Goal: Task Accomplishment & Management: Manage account settings

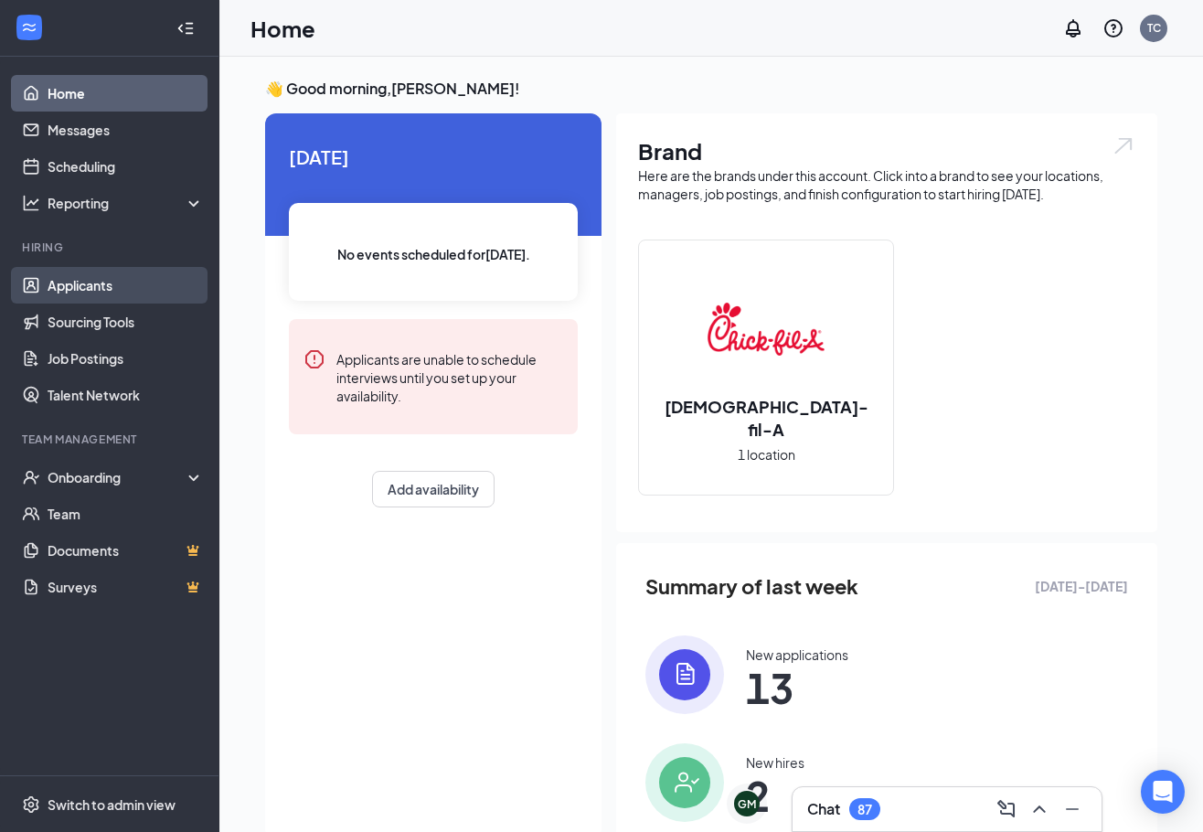
click at [132, 288] on link "Applicants" at bounding box center [126, 285] width 156 height 37
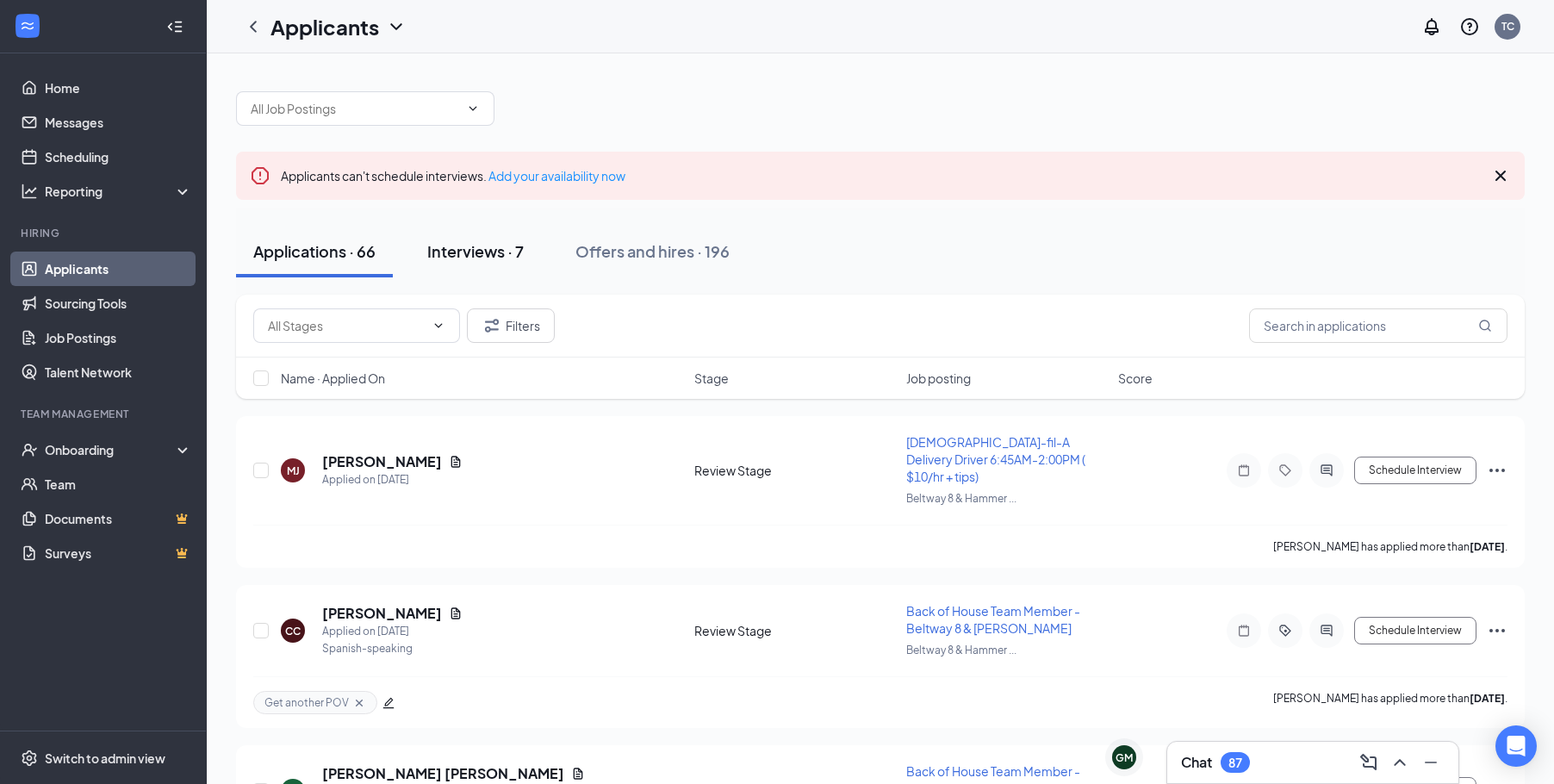
click at [474, 253] on div "Interviews · 7" at bounding box center [475, 251] width 96 height 22
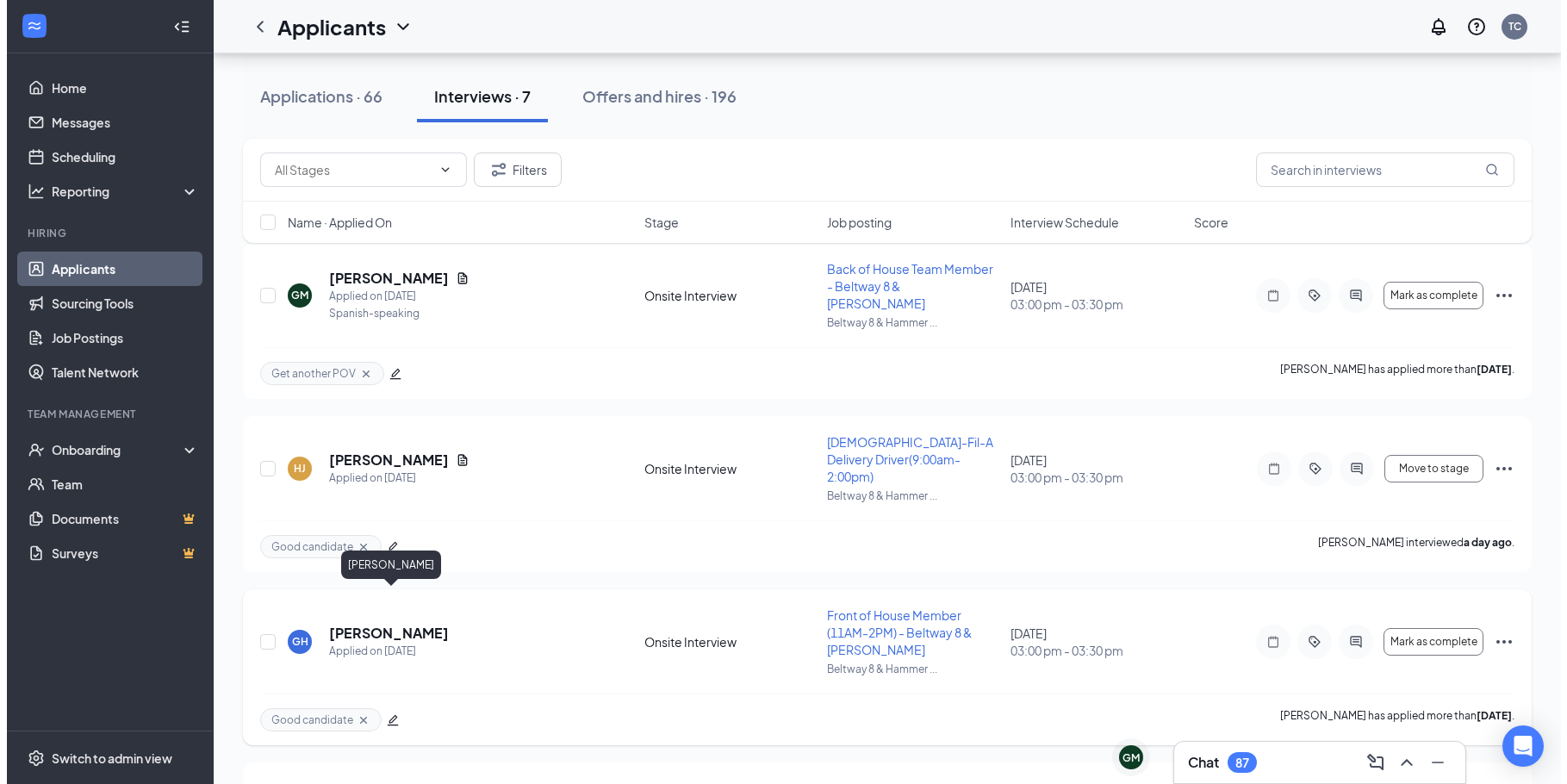
scroll to position [258, 0]
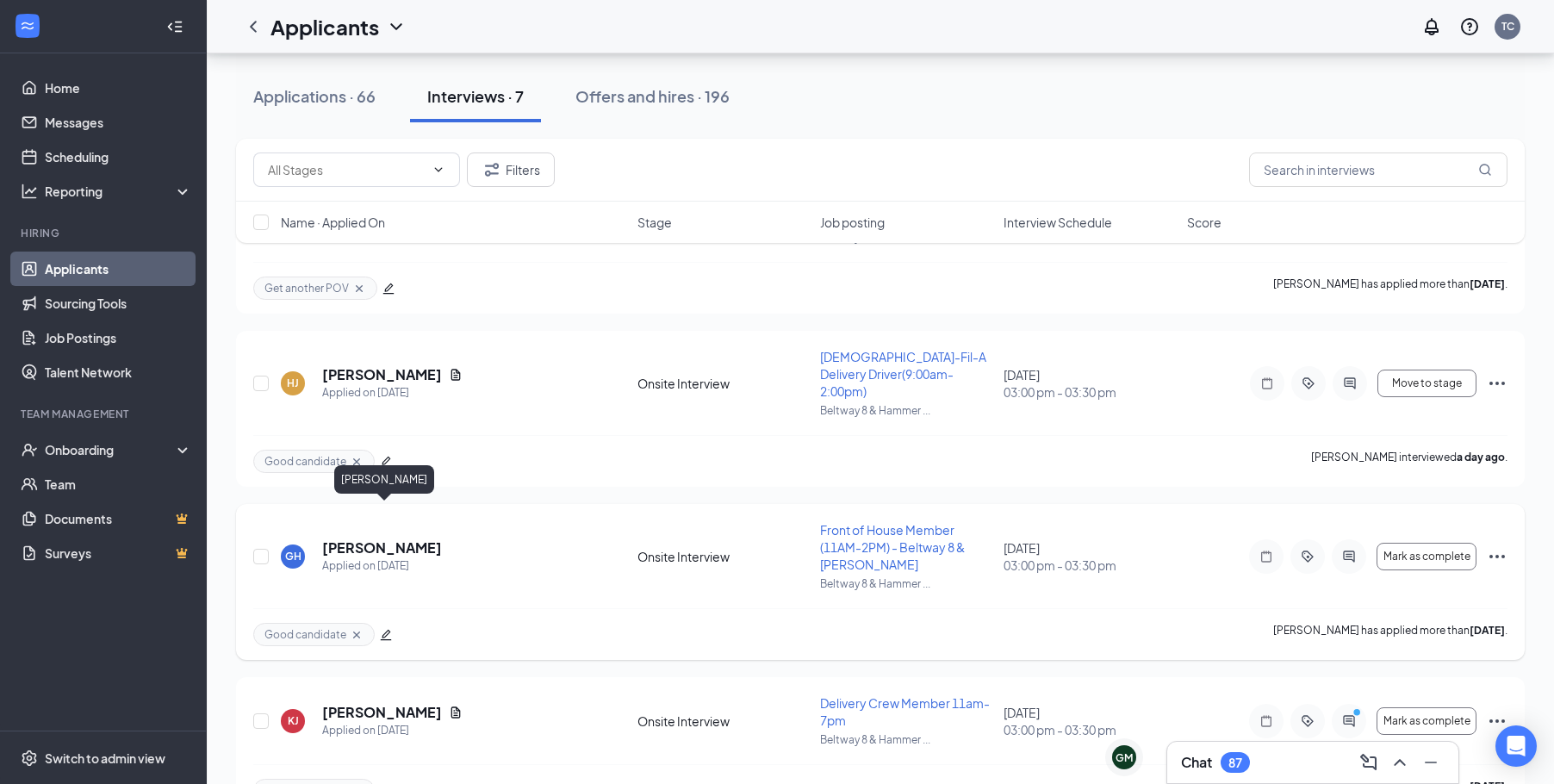
click at [419, 538] on h5 "[PERSON_NAME]" at bounding box center [382, 547] width 120 height 19
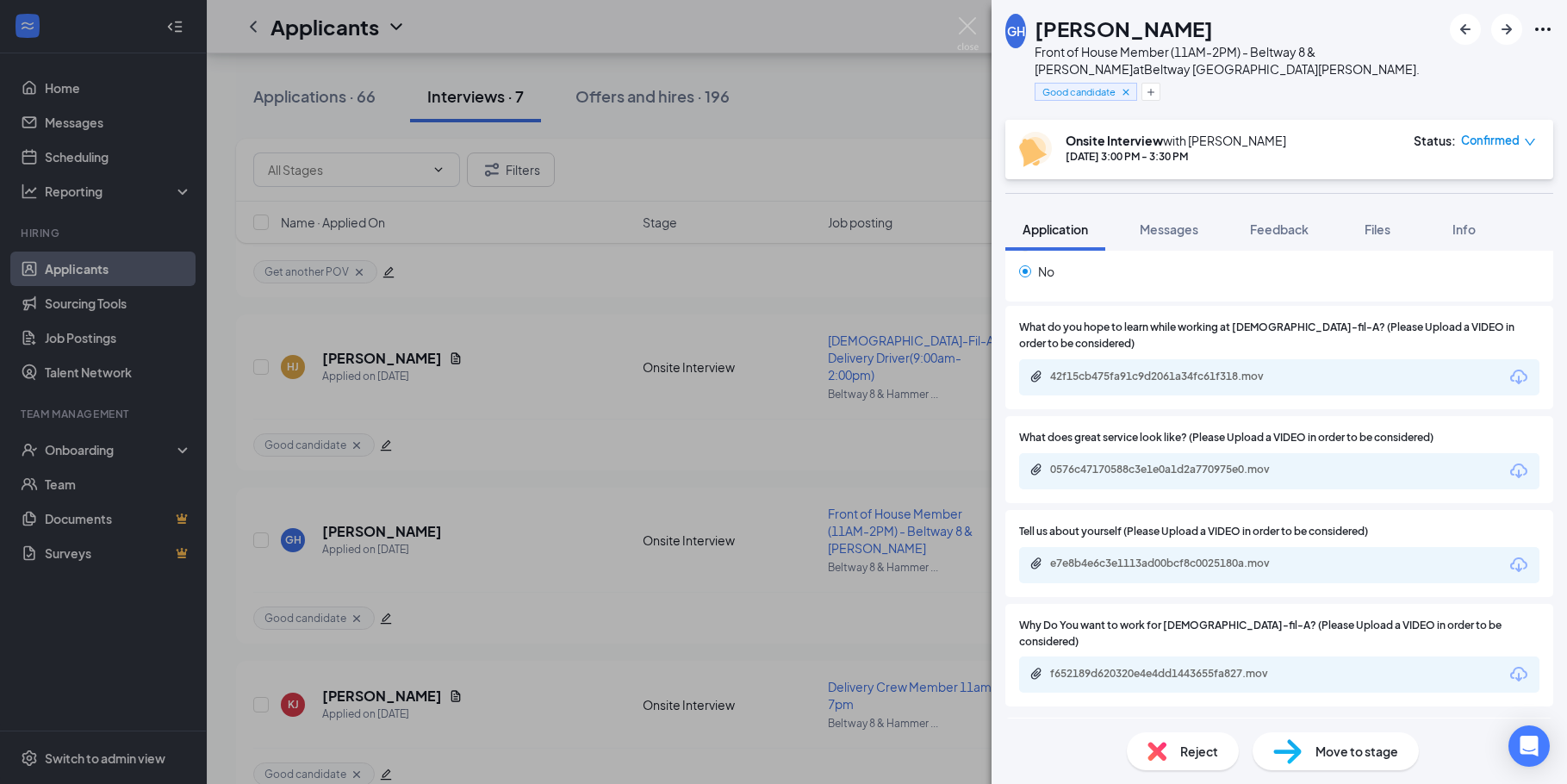
scroll to position [947, 0]
click at [1146, 368] on div "42f15cb475fa91c9d2061a34fc61f318.mov" at bounding box center [1171, 375] width 241 height 14
click at [1146, 462] on div "0576c47170588c3e1e0a1d2a770975e0.mov" at bounding box center [1171, 468] width 241 height 14
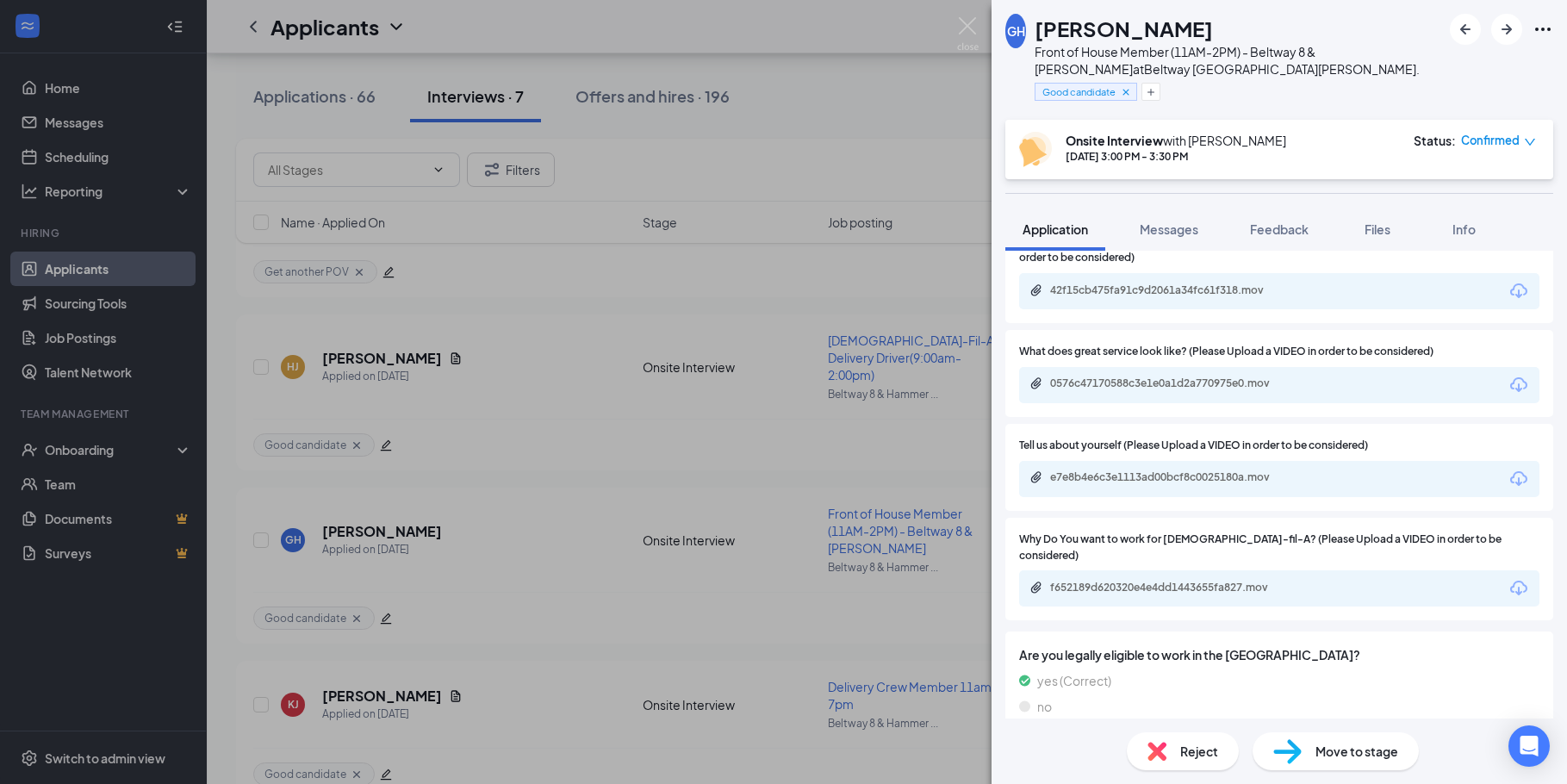
scroll to position [1034, 0]
click at [1118, 469] on div "e7e8b4e6c3e1113ad00bcf8c0025180a.mov" at bounding box center [1171, 476] width 241 height 14
click at [1146, 232] on span "Messages" at bounding box center [1169, 229] width 58 height 15
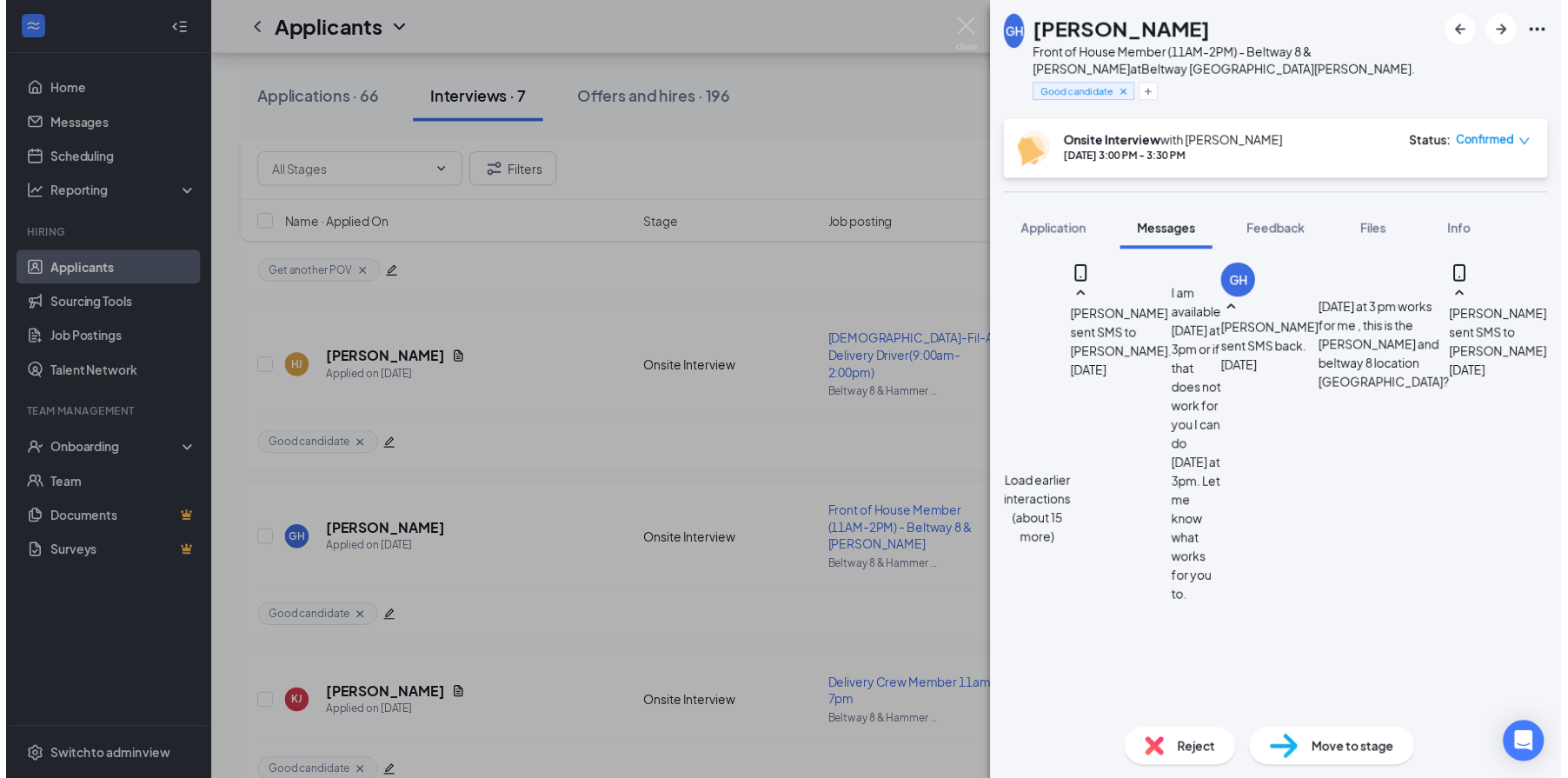
scroll to position [668, 0]
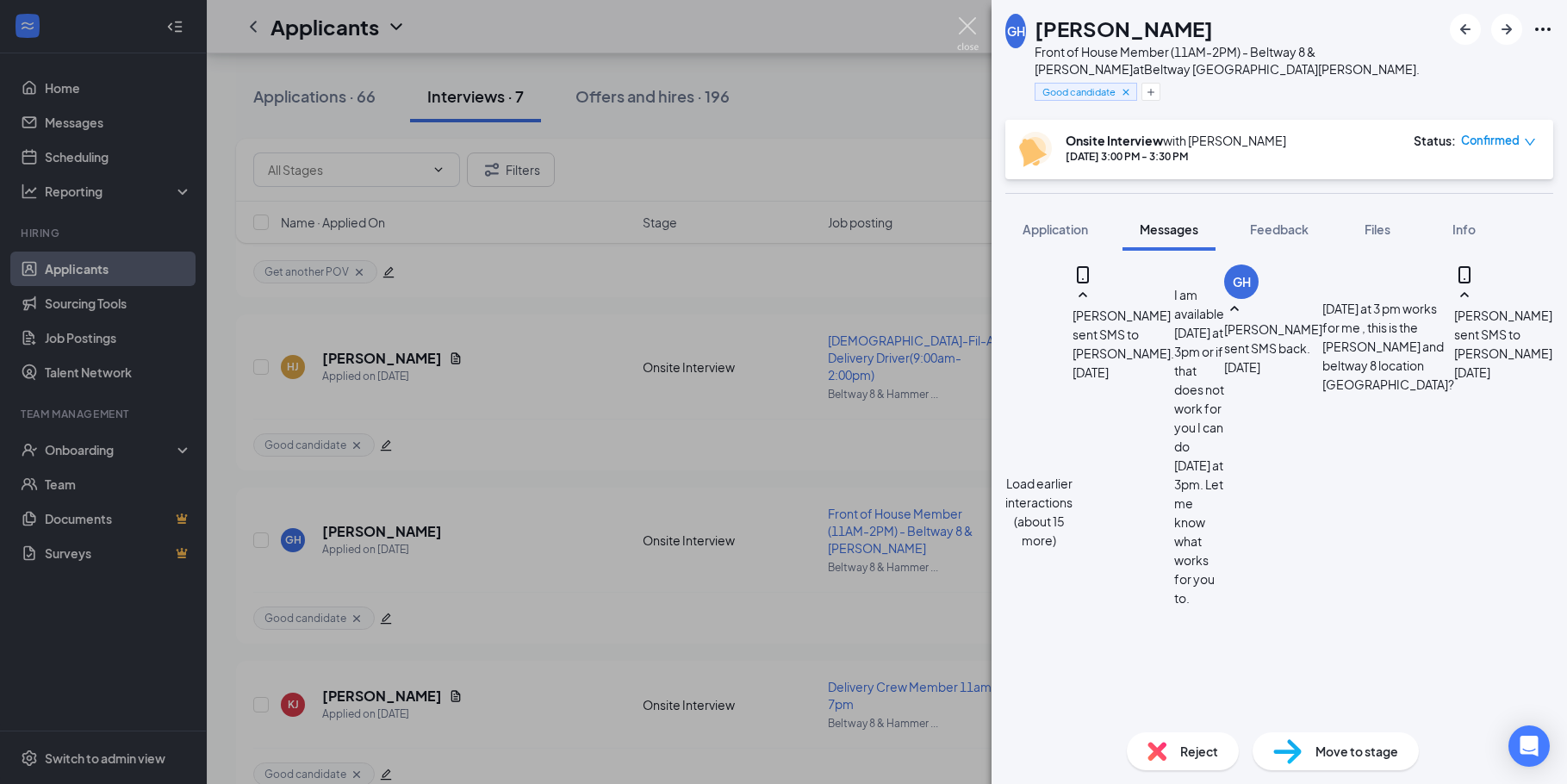
click at [970, 34] on img at bounding box center [967, 34] width 22 height 34
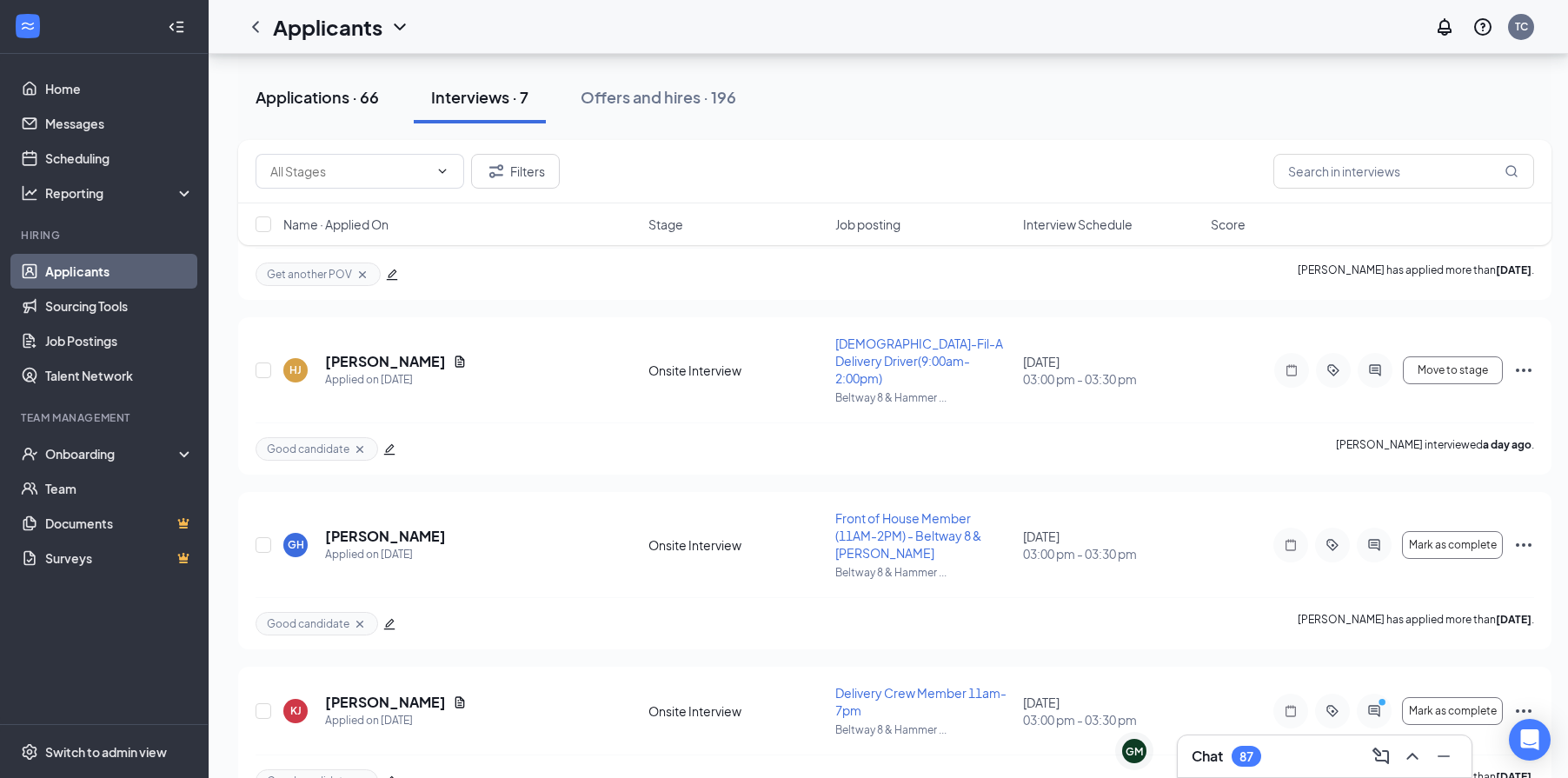
click at [329, 94] on div "Applications · 66" at bounding box center [318, 96] width 124 height 22
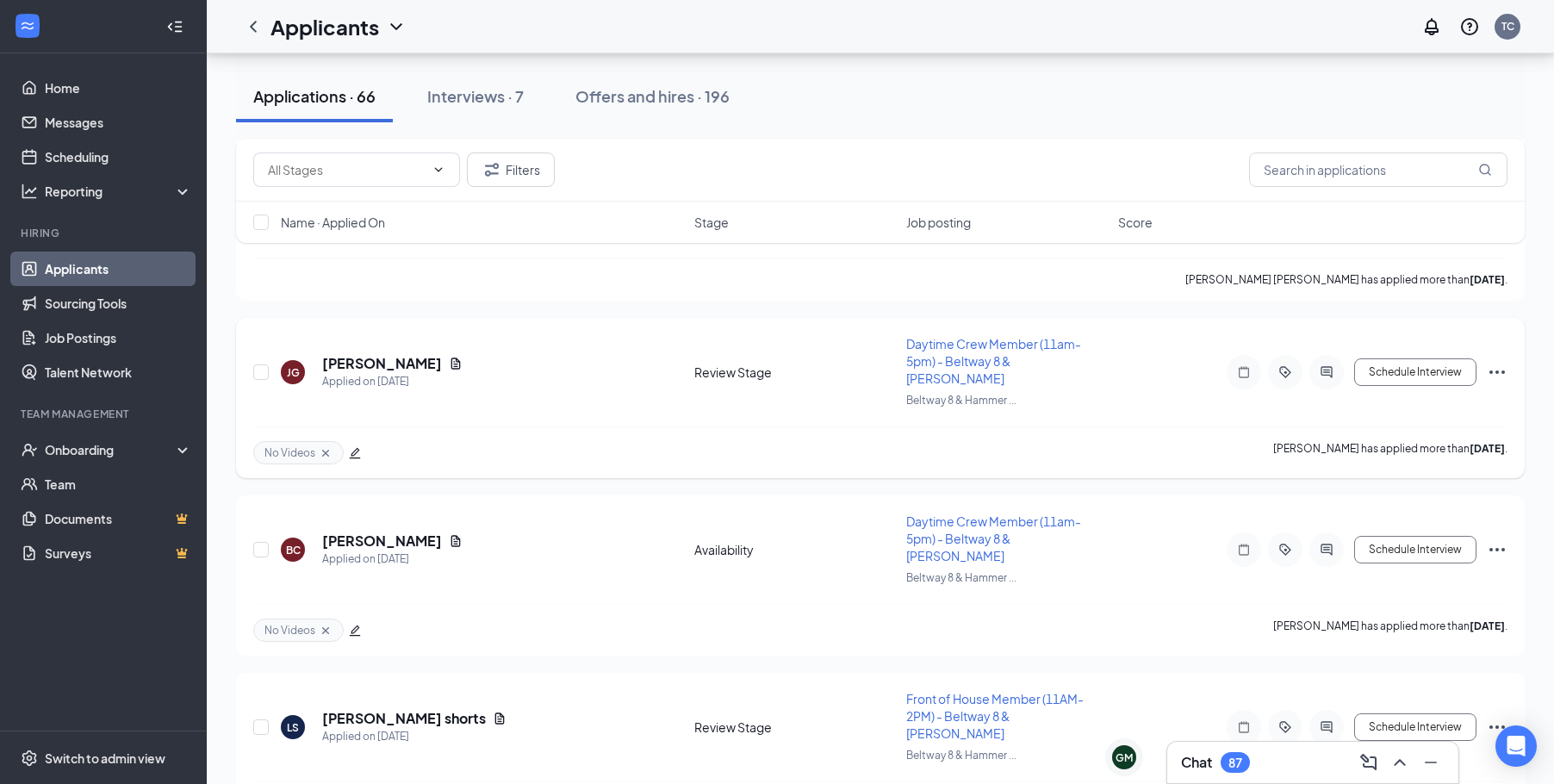
scroll to position [603, 0]
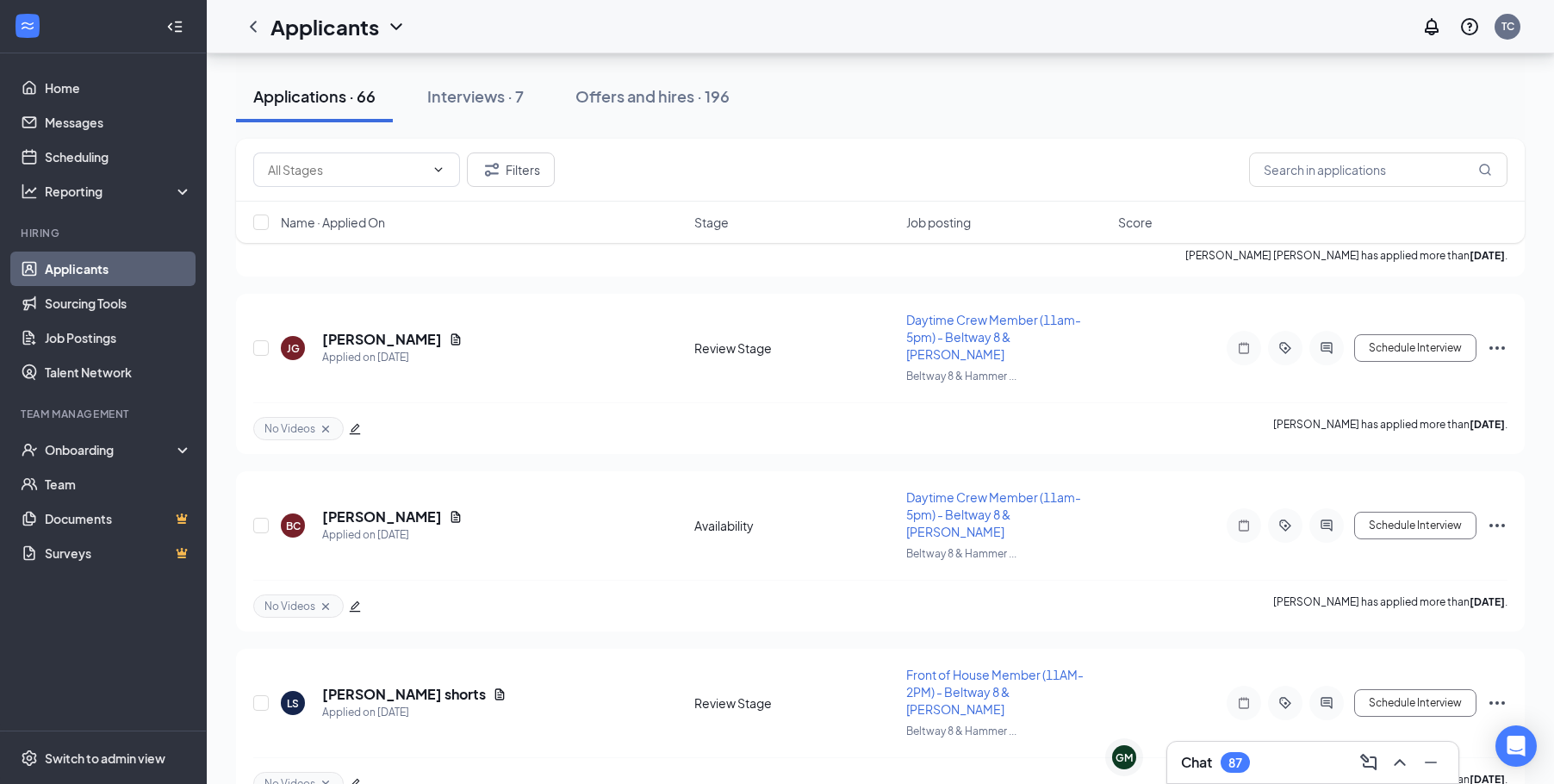
click at [1145, 756] on div "Chat 87" at bounding box center [1313, 761] width 264 height 27
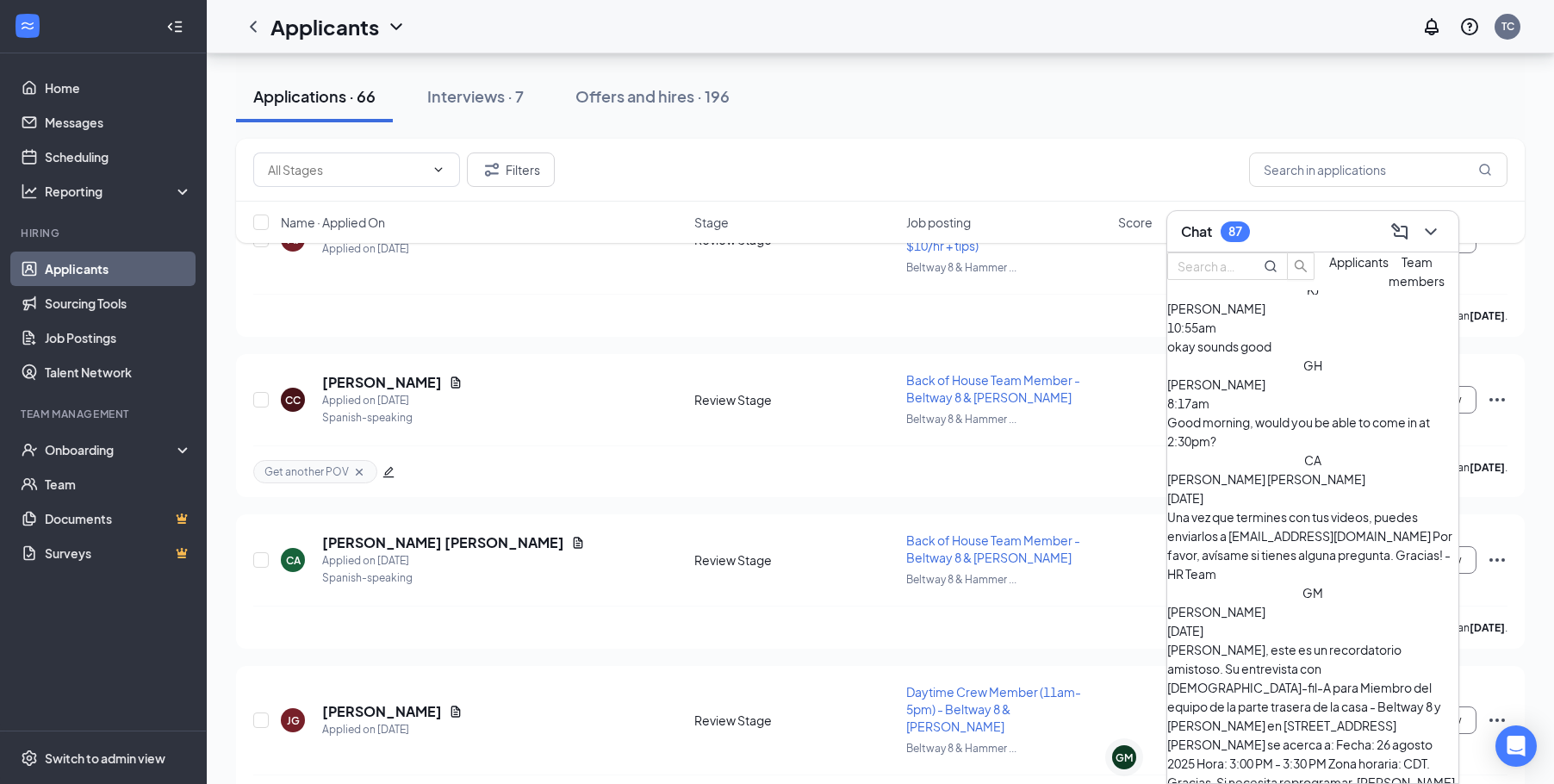
scroll to position [172, 0]
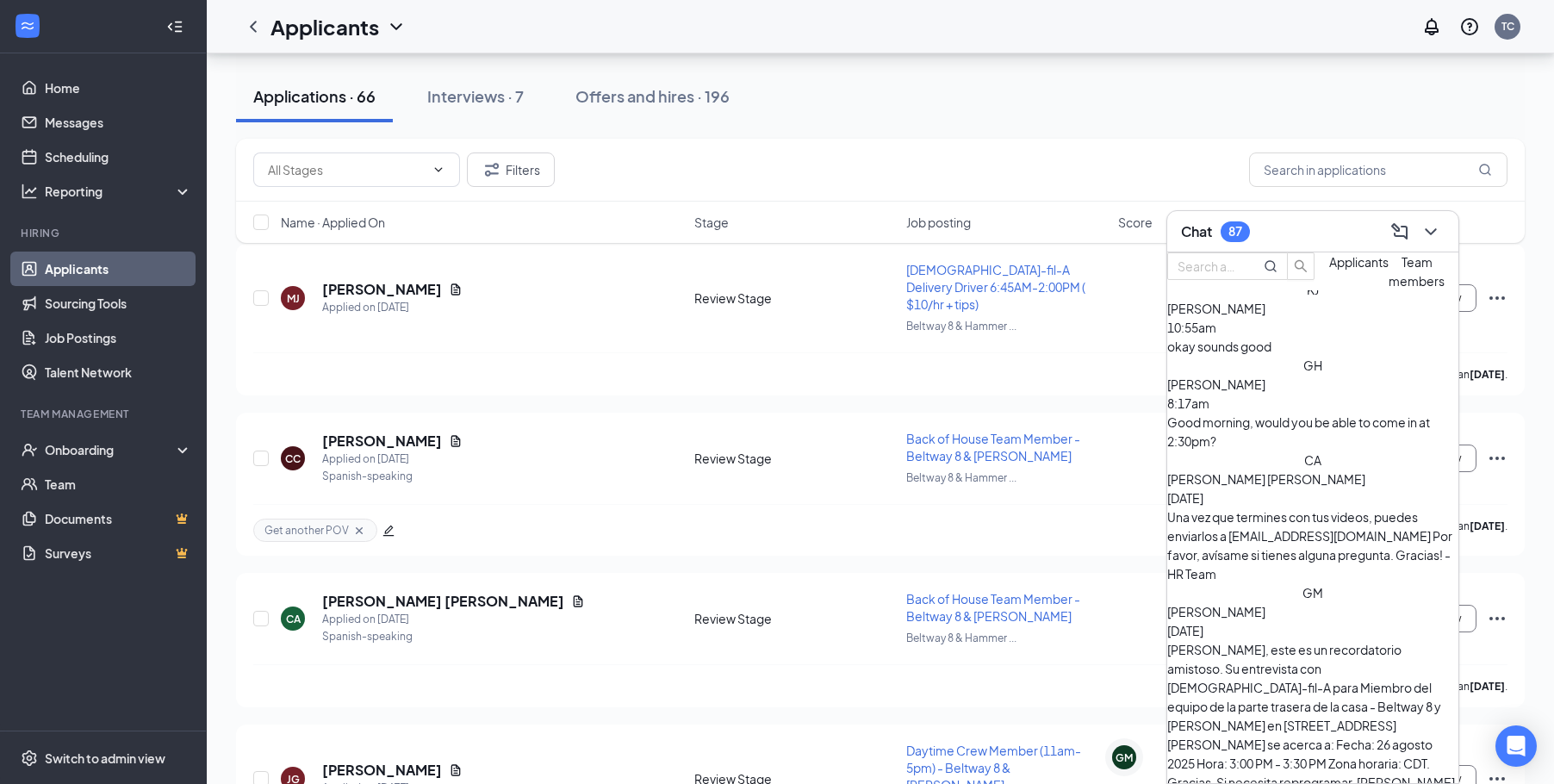
drag, startPoint x: 1291, startPoint y: 630, endPoint x: 1301, endPoint y: 635, distance: 11.2
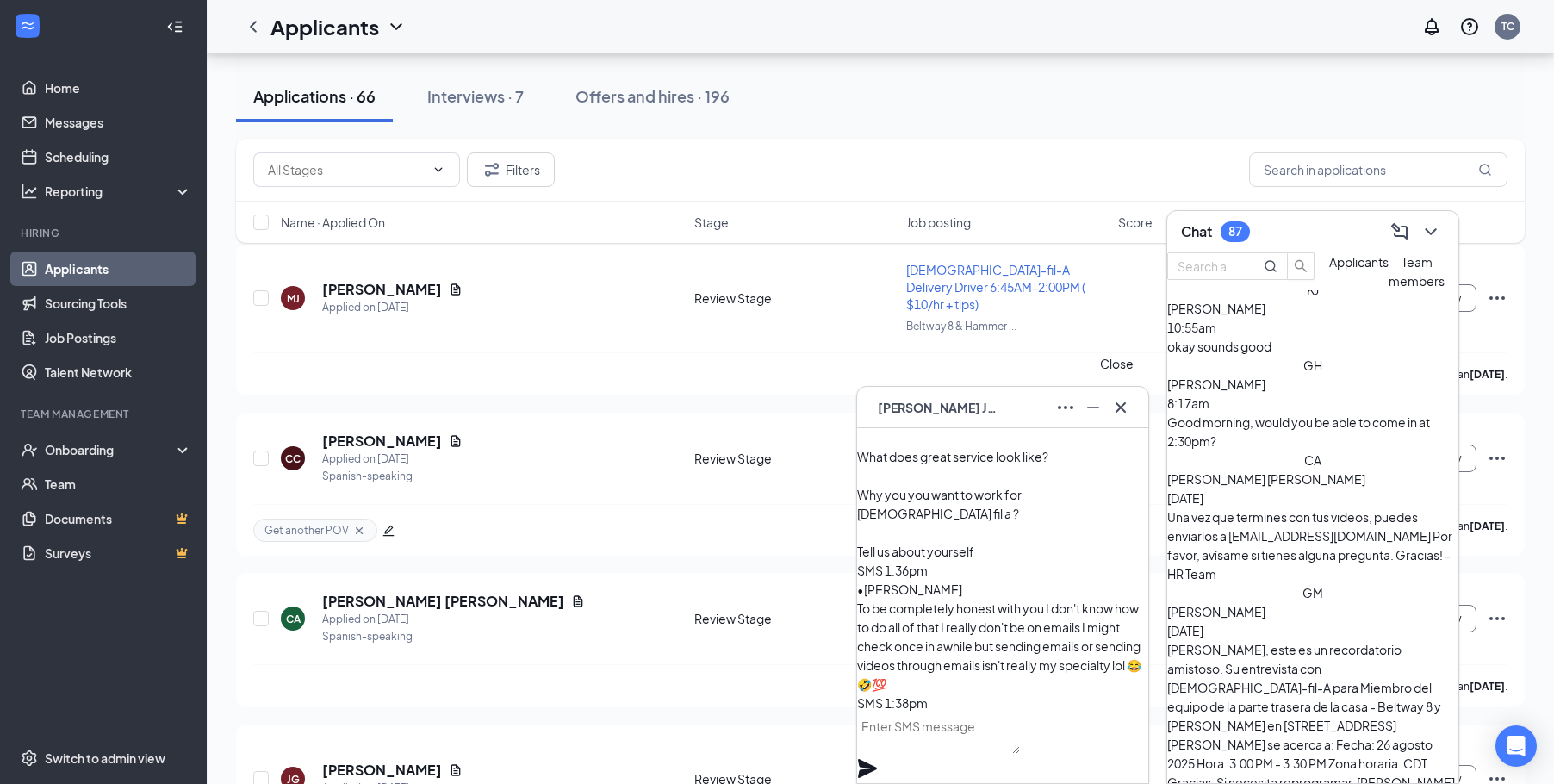
click at [1123, 411] on icon "Cross" at bounding box center [1121, 407] width 21 height 21
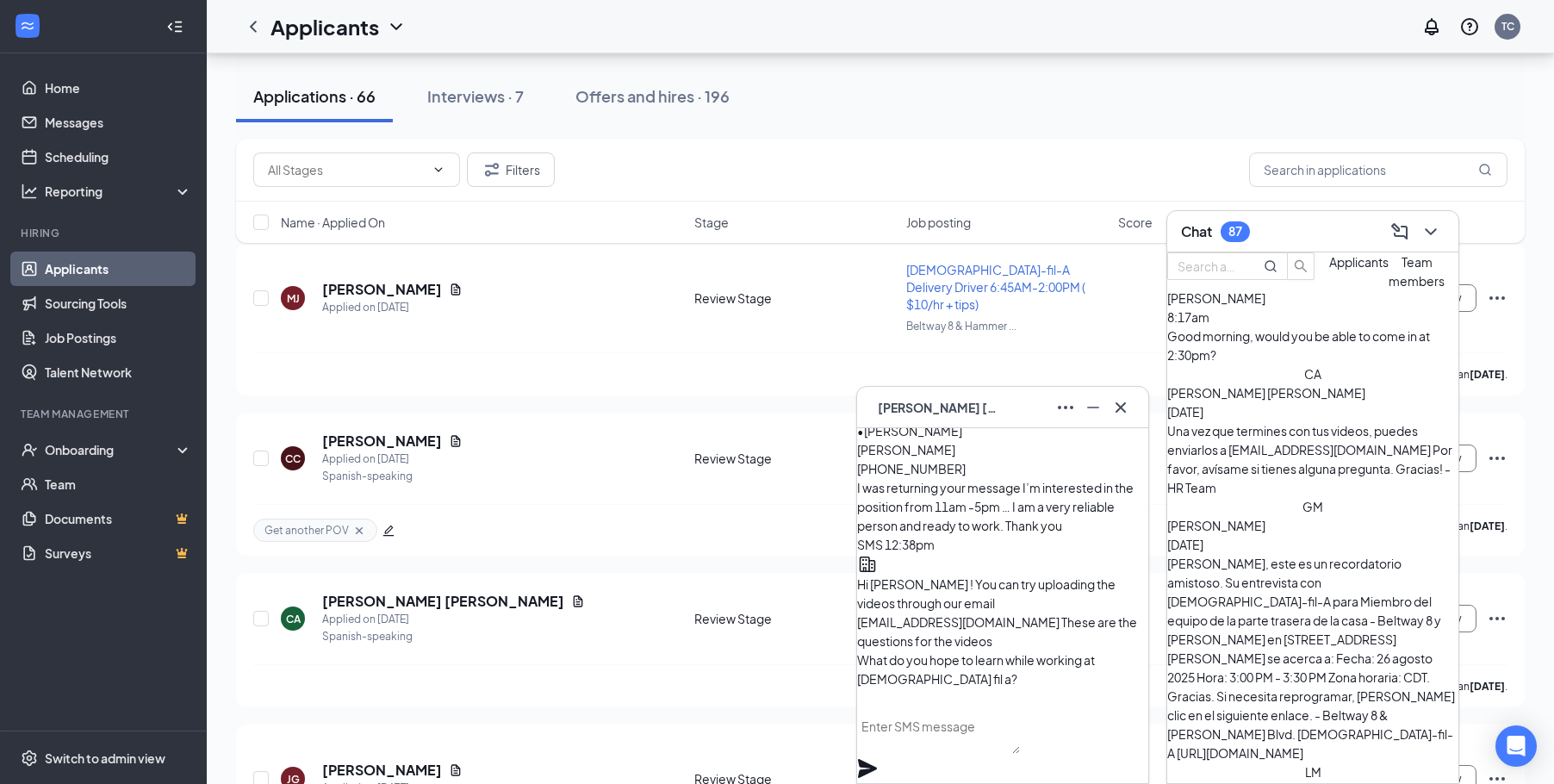
scroll to position [-258, 0]
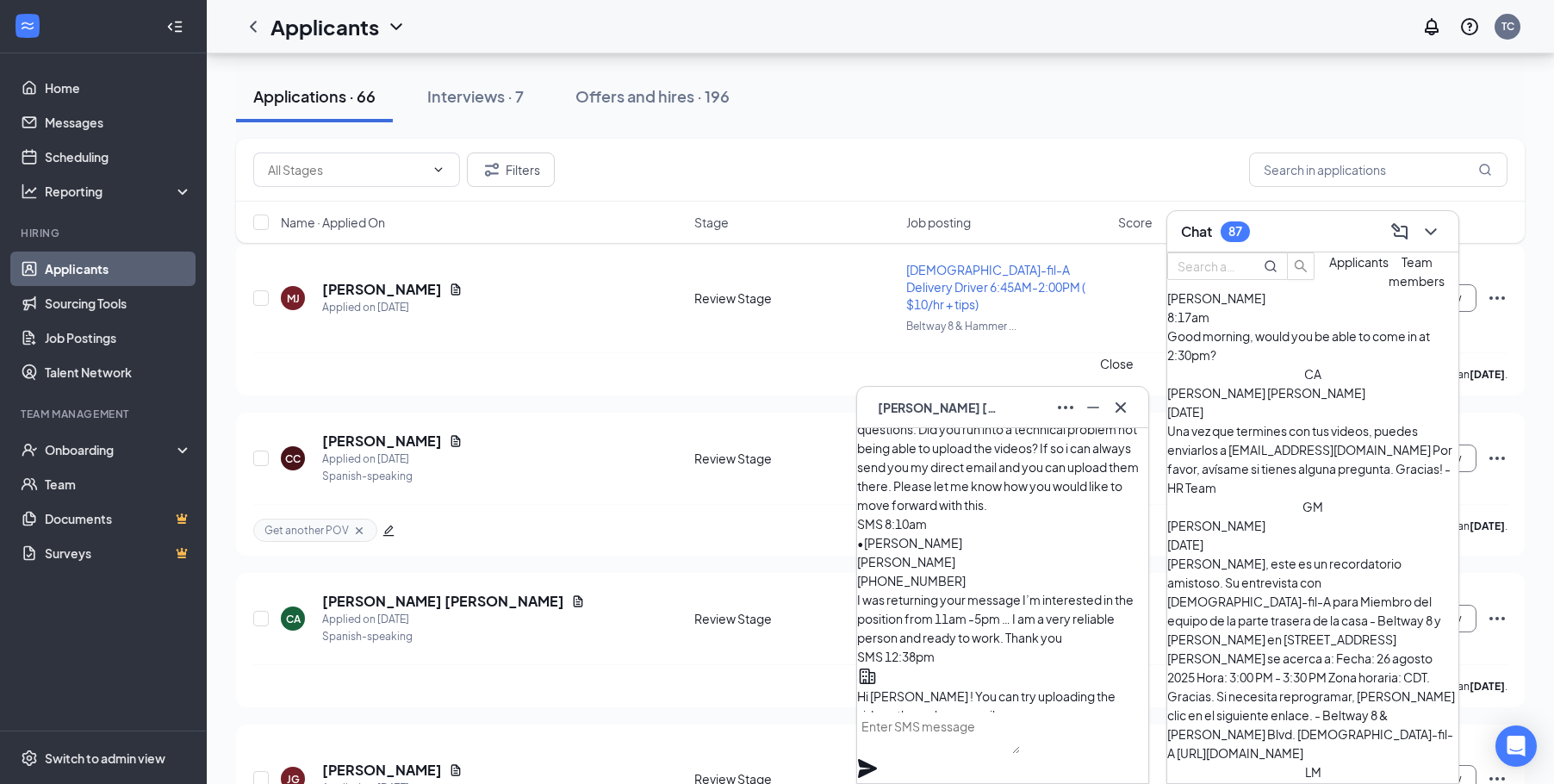
click at [1124, 395] on button at bounding box center [1120, 407] width 27 height 27
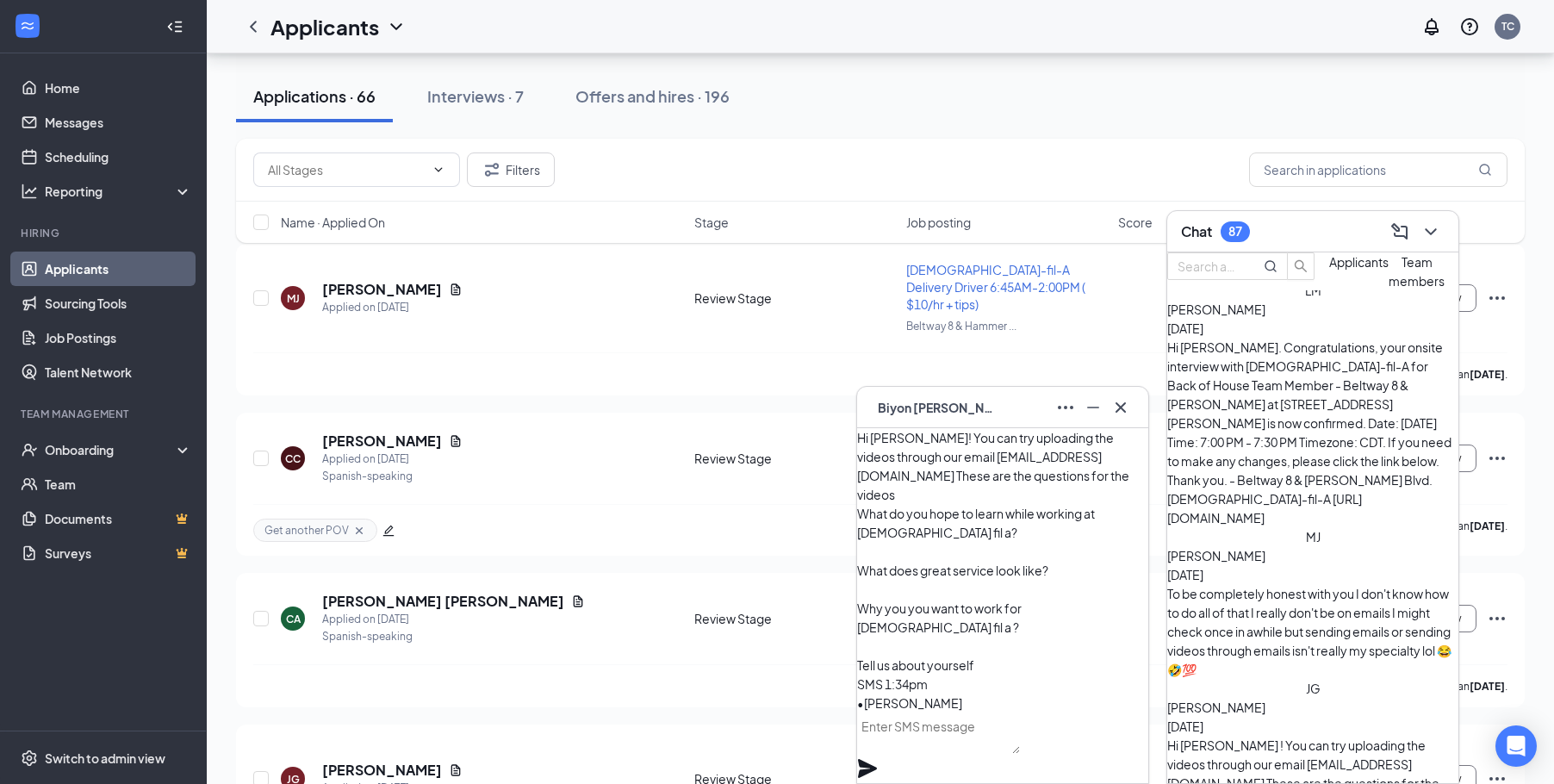
scroll to position [740, 0]
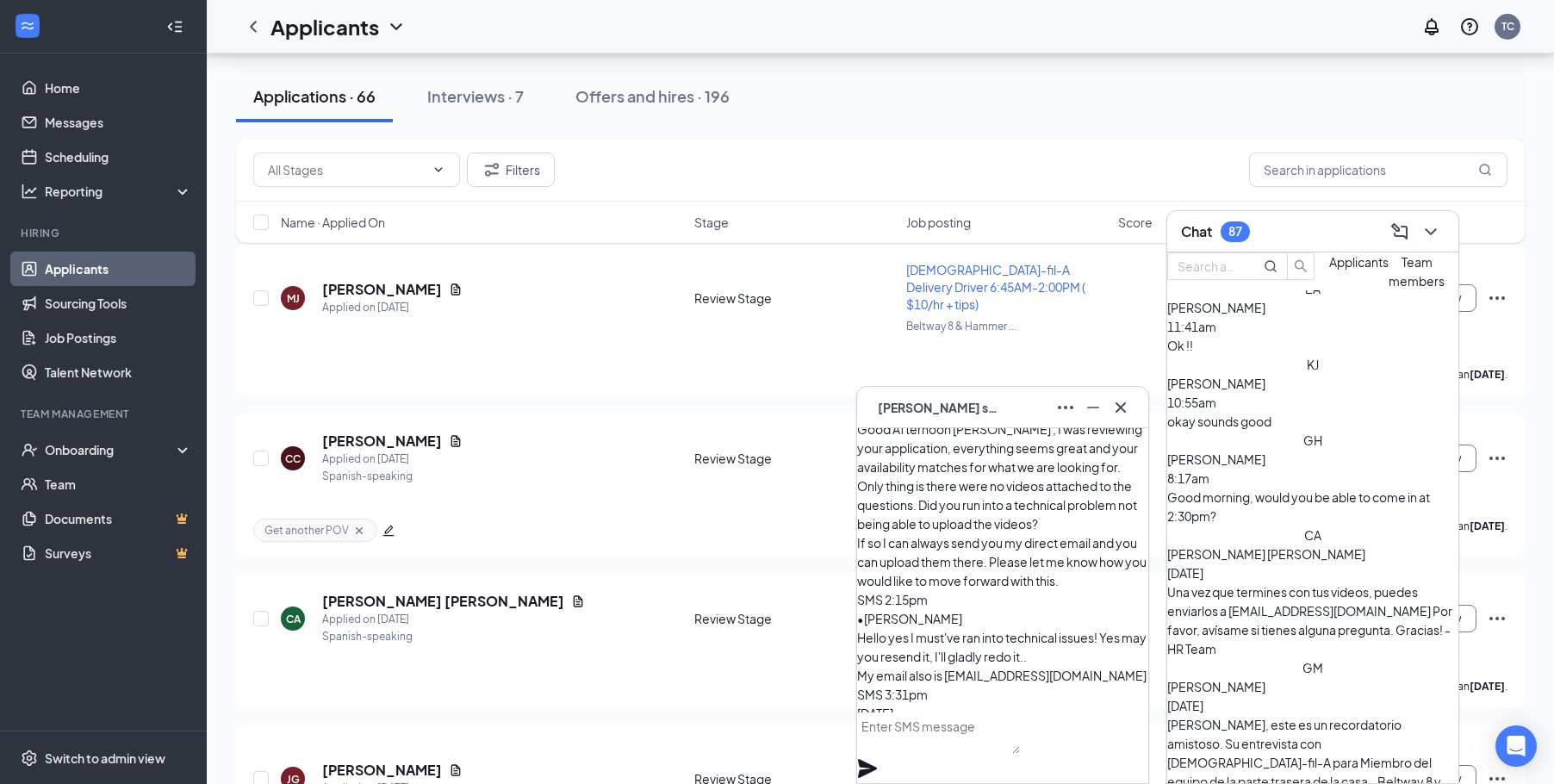
scroll to position [0, 0]
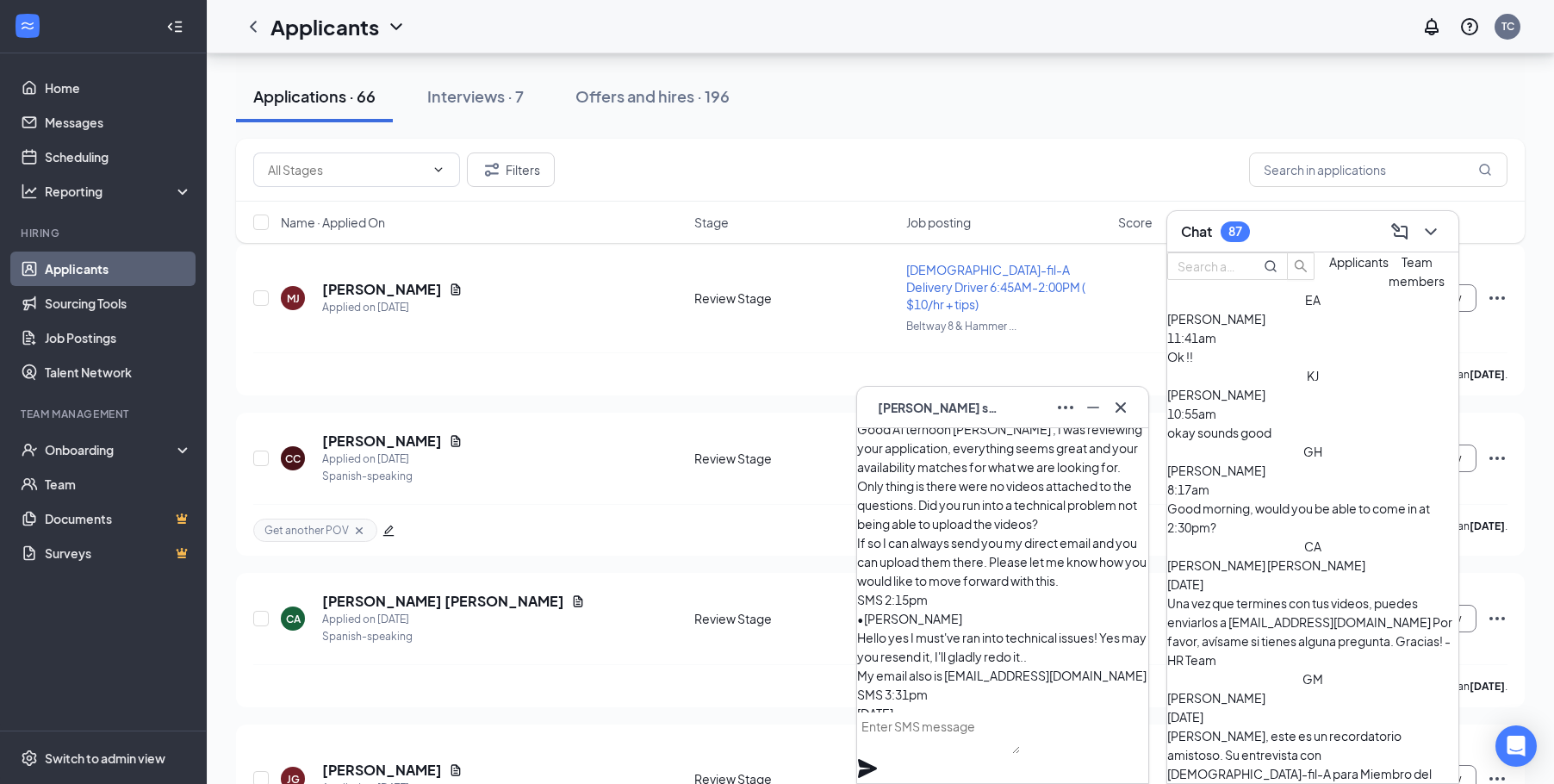
click at [1145, 442] on div "okay sounds good" at bounding box center [1312, 433] width 291 height 19
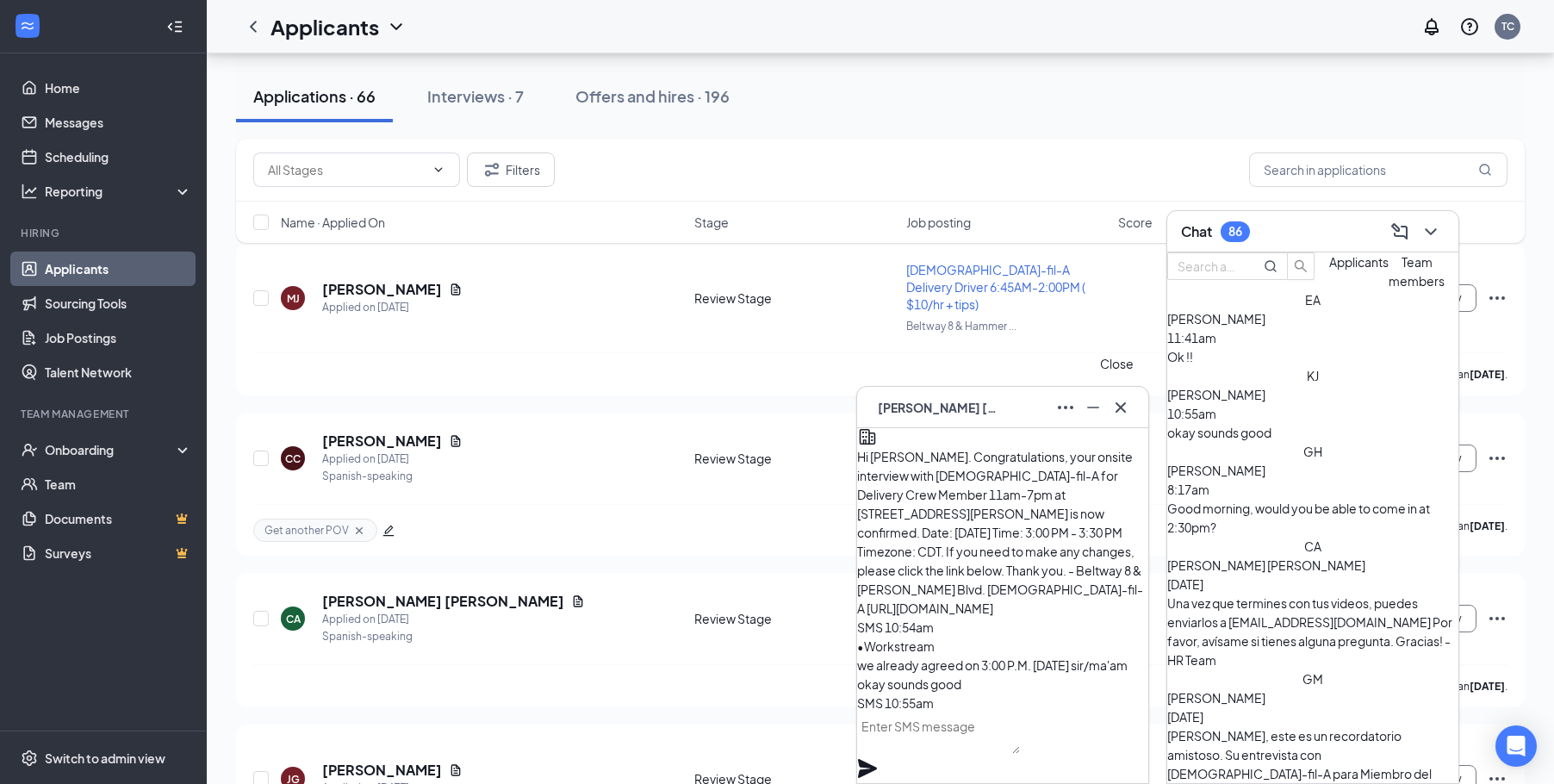
click at [1127, 404] on icon "Cross" at bounding box center [1121, 407] width 21 height 21
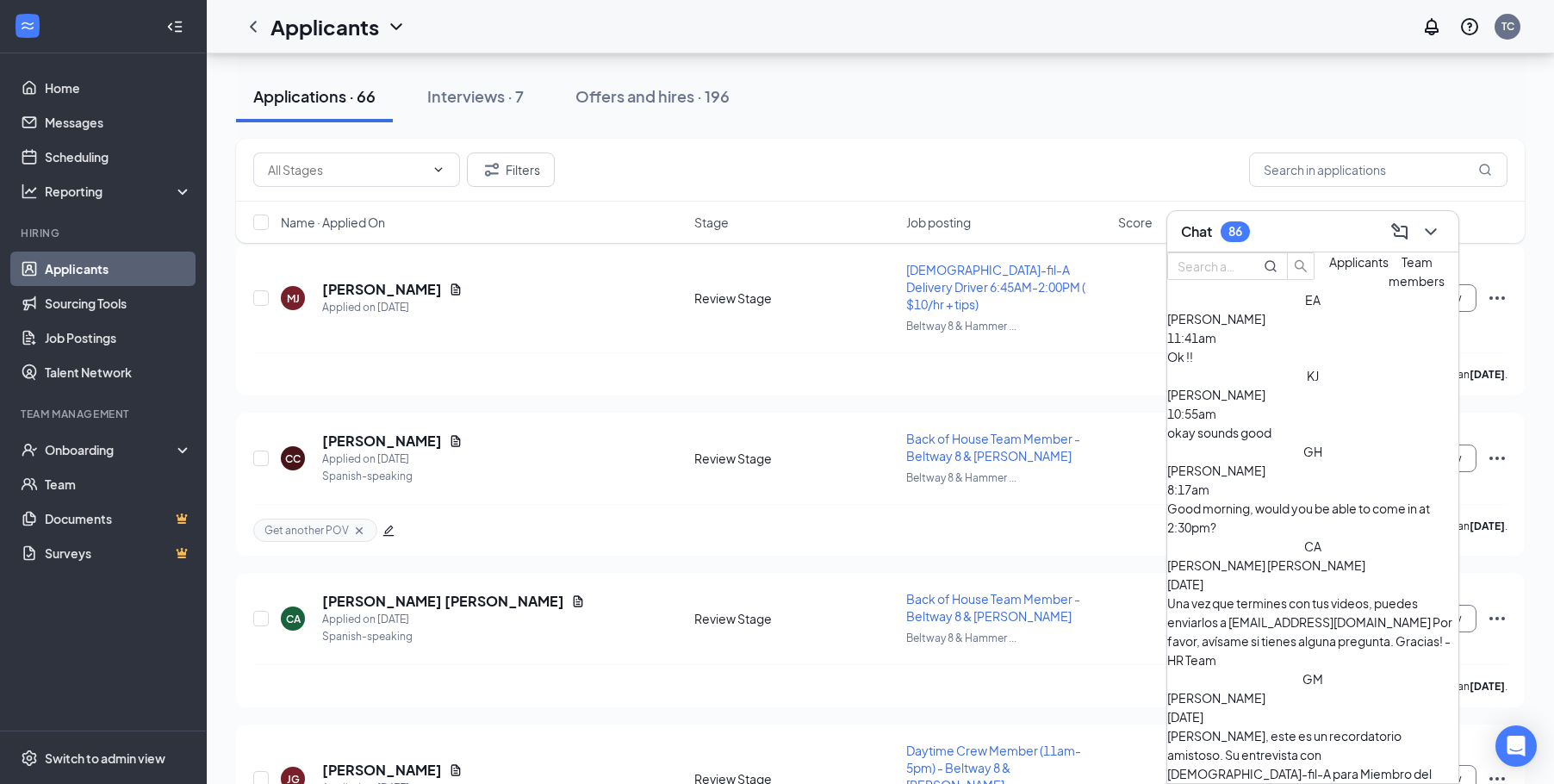
click at [1145, 366] on div "Ok !!" at bounding box center [1312, 356] width 291 height 19
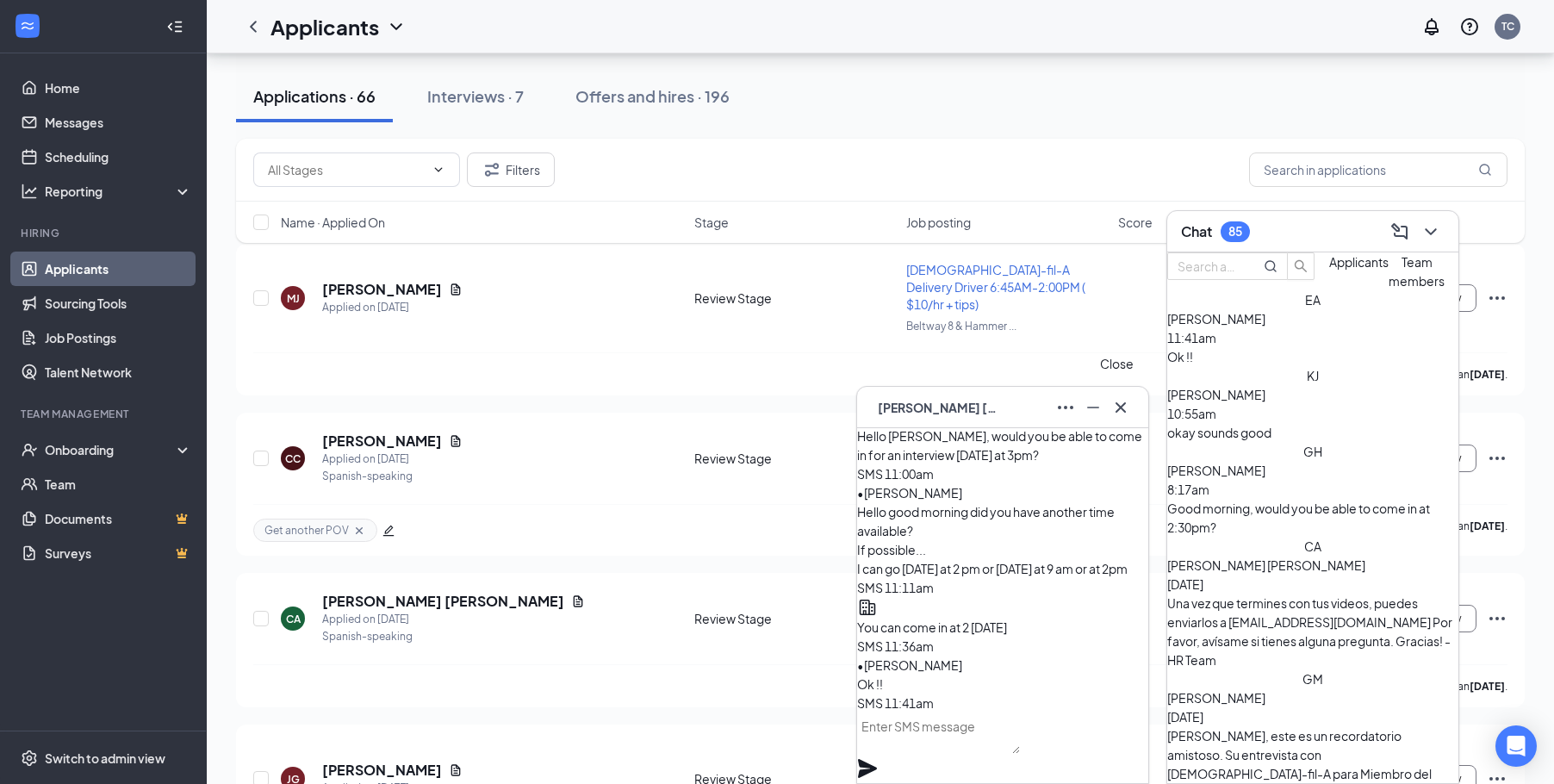
click at [1124, 416] on icon "Cross" at bounding box center [1121, 407] width 21 height 21
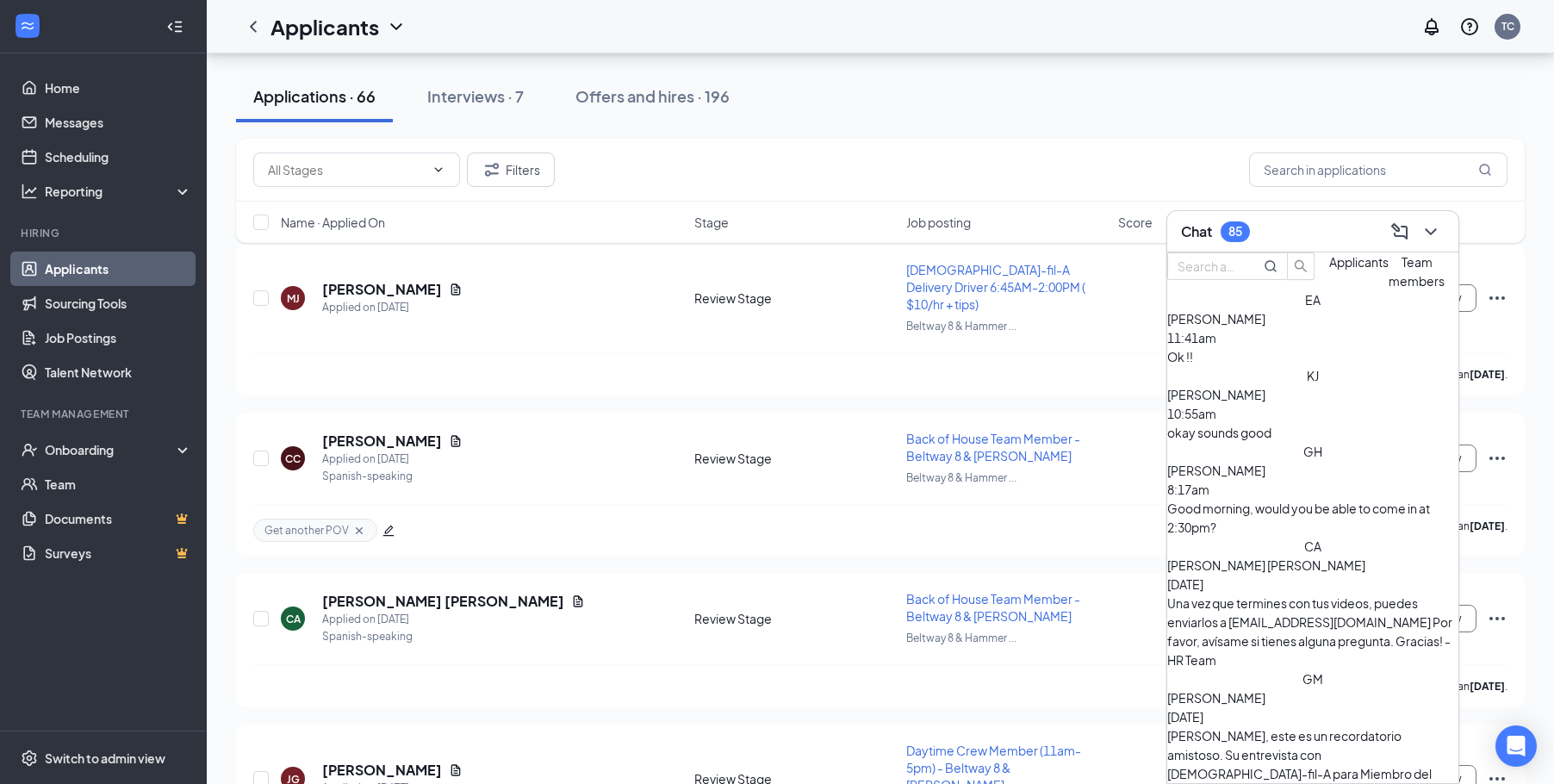
click at [1145, 237] on icon "ChevronDown" at bounding box center [1431, 232] width 21 height 21
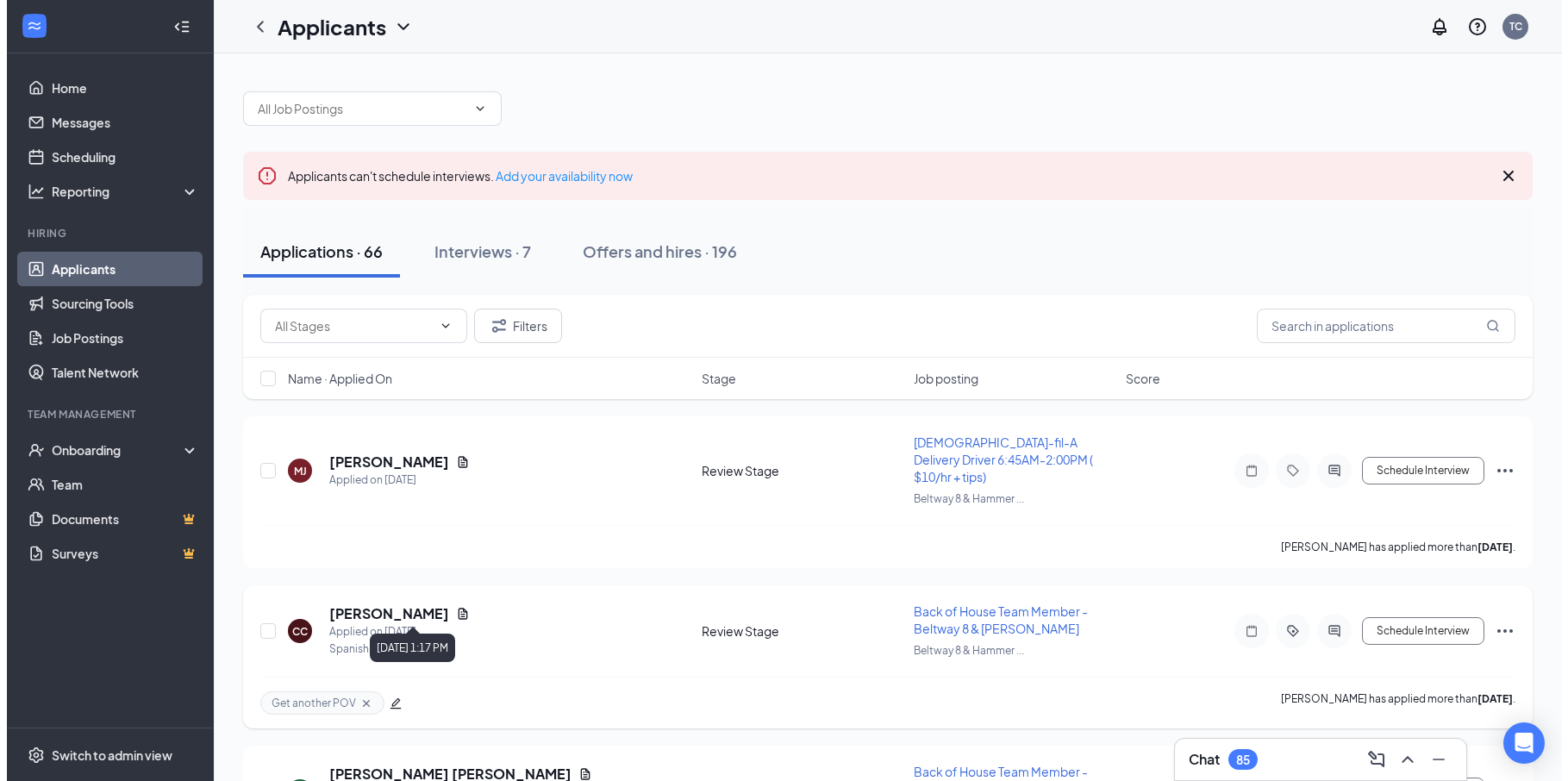
scroll to position [258, 0]
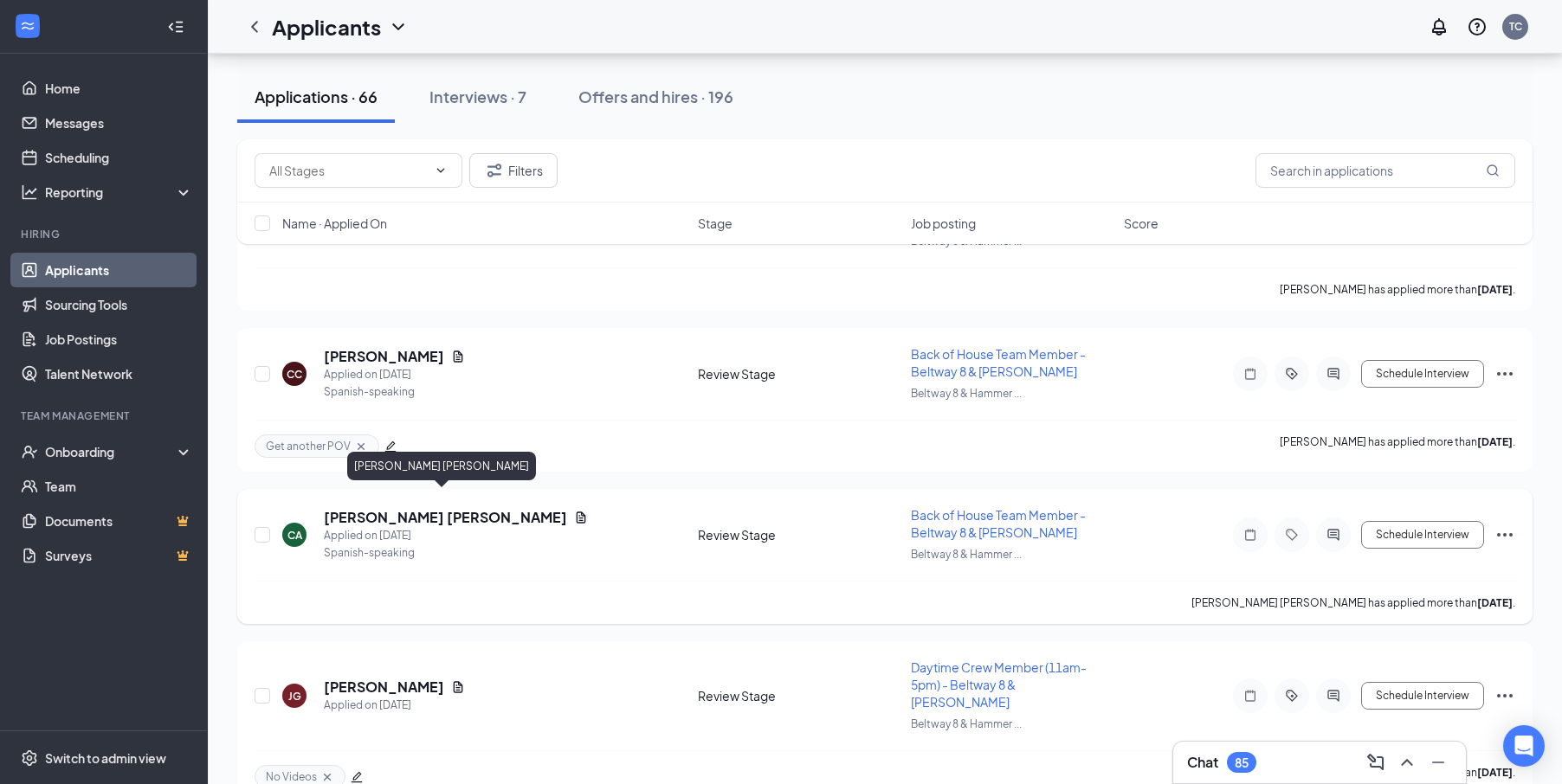
click at [477, 508] on h5 "[PERSON_NAME]" at bounding box center [445, 517] width 243 height 19
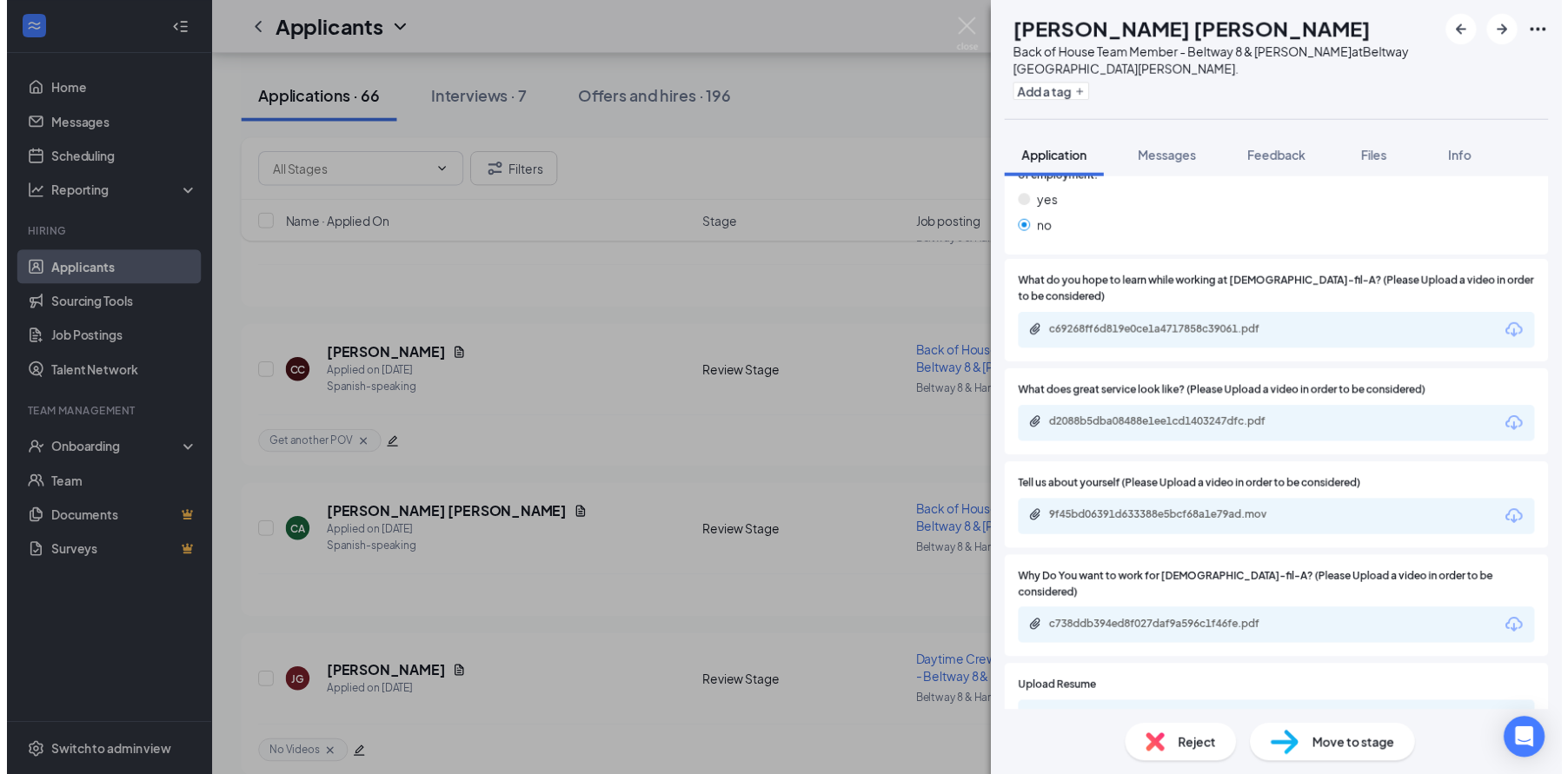
scroll to position [1130, 0]
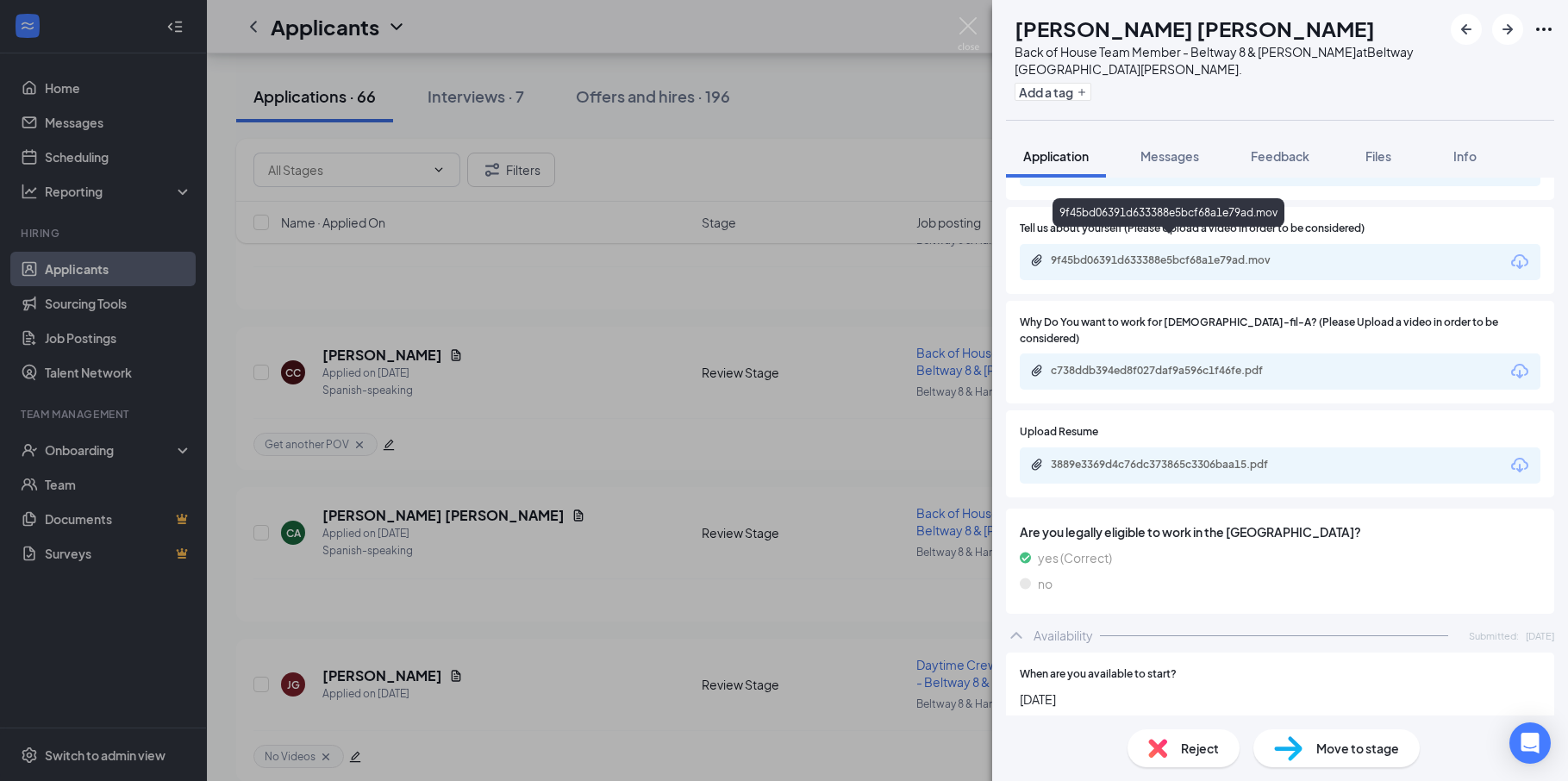
click at [1113, 254] on div "9f45bd06391d633388e5bcf68a1e79ad.mov" at bounding box center [1172, 260] width 242 height 14
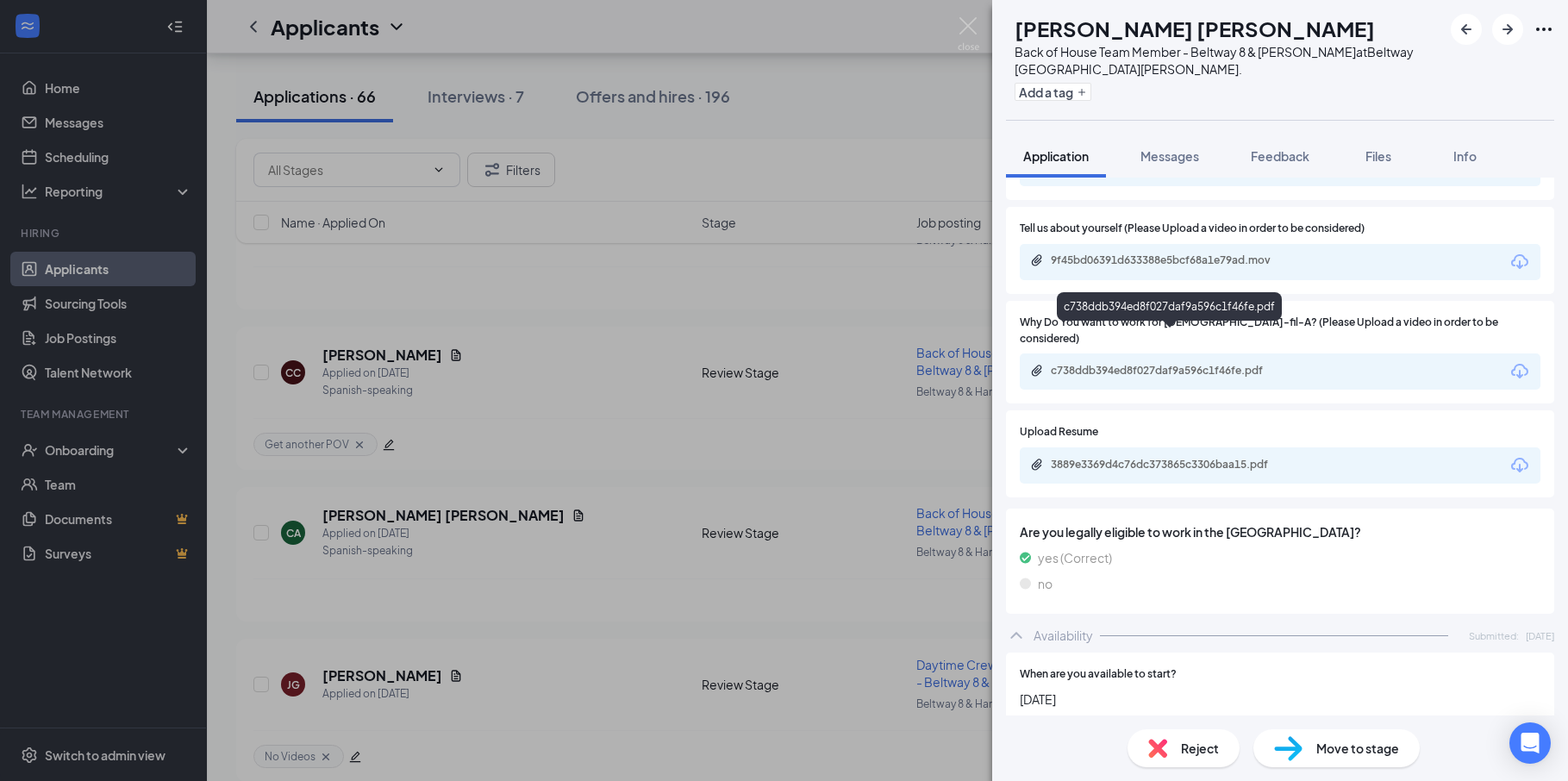
click at [1091, 364] on div "c738ddb394ed8f027daf9a596c1f46fe.pdf" at bounding box center [1172, 371] width 242 height 14
click at [976, 27] on img at bounding box center [968, 34] width 22 height 34
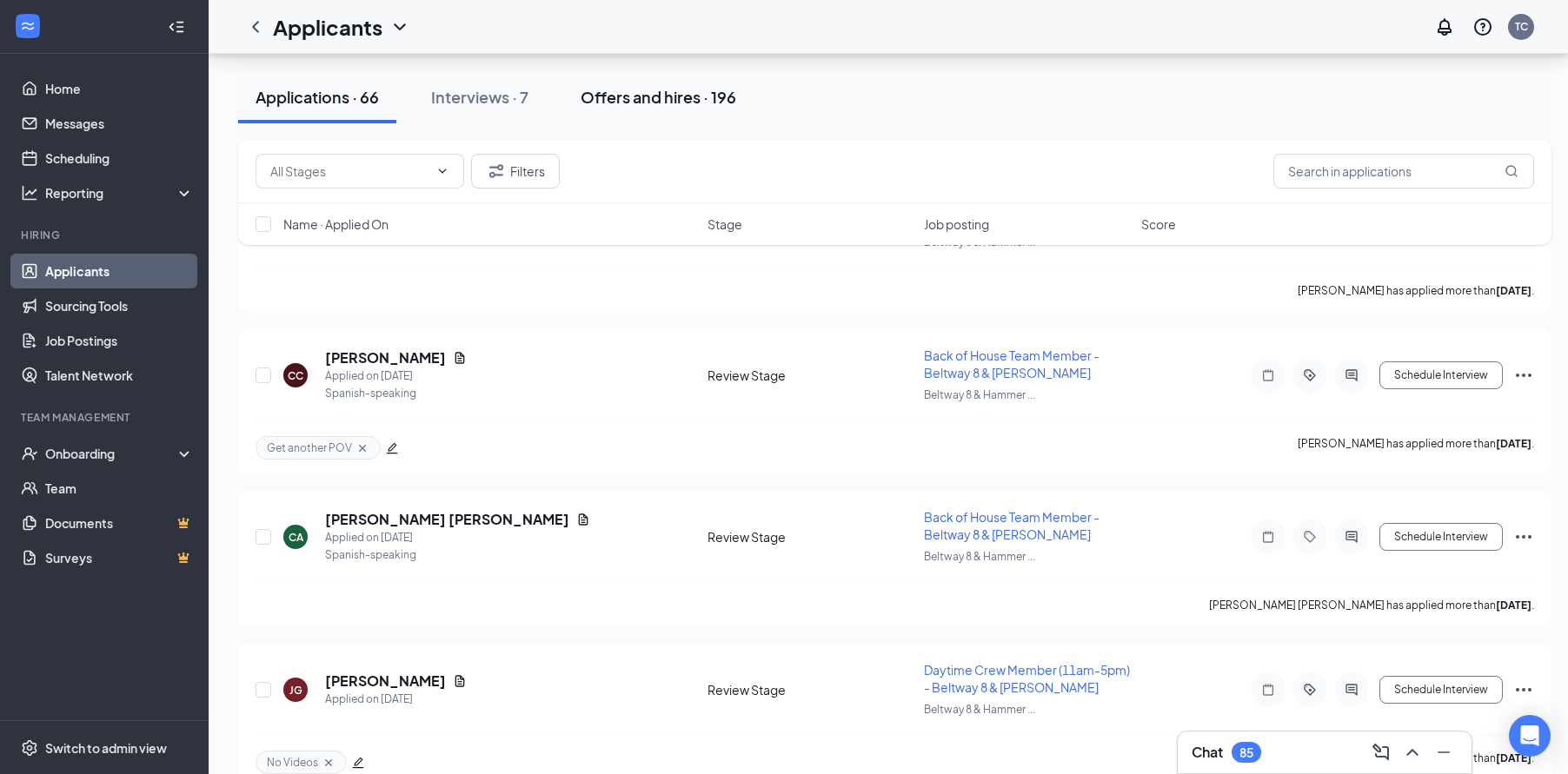
click at [603, 99] on div "Offers and hires · 196" at bounding box center [658, 96] width 156 height 22
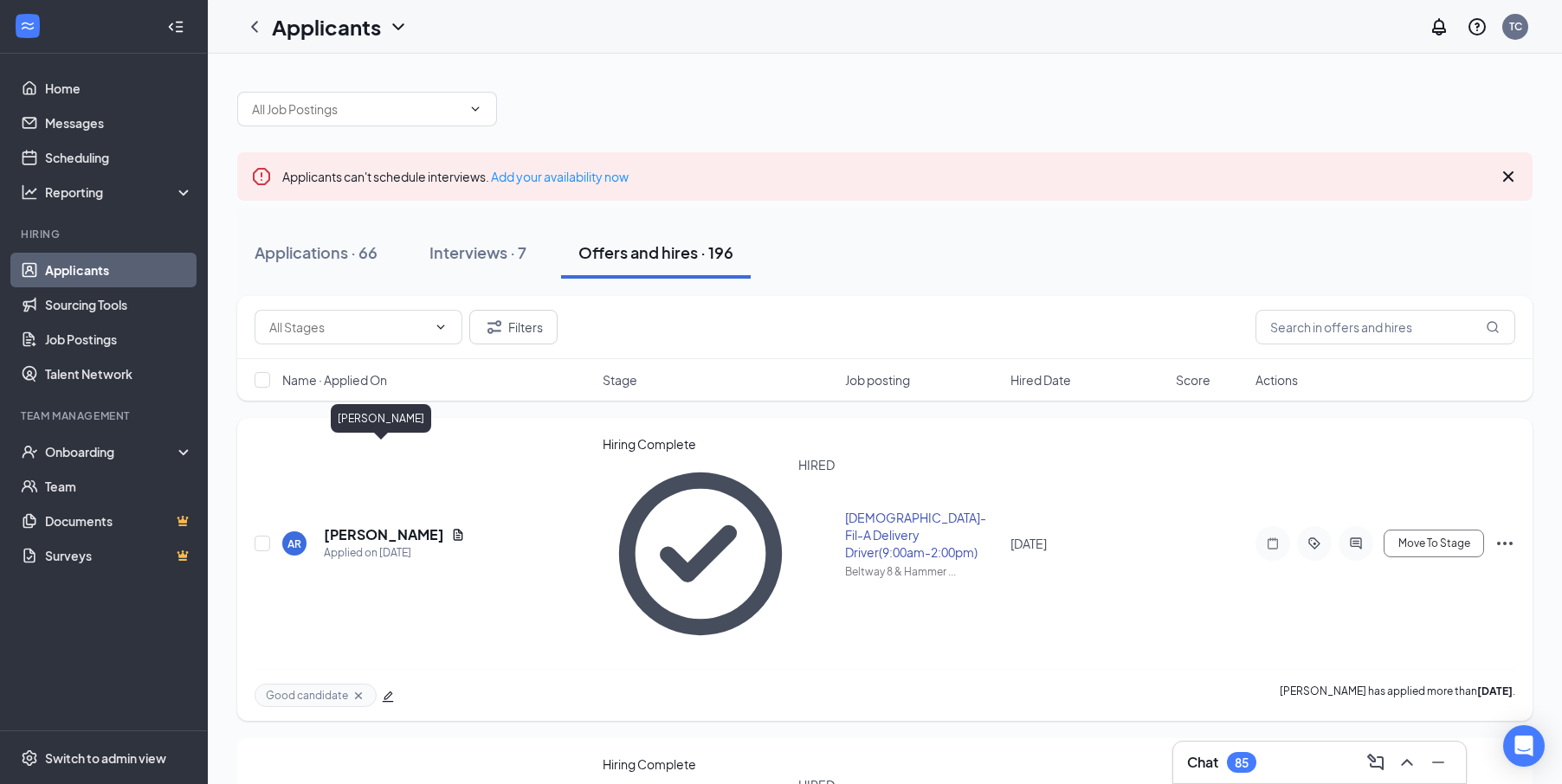
click at [368, 526] on h5 "[PERSON_NAME]" at bounding box center [384, 535] width 120 height 19
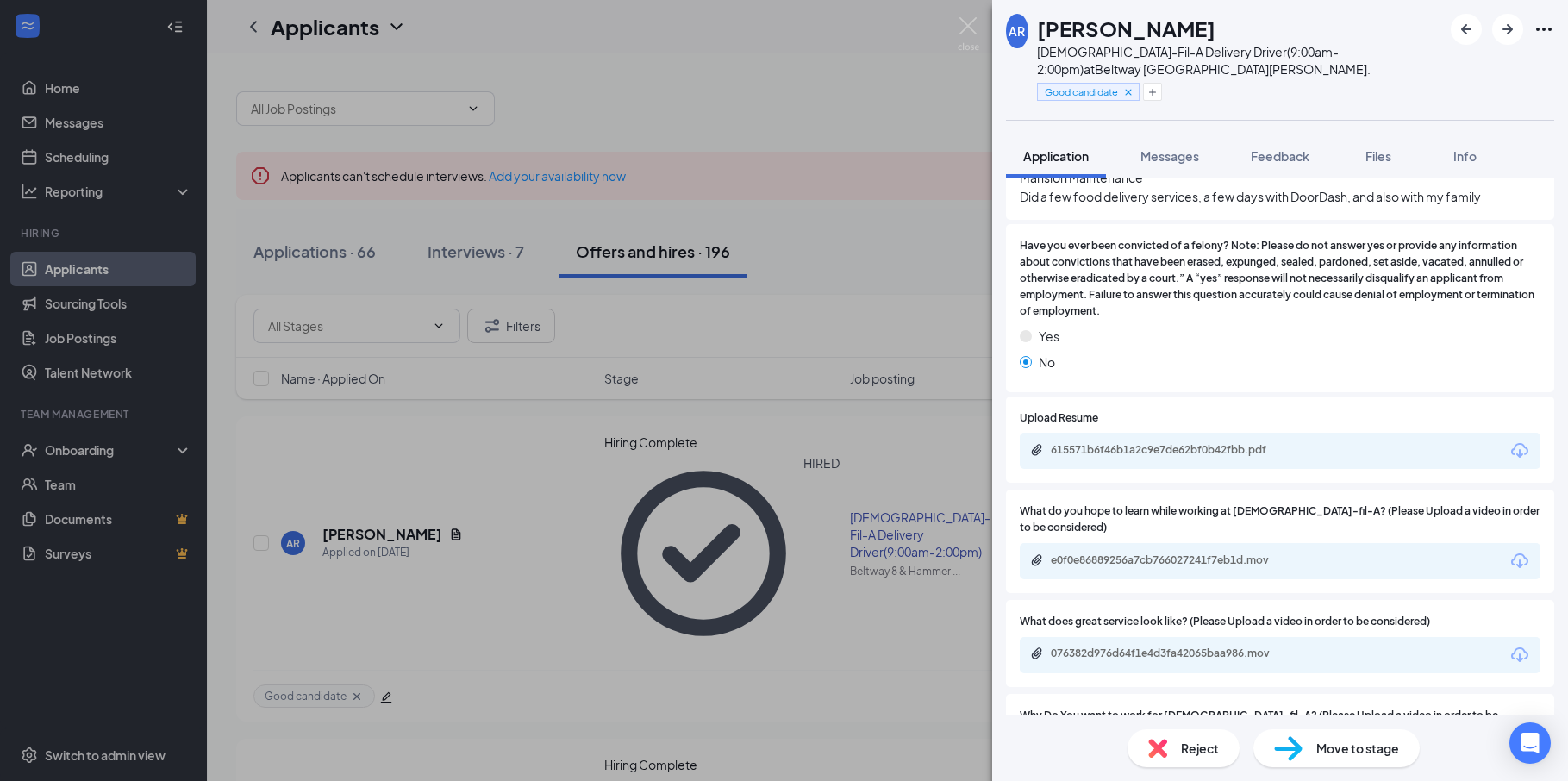
scroll to position [775, 0]
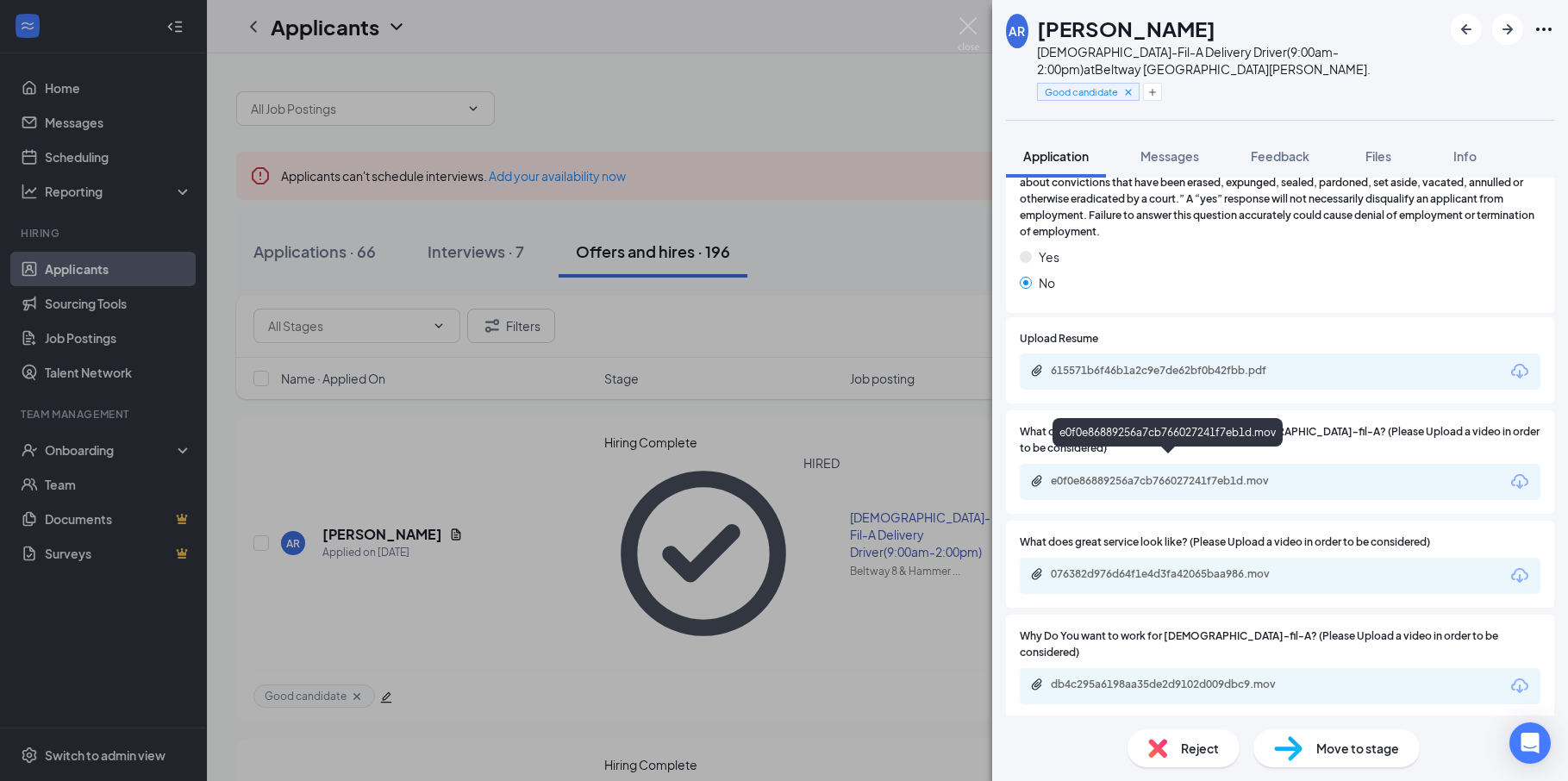
click at [1146, 474] on div "e0f0e86889256a7cb766027241f7eb1d.mov" at bounding box center [1172, 481] width 242 height 14
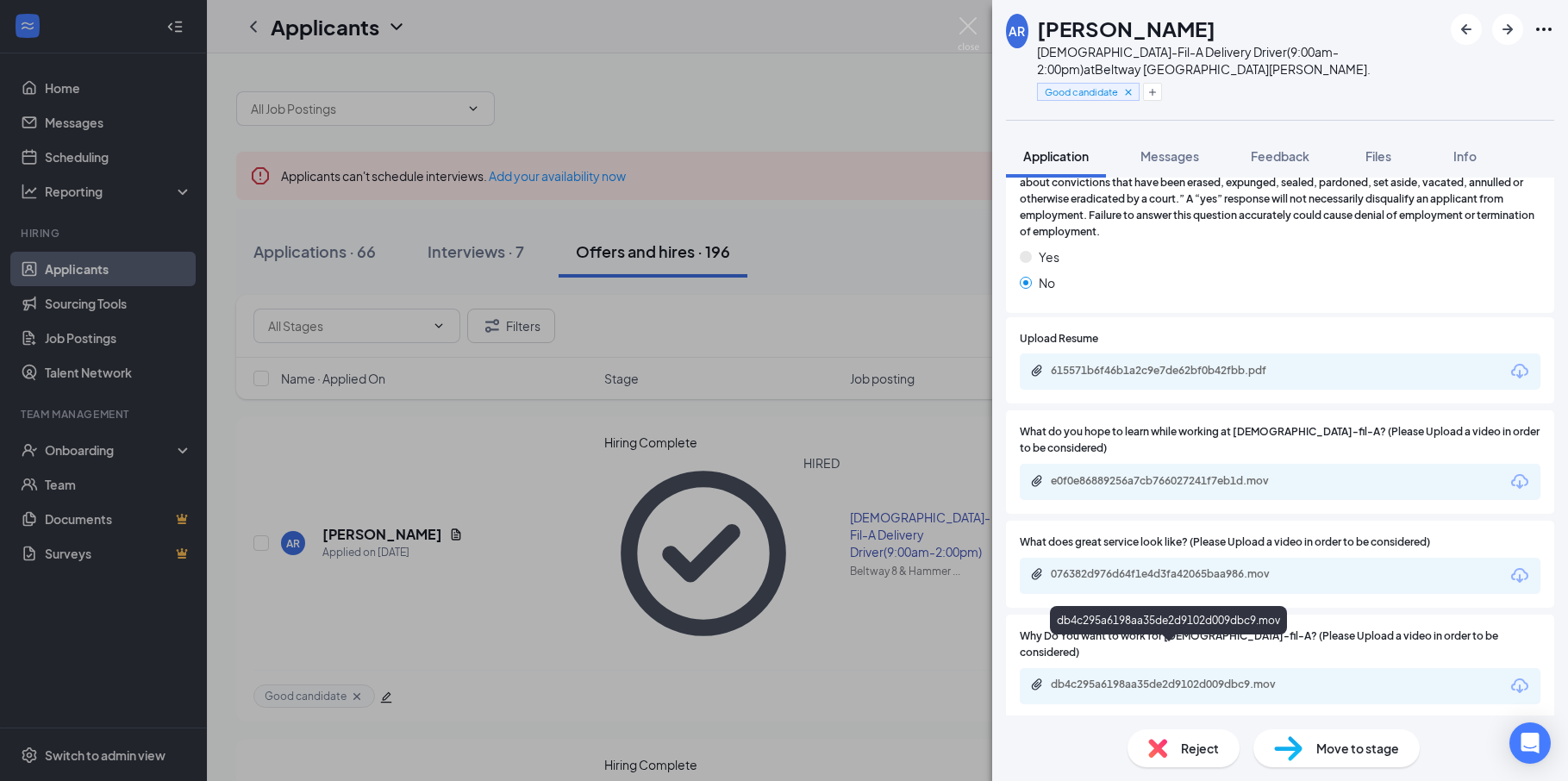
click at [1146, 677] on div "db4c295a6198aa35de2d9102d009dbc9.mov" at bounding box center [1172, 684] width 242 height 14
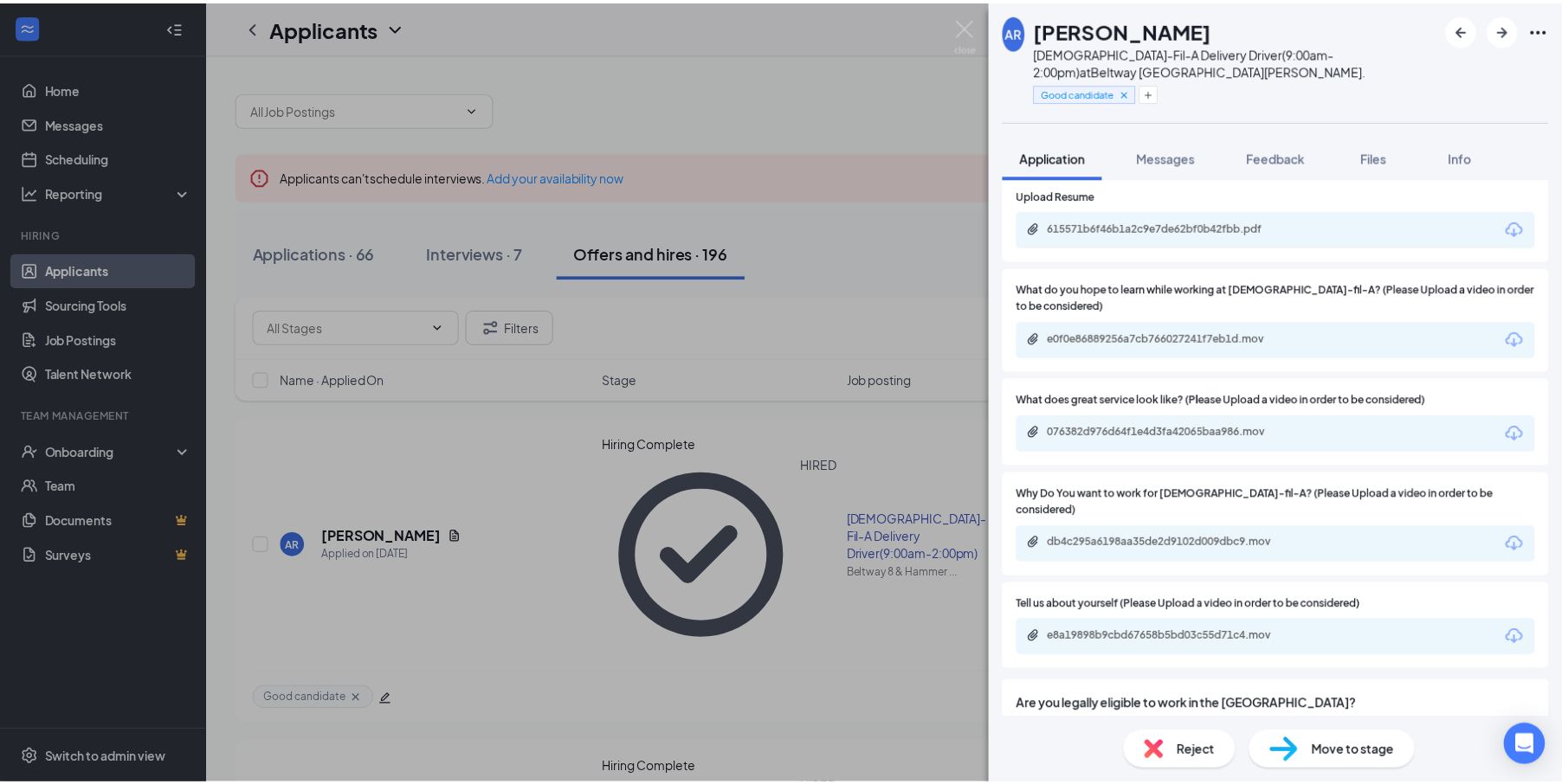
scroll to position [909, 0]
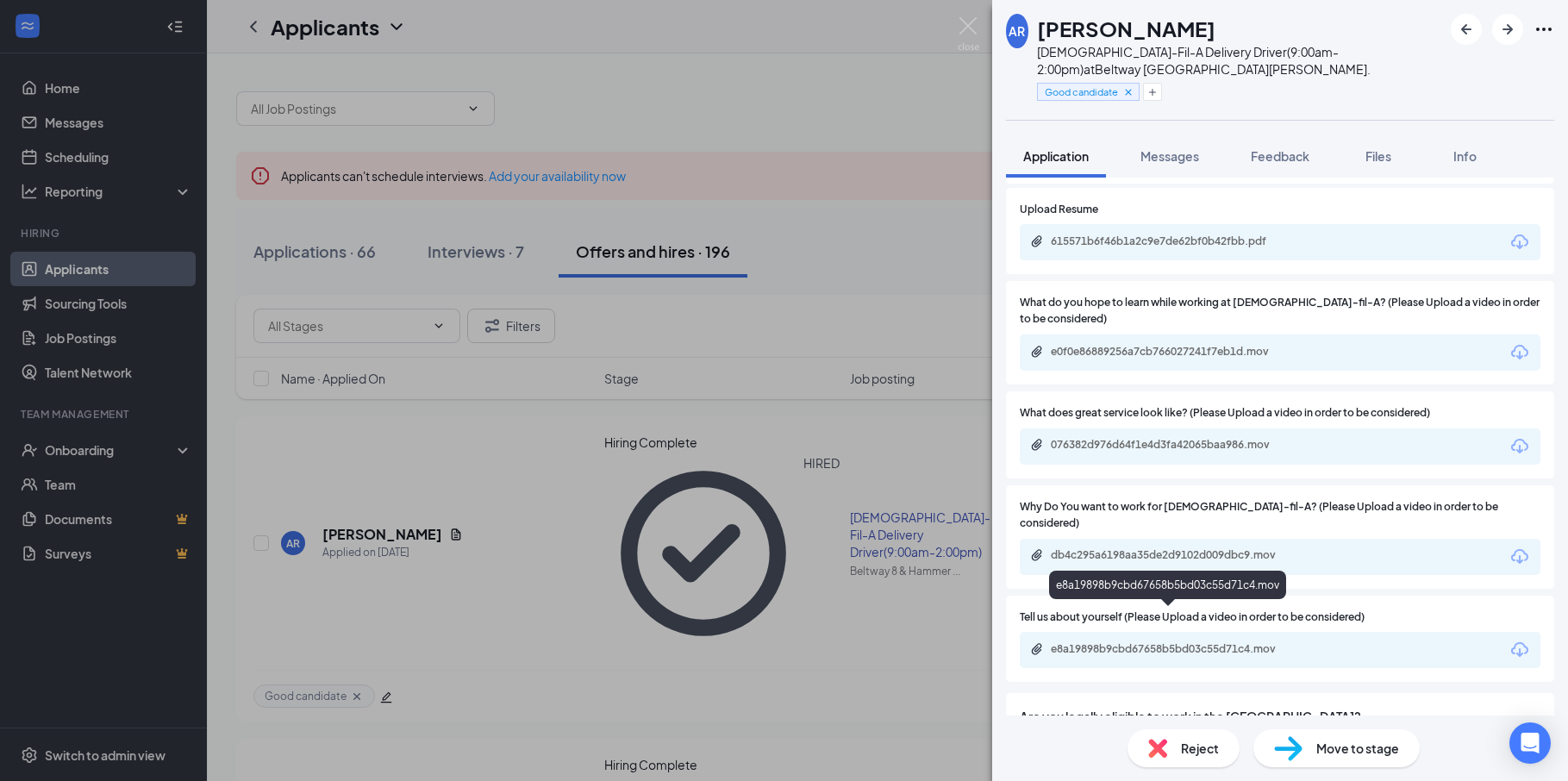
click at [1115, 642] on div "e8a19898b9cbd67658b5bd03c55d71c4.mov" at bounding box center [1172, 649] width 242 height 14
click at [958, 14] on div "AR Andoni Romero Chick-Fil-A Delivery Driver(9:00am-2:00pm) at Beltway 8 & Hamm…" at bounding box center [784, 390] width 1568 height 781
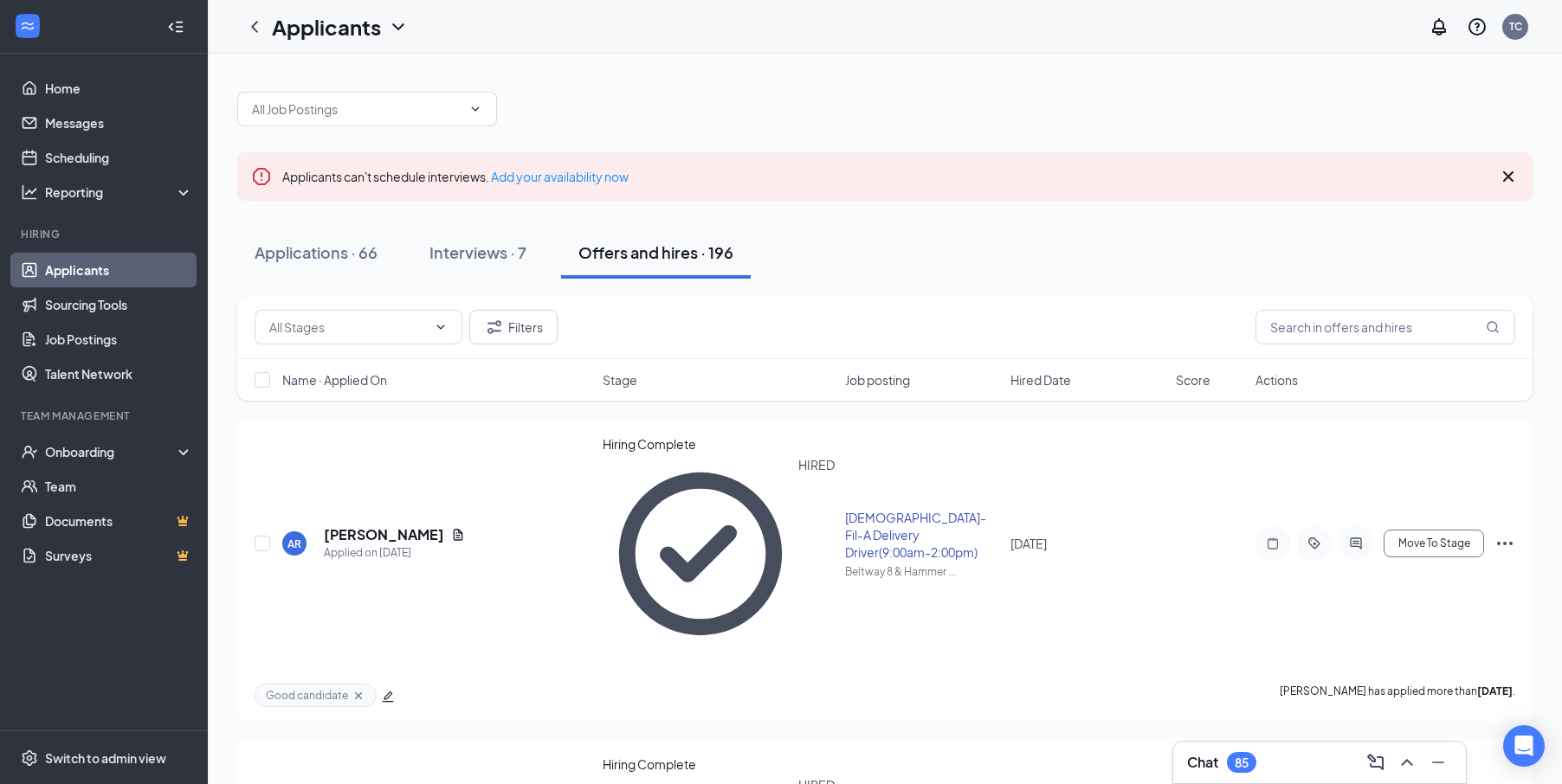
click at [969, 26] on div "Applicants TC" at bounding box center [884, 27] width 1354 height 54
click at [386, 253] on button "Applications · 66" at bounding box center [315, 252] width 157 height 52
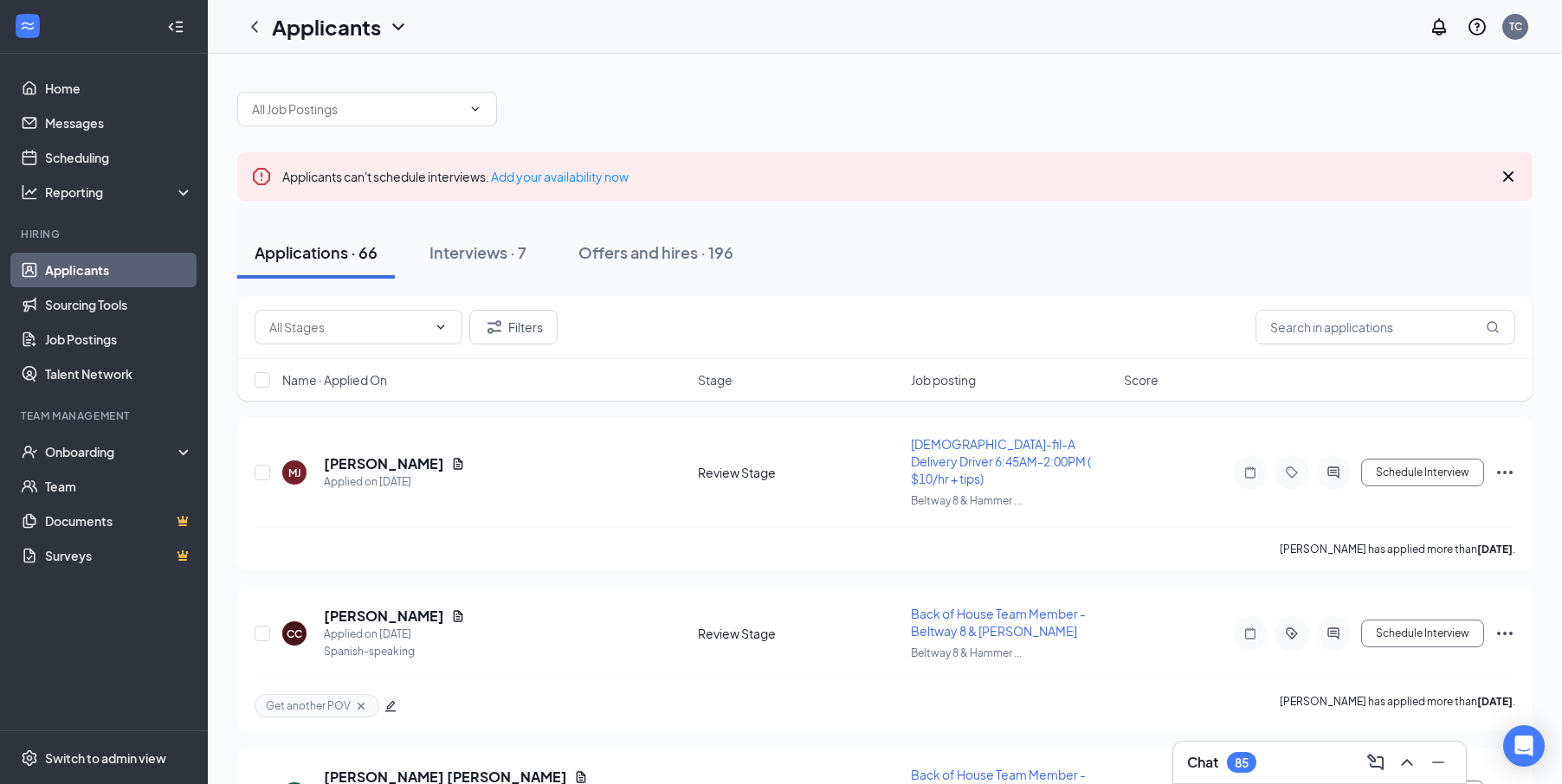
click at [1151, 743] on div "Chat 85" at bounding box center [1319, 762] width 293 height 42
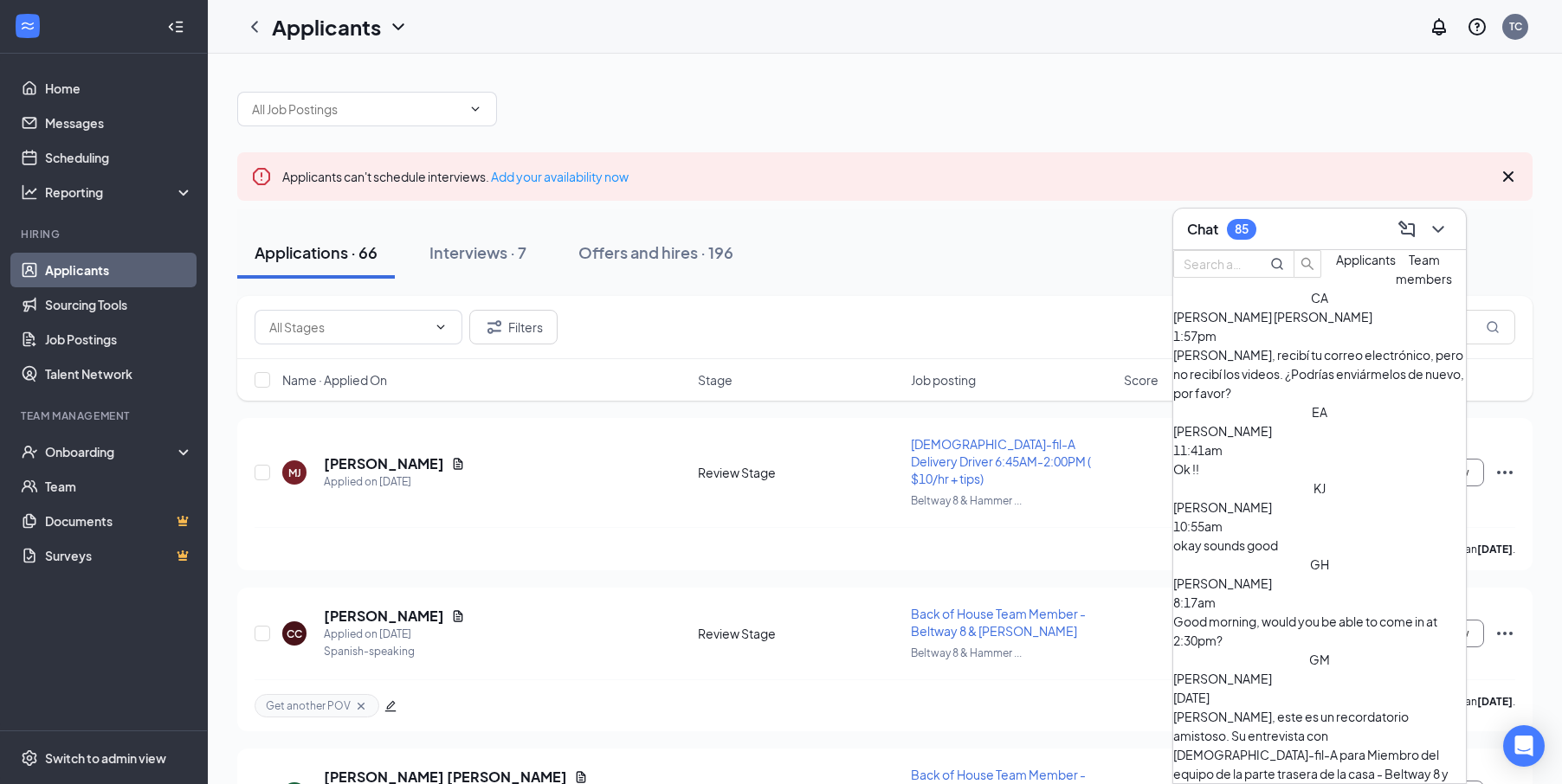
click at [1151, 288] on div "Team members" at bounding box center [1423, 269] width 56 height 38
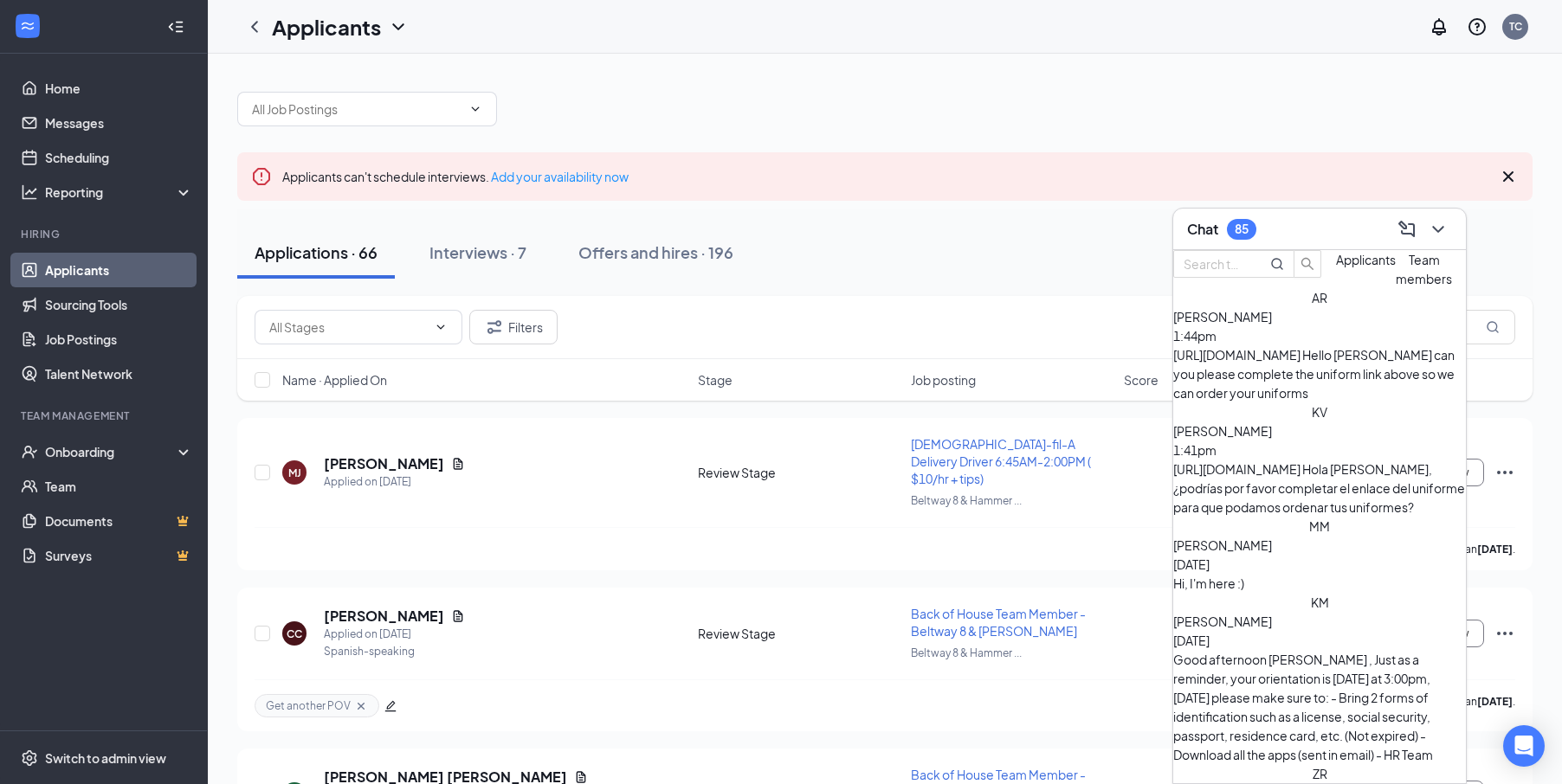
click at [1151, 241] on div "Chat 85" at bounding box center [1320, 229] width 265 height 27
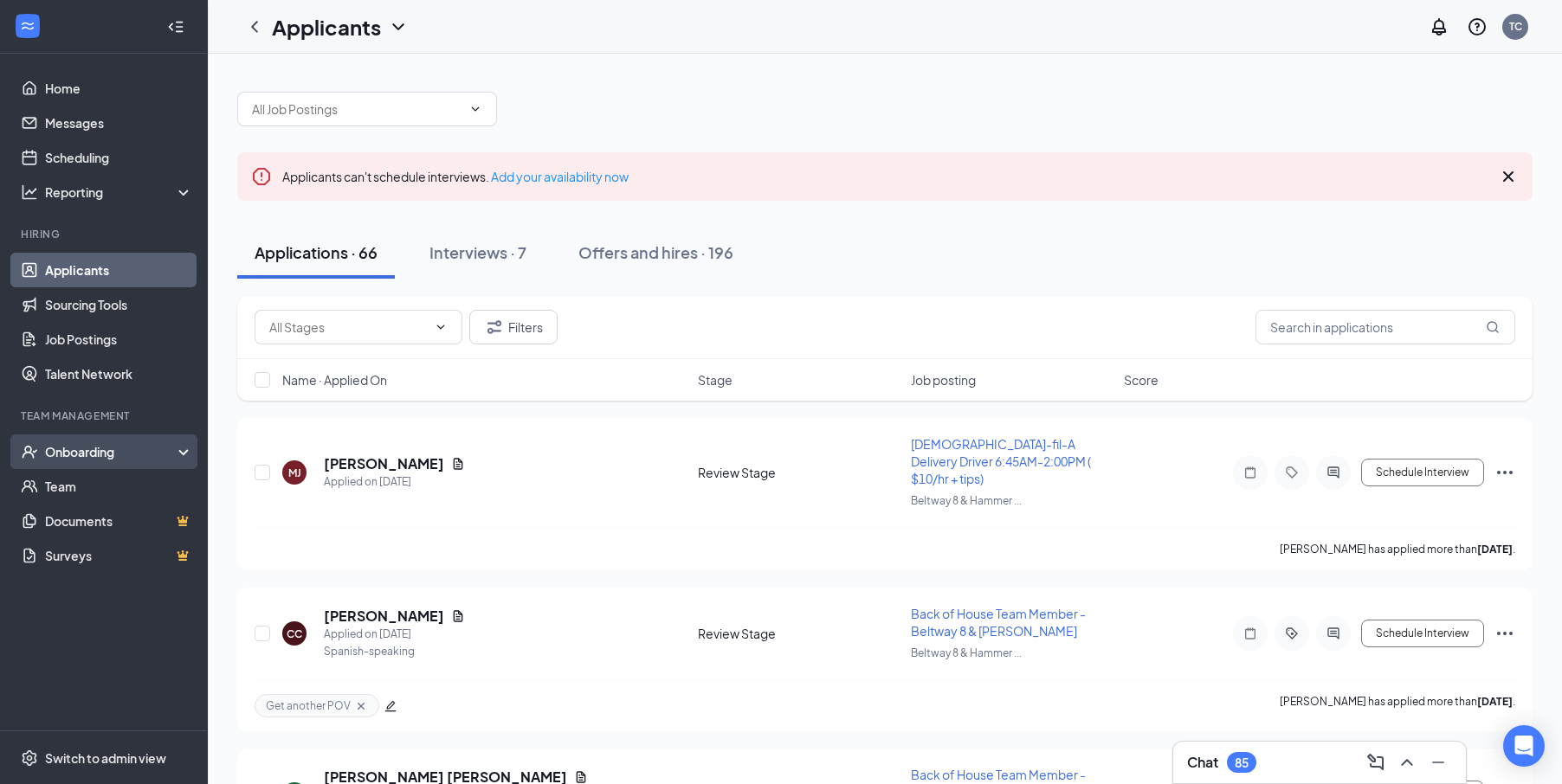
click at [103, 463] on div "Onboarding" at bounding box center [103, 452] width 207 height 35
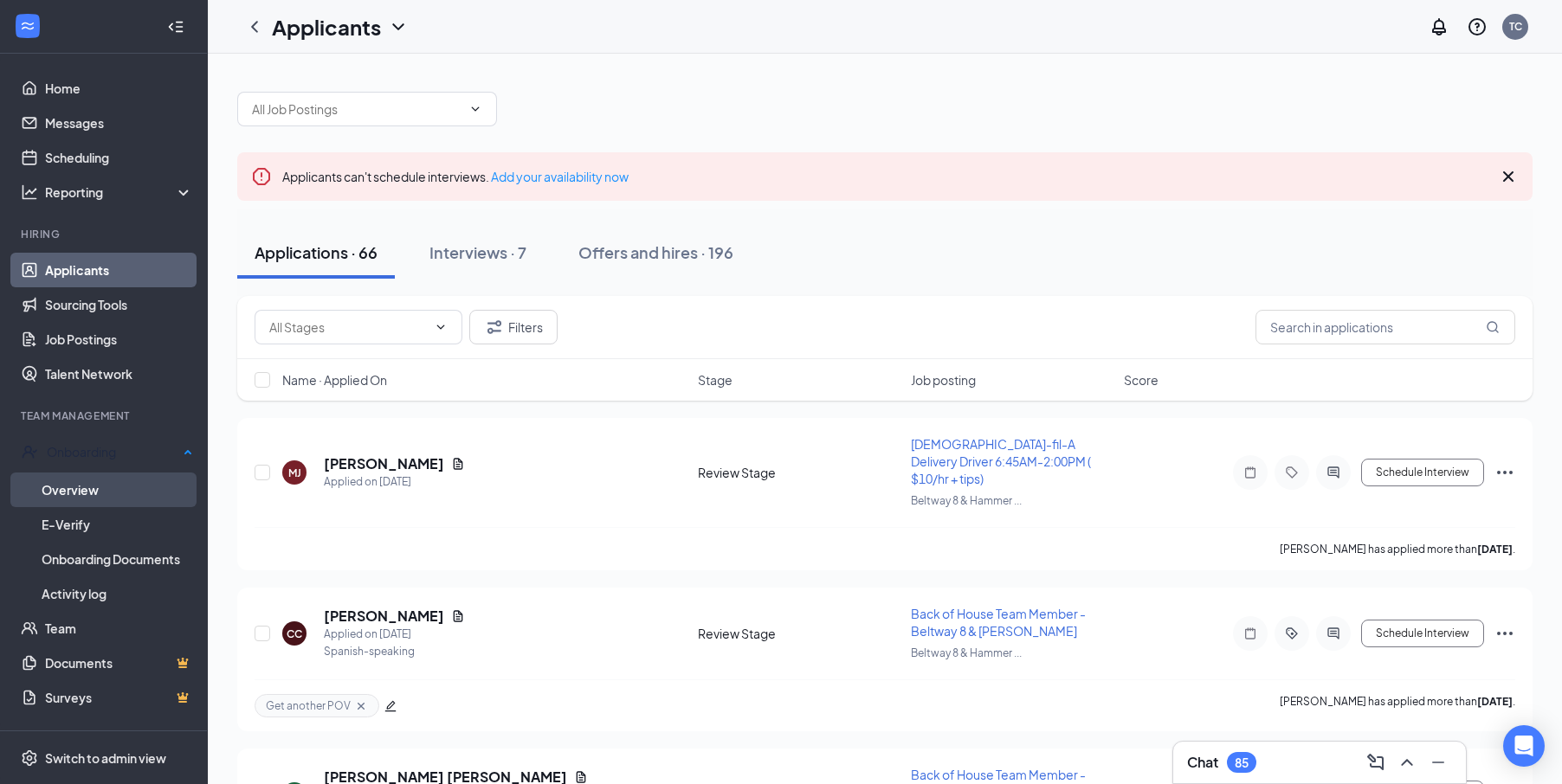
click at [127, 496] on link "Overview" at bounding box center [117, 490] width 152 height 35
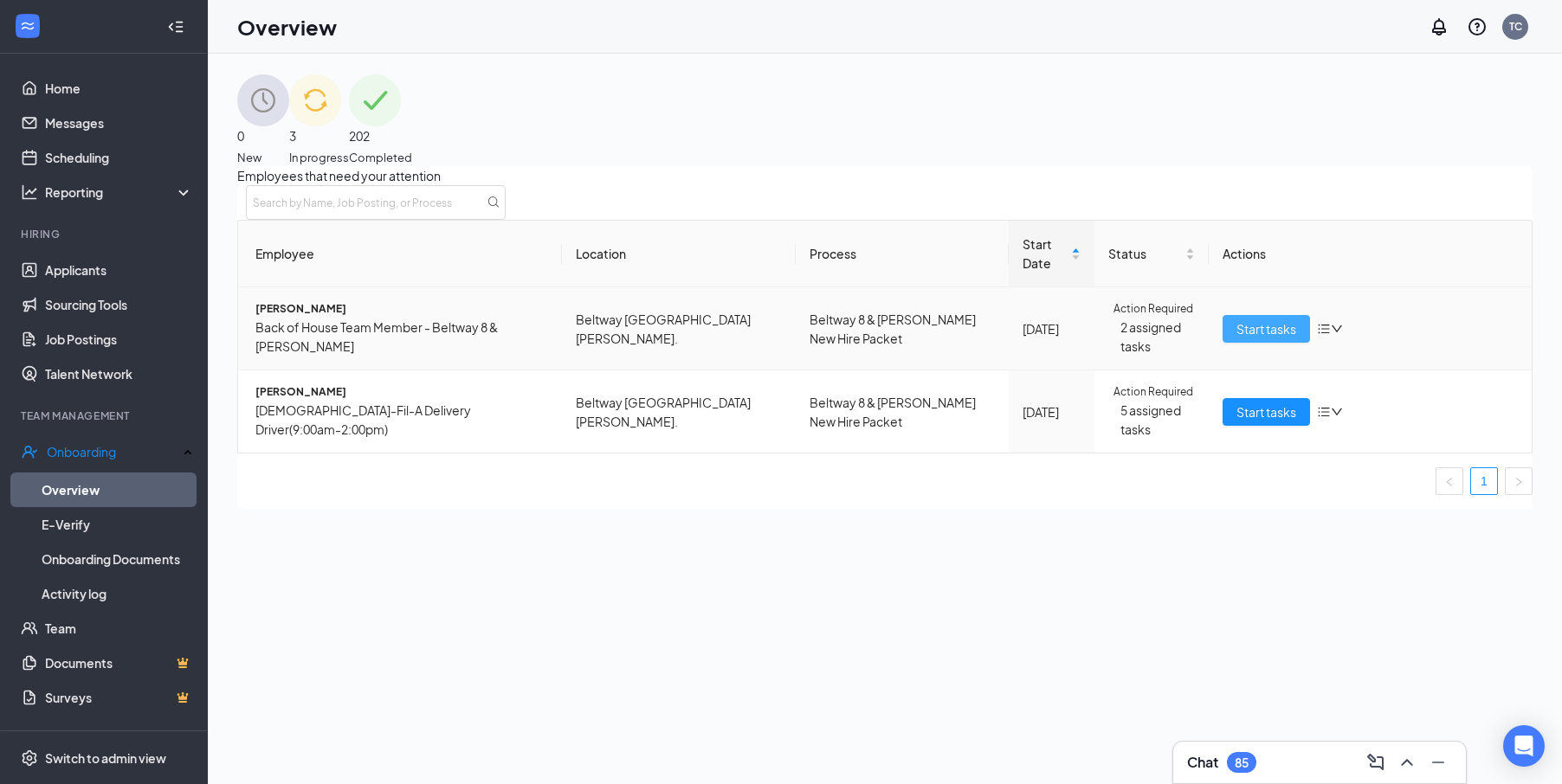
click at [1151, 338] on span "Start tasks" at bounding box center [1266, 329] width 60 height 19
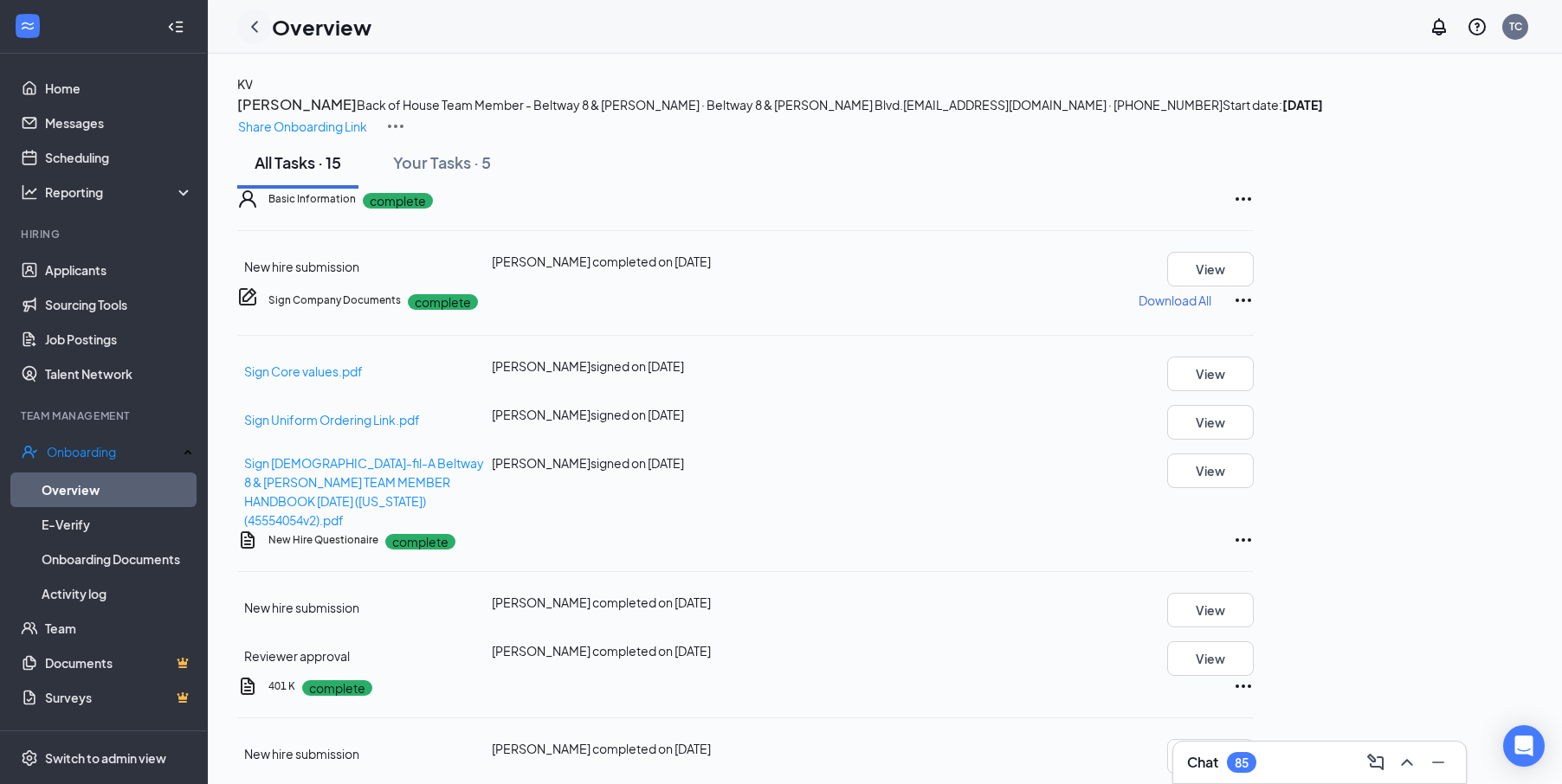
click at [269, 35] on div at bounding box center [254, 27] width 35 height 35
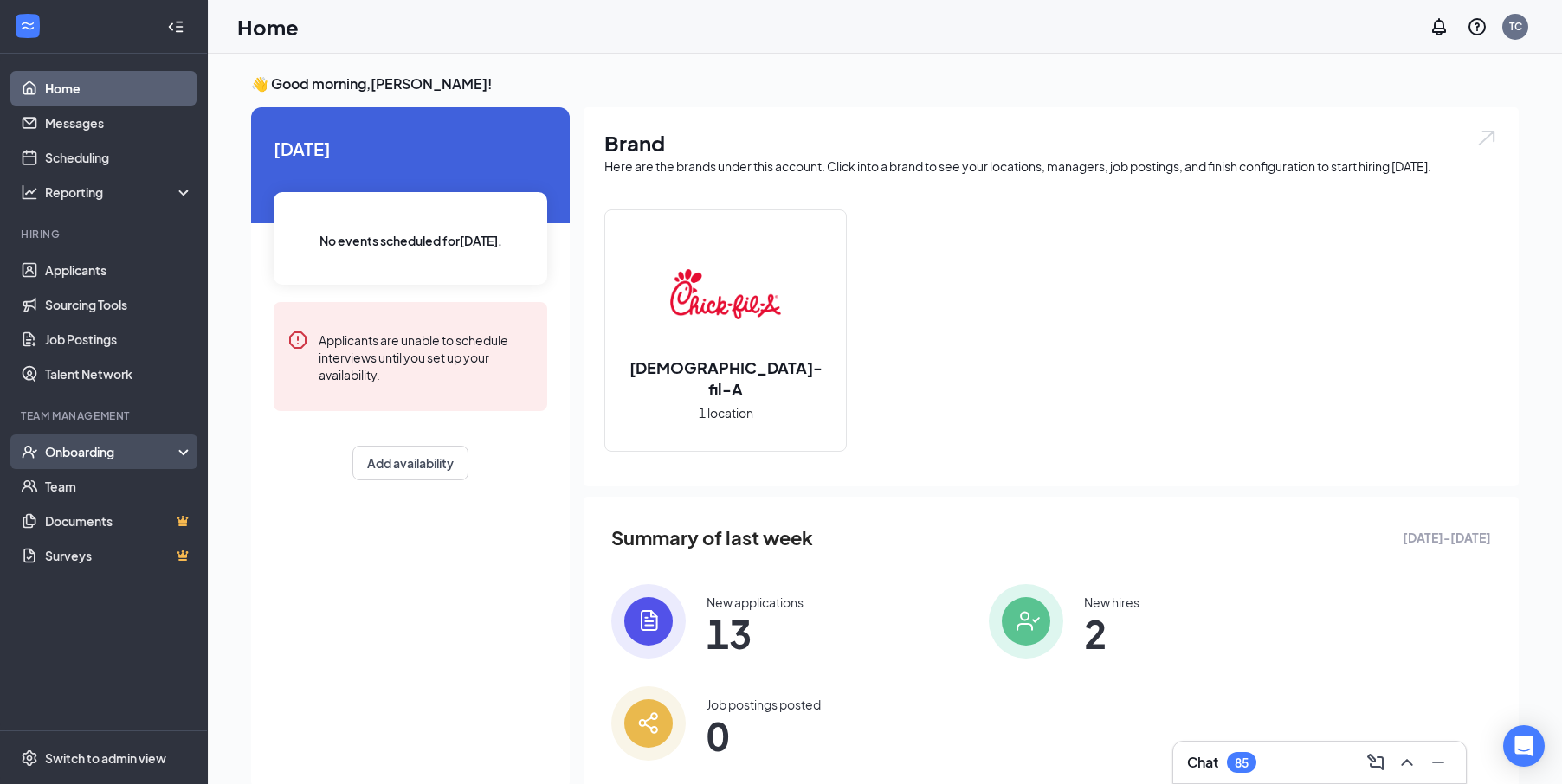
click at [135, 452] on div "Onboarding" at bounding box center [112, 452] width 134 height 17
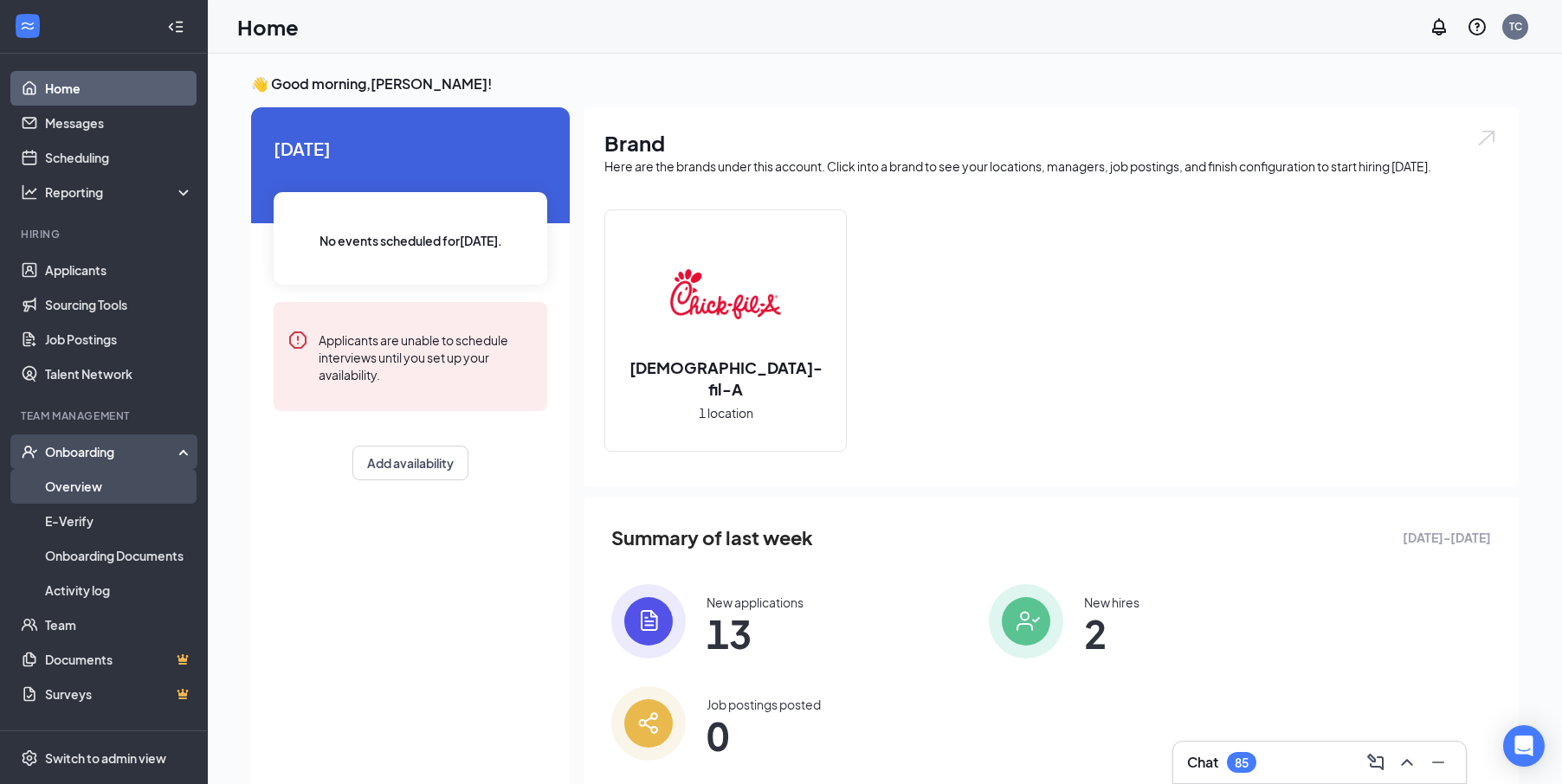
click at [138, 476] on link "Overview" at bounding box center [119, 486] width 148 height 35
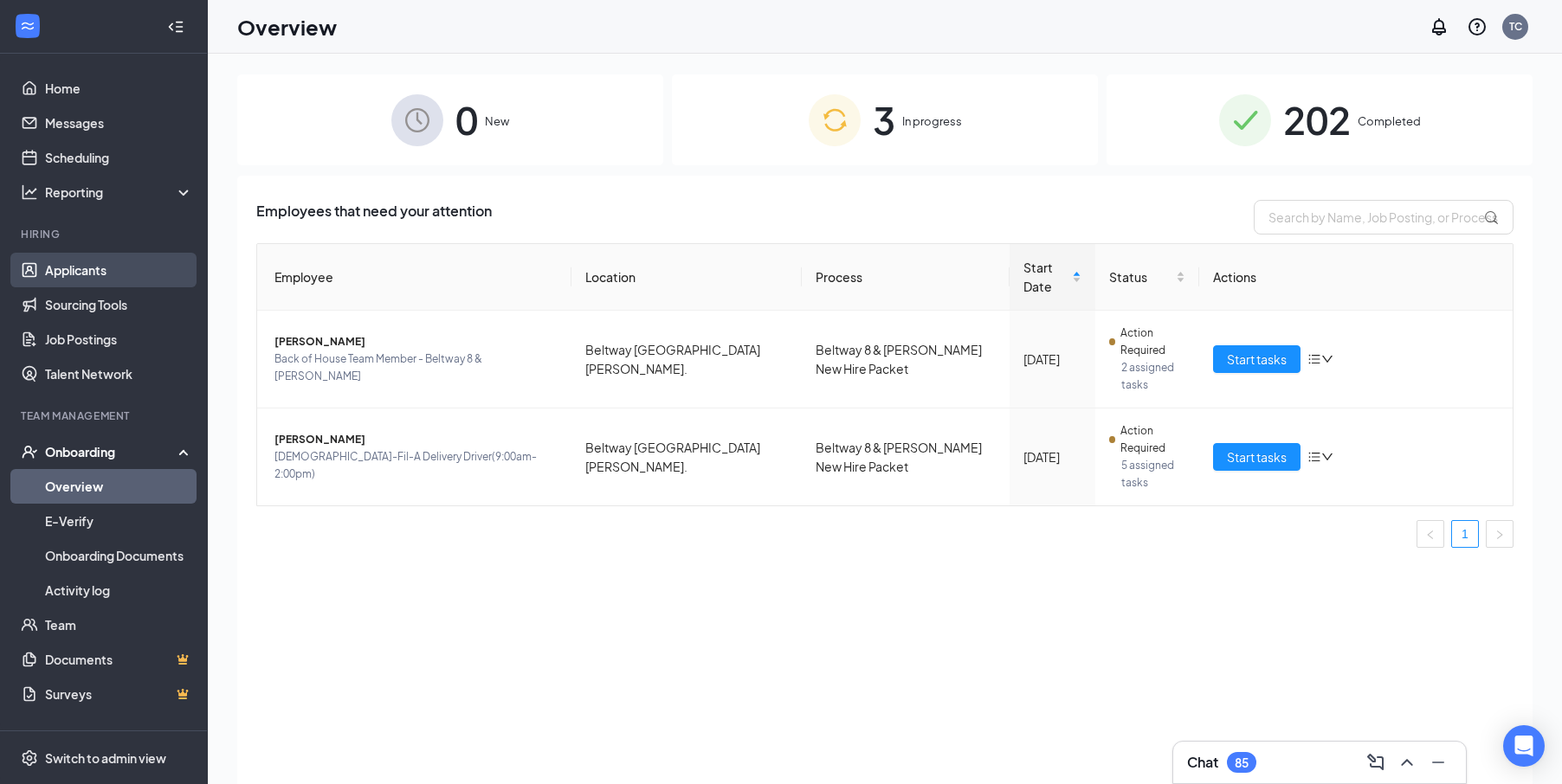
click at [113, 280] on link "Applicants" at bounding box center [119, 270] width 148 height 35
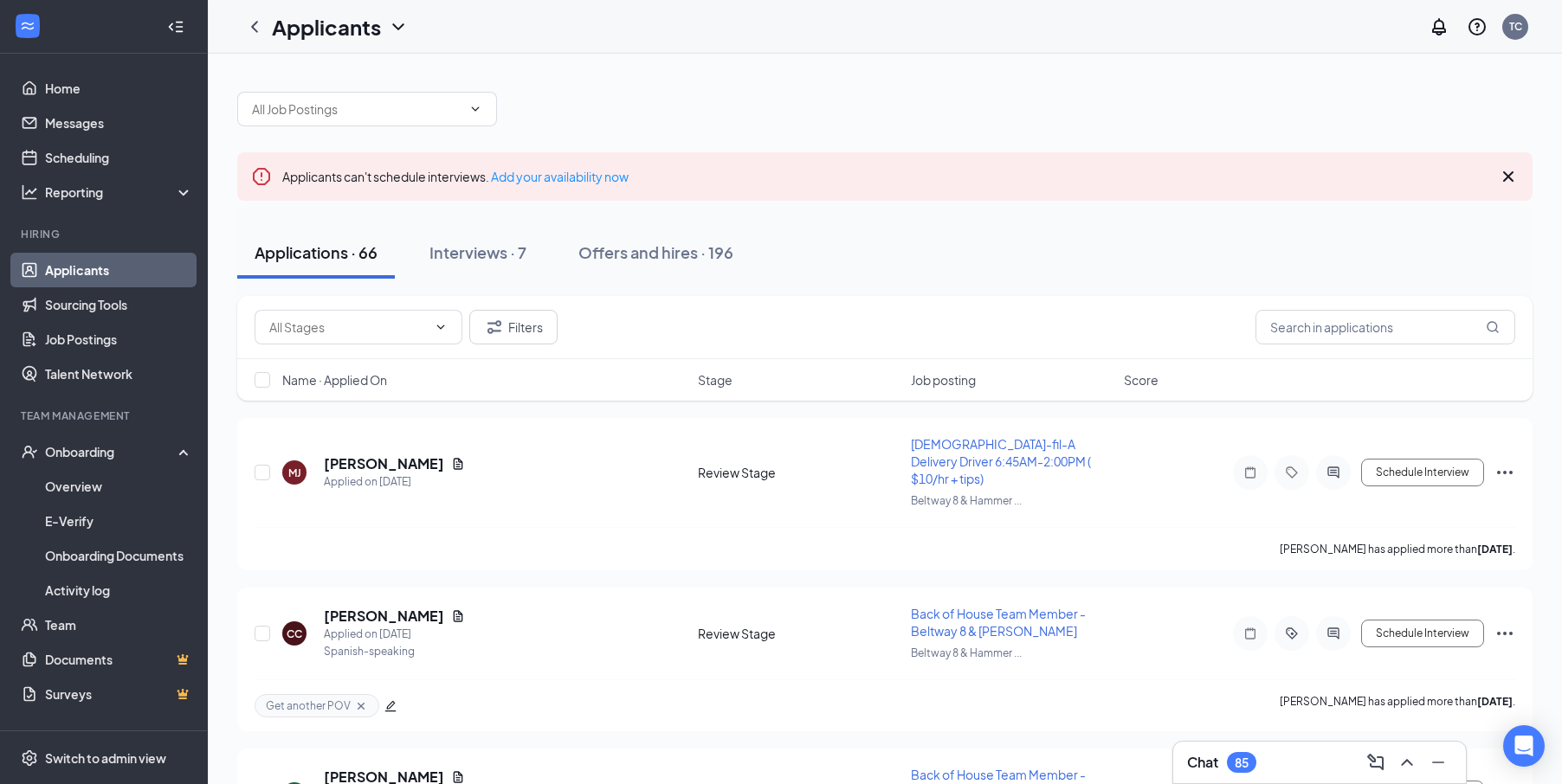
click at [1293, 766] on div "Chat 85" at bounding box center [1320, 761] width 265 height 27
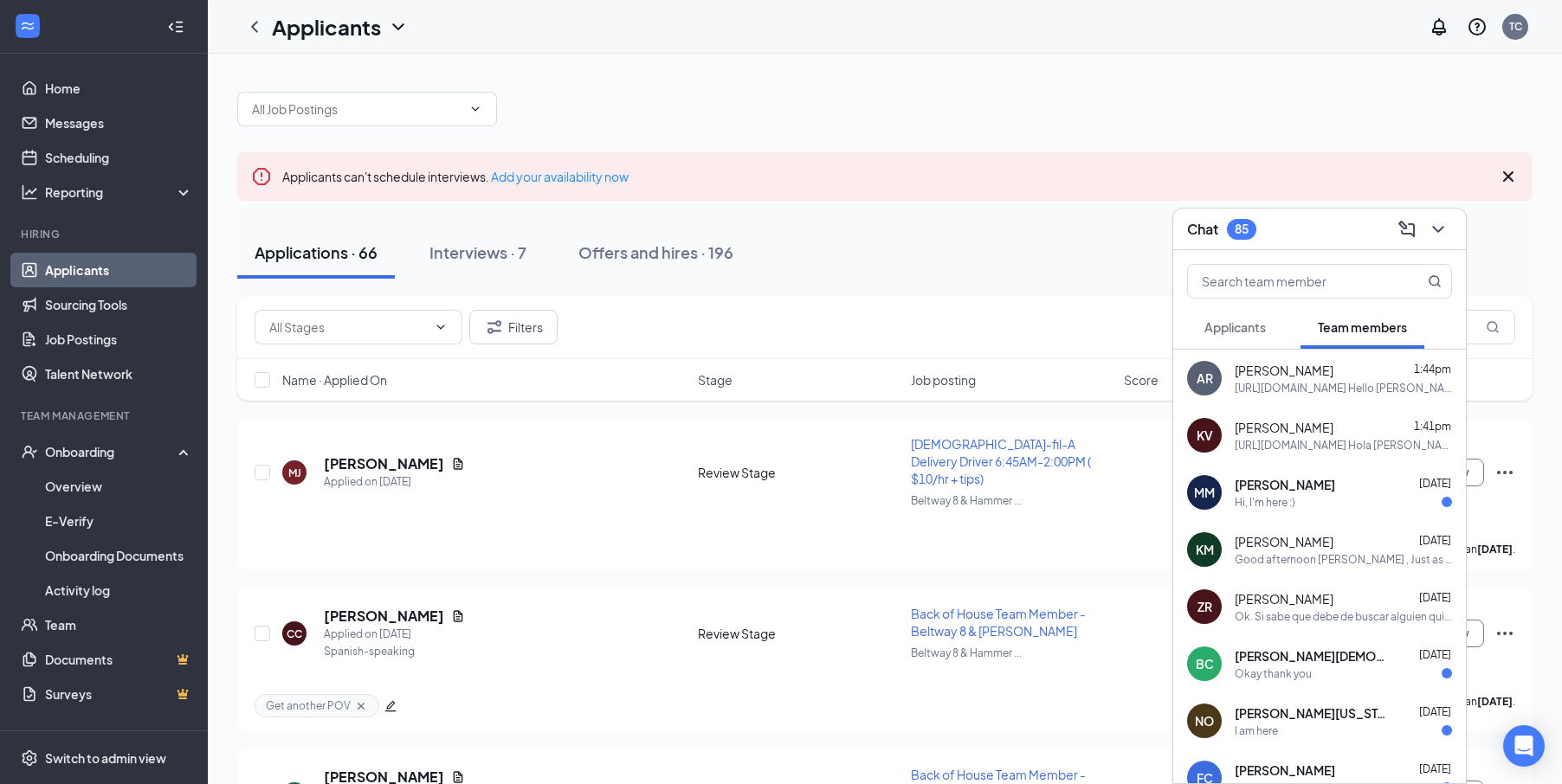
click at [1277, 323] on button "Applicants" at bounding box center [1234, 328] width 96 height 44
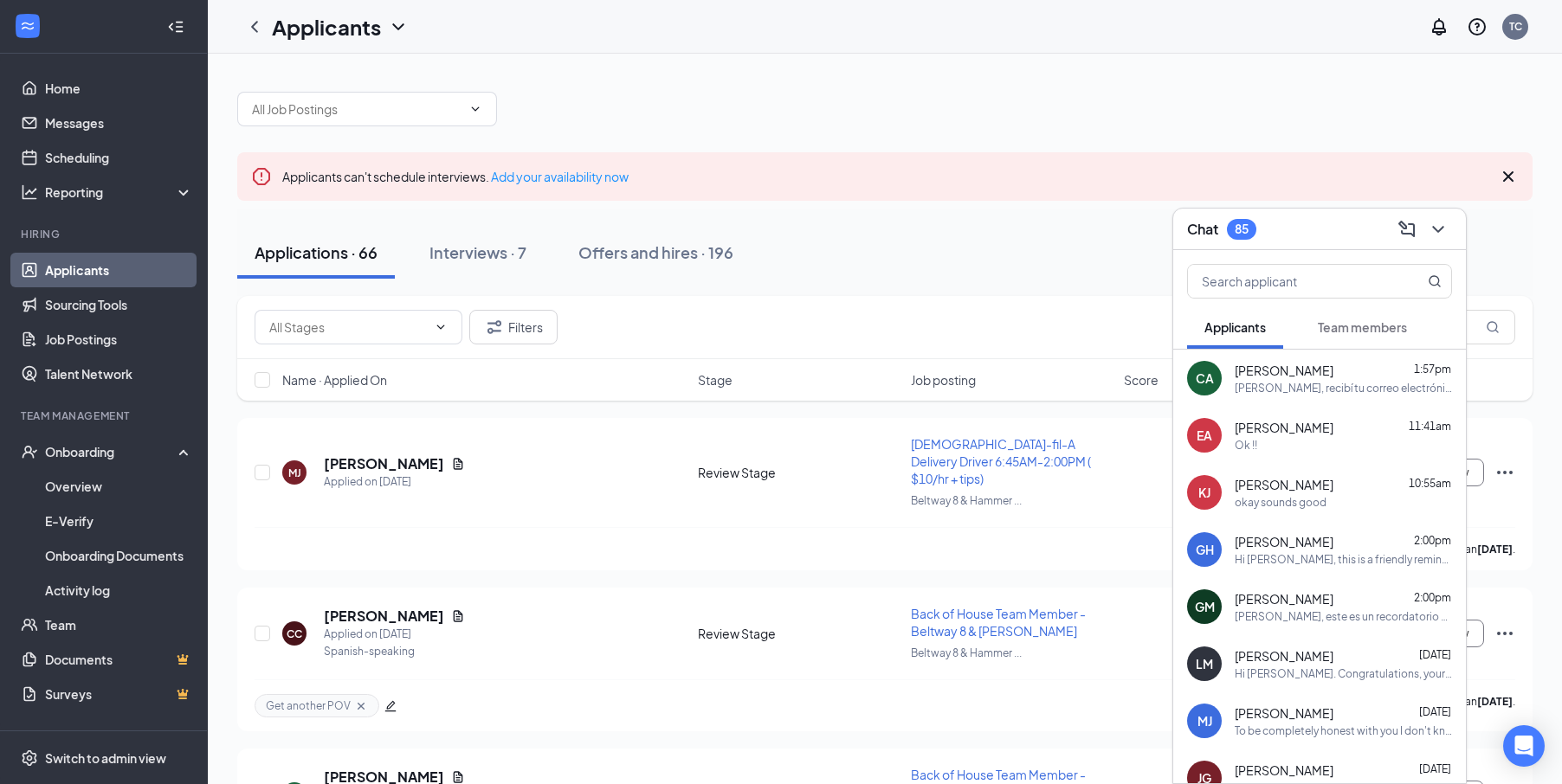
click at [1242, 451] on div "Ok !!" at bounding box center [1246, 445] width 23 height 15
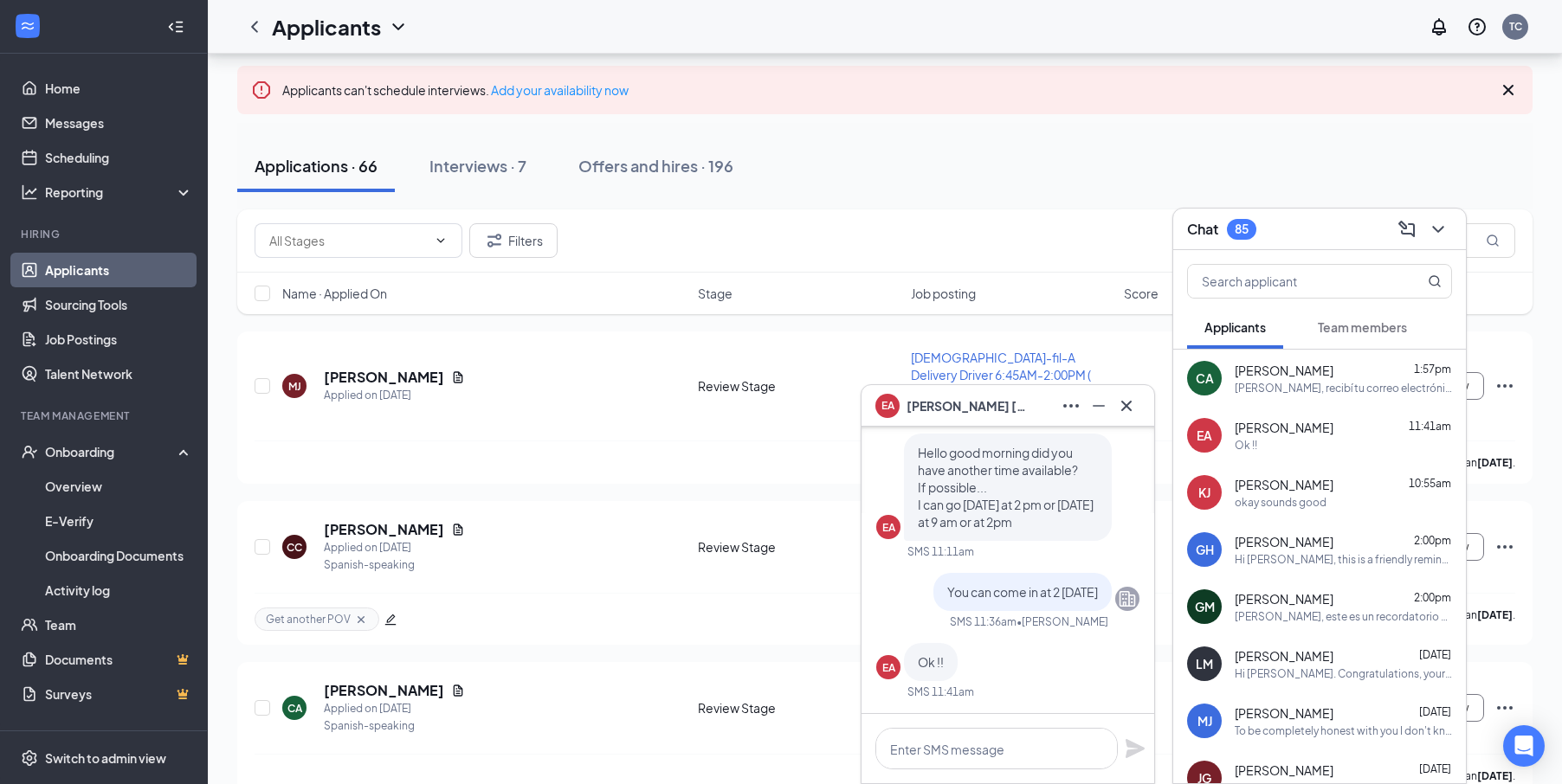
click at [1306, 537] on span "[PERSON_NAME]" at bounding box center [1284, 542] width 99 height 17
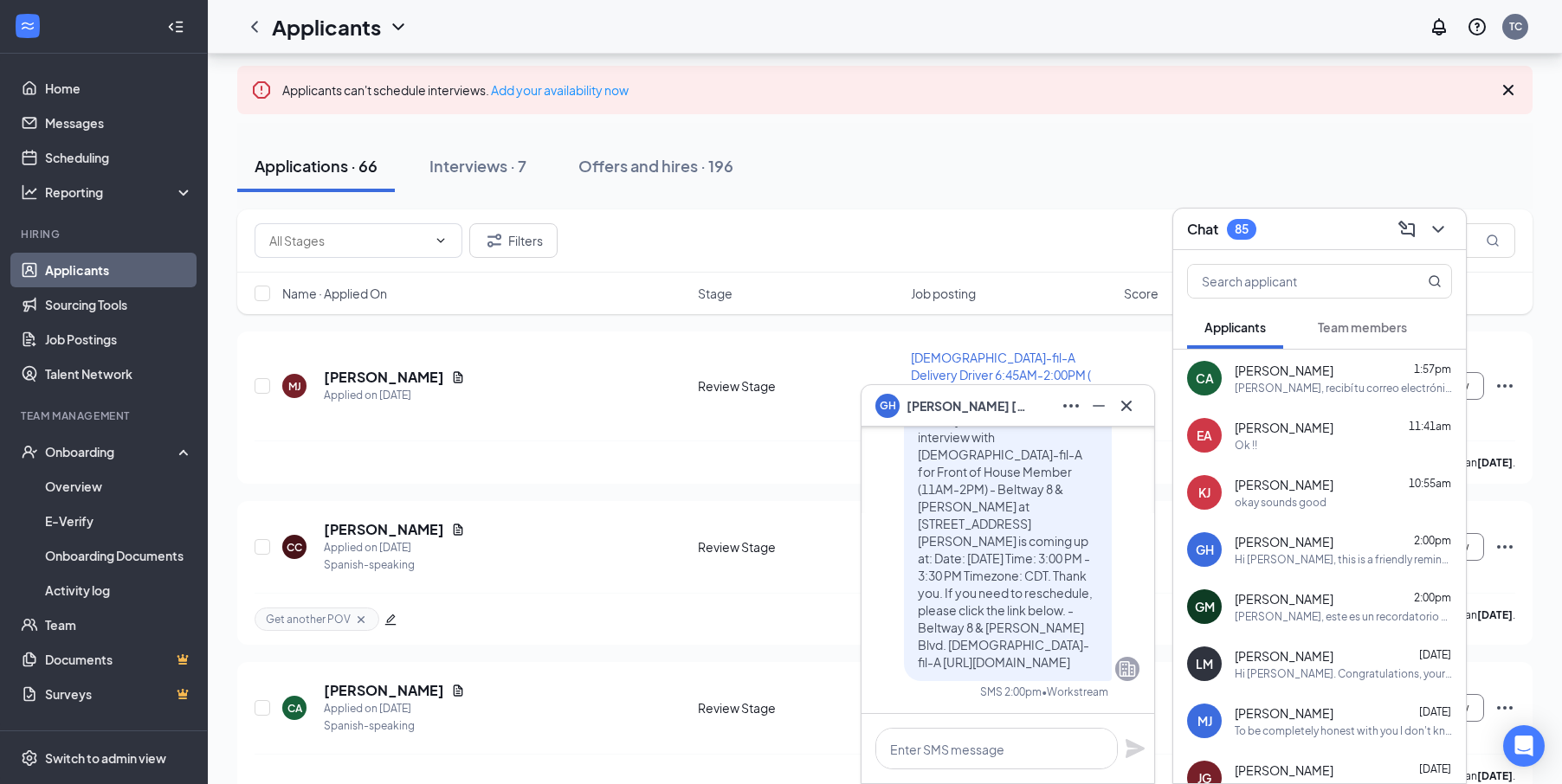
click at [1266, 612] on div "[PERSON_NAME], este es un recordatorio amistoso. Su entrevista con [DEMOGRAPHIC…" at bounding box center [1342, 616] width 217 height 15
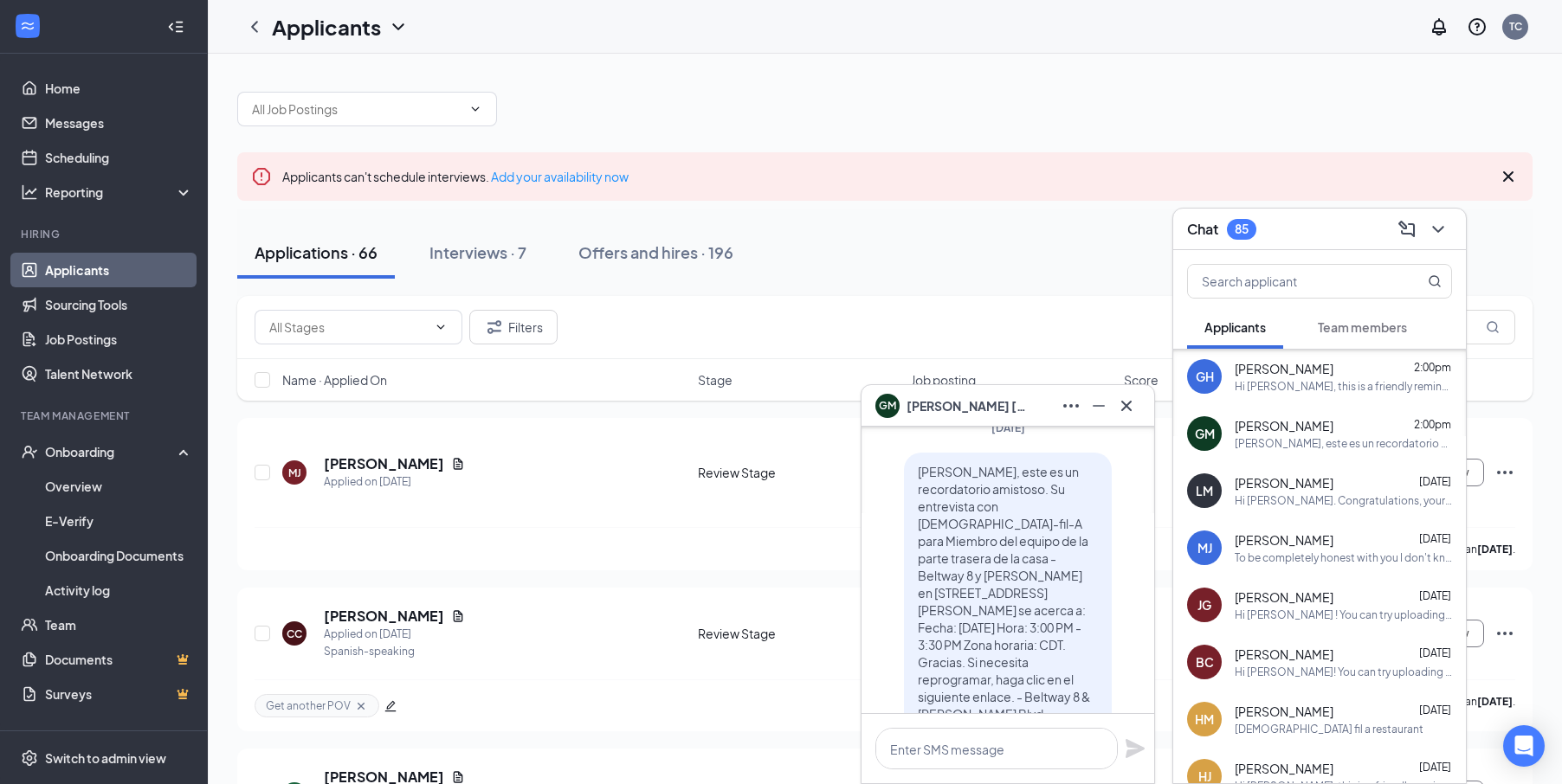
scroll to position [259, 0]
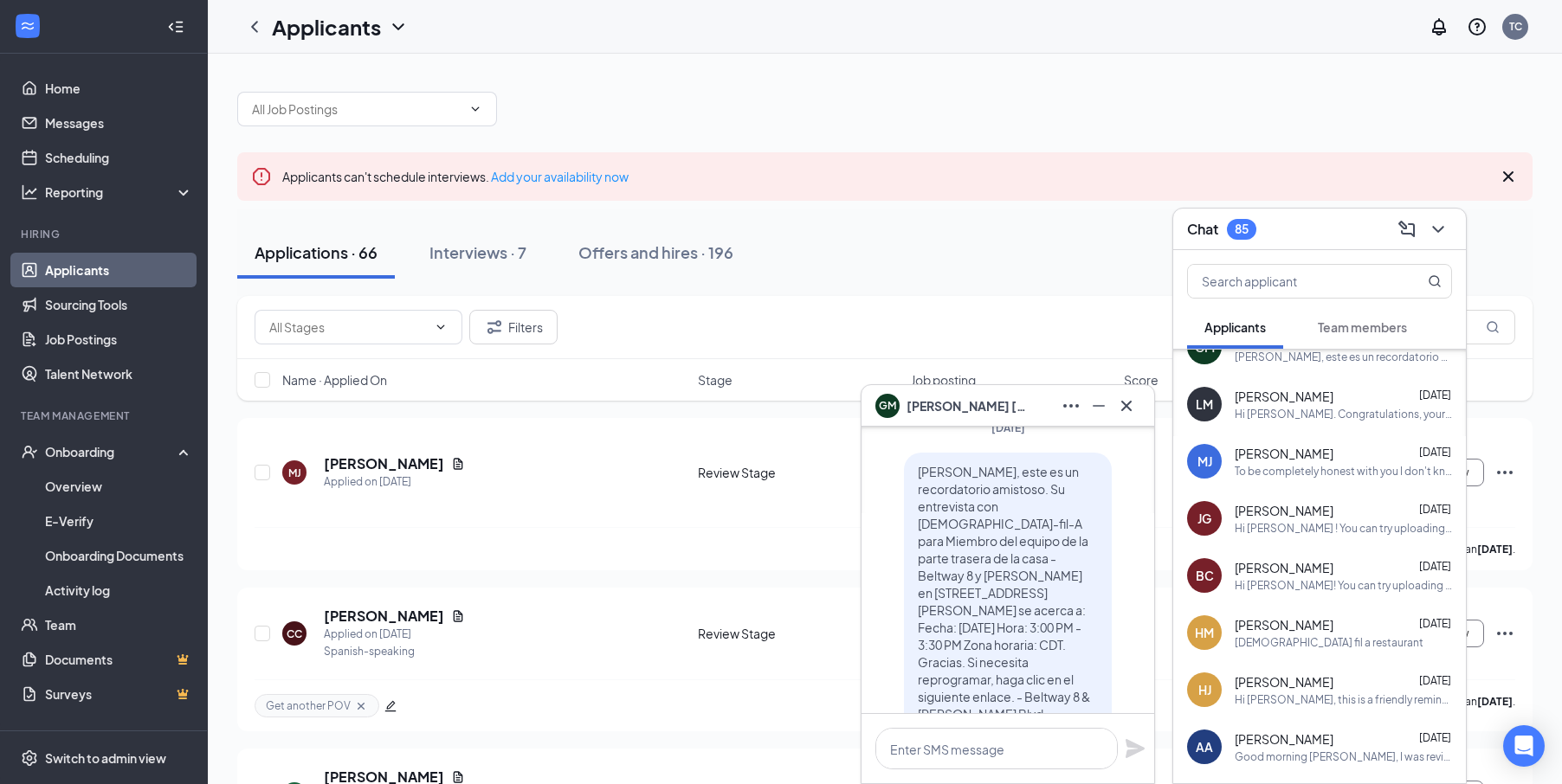
click at [1392, 330] on span "Team members" at bounding box center [1362, 327] width 89 height 15
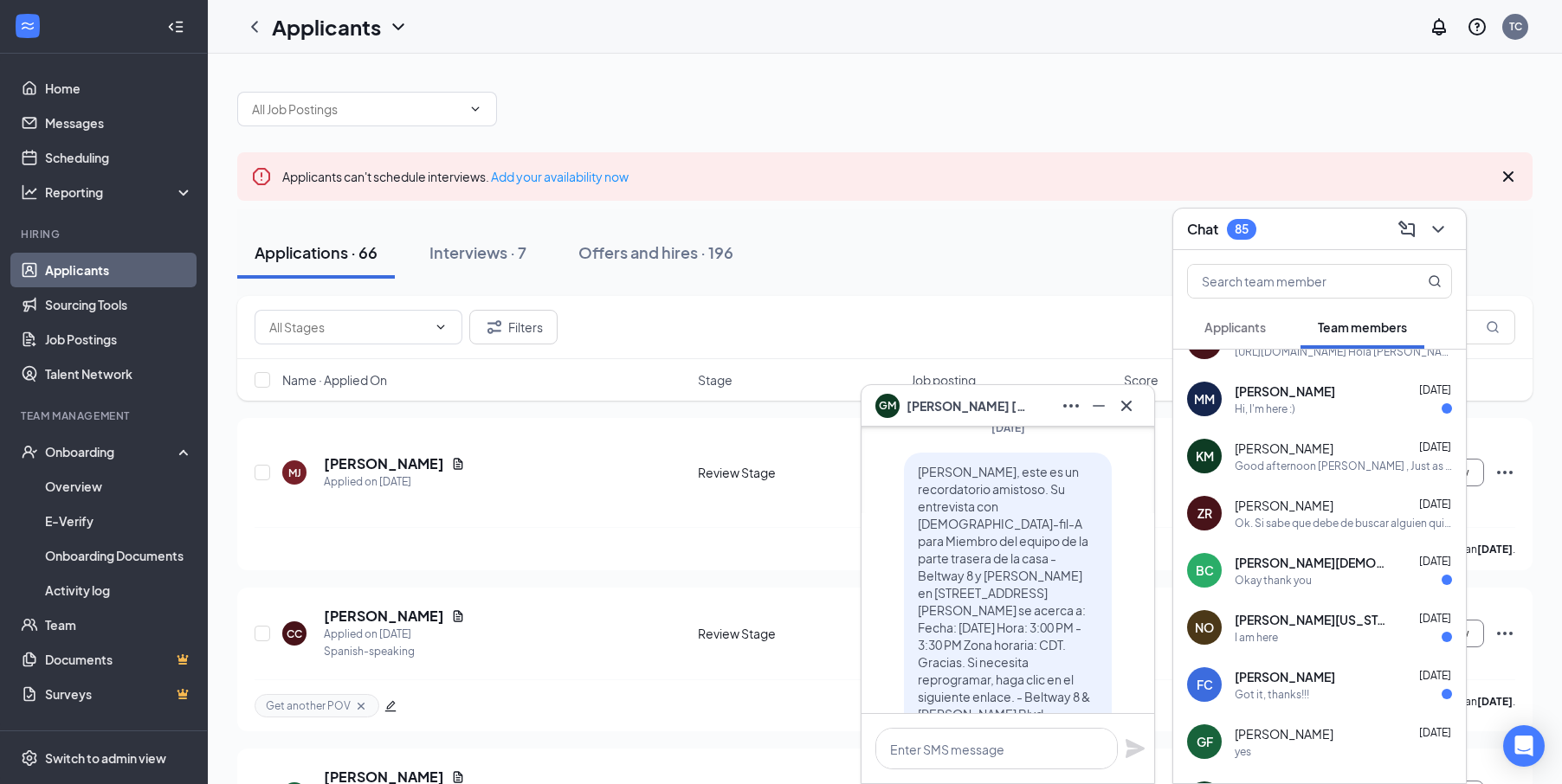
scroll to position [0, 0]
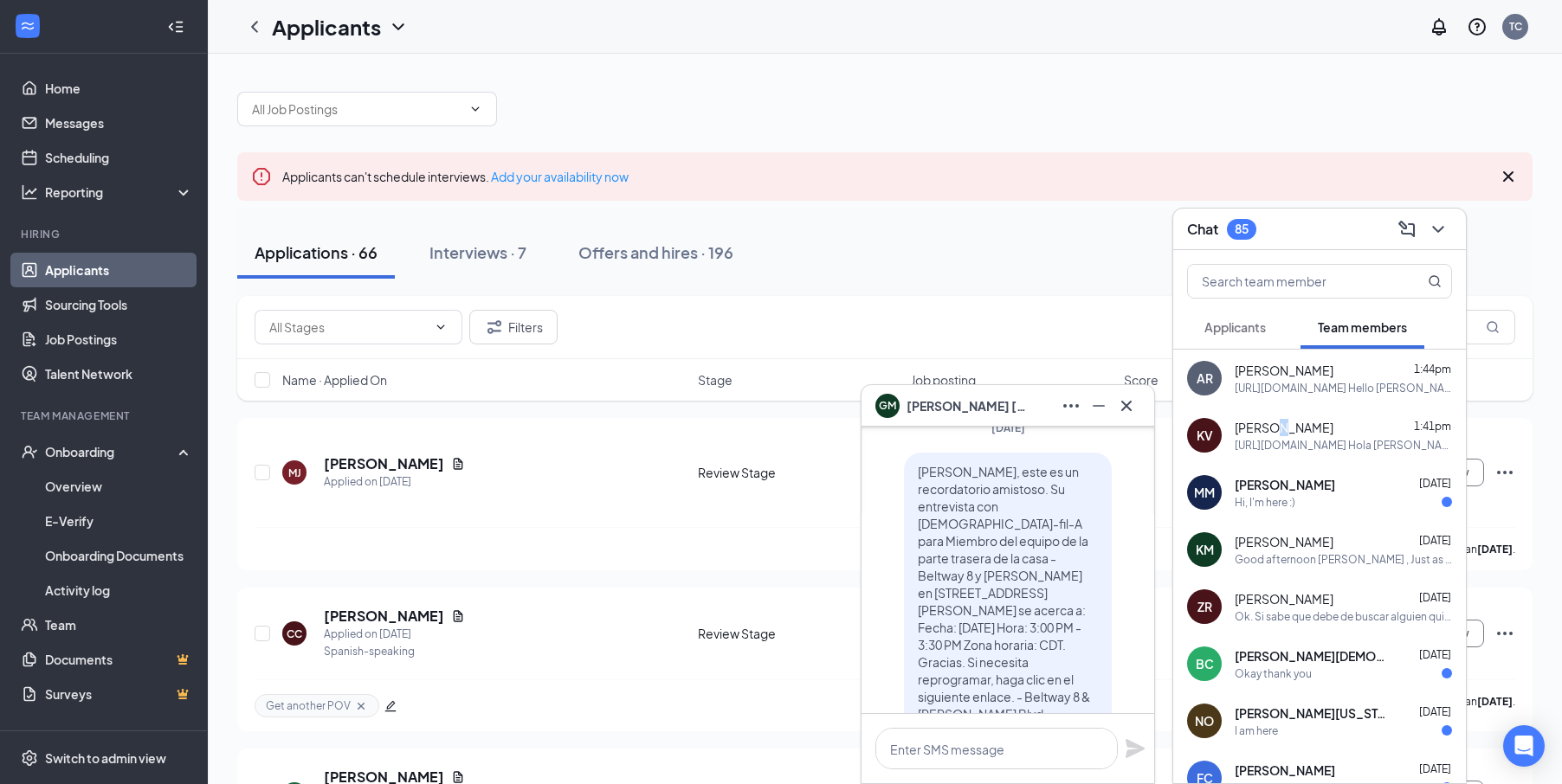
click at [1276, 436] on span "[PERSON_NAME]" at bounding box center [1284, 427] width 99 height 17
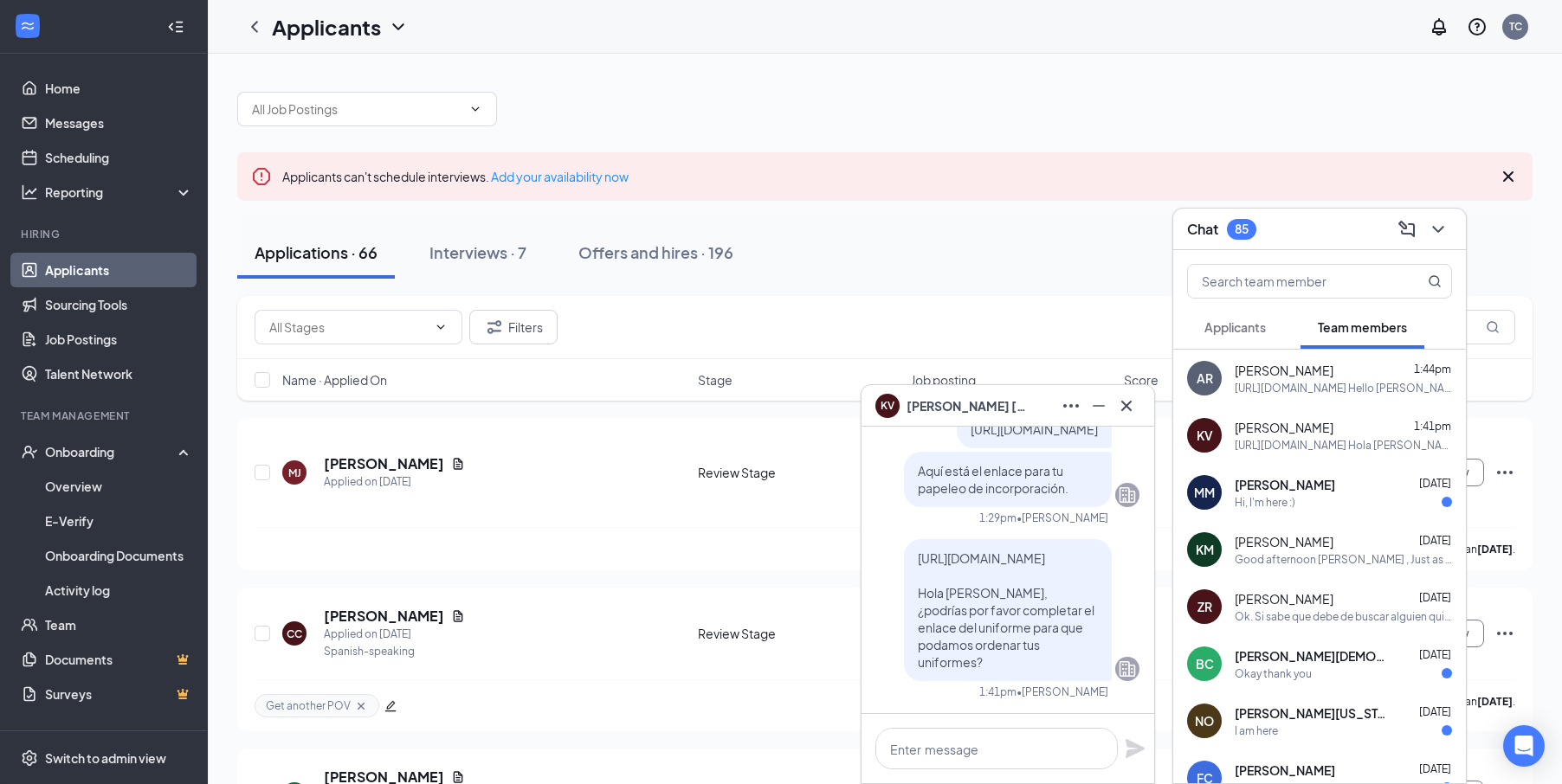
click at [1292, 382] on div "[URL][DOMAIN_NAME] Hello [PERSON_NAME] can you please complete the uniform link…" at bounding box center [1342, 388] width 217 height 15
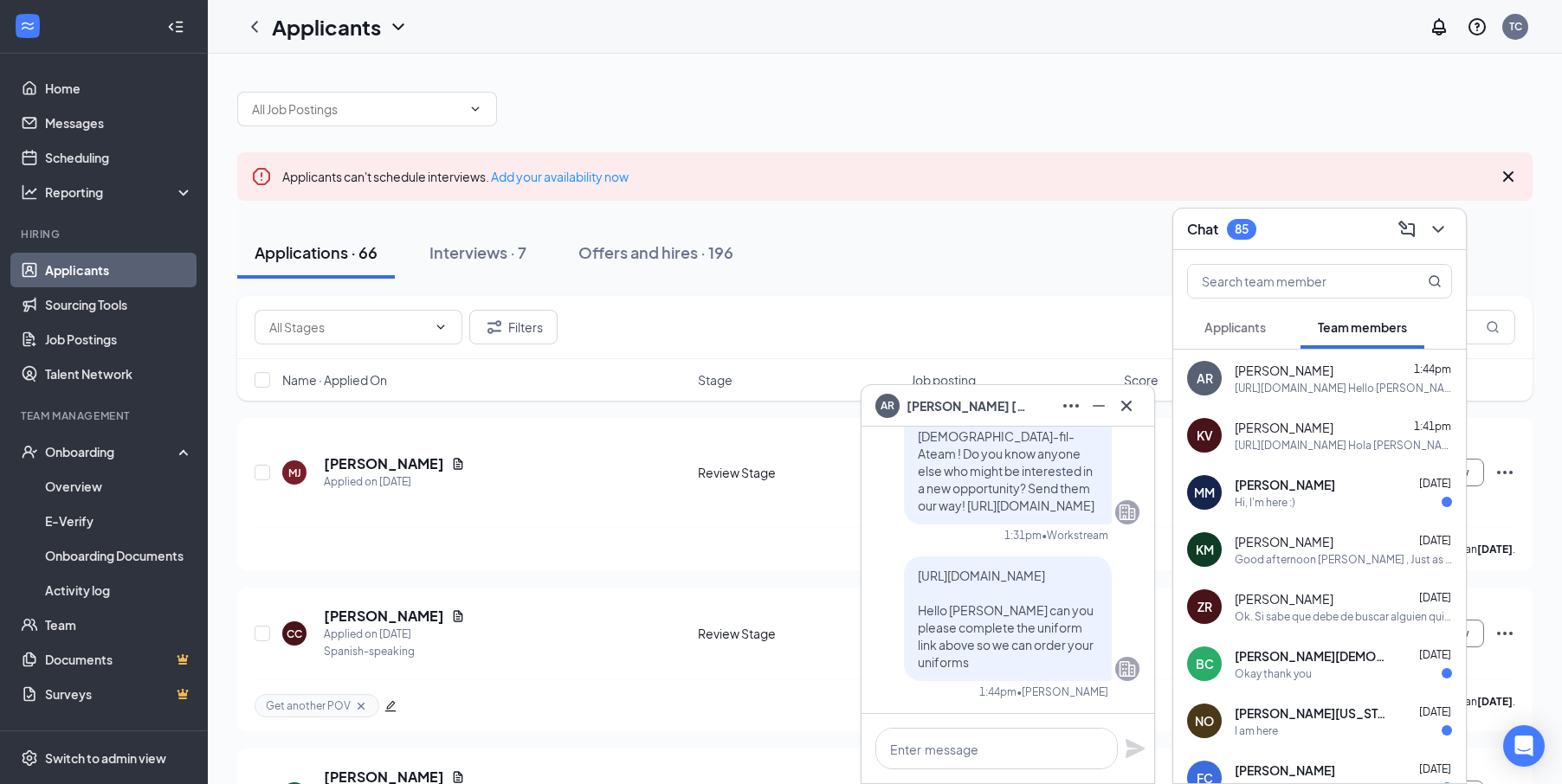
click at [1287, 233] on div "Chat 85" at bounding box center [1320, 229] width 265 height 27
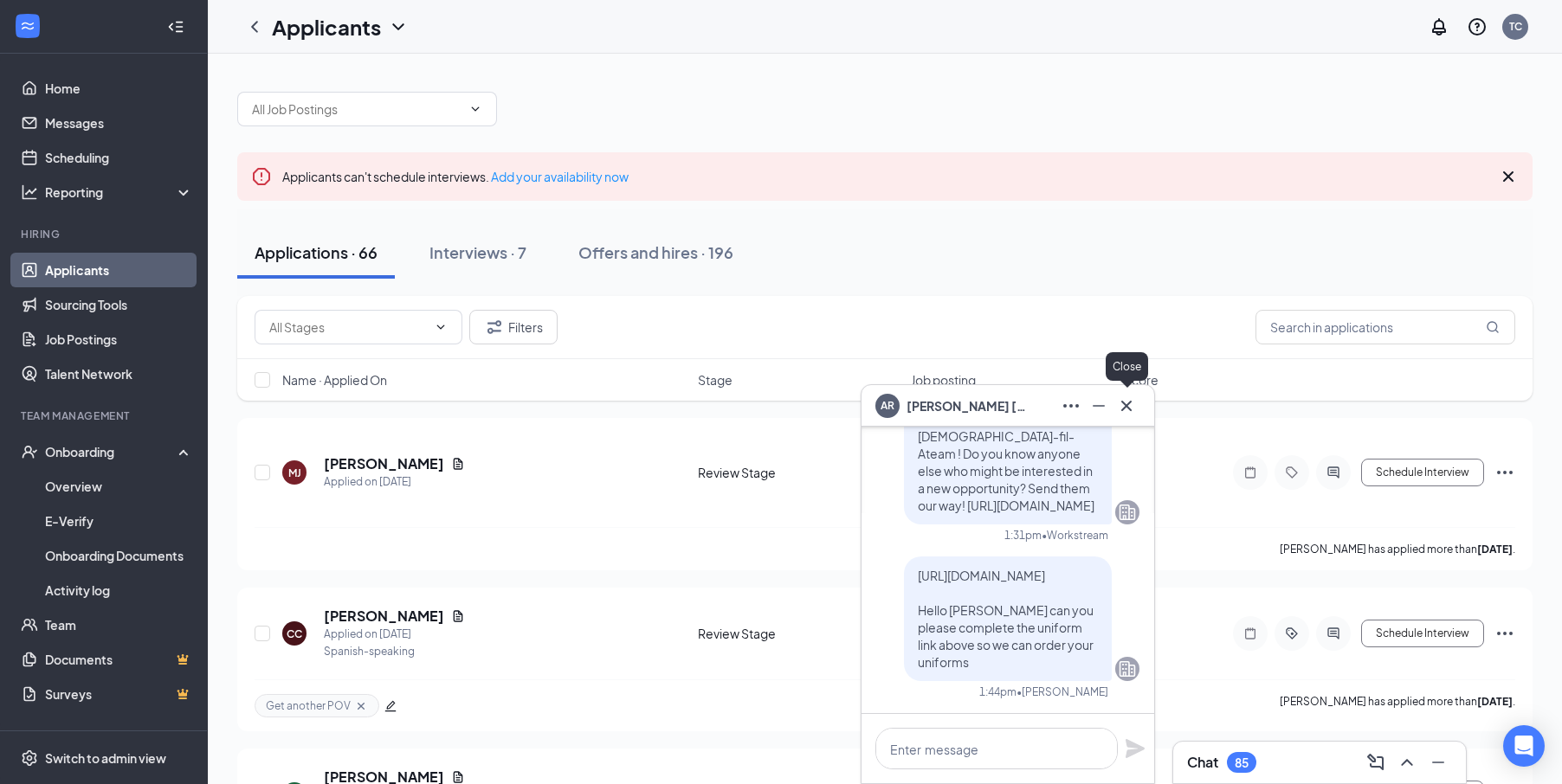
click at [1110, 403] on div at bounding box center [1099, 405] width 83 height 27
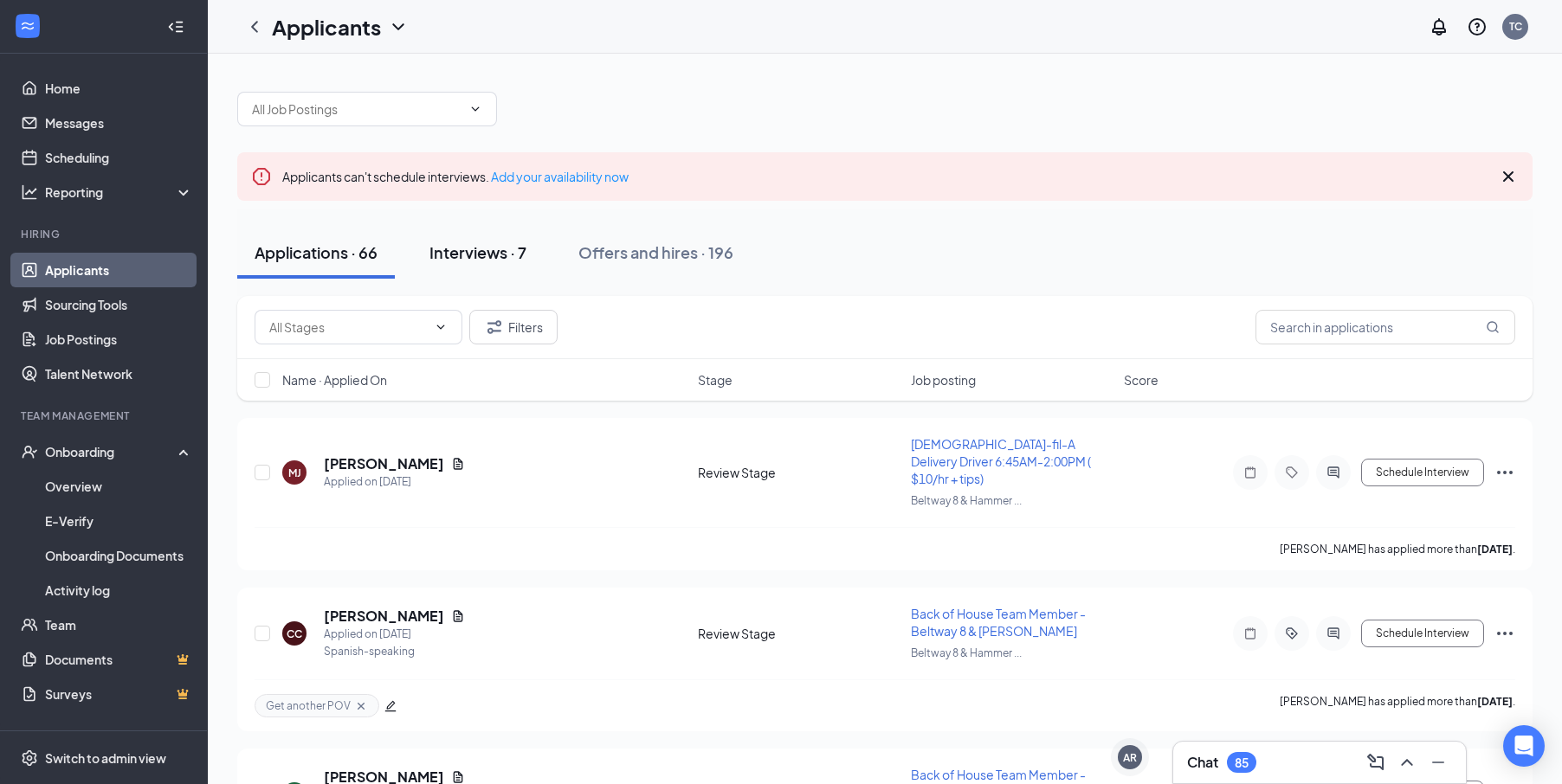
click at [482, 241] on button "Interviews · 7" at bounding box center [477, 252] width 132 height 52
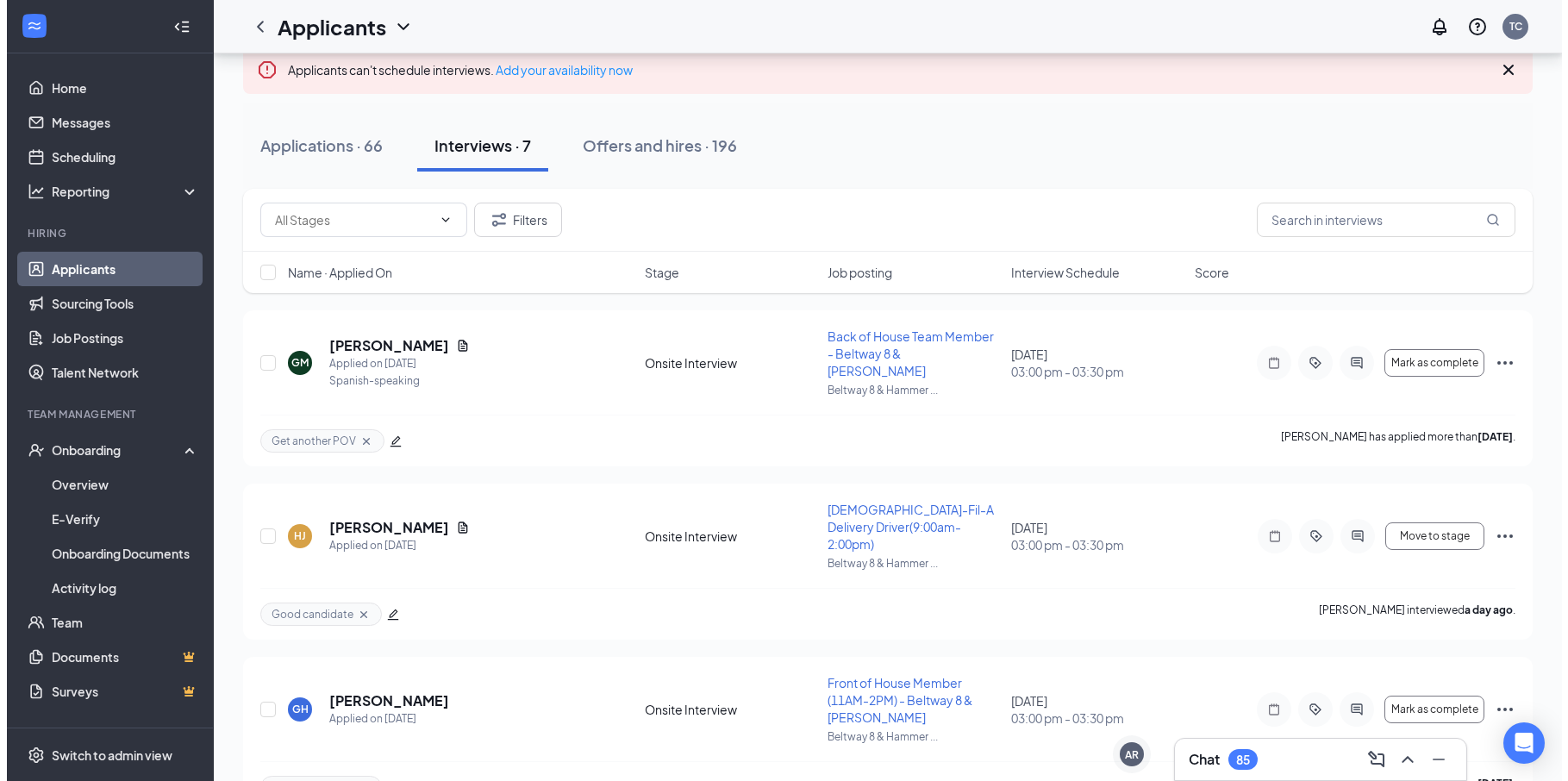
scroll to position [86, 0]
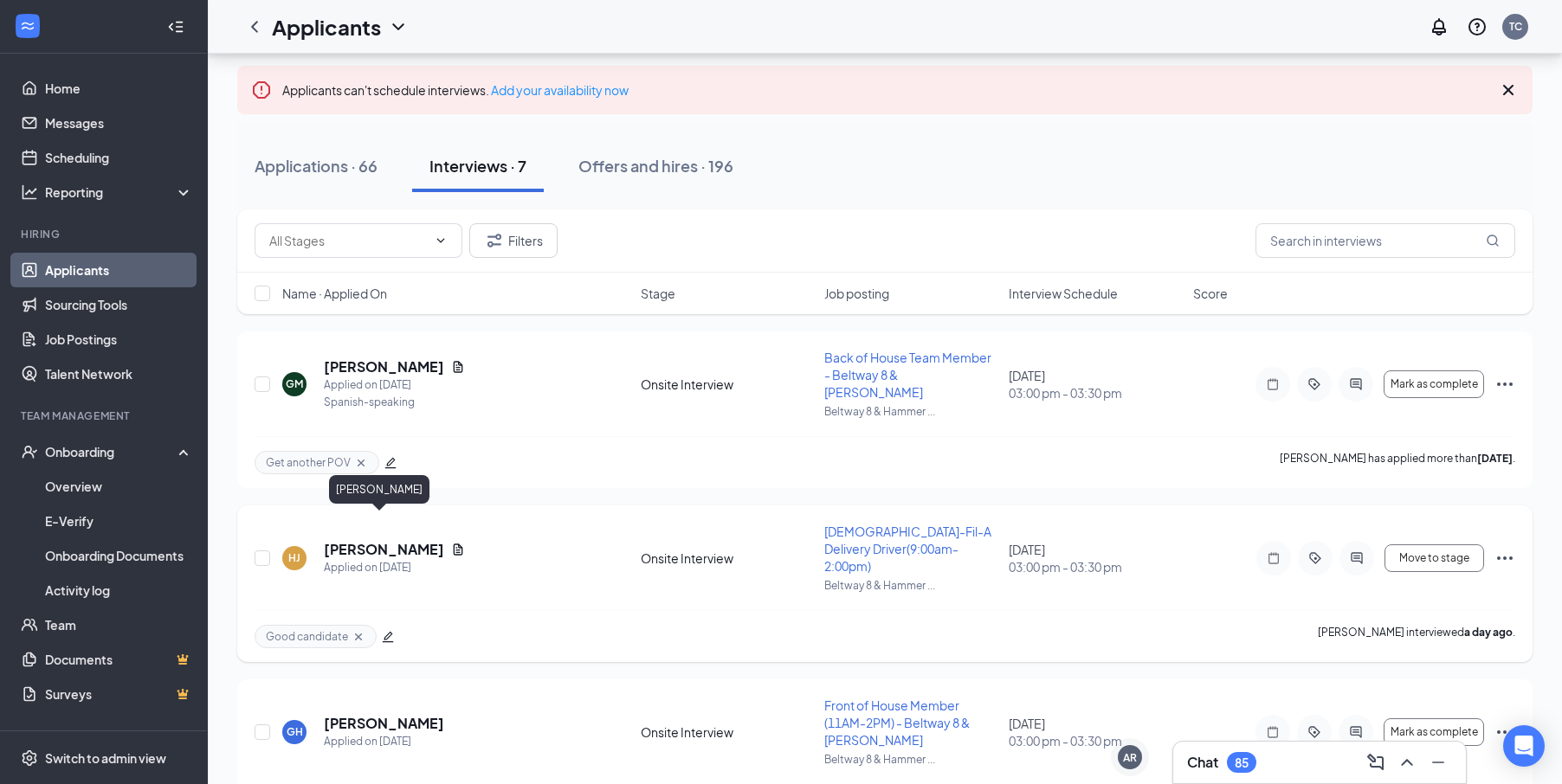
click at [347, 559] on div "Applied on [DATE]" at bounding box center [394, 567] width 141 height 17
click at [340, 540] on h5 "[PERSON_NAME]" at bounding box center [384, 549] width 120 height 19
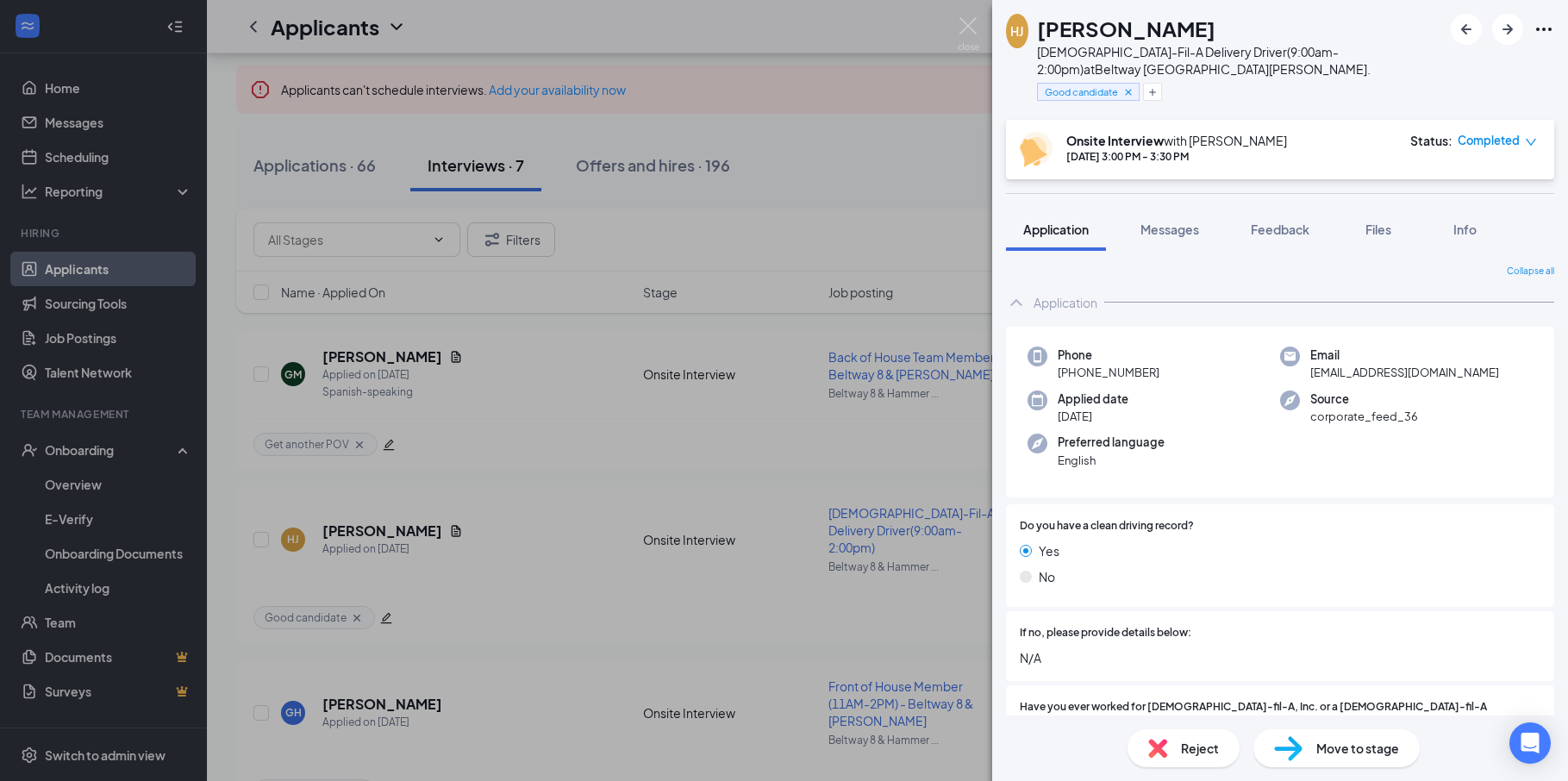
click at [1338, 748] on span "Move to stage" at bounding box center [1358, 748] width 83 height 19
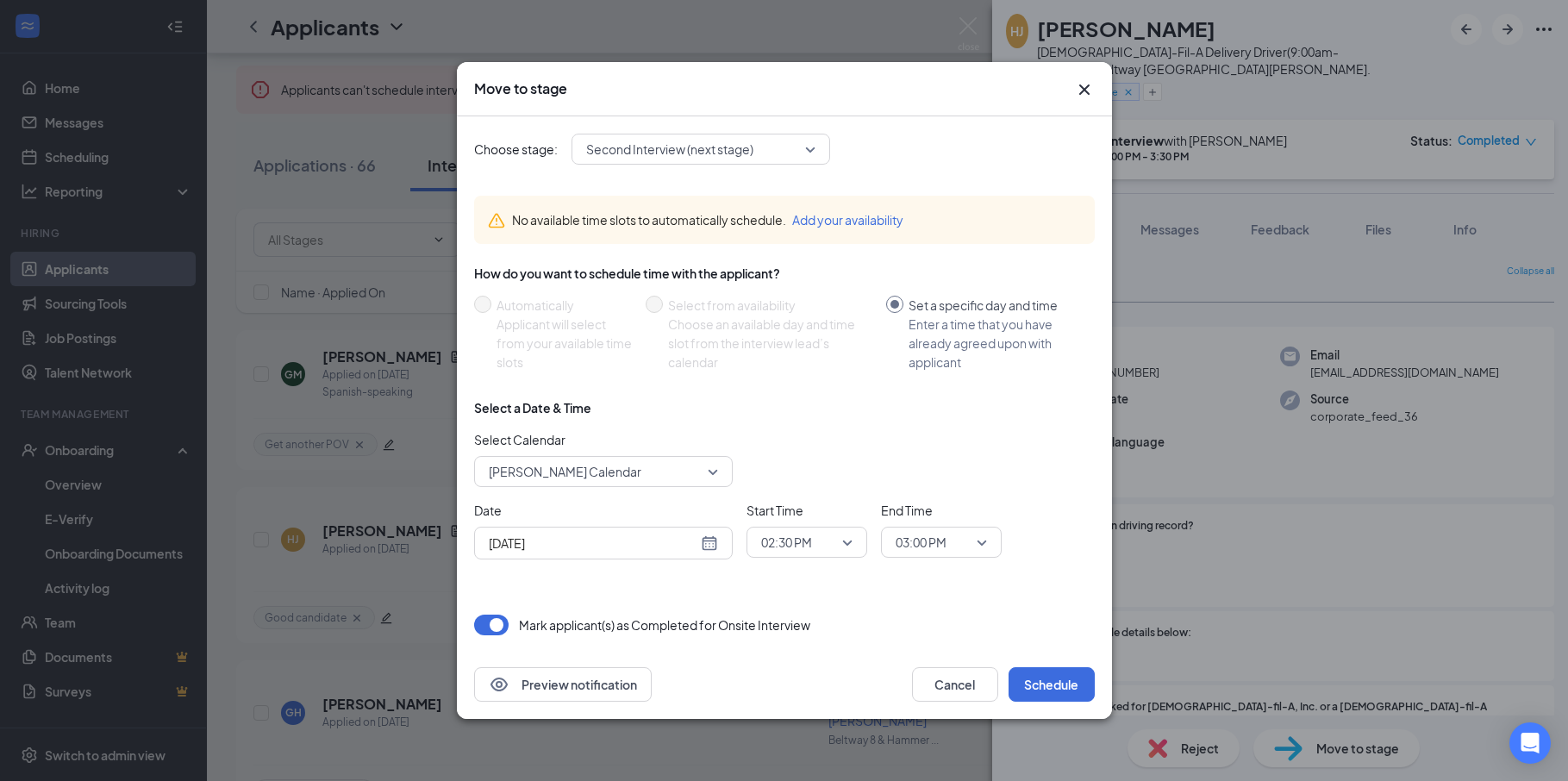
click at [759, 138] on span "Second Interview (next stage)" at bounding box center [692, 148] width 214 height 25
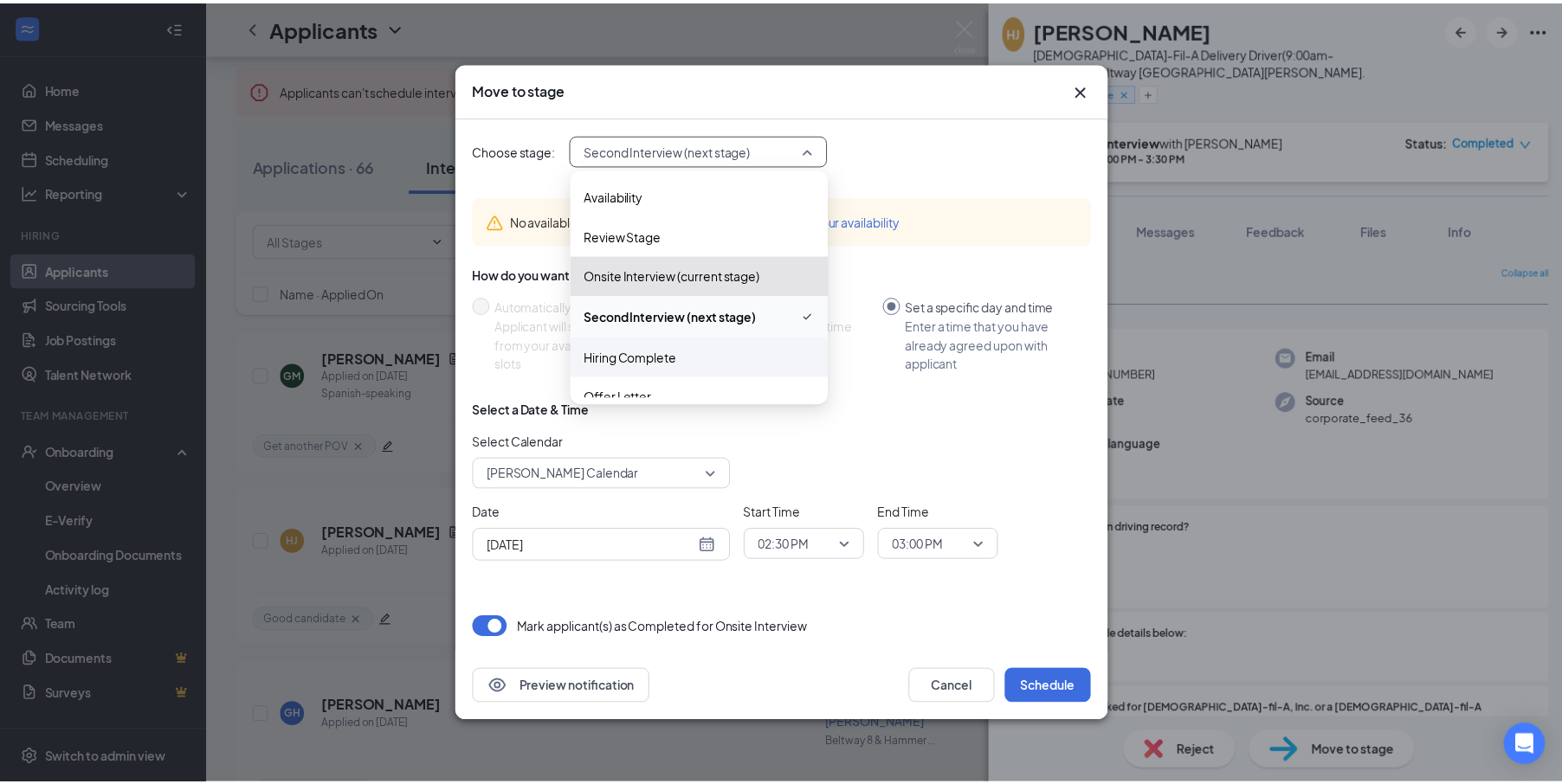
scroll to position [59, 0]
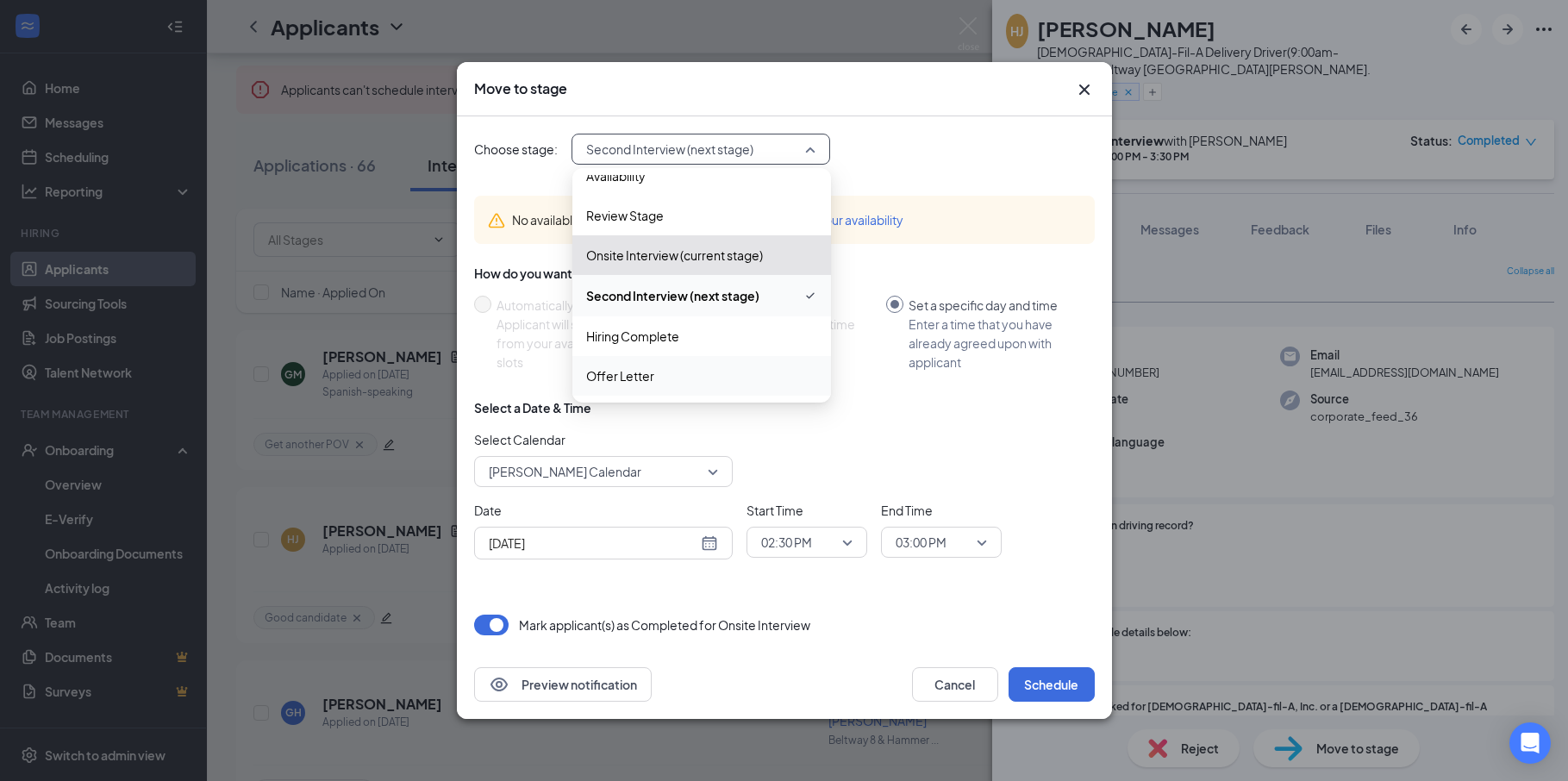
click at [726, 367] on span "Offer Letter" at bounding box center [701, 375] width 231 height 19
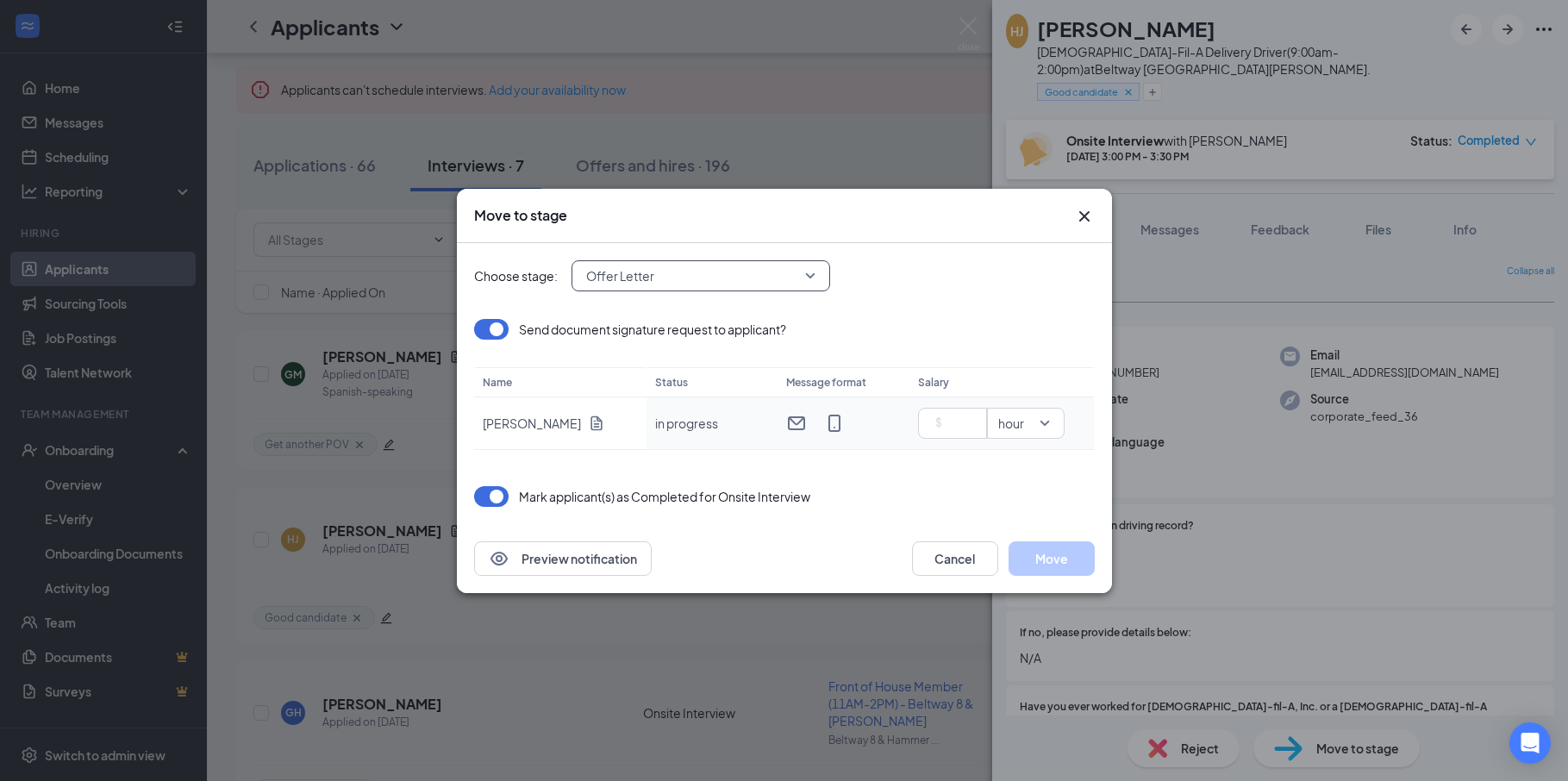
click at [917, 400] on td "hour" at bounding box center [1002, 424] width 185 height 53
click at [959, 424] on input at bounding box center [956, 423] width 60 height 25
type input "10"
click at [1068, 563] on button "Move" at bounding box center [1051, 558] width 86 height 35
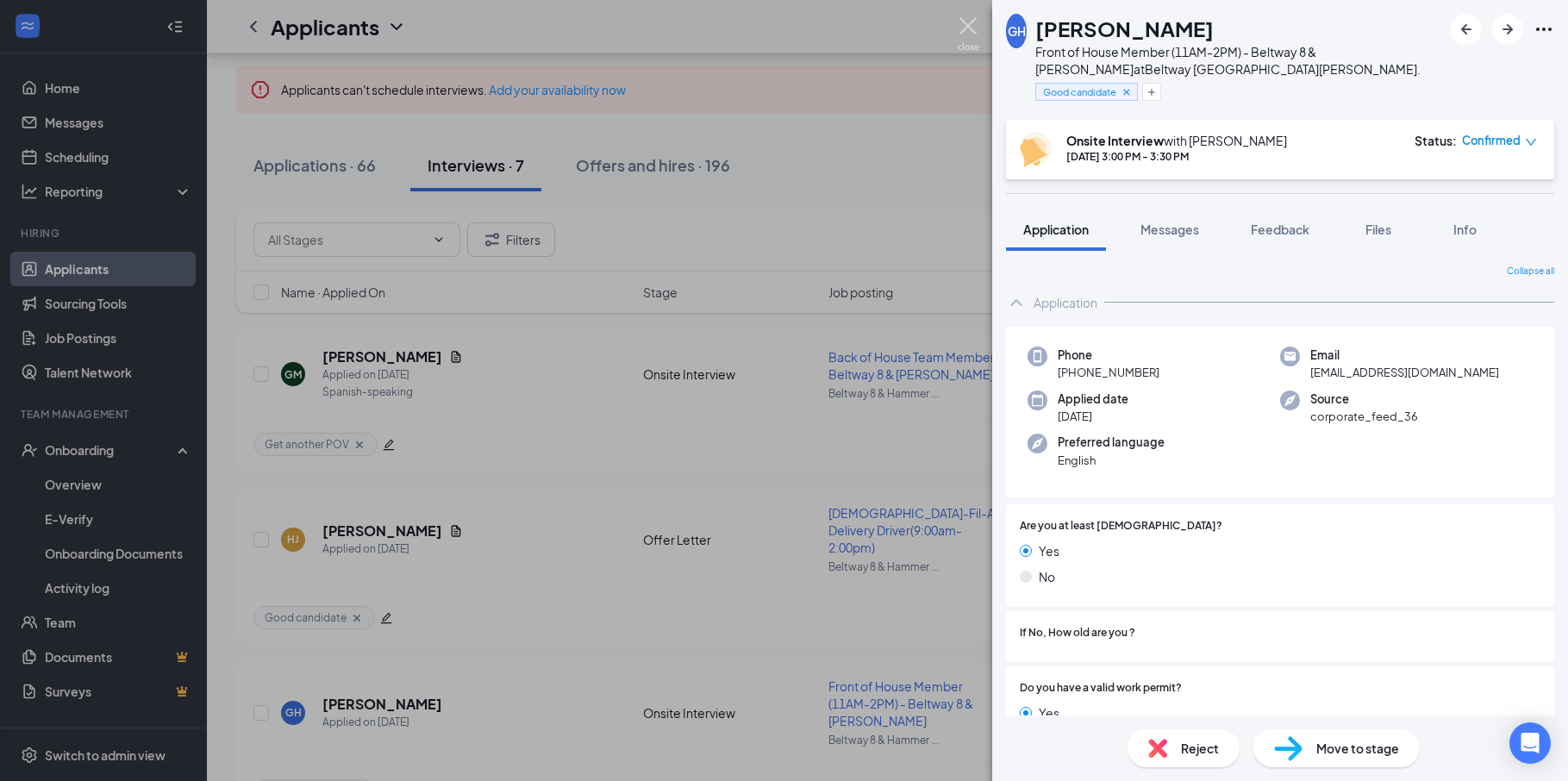
click at [967, 29] on img at bounding box center [968, 34] width 22 height 34
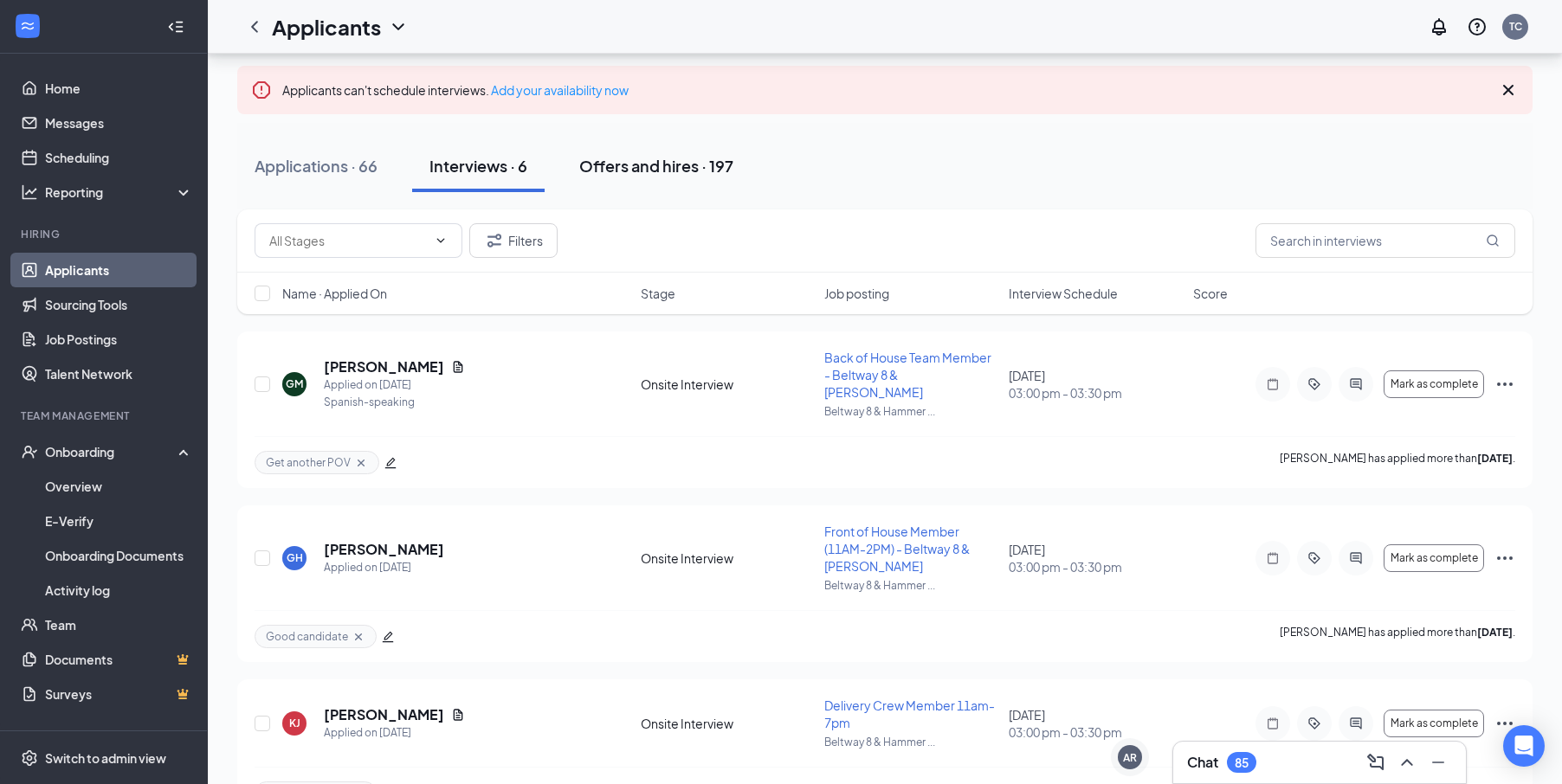
click at [679, 158] on div "Offers and hires · 197" at bounding box center [655, 166] width 154 height 22
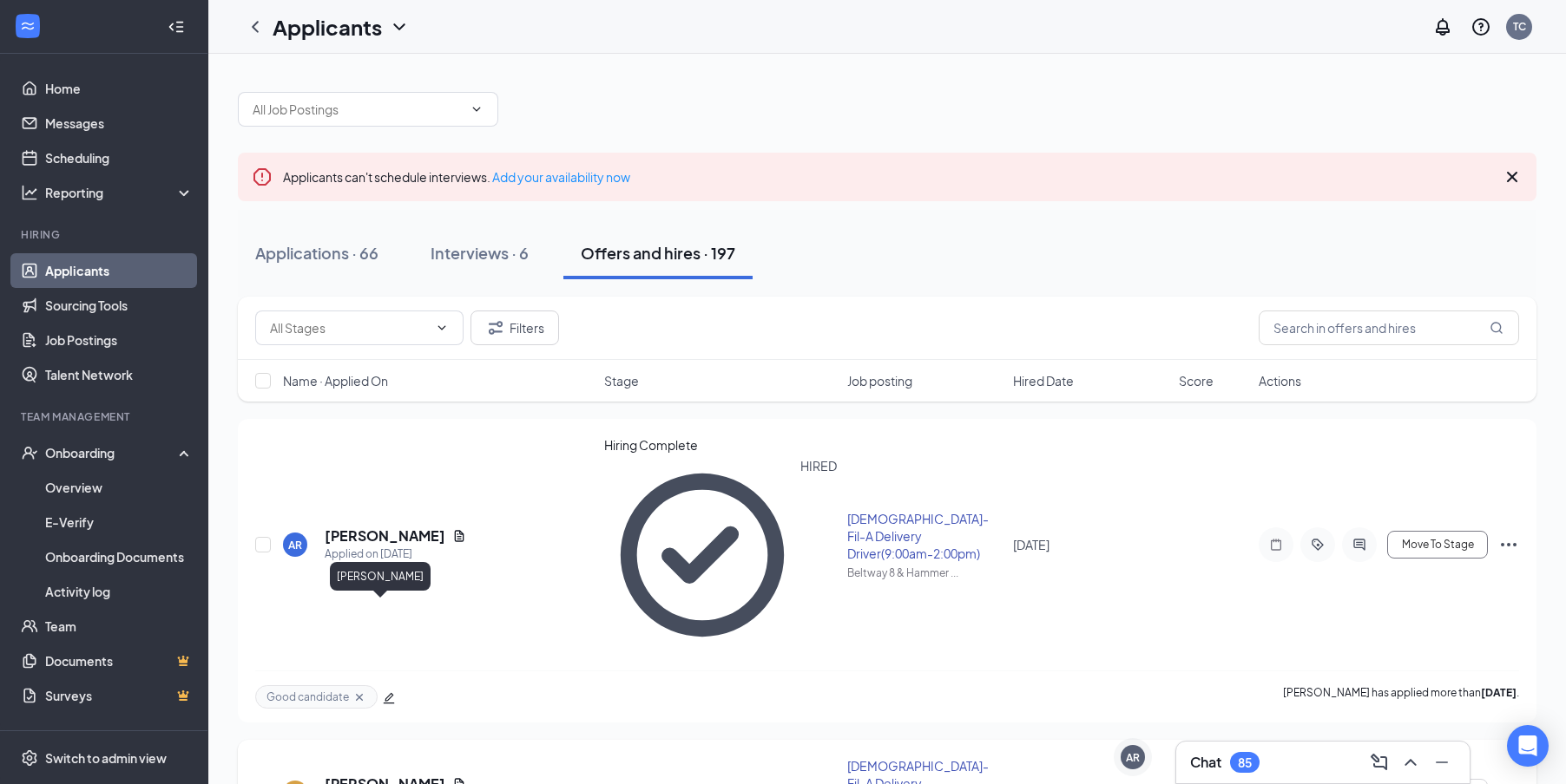
click at [361, 775] on h5 "[PERSON_NAME]" at bounding box center [385, 784] width 121 height 19
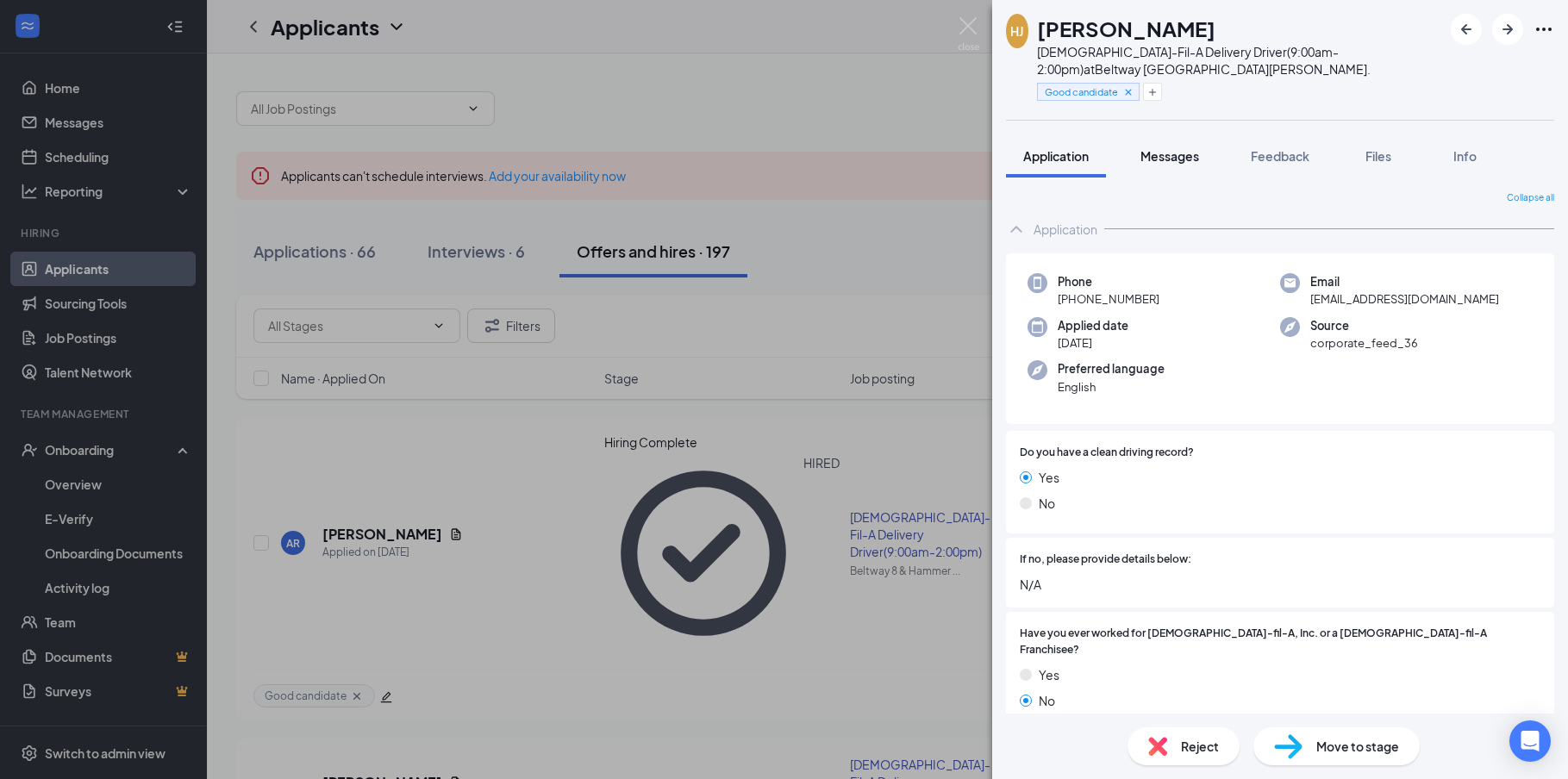
click at [1176, 169] on button "Messages" at bounding box center [1170, 157] width 93 height 43
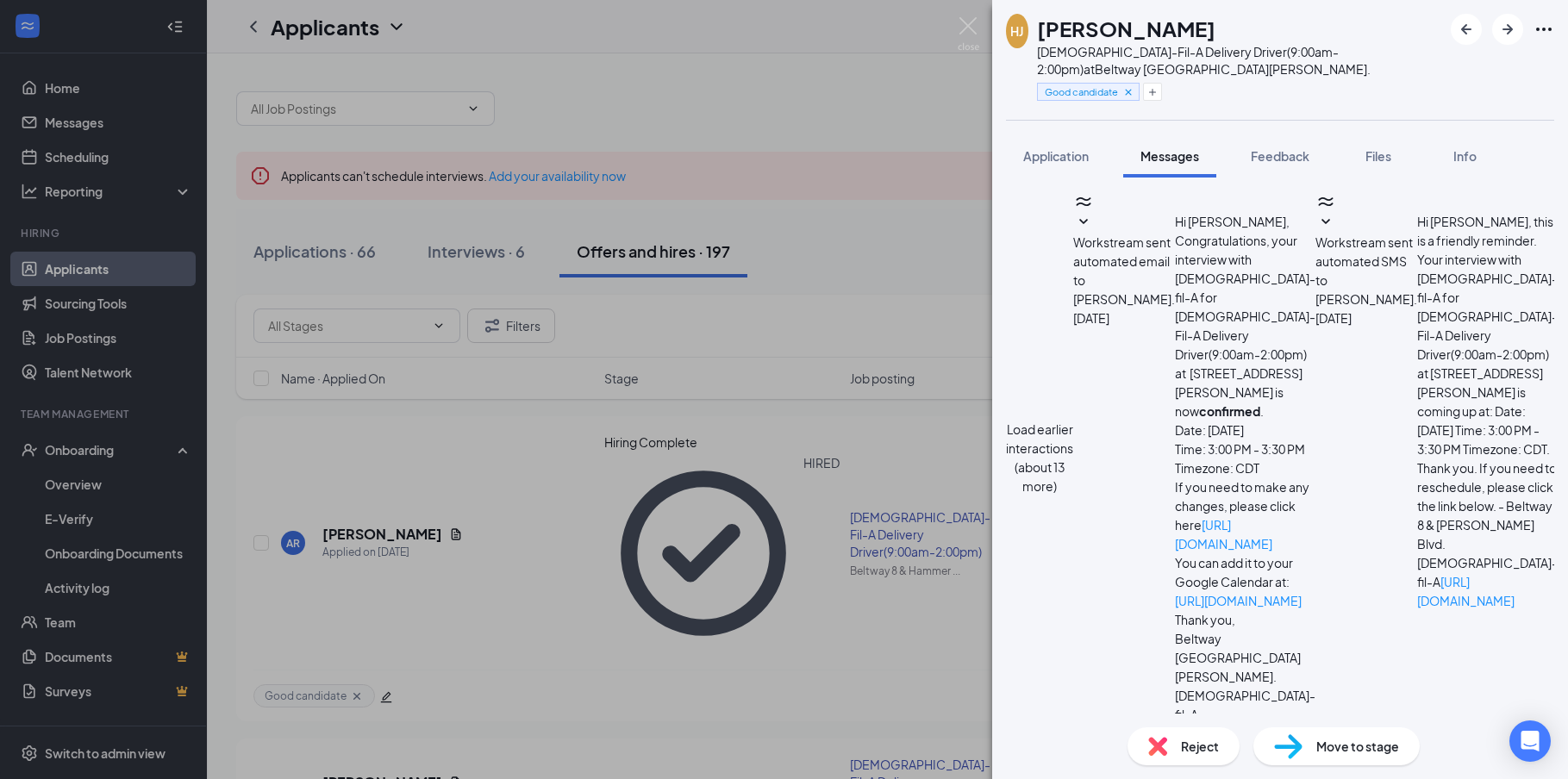
scroll to position [326, 0]
click at [1208, 724] on textarea at bounding box center [1107, 776] width 202 height 104
type textarea "Hello [PERSON_NAME] can you send me a picture of your social security. Please"
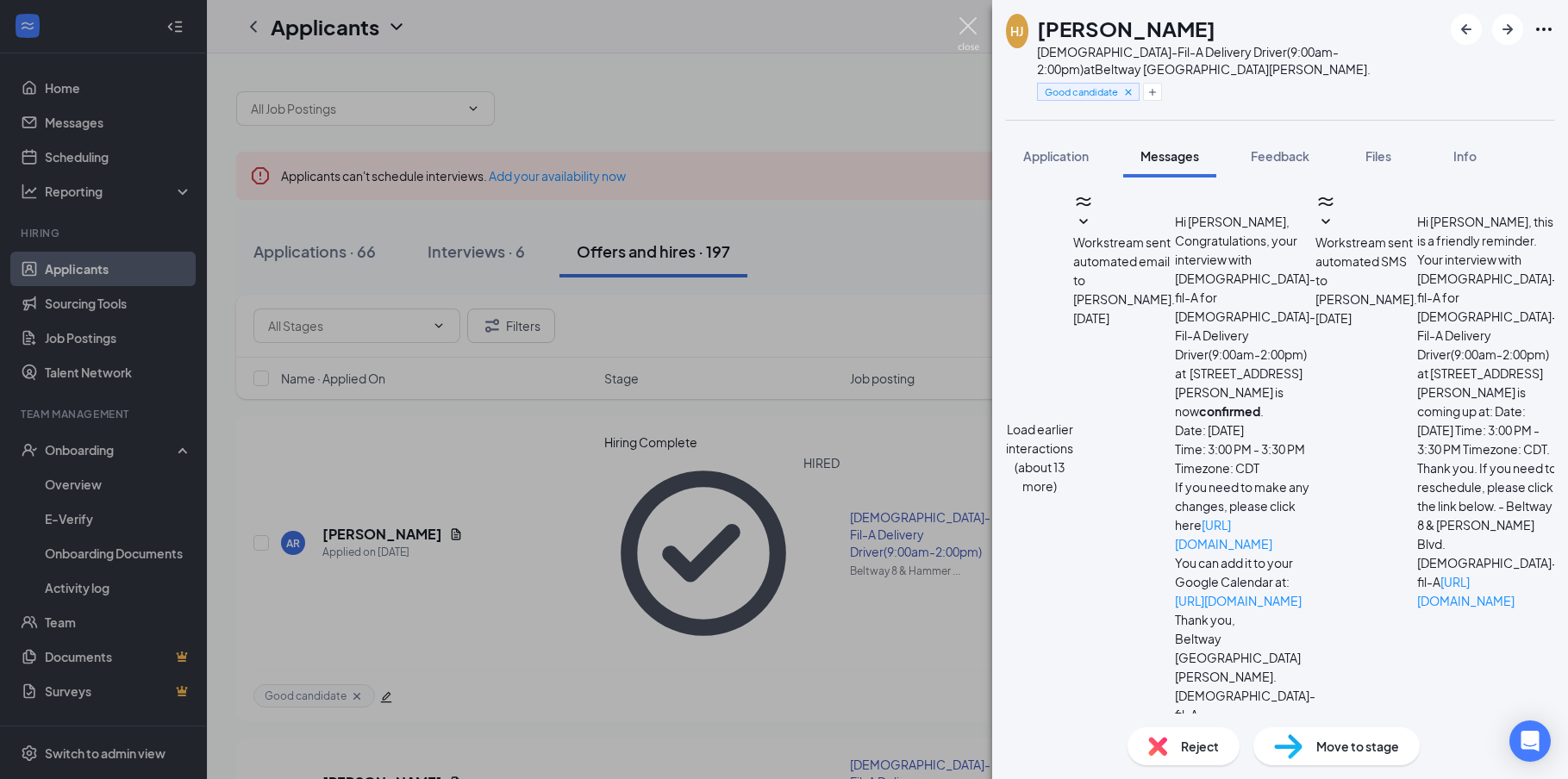
click at [967, 38] on img at bounding box center [968, 34] width 22 height 34
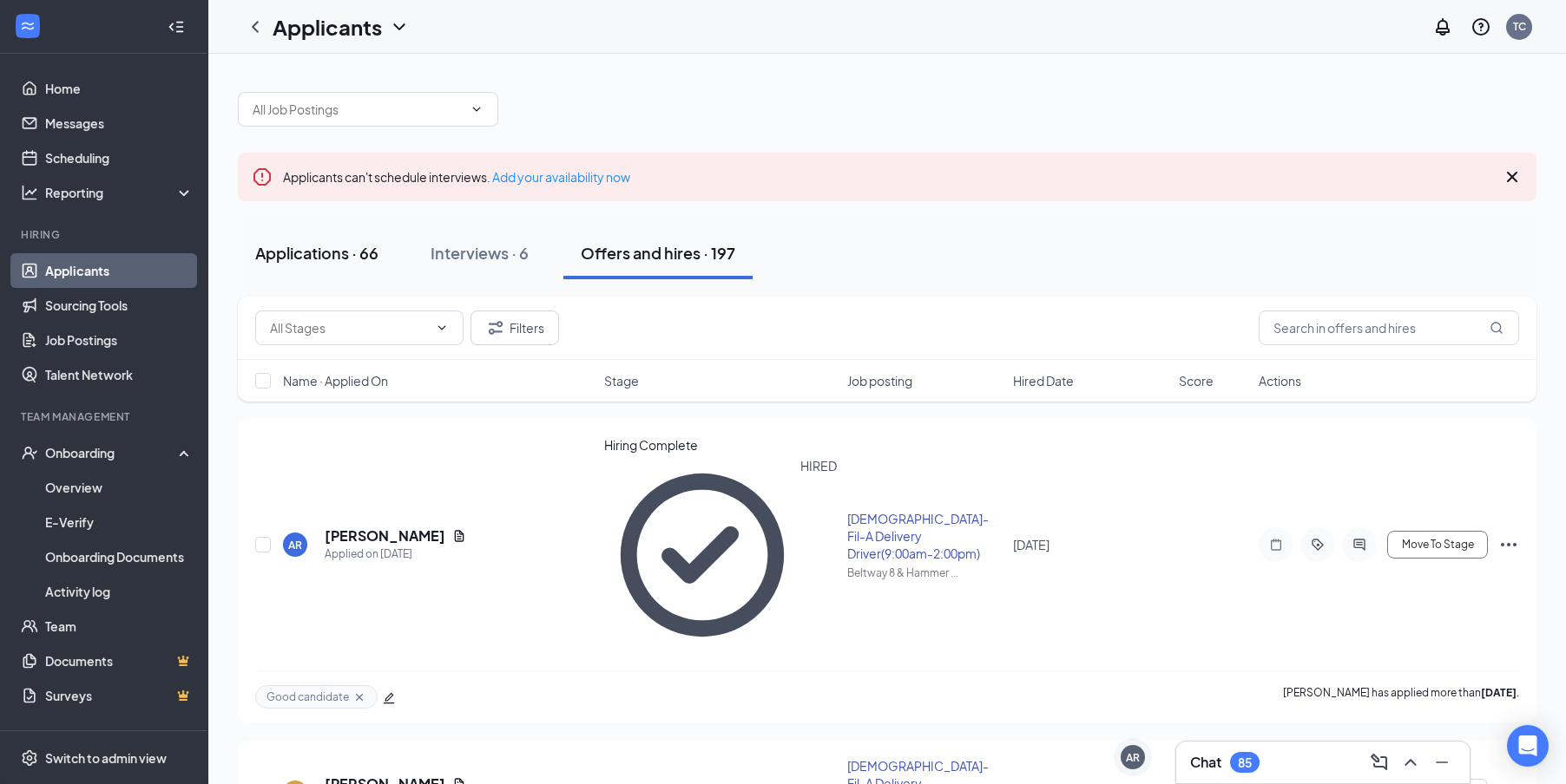
click at [384, 269] on button "Applications · 66" at bounding box center [316, 252] width 158 height 52
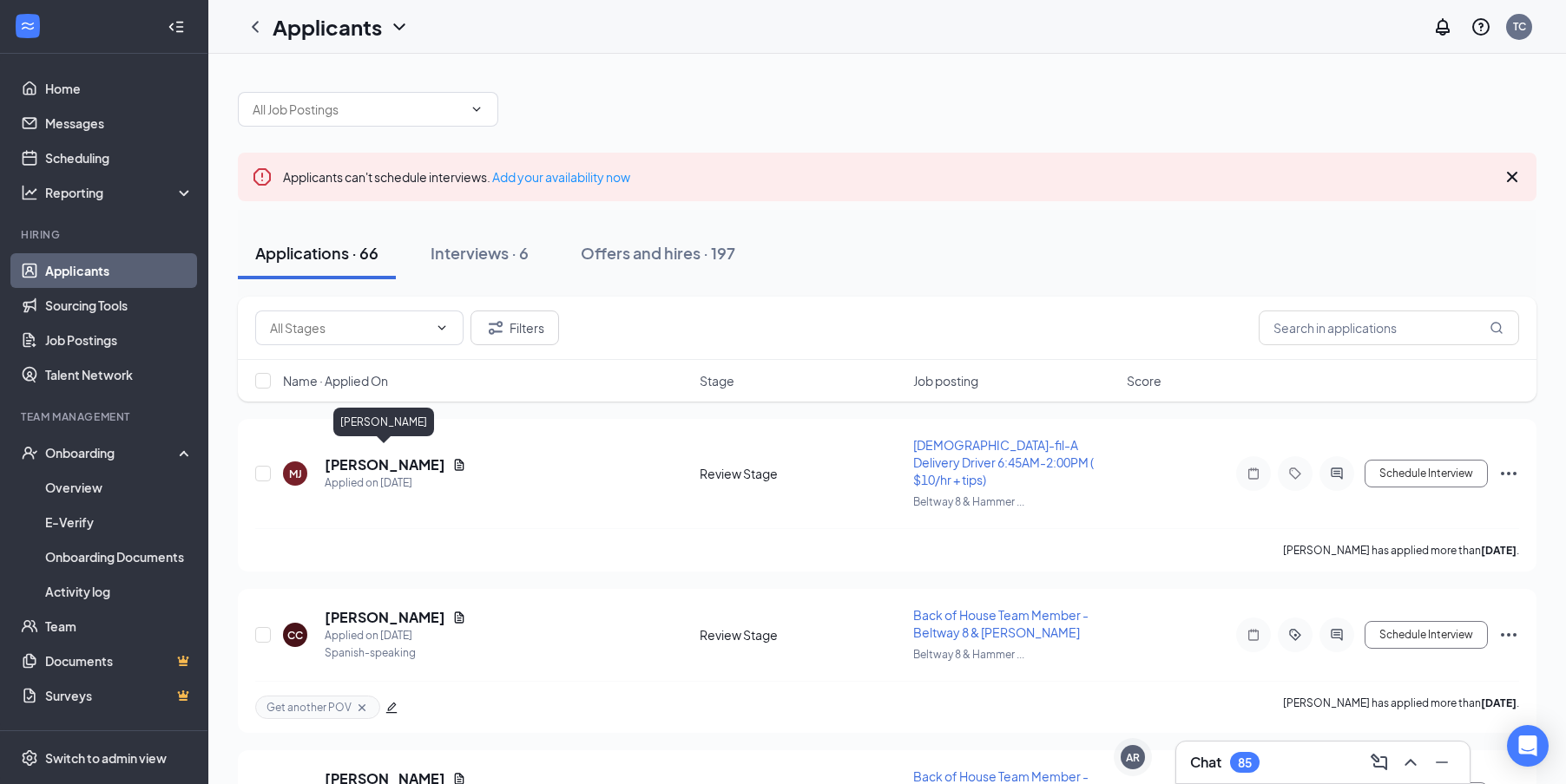
click at [388, 462] on h5 "[PERSON_NAME]" at bounding box center [385, 465] width 121 height 19
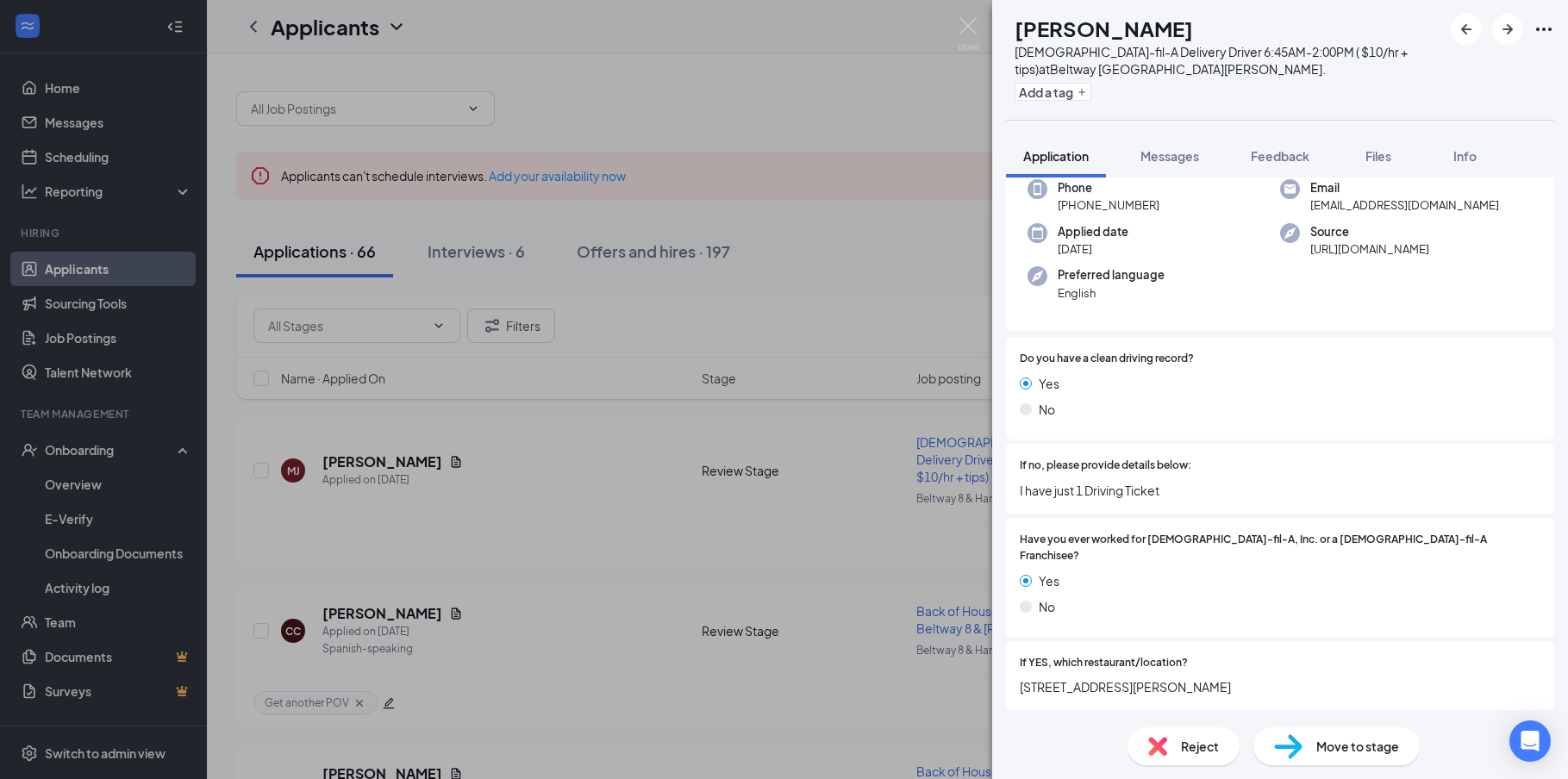
scroll to position [173, 0]
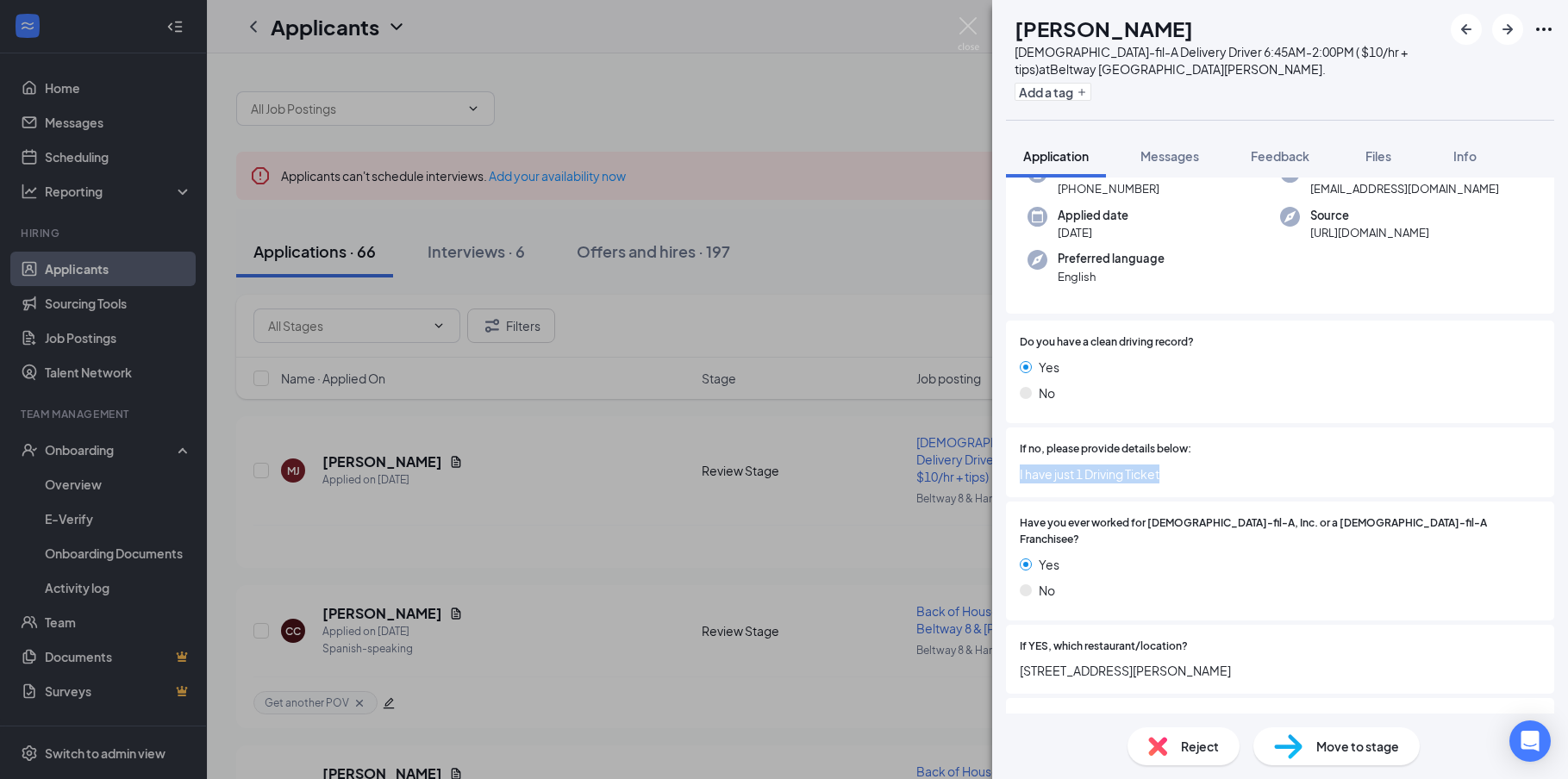
drag, startPoint x: 1184, startPoint y: 457, endPoint x: 1003, endPoint y: 467, distance: 181.3
click at [1003, 467] on div "This applicant also applied to 2 other job posting(s) Collapse all Application …" at bounding box center [1280, 445] width 575 height 536
click at [1223, 465] on span "I have just 1 Driving Ticket" at bounding box center [1280, 474] width 521 height 19
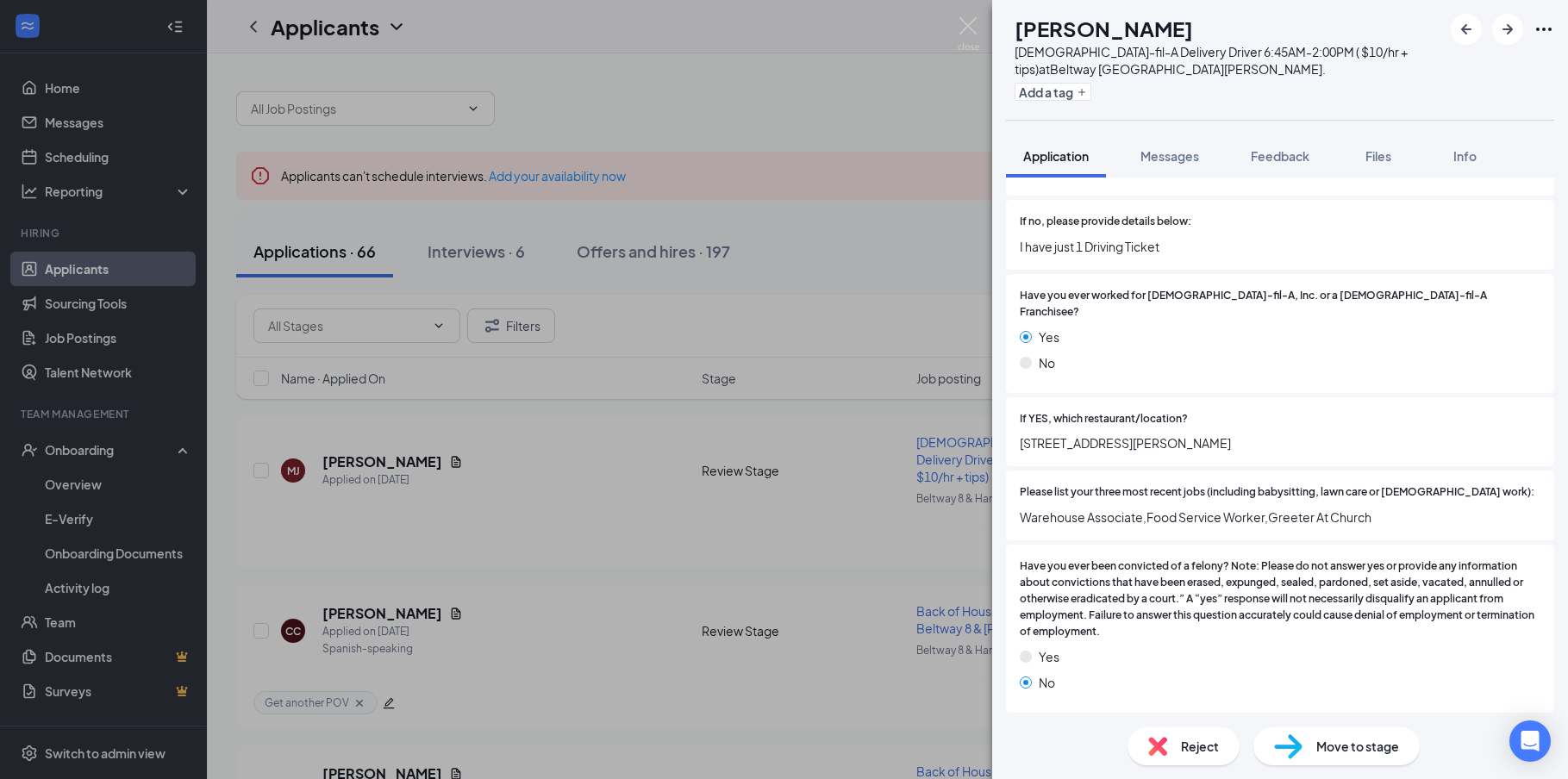
scroll to position [345, 0]
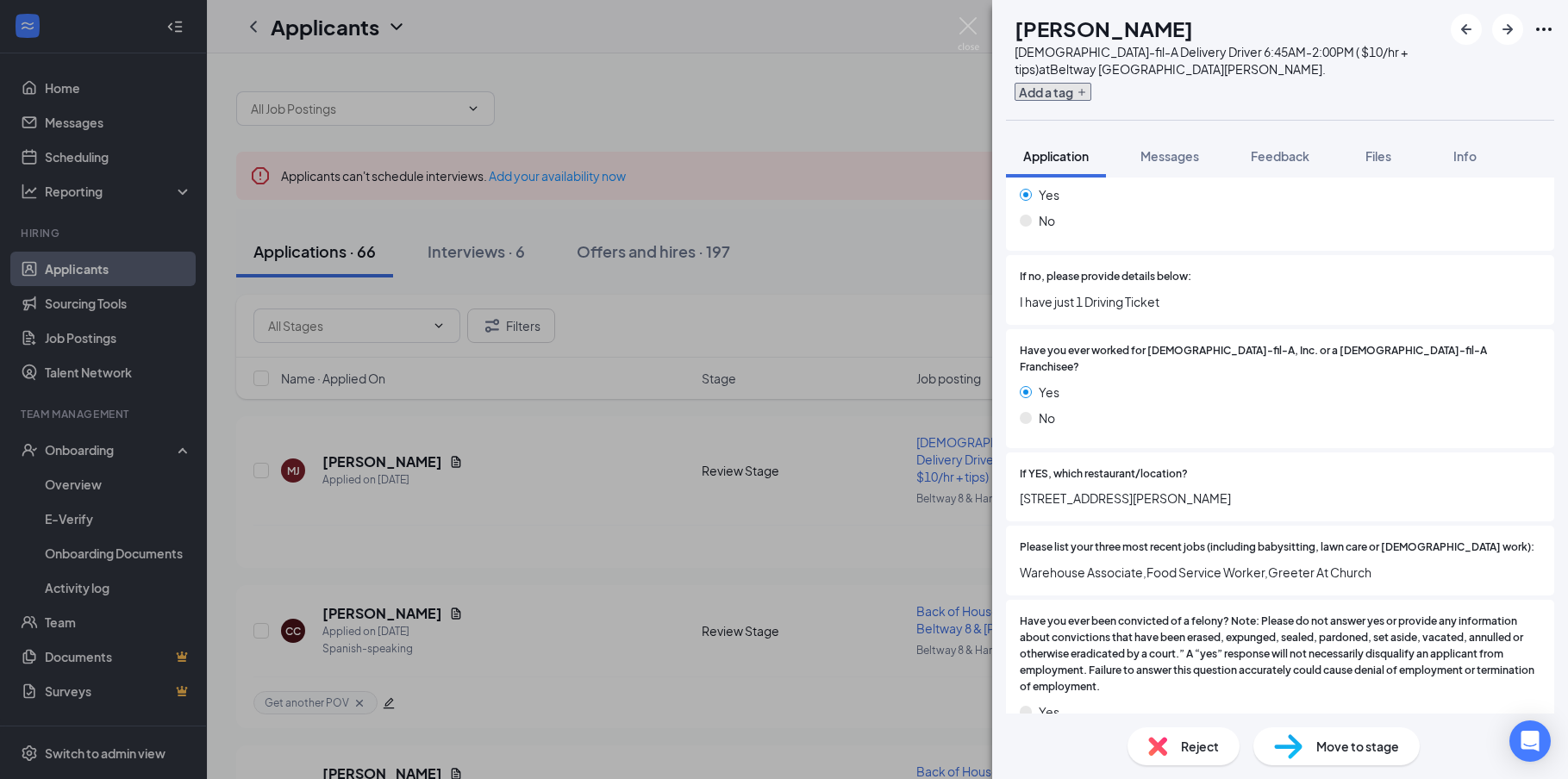
click at [1074, 99] on button "Add a tag" at bounding box center [1053, 91] width 76 height 18
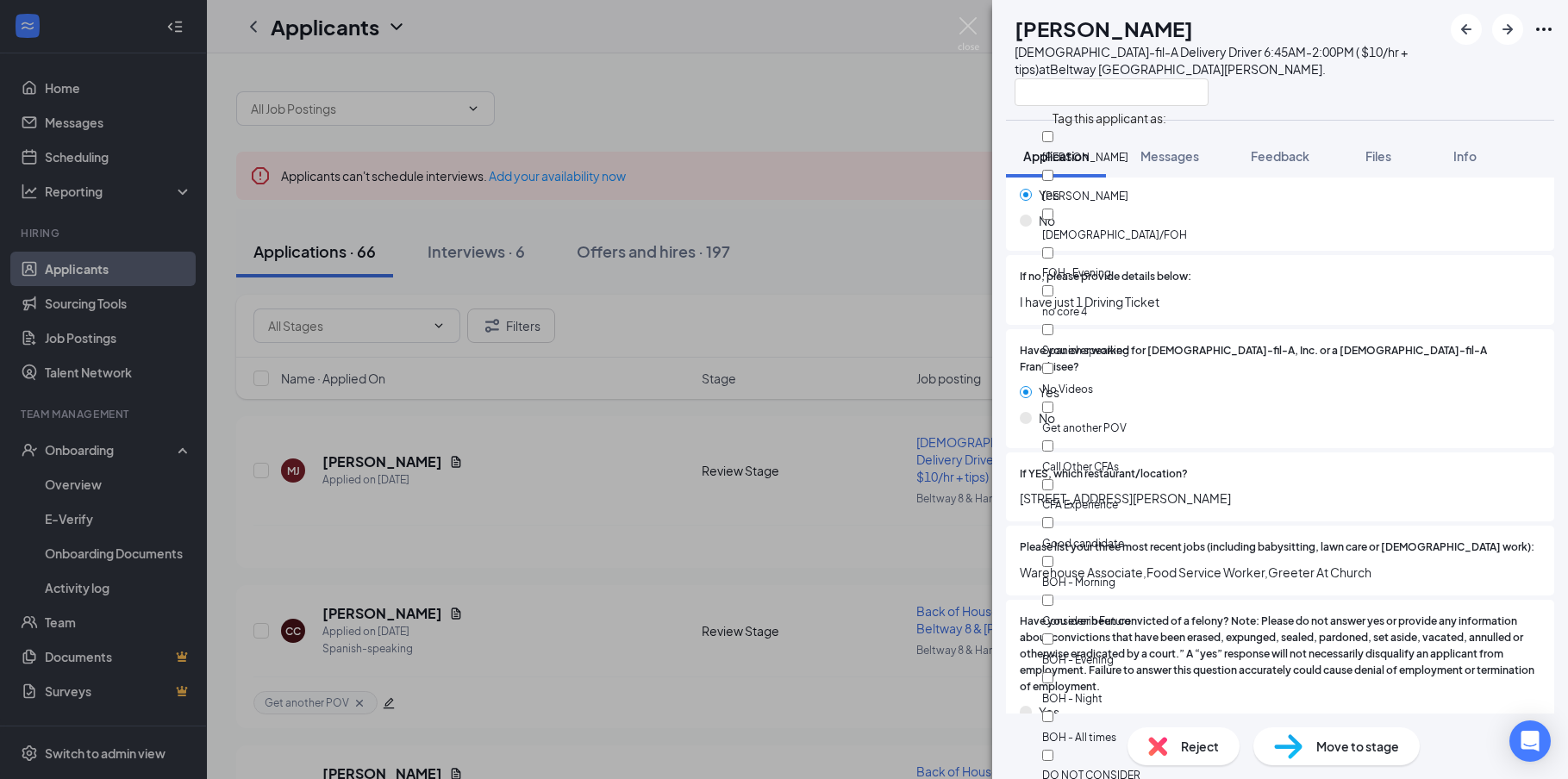
scroll to position [258, 0]
click at [1406, 297] on div "If no, please provide details below: I have just 1 Driving Ticket" at bounding box center [1279, 290] width 548 height 70
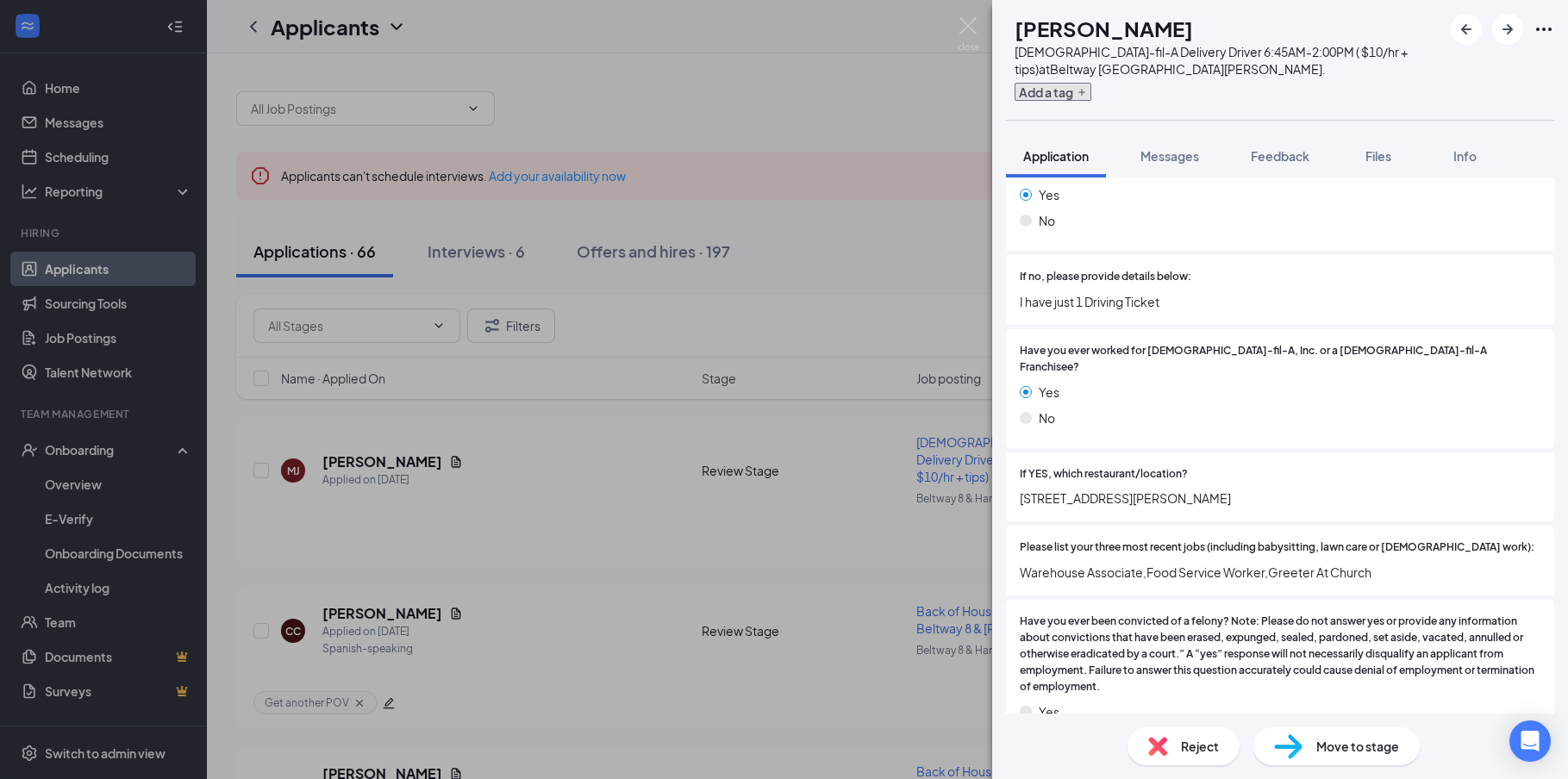
click at [1092, 97] on button "Add a tag" at bounding box center [1053, 91] width 76 height 18
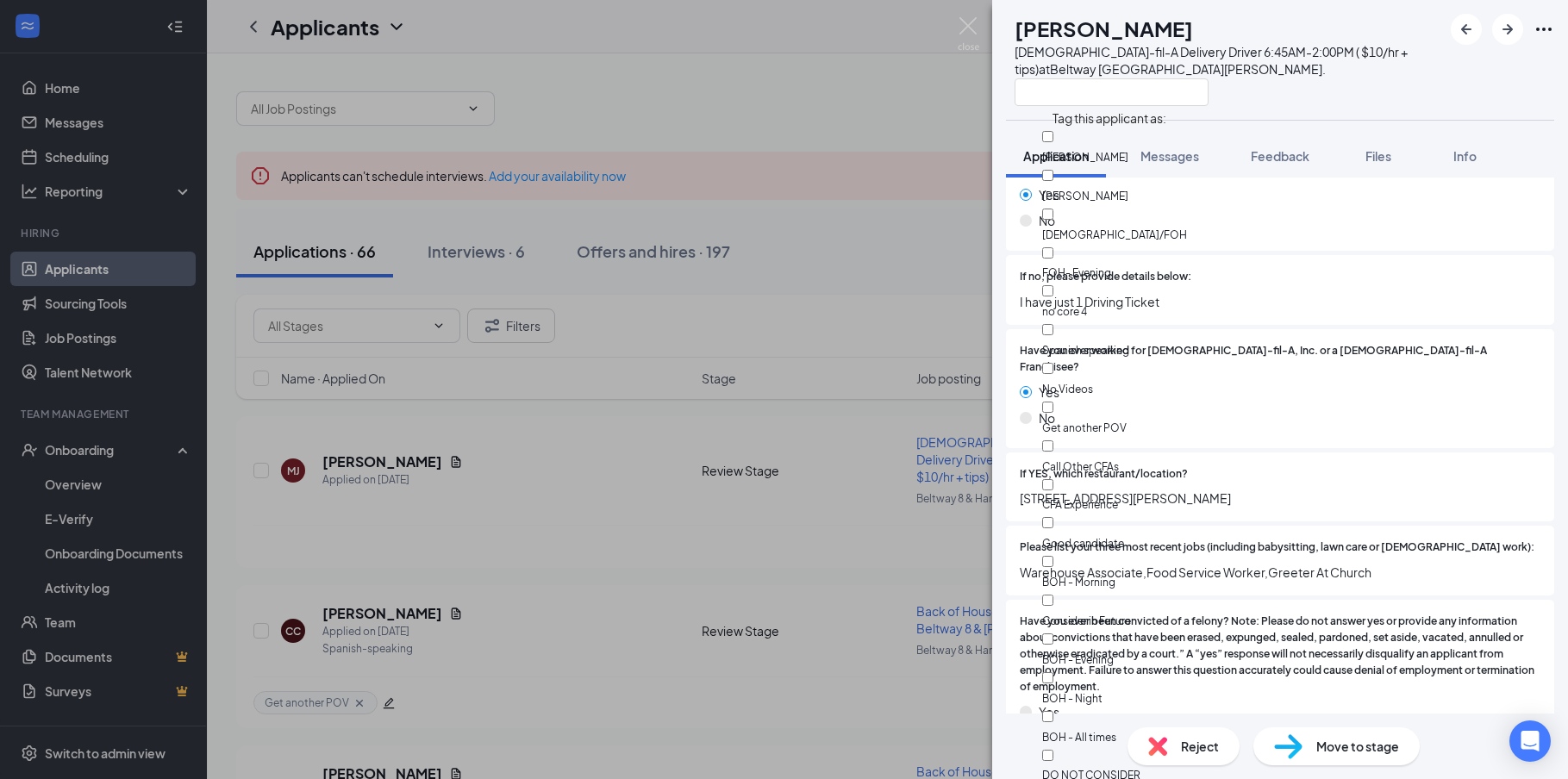
scroll to position [95, 0]
click at [1055, 475] on div "CFA Experience" at bounding box center [1140, 494] width 194 height 39
checkbox input "true"
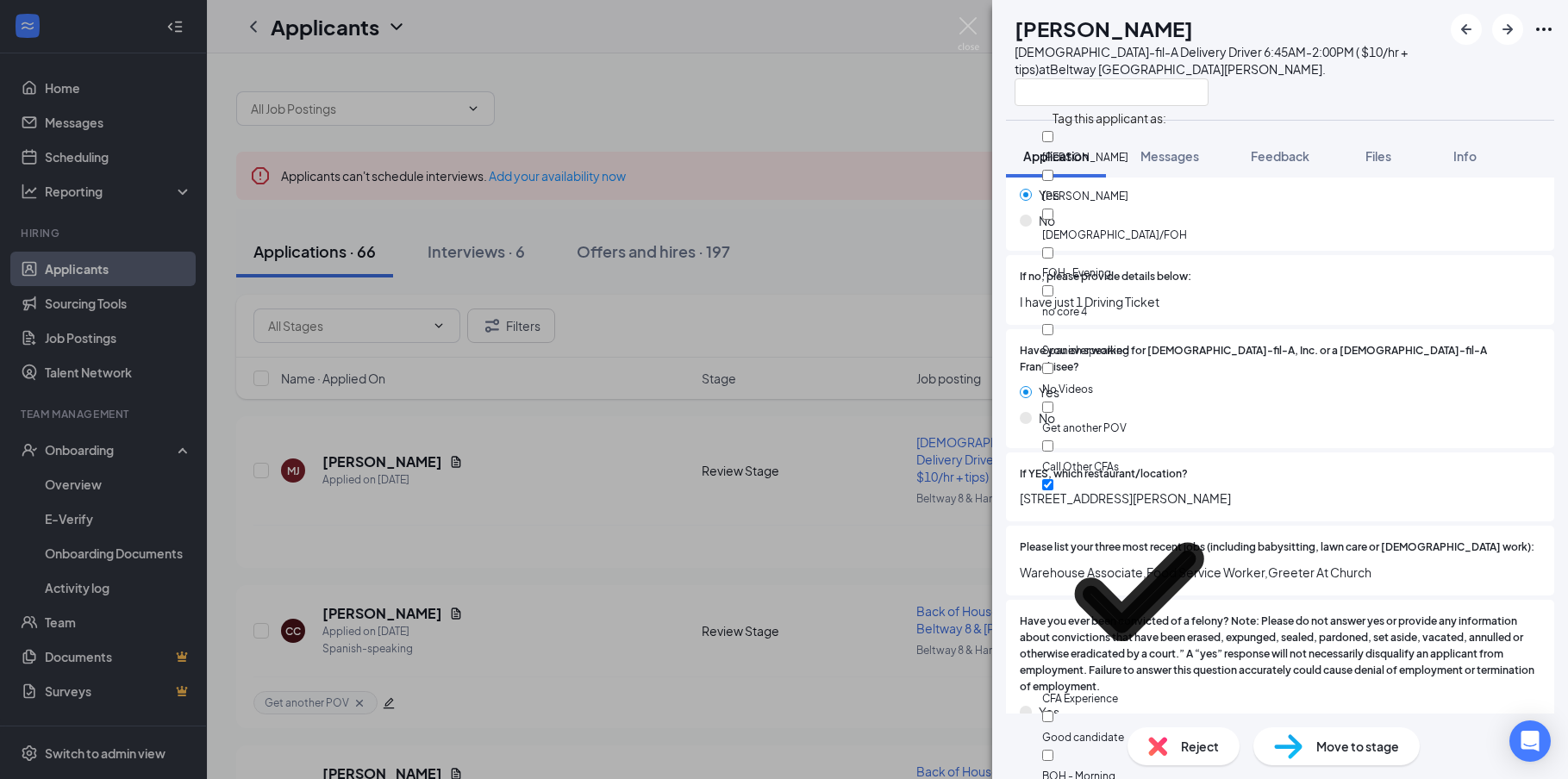
click at [1347, 296] on span "I have just 1 Driving Ticket" at bounding box center [1280, 302] width 521 height 19
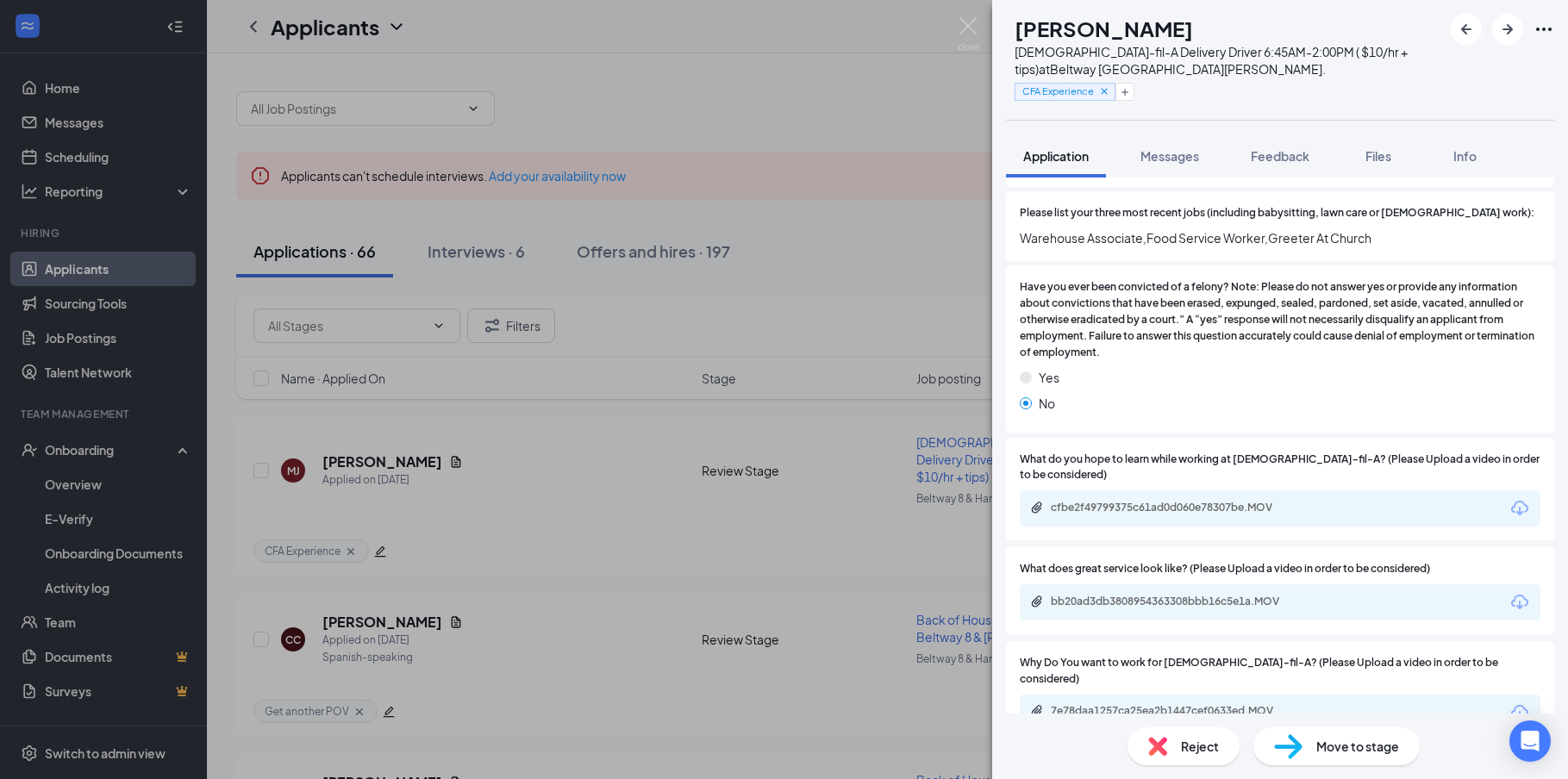
scroll to position [689, 0]
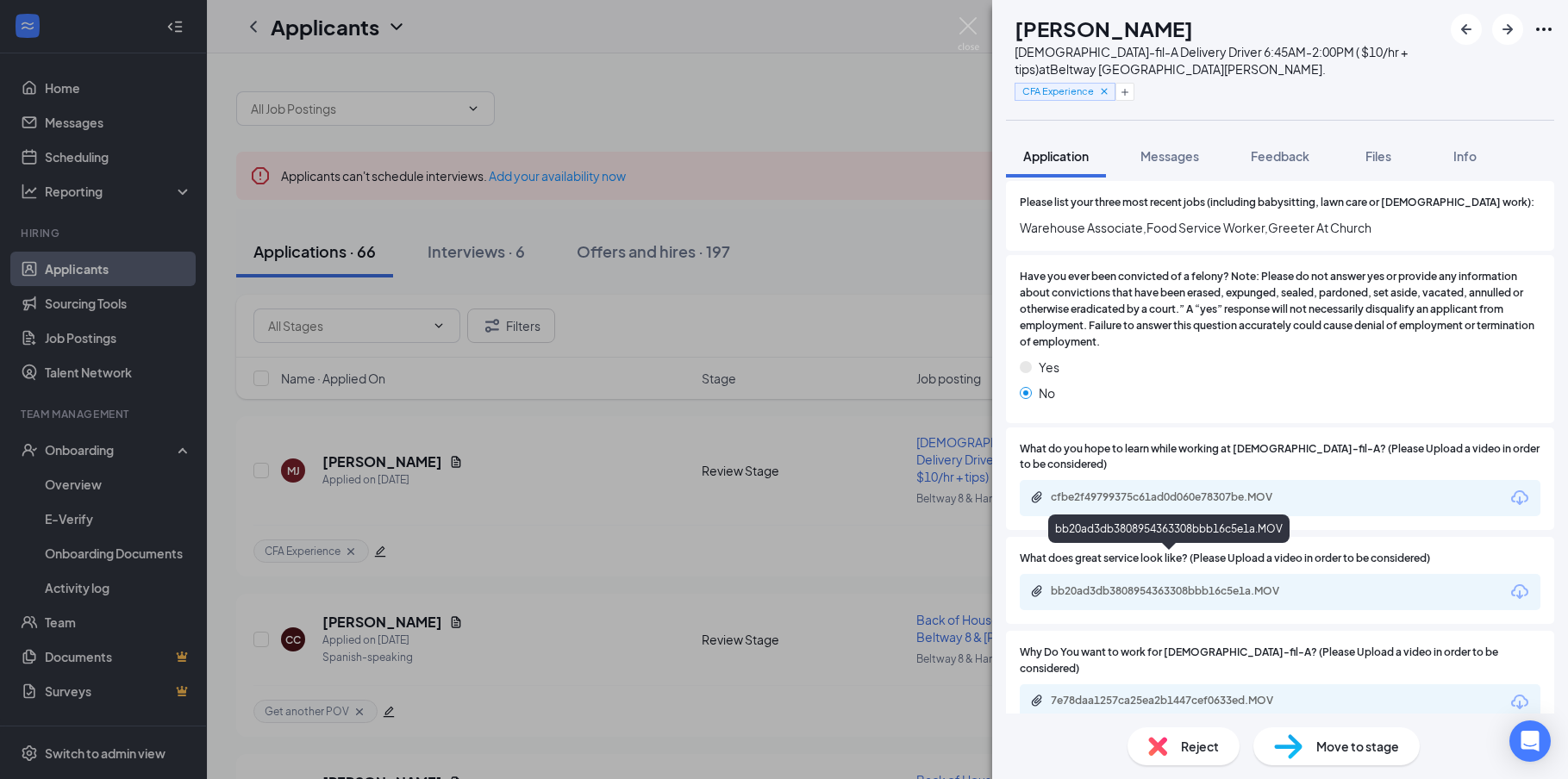
click at [1194, 585] on div "bb20ad3db3808954363308bbb16c5e1a.MOV" at bounding box center [1172, 591] width 242 height 14
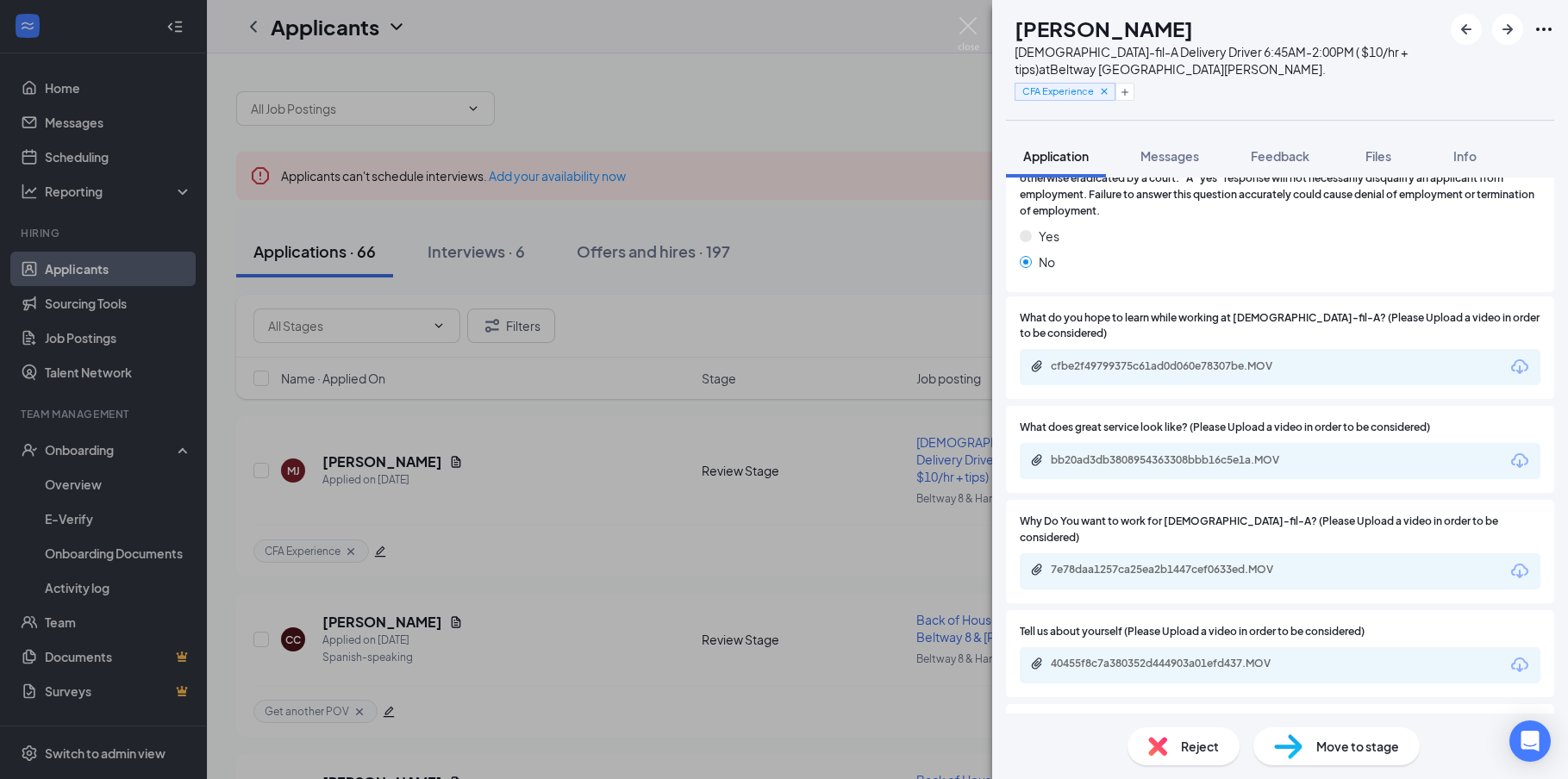
scroll to position [862, 0]
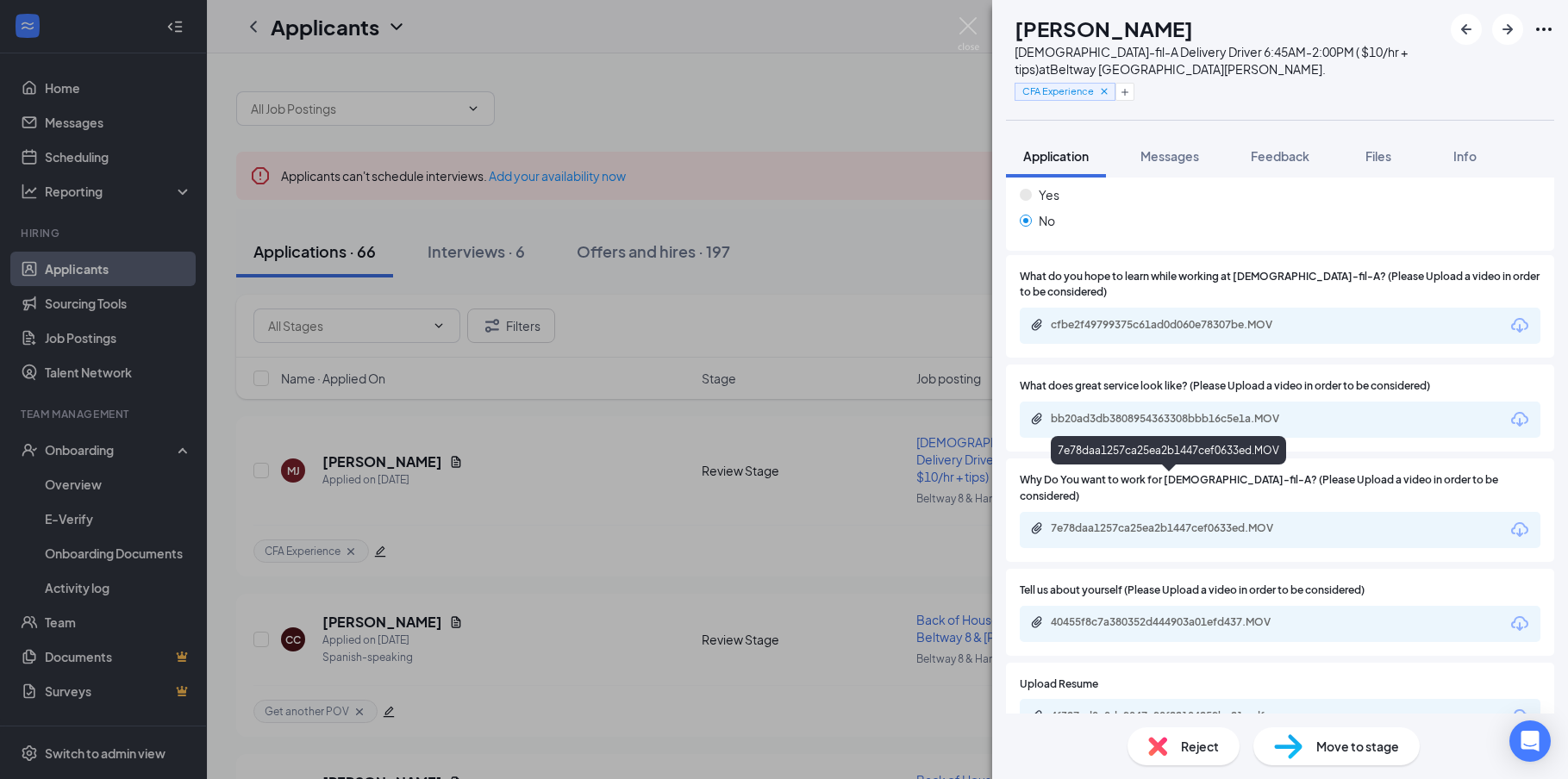
click at [1154, 522] on div "7e78daa1257ca25ea2b1447cef0633ed.MOV" at bounding box center [1172, 528] width 242 height 14
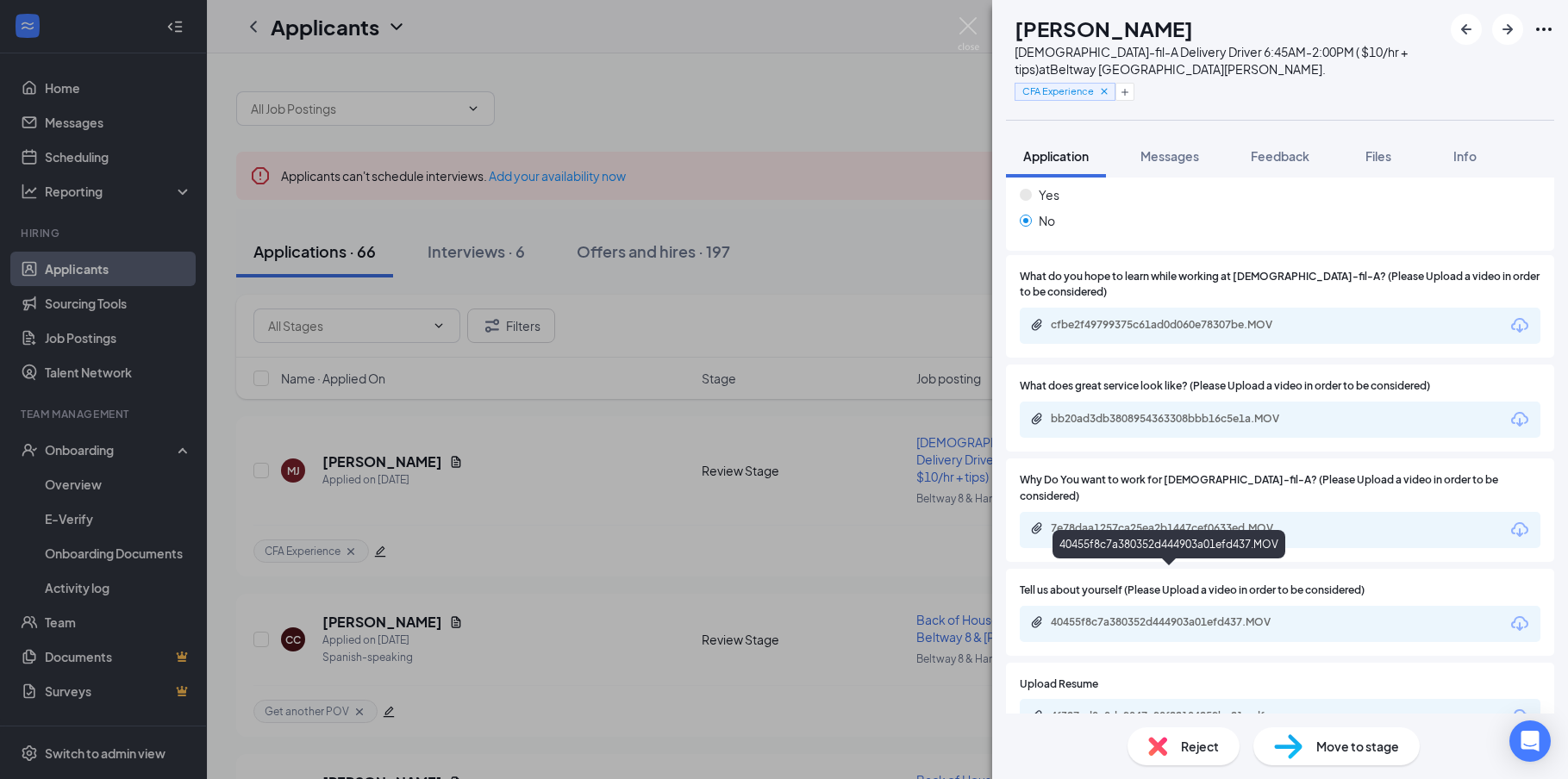
click at [1120, 615] on div "40455f8c7a380352d444903a01efd437.MOV" at bounding box center [1172, 622] width 242 height 14
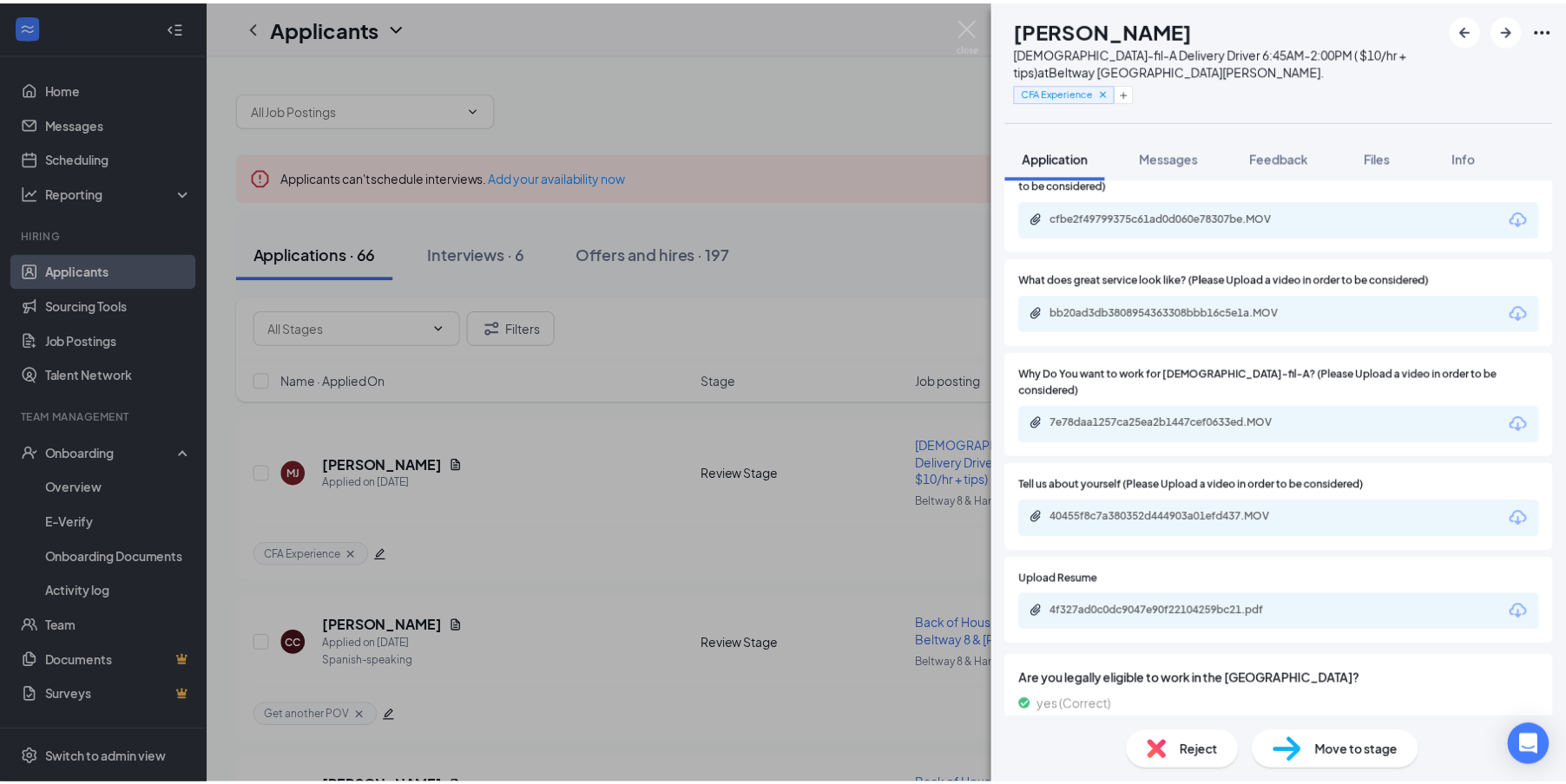
scroll to position [954, 0]
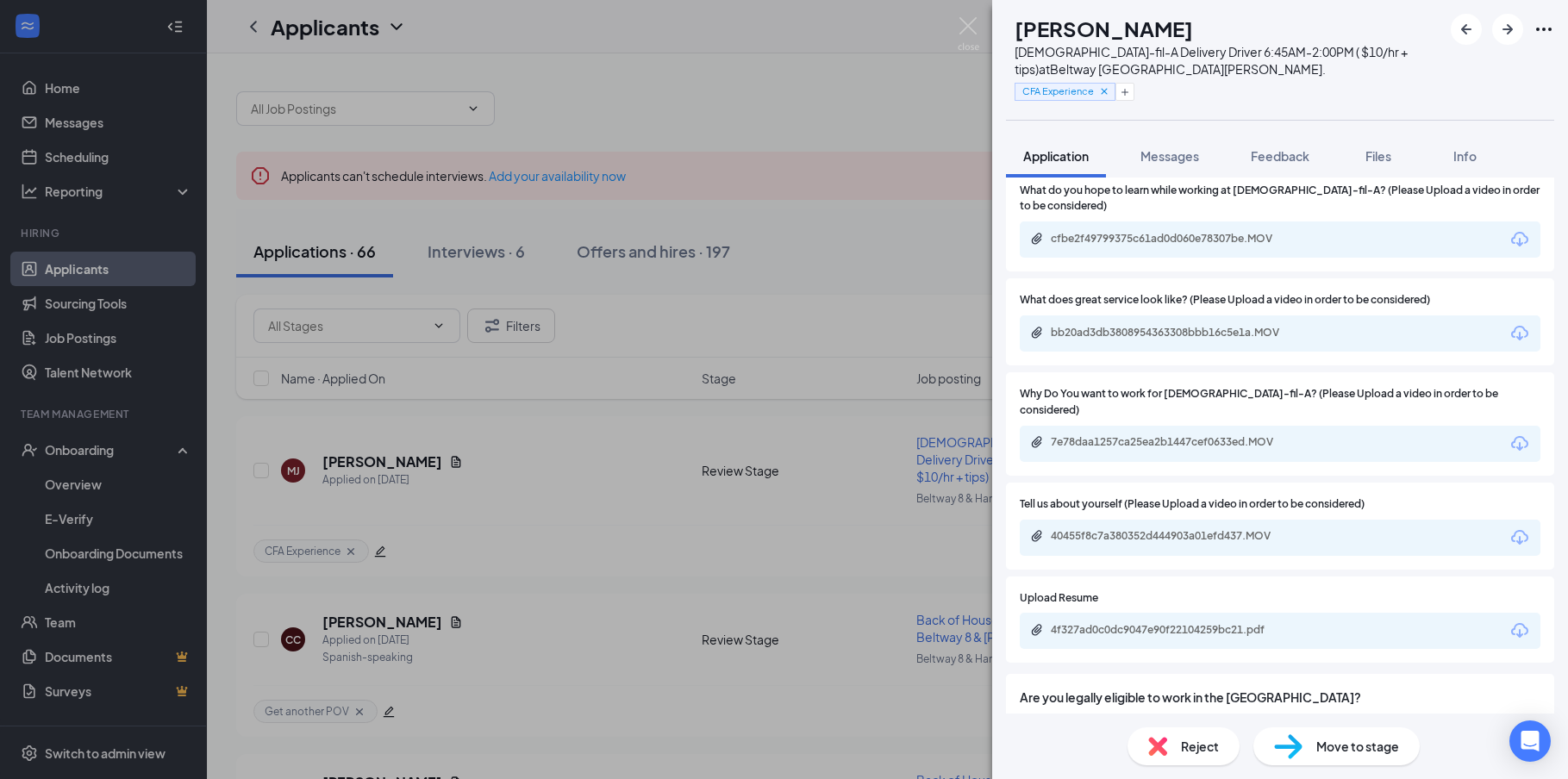
click at [1151, 623] on div "4f327ad0c0dc9047e90f22104259bc21.pdf" at bounding box center [1170, 631] width 279 height 16
click at [972, 23] on img at bounding box center [968, 34] width 22 height 34
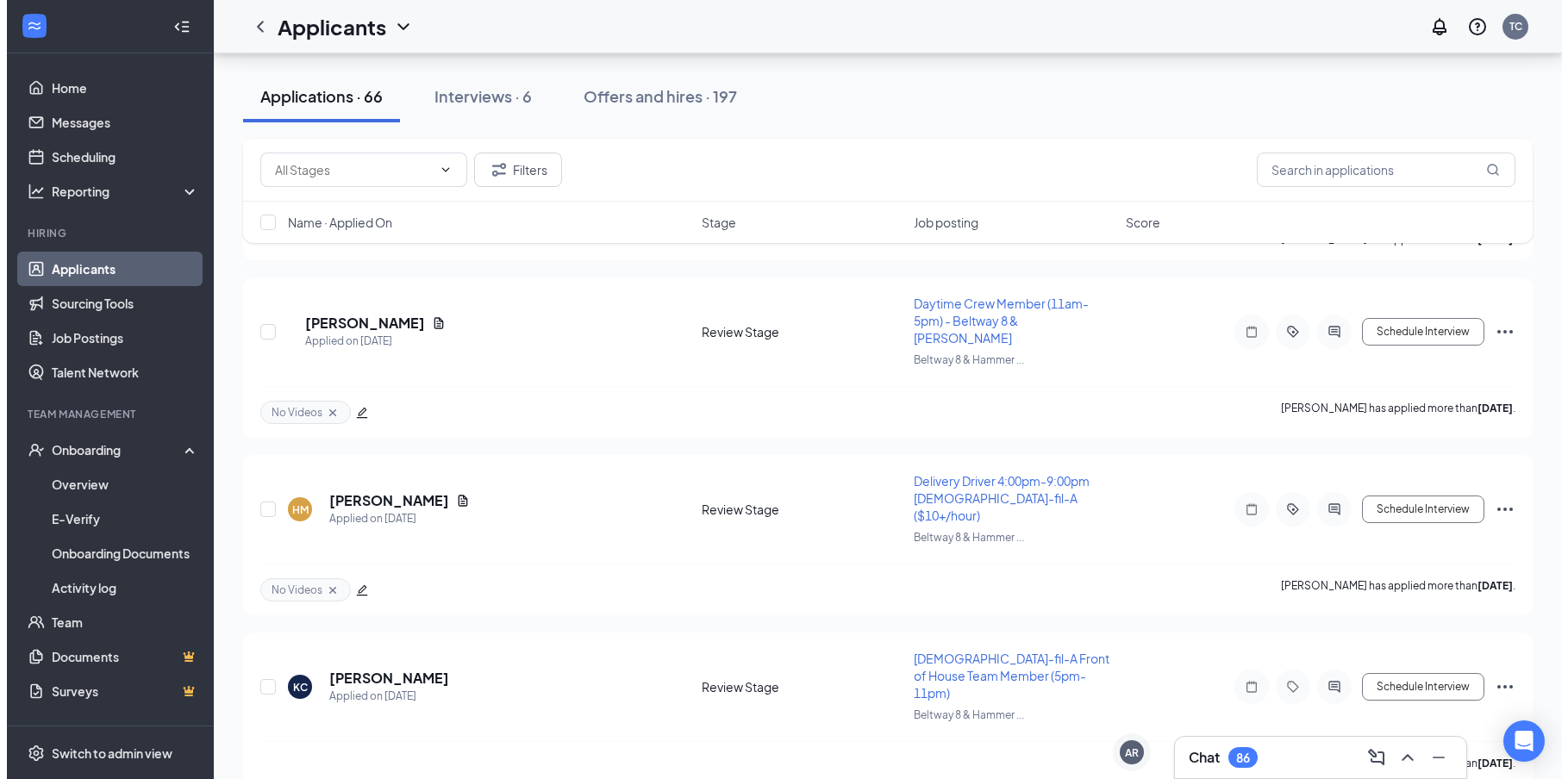
scroll to position [1810, 0]
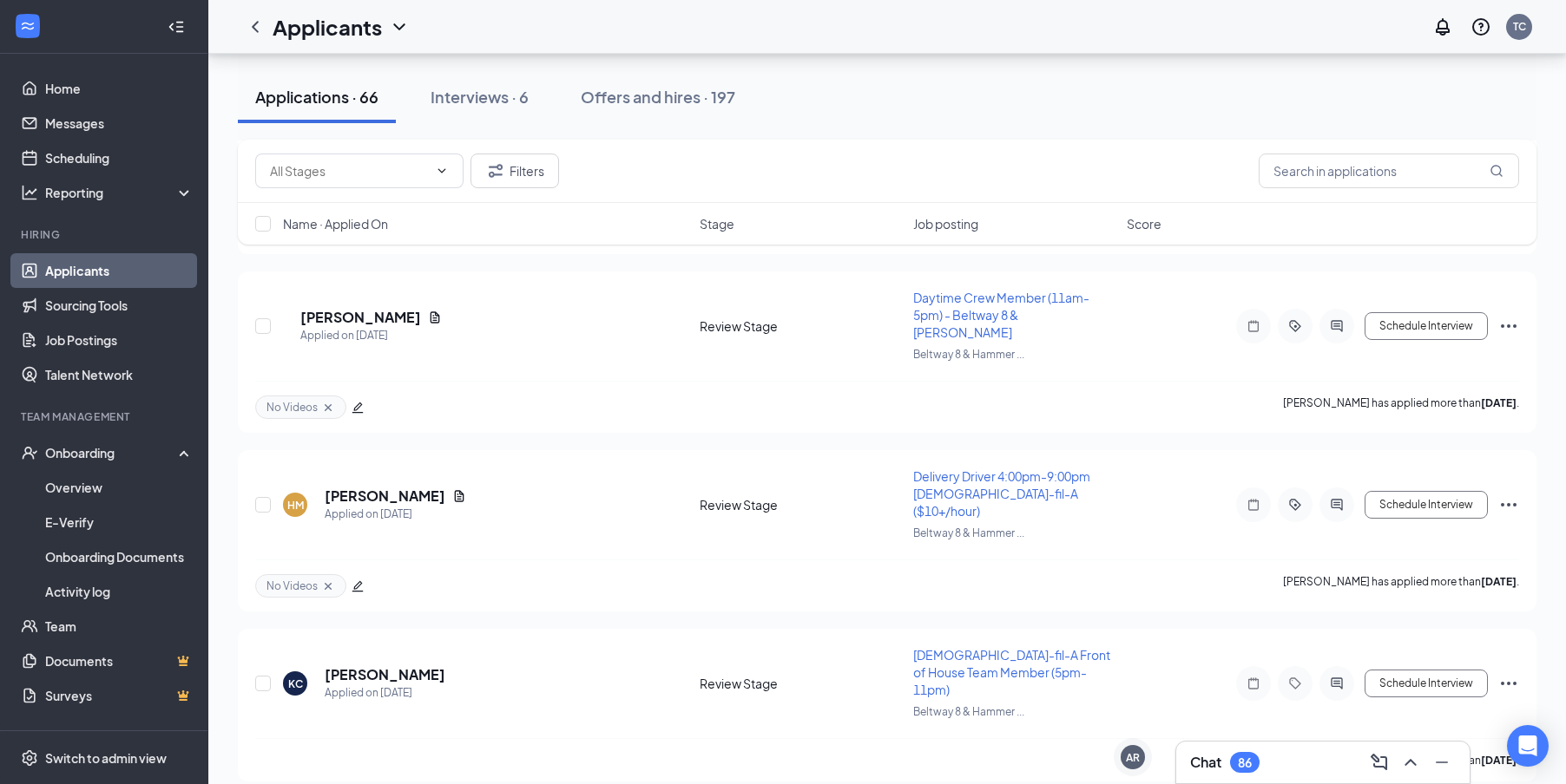
click at [1284, 755] on div "Chat 86" at bounding box center [1323, 762] width 266 height 28
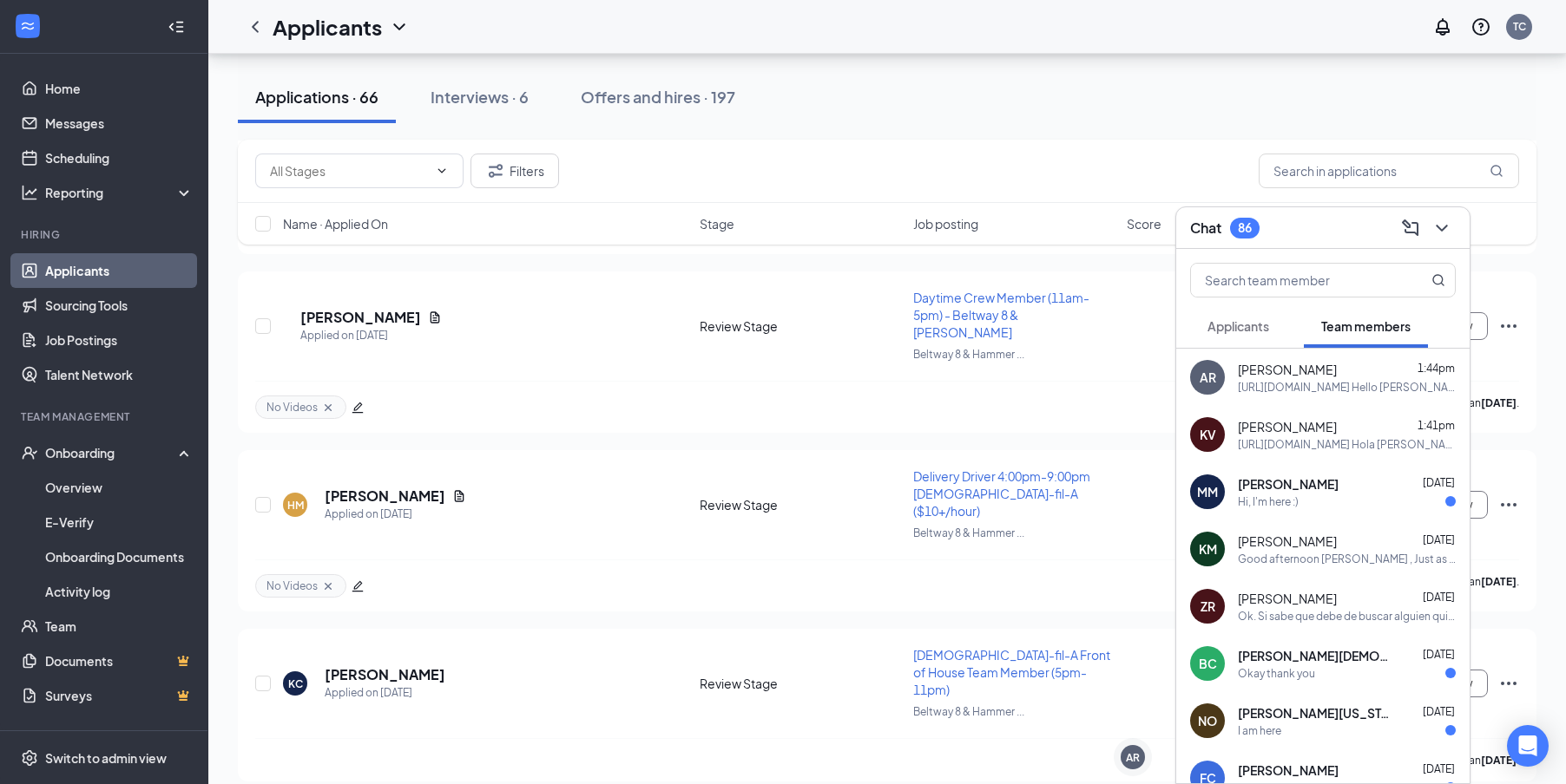
click at [1239, 327] on span "Applicants" at bounding box center [1237, 326] width 62 height 15
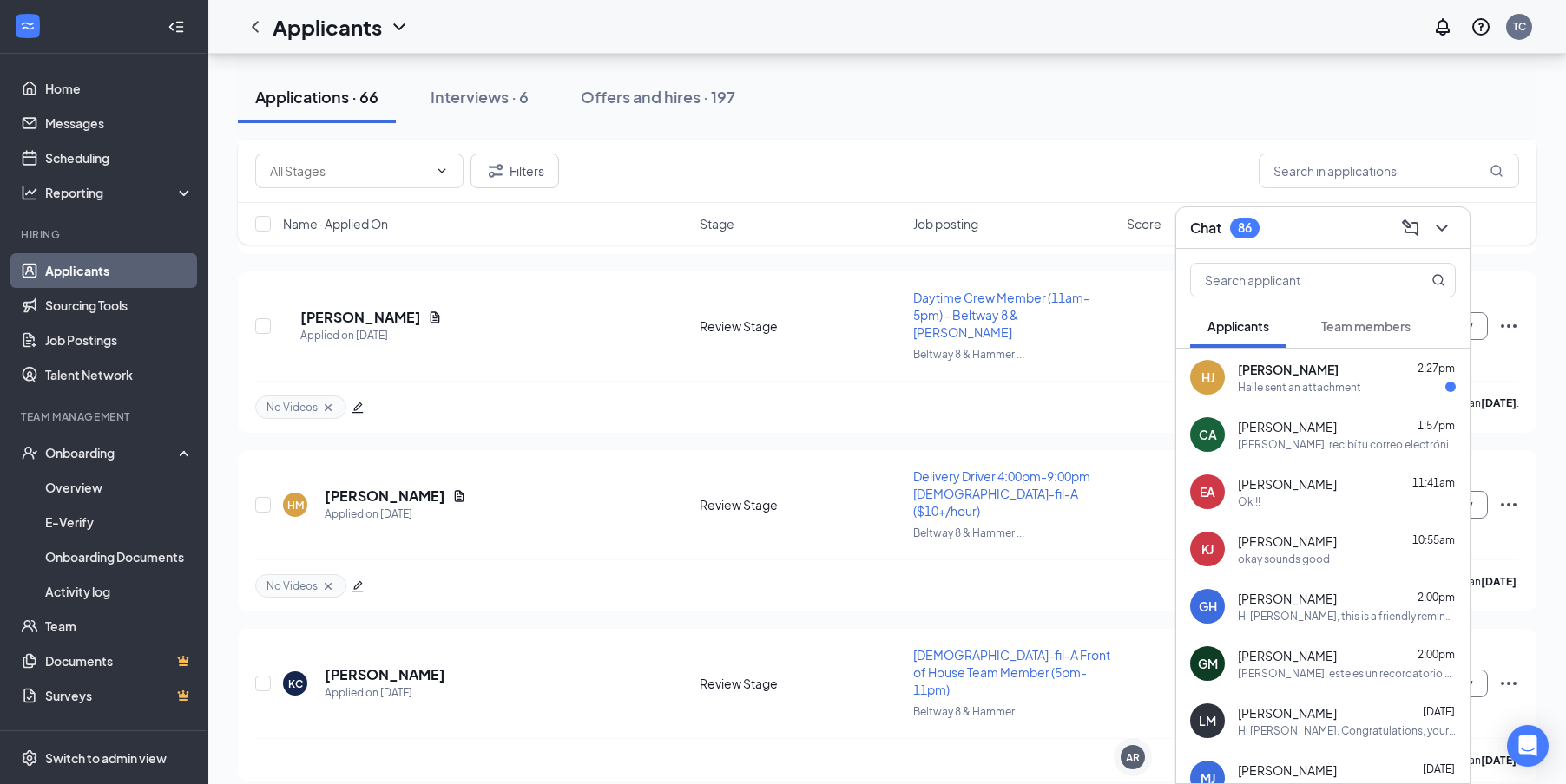
click at [1264, 362] on span "[PERSON_NAME]" at bounding box center [1288, 369] width 101 height 17
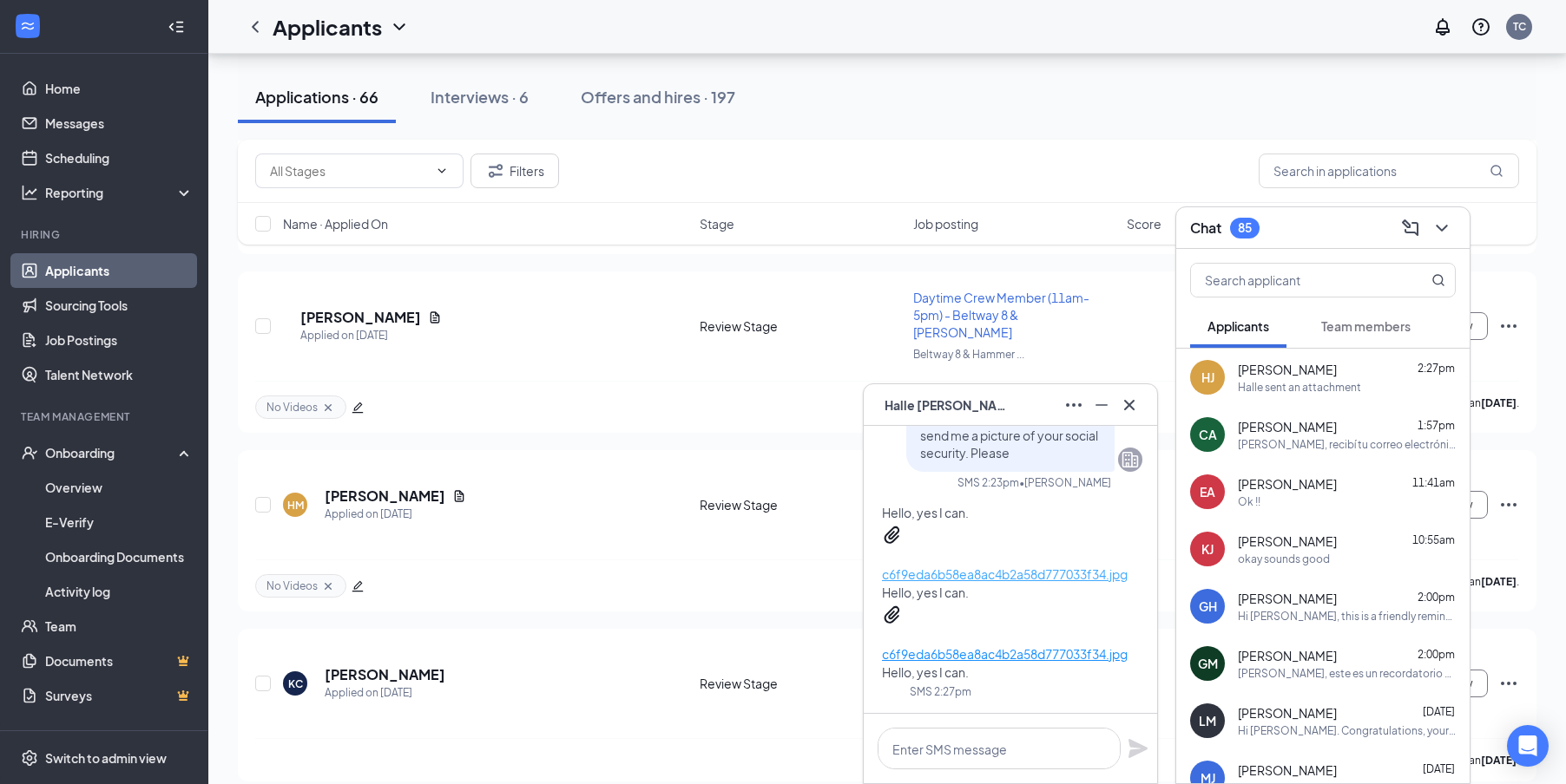
click at [973, 565] on p "c6f9eda6b58ea8ac4b2a58d777033f34.jpg" at bounding box center [1004, 574] width 246 height 19
click at [424, 506] on div "Applied on [DATE]" at bounding box center [395, 514] width 142 height 17
click at [424, 487] on h5 "[PERSON_NAME]" at bounding box center [385, 496] width 121 height 19
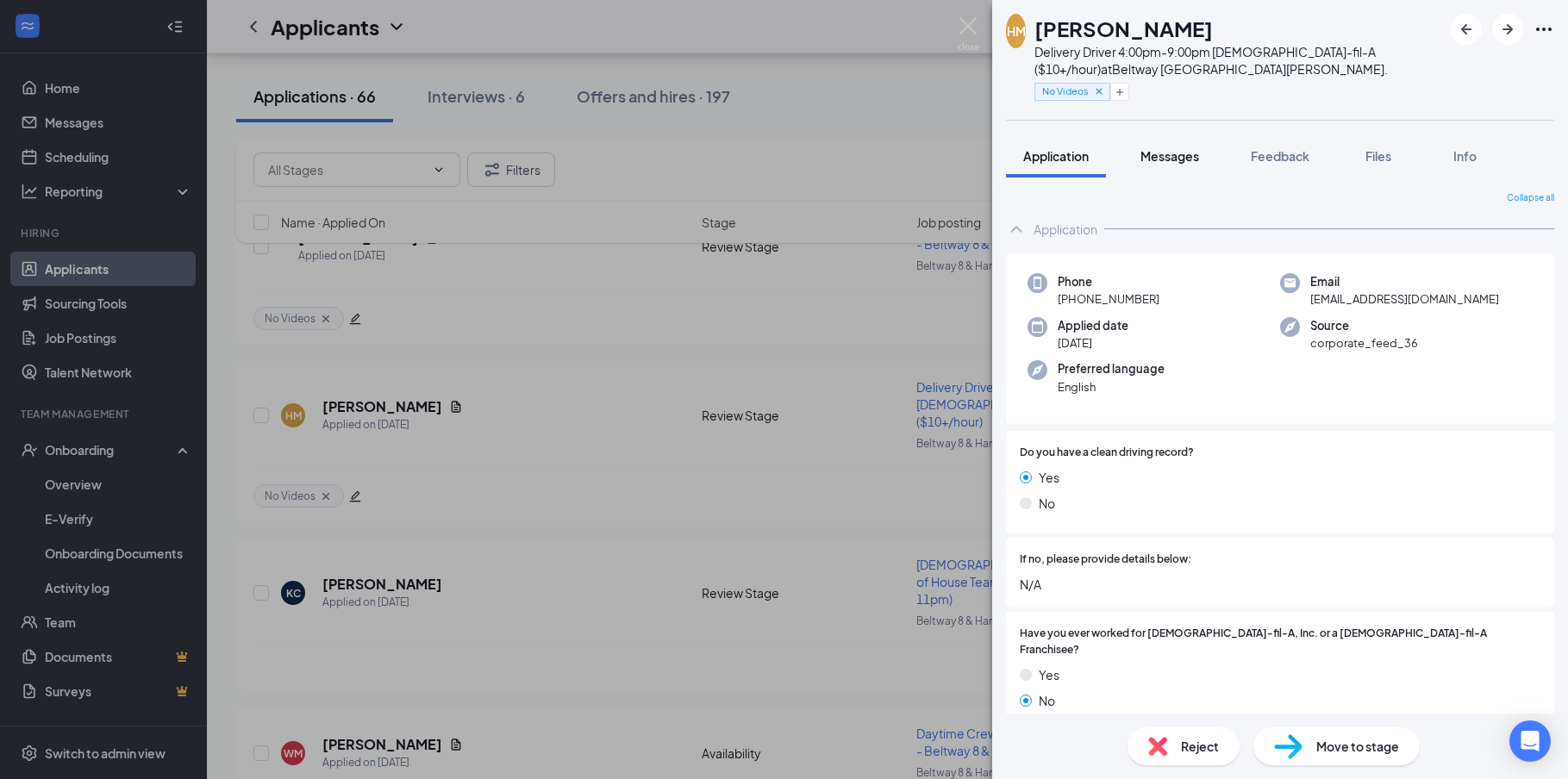
click at [1186, 138] on button "Messages" at bounding box center [1170, 157] width 93 height 43
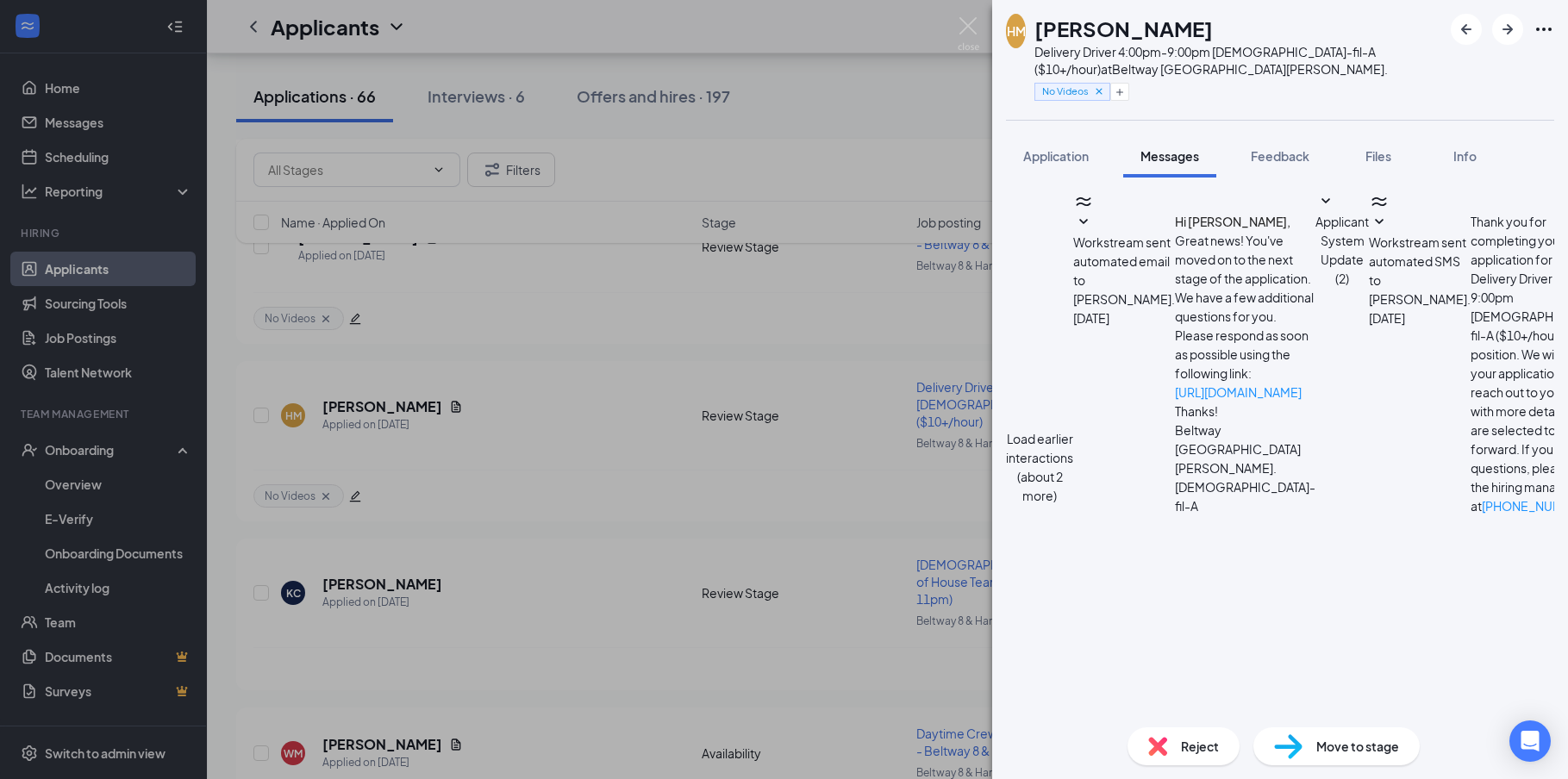
scroll to position [544, 0]
drag, startPoint x: 1065, startPoint y: 157, endPoint x: 1068, endPoint y: 146, distance: 11.4
click at [1068, 145] on button "Application" at bounding box center [1056, 157] width 100 height 43
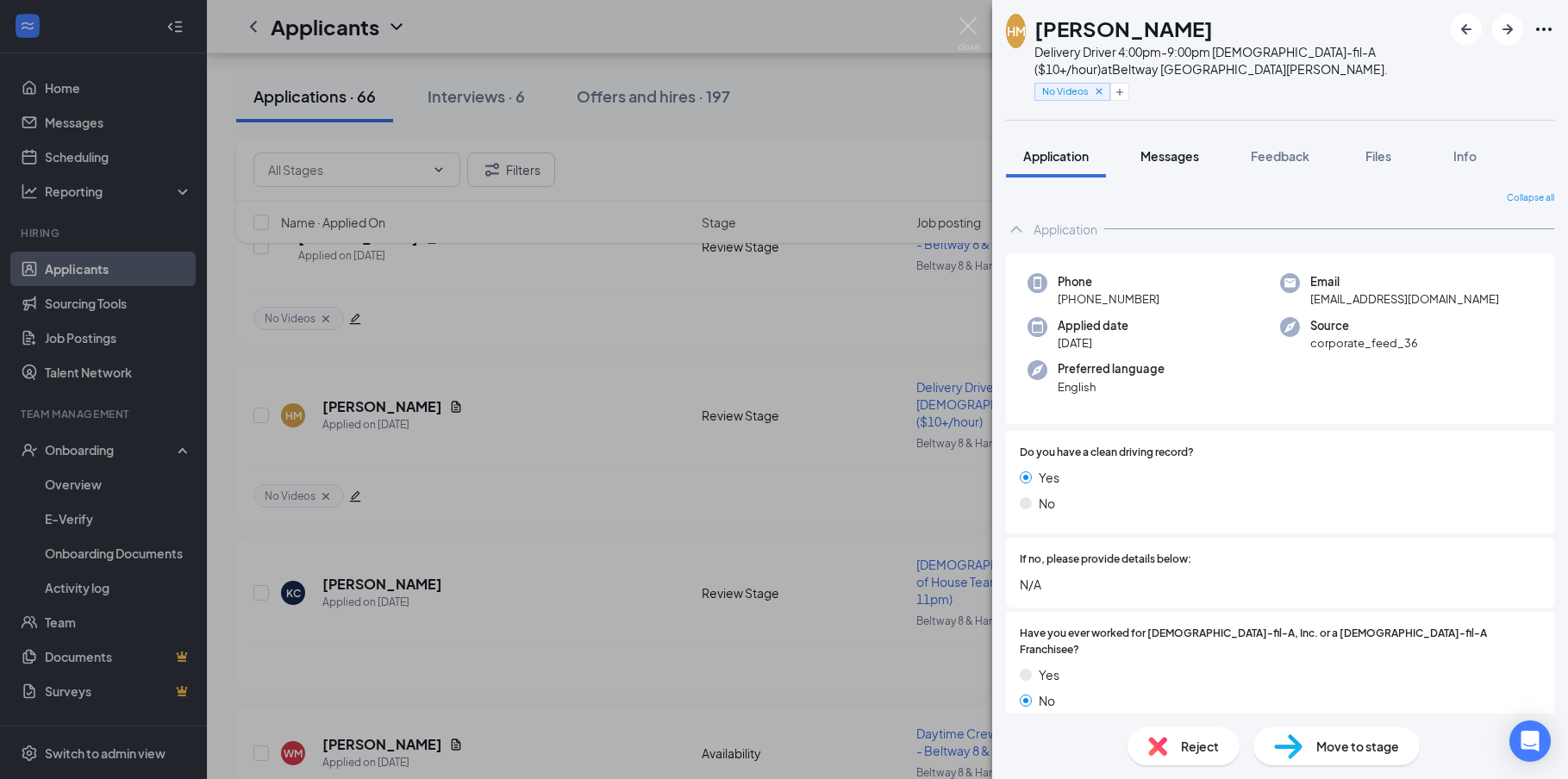
click at [1163, 153] on span "Messages" at bounding box center [1170, 156] width 58 height 15
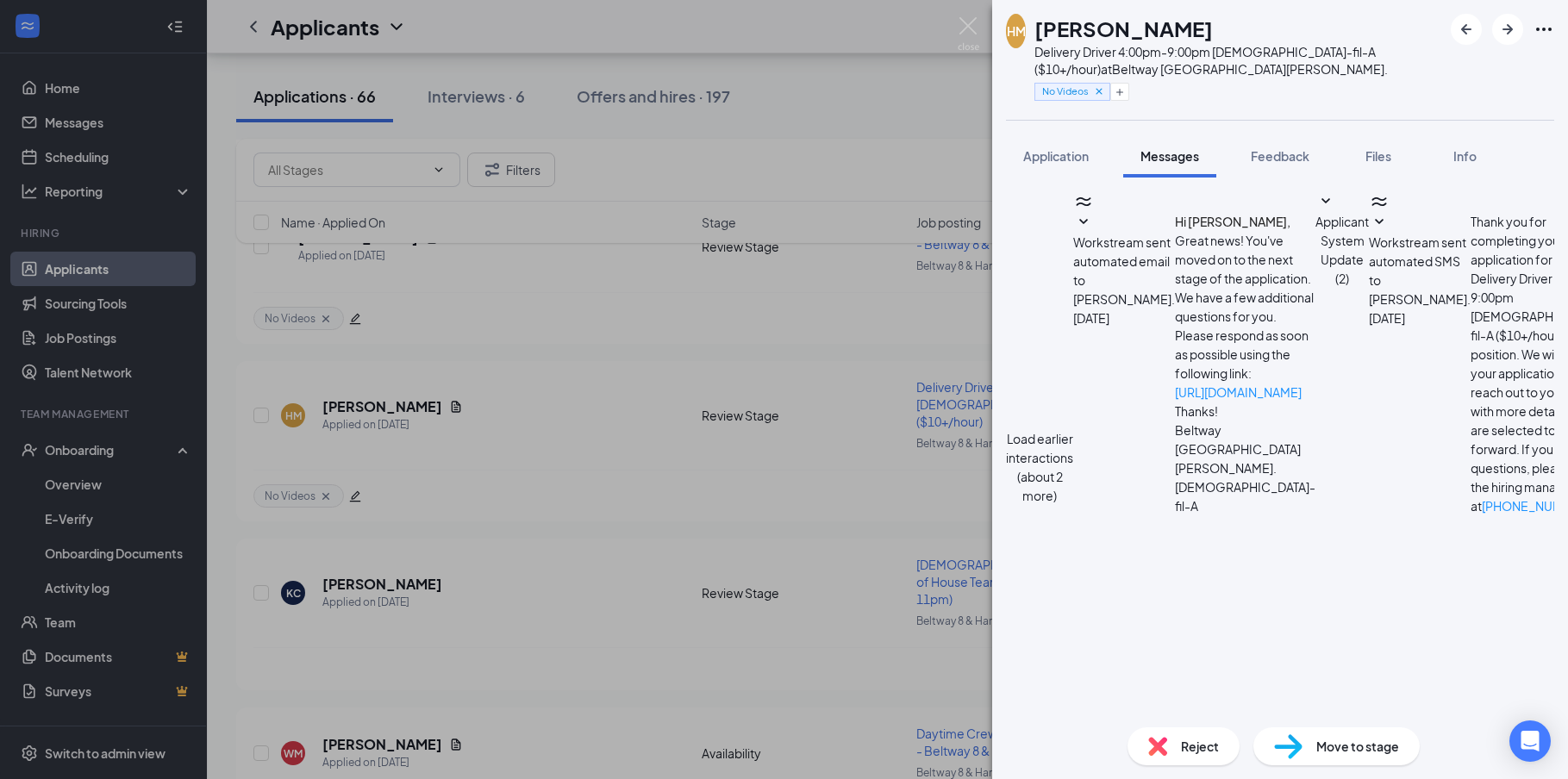
scroll to position [544, 0]
click at [1023, 155] on button "Application" at bounding box center [1056, 157] width 100 height 43
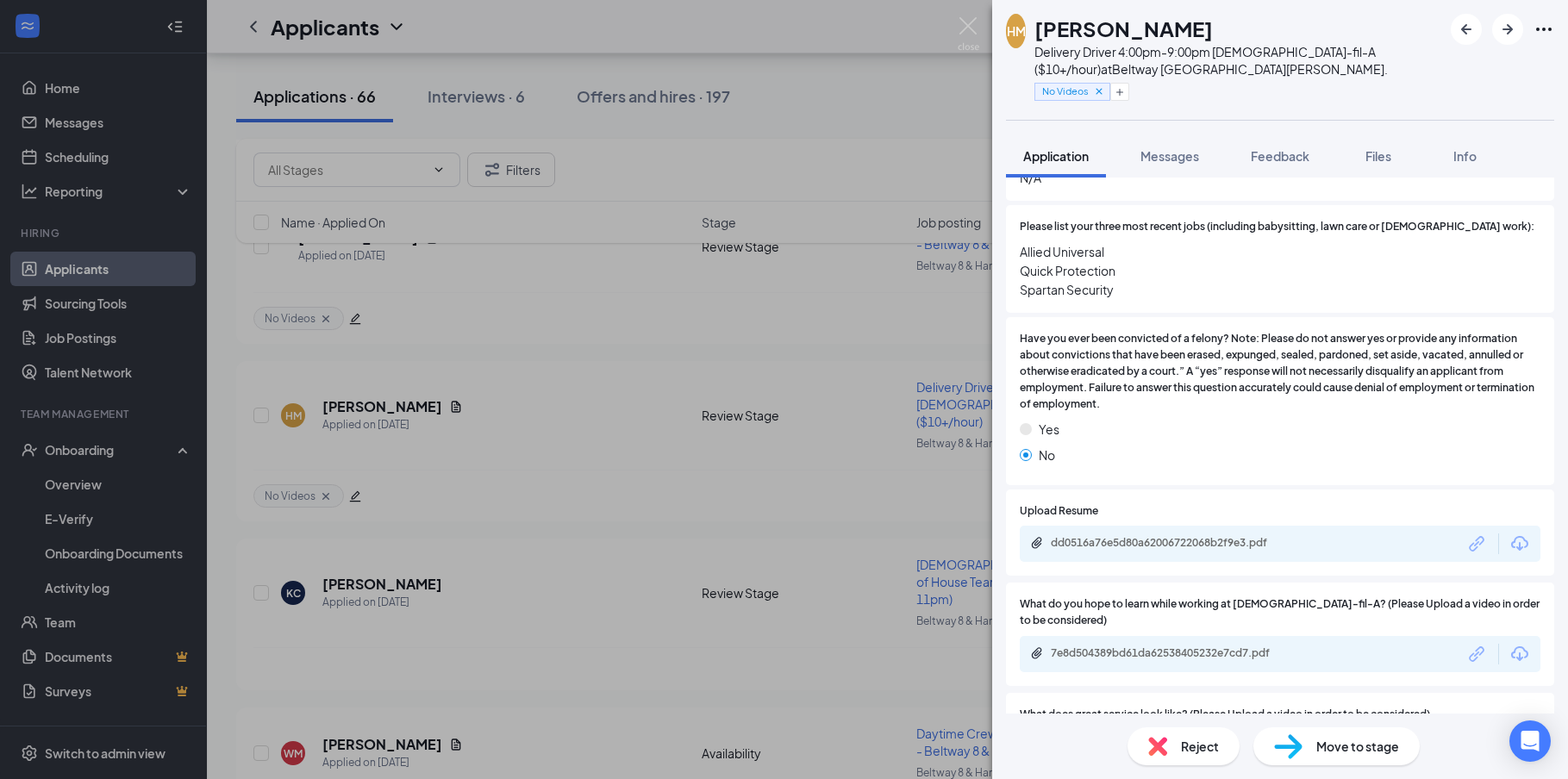
scroll to position [862, 0]
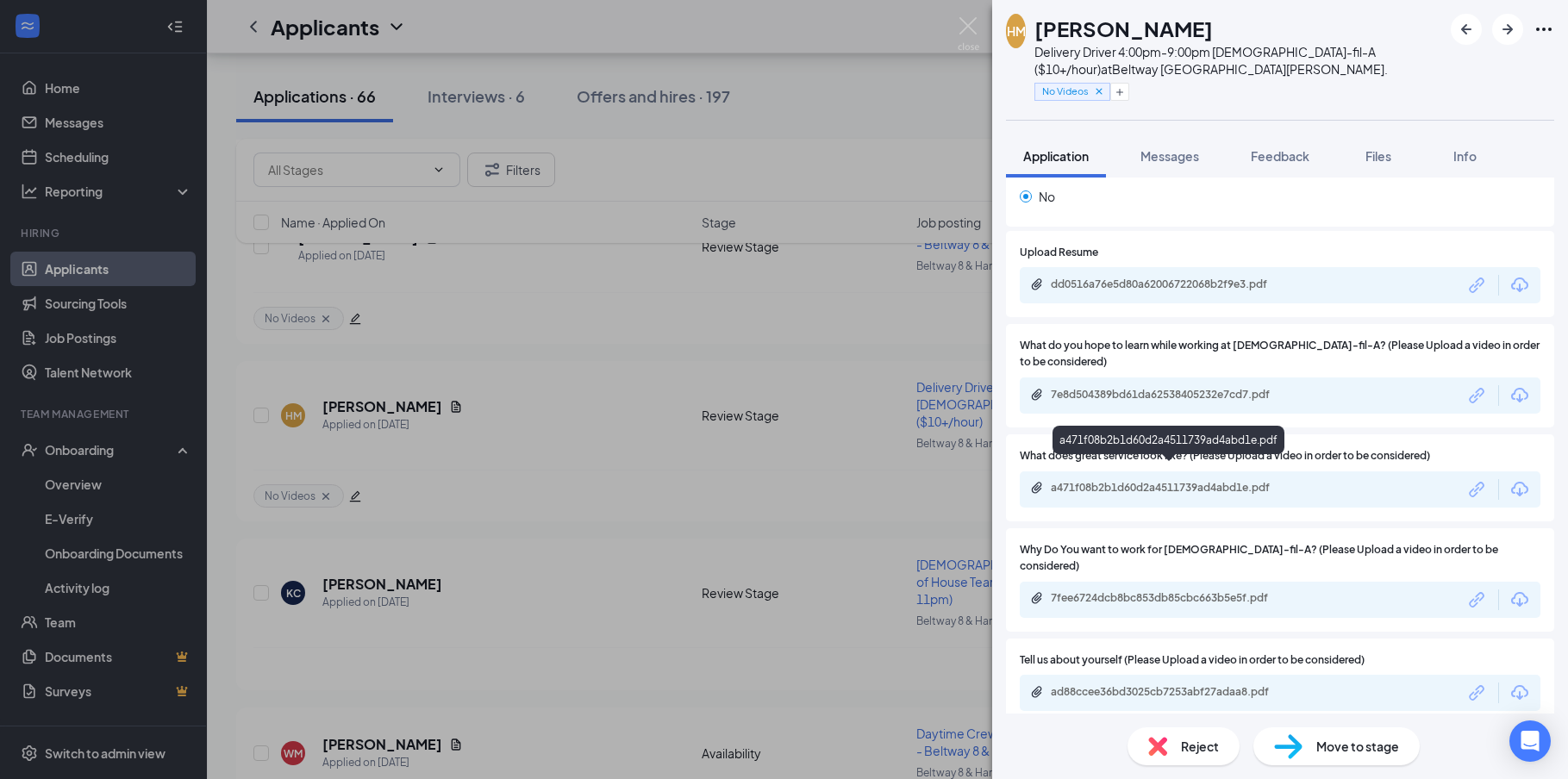
click at [1096, 481] on div "a471f08b2b1d60d2a4511739ad4abd1e.pdf" at bounding box center [1172, 488] width 242 height 14
click at [1176, 167] on button "Messages" at bounding box center [1170, 157] width 93 height 43
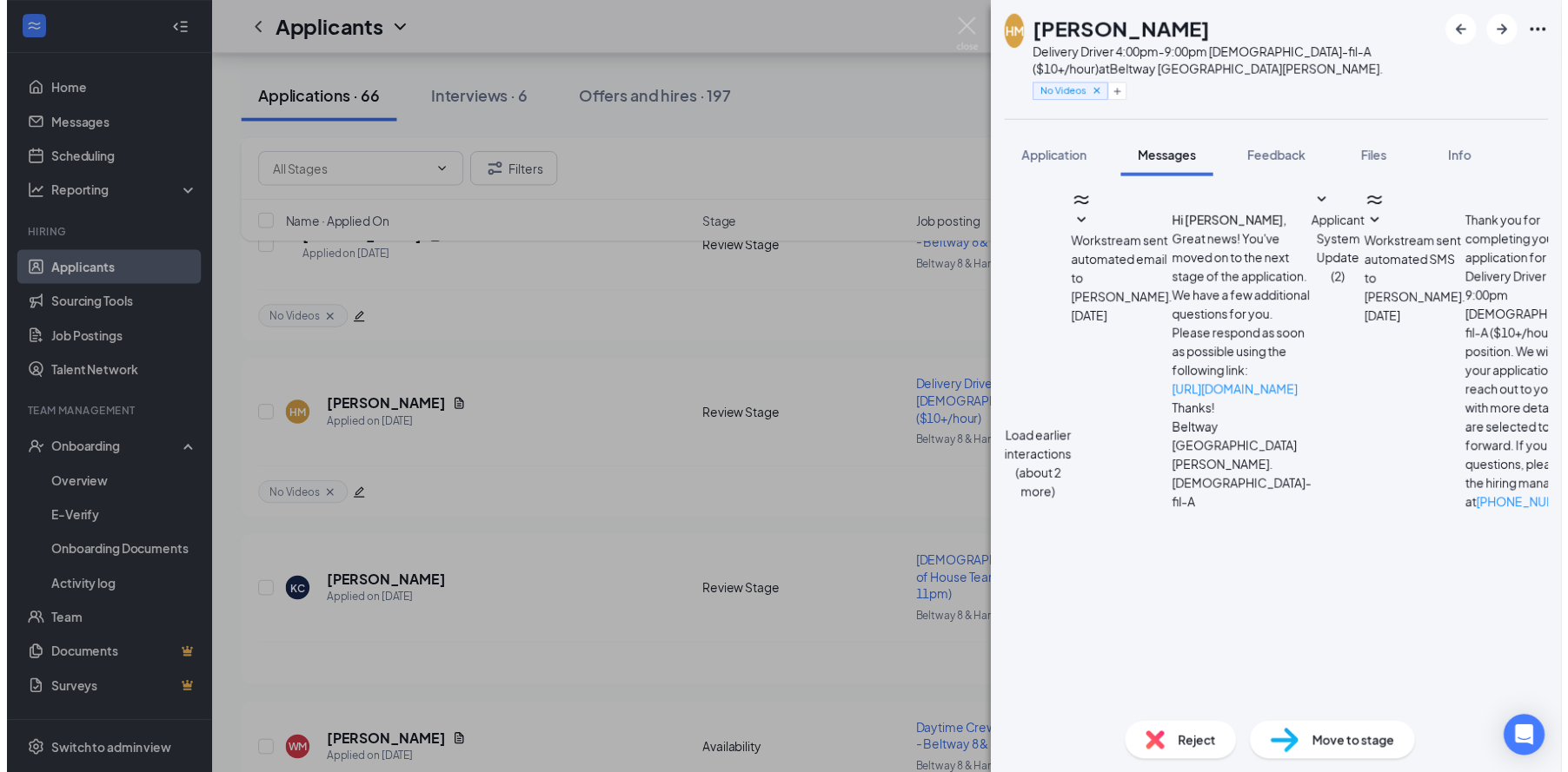
scroll to position [287, 0]
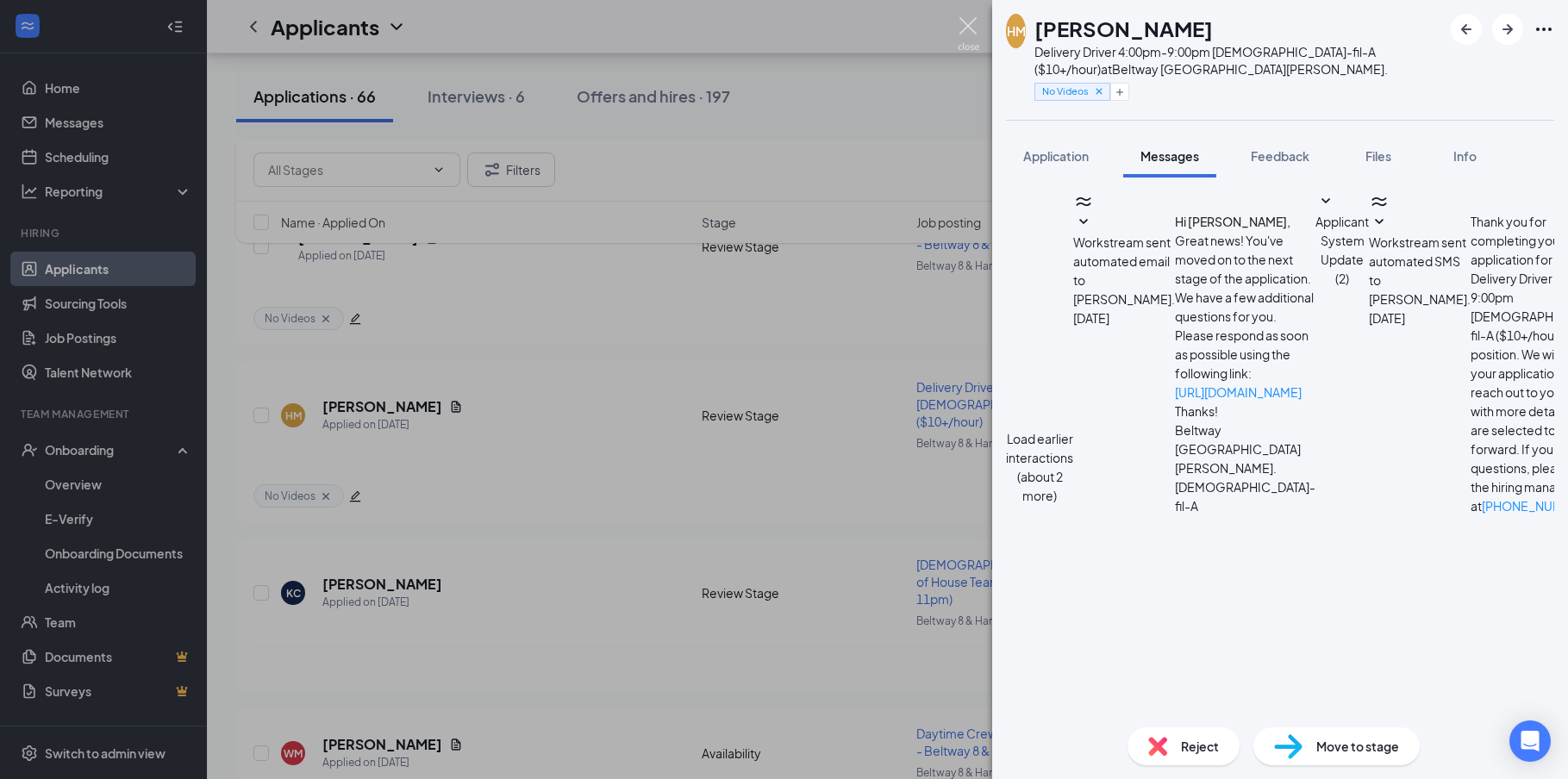
click at [972, 26] on img at bounding box center [968, 34] width 22 height 34
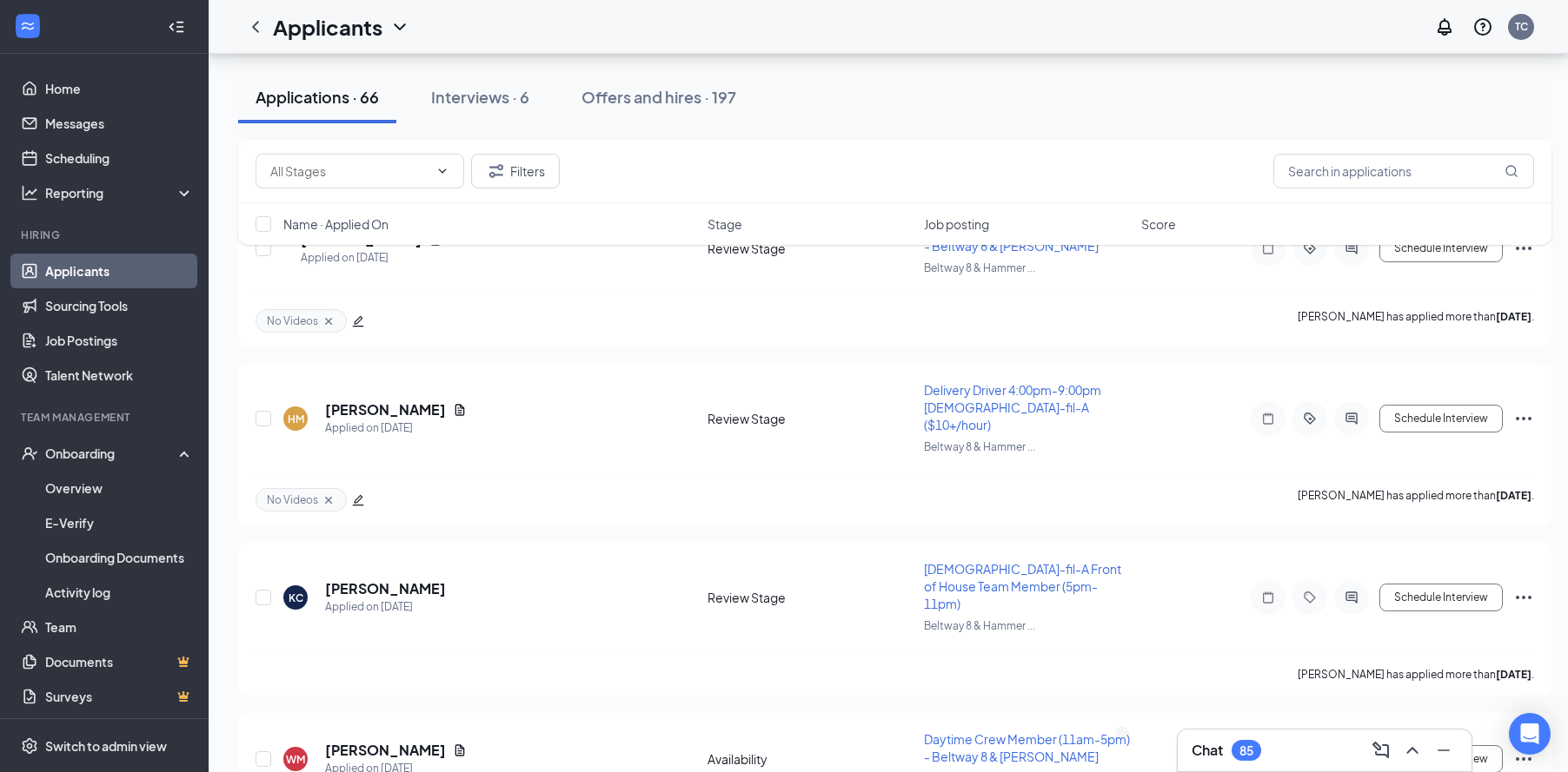
click at [1291, 745] on div "Chat 85" at bounding box center [1325, 750] width 266 height 28
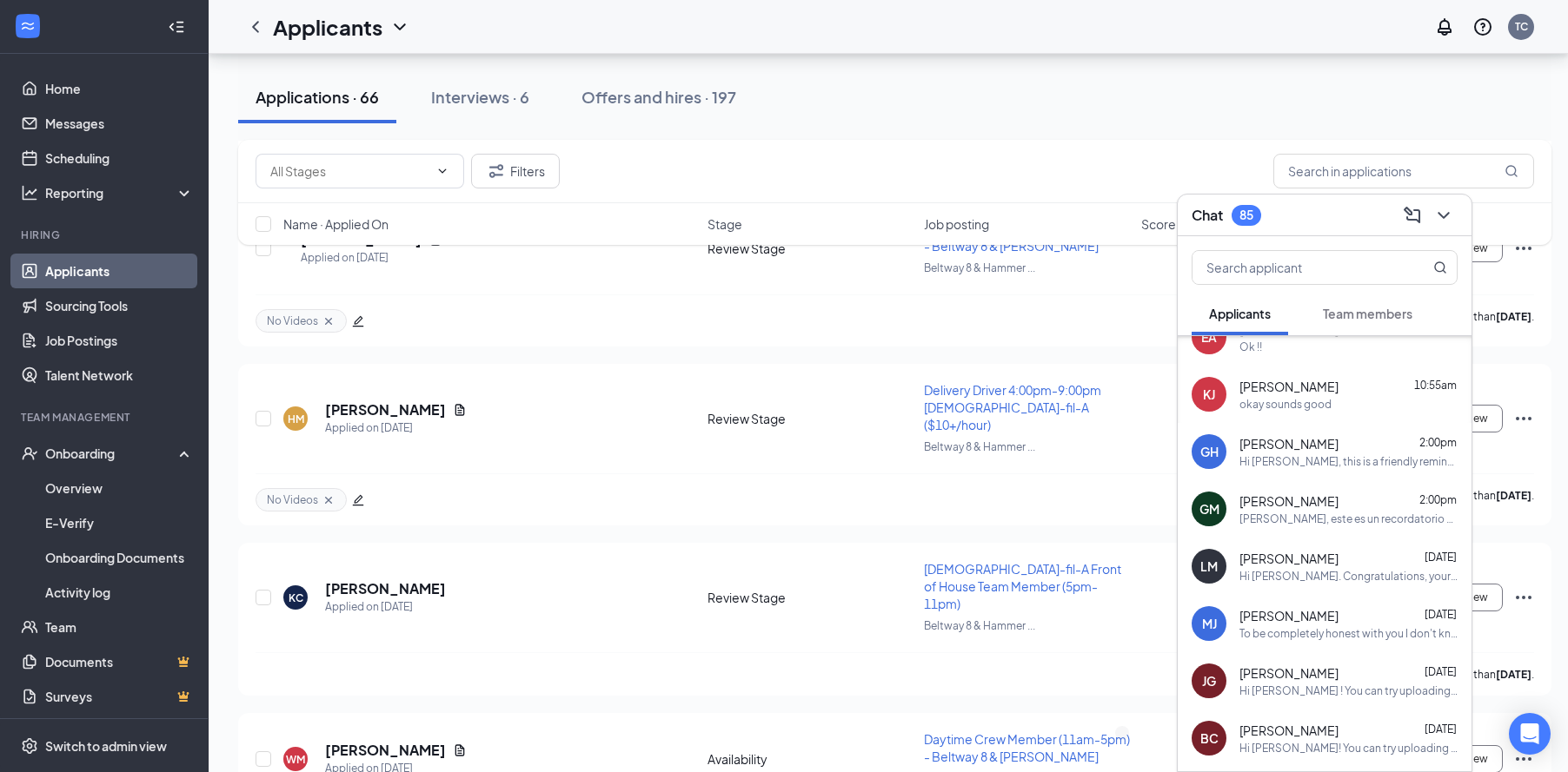
scroll to position [174, 0]
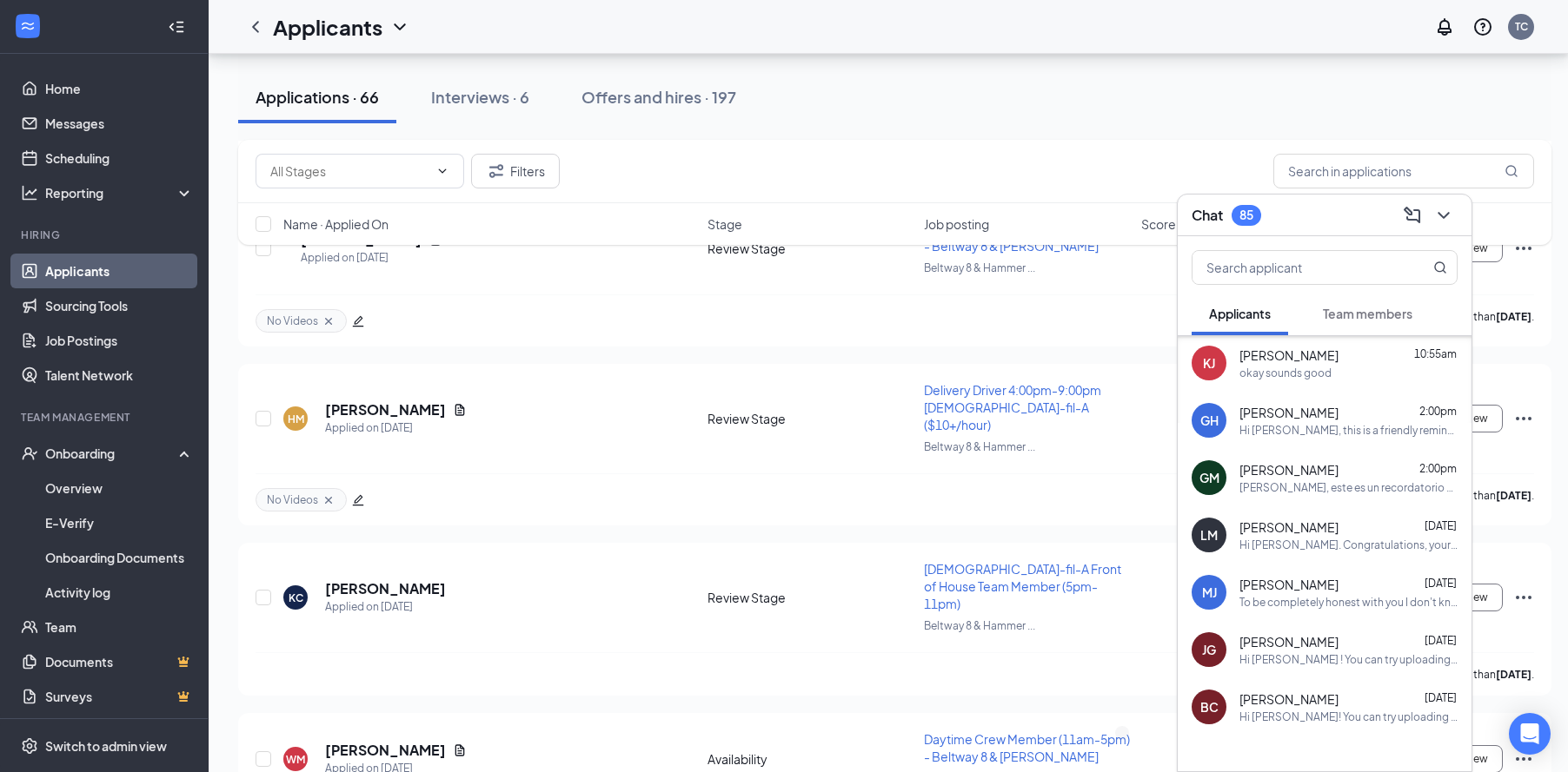
click at [1303, 580] on span "[PERSON_NAME]" at bounding box center [1288, 585] width 99 height 17
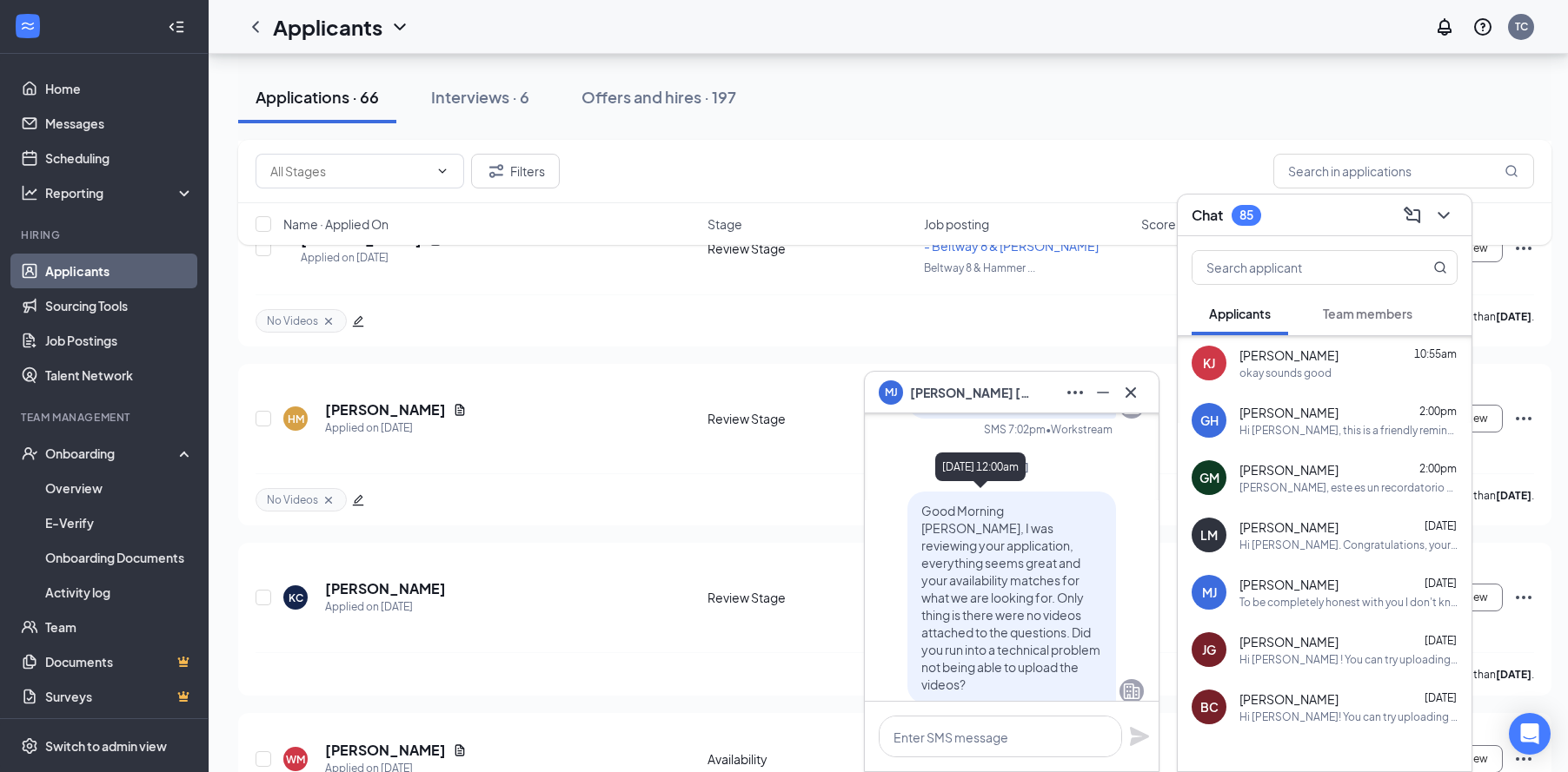
scroll to position [-695, 0]
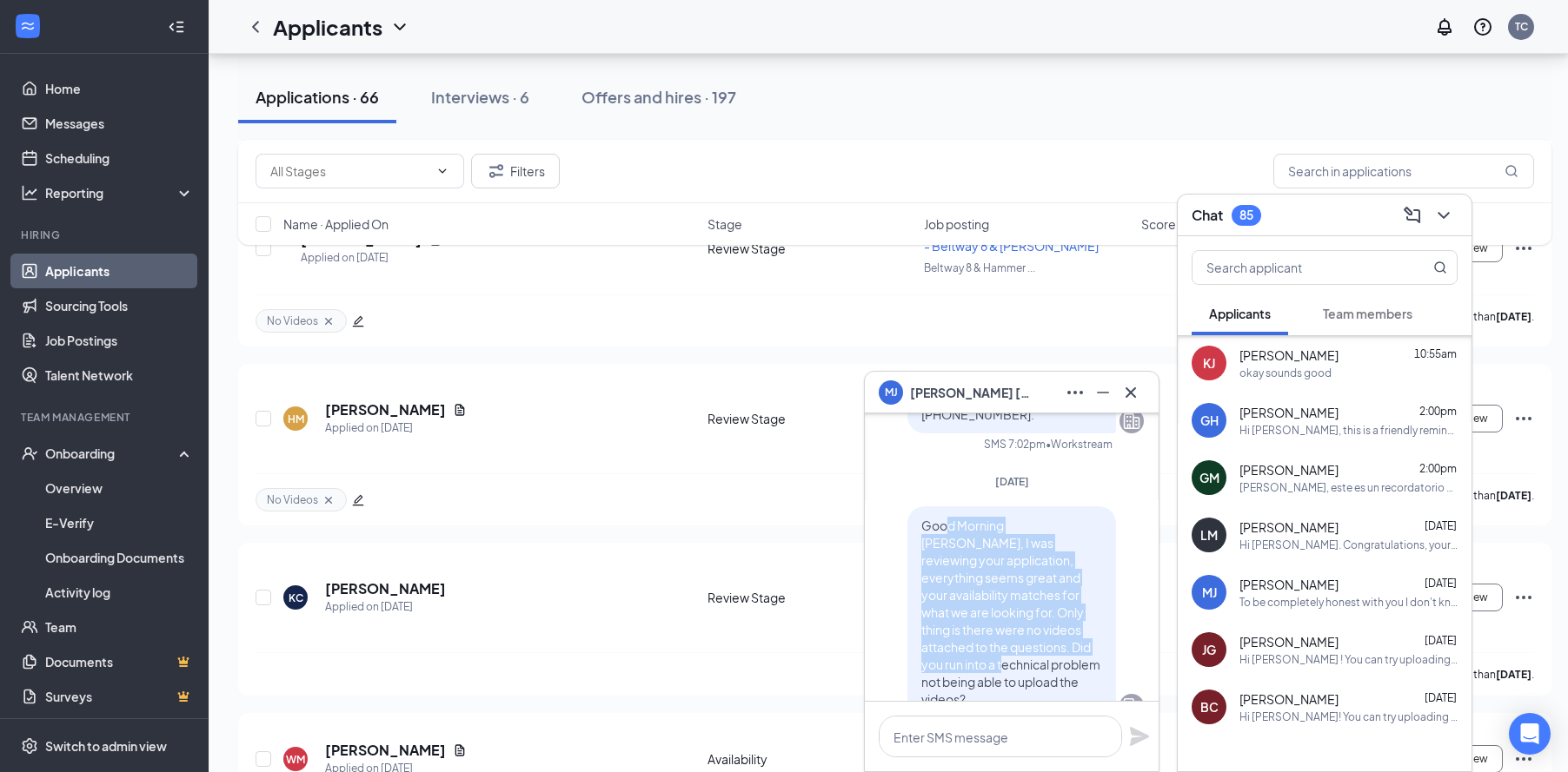
drag, startPoint x: 936, startPoint y: 539, endPoint x: 1036, endPoint y: 669, distance: 164.0
click at [1036, 669] on div "Good Morning [PERSON_NAME], I was reviewing your application, everything seems …" at bounding box center [1011, 612] width 208 height 212
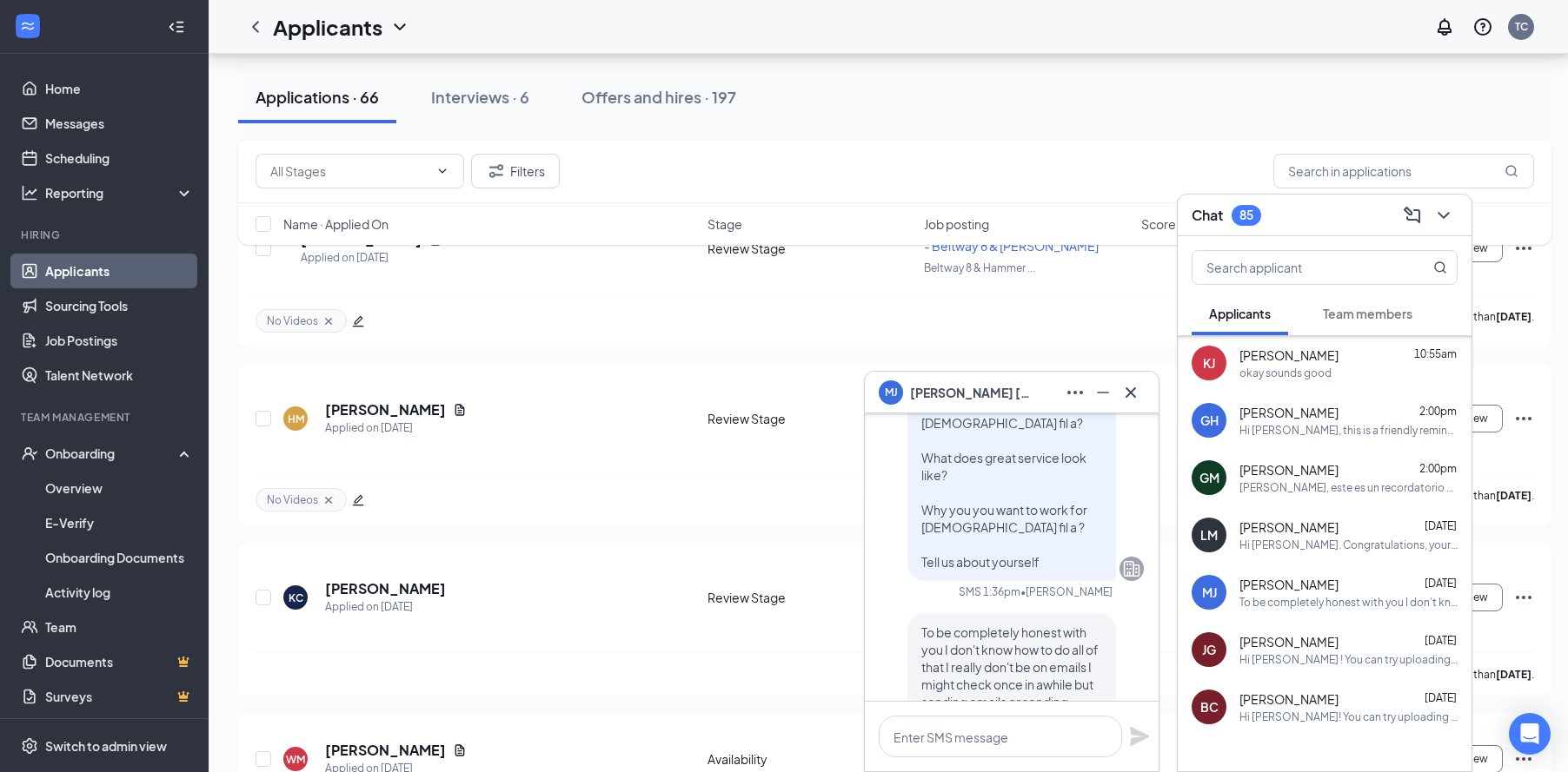
scroll to position [0, 0]
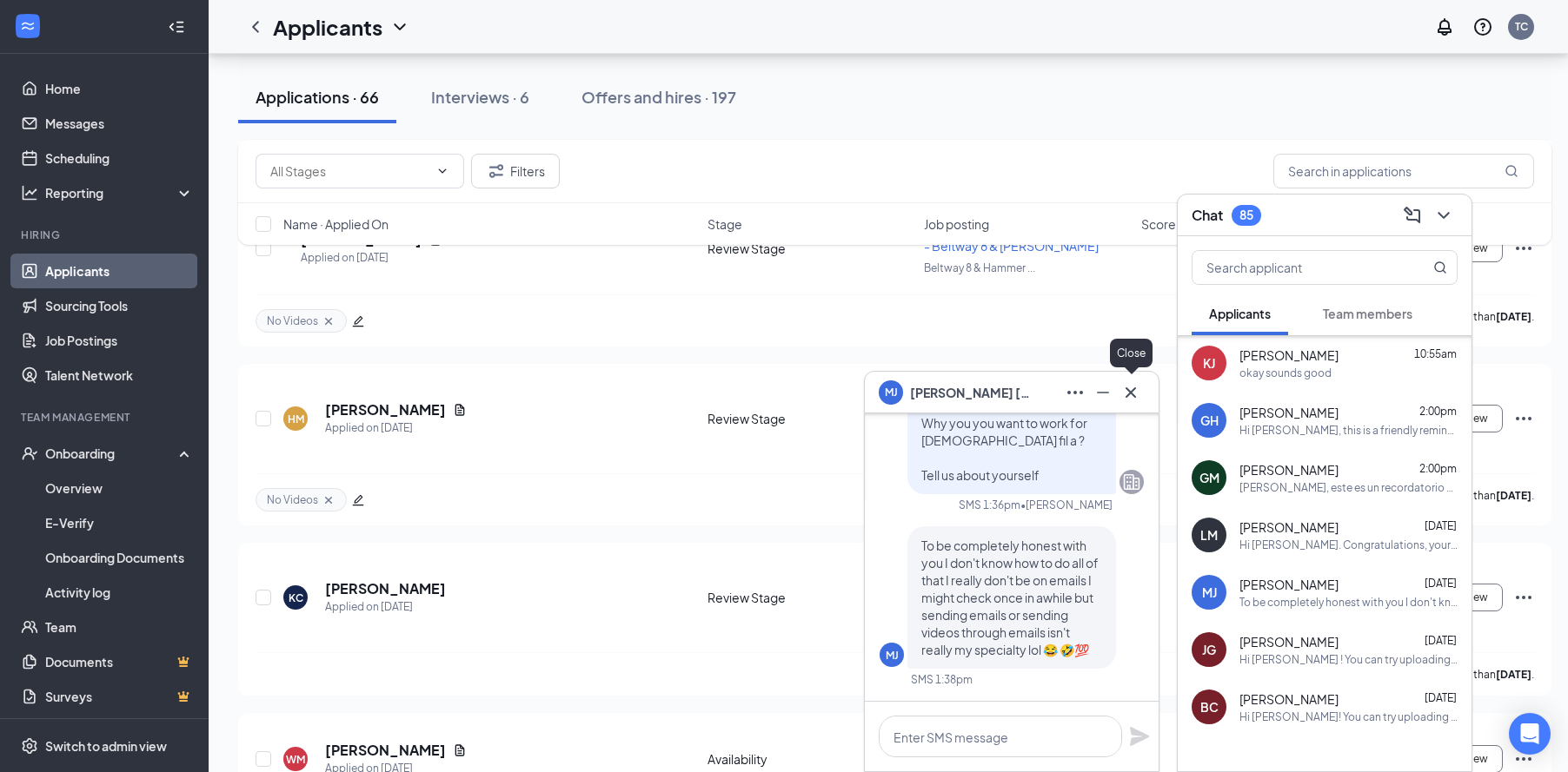
click at [1126, 383] on icon "Cross" at bounding box center [1131, 393] width 21 height 21
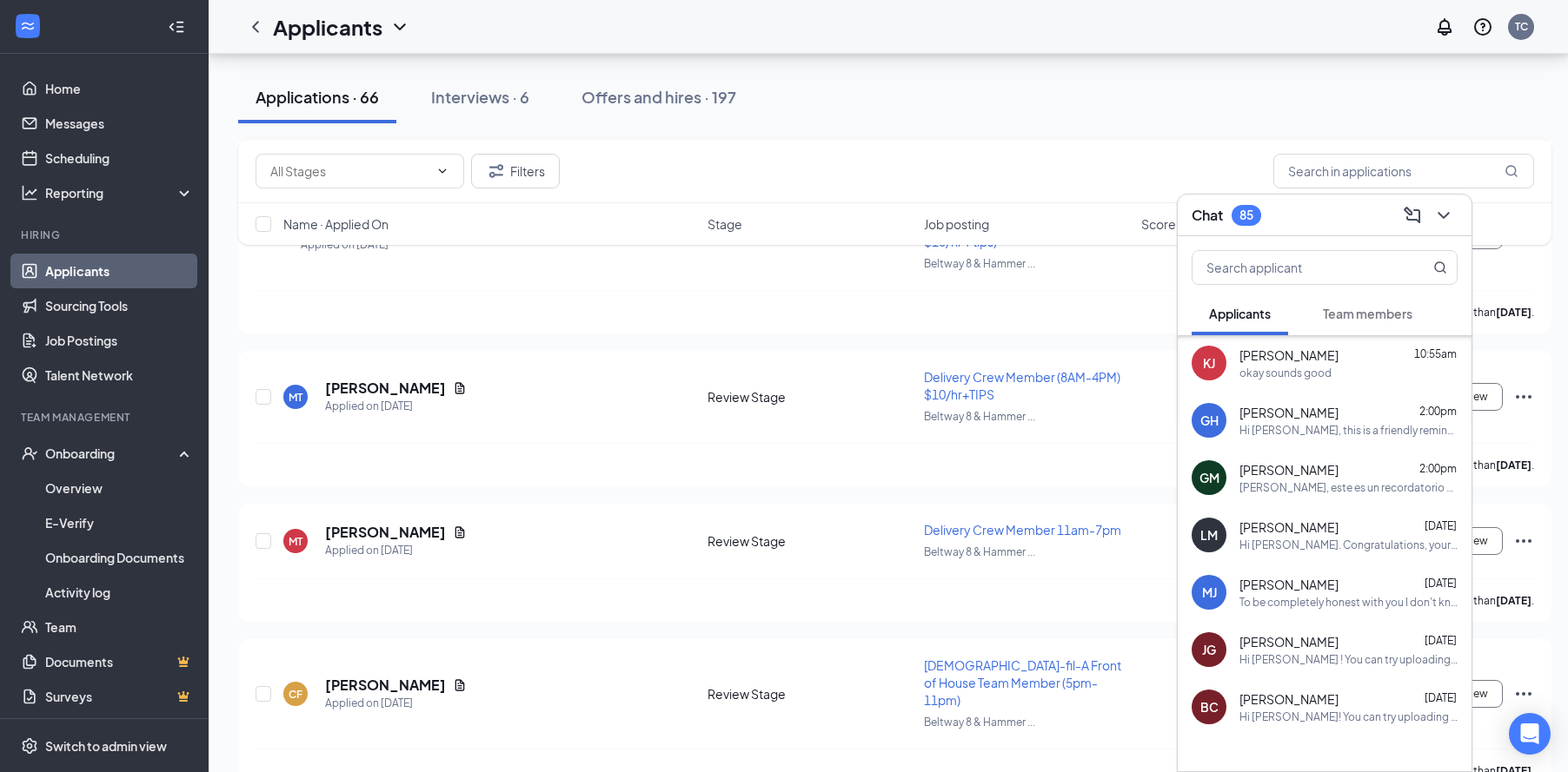
scroll to position [2519, 0]
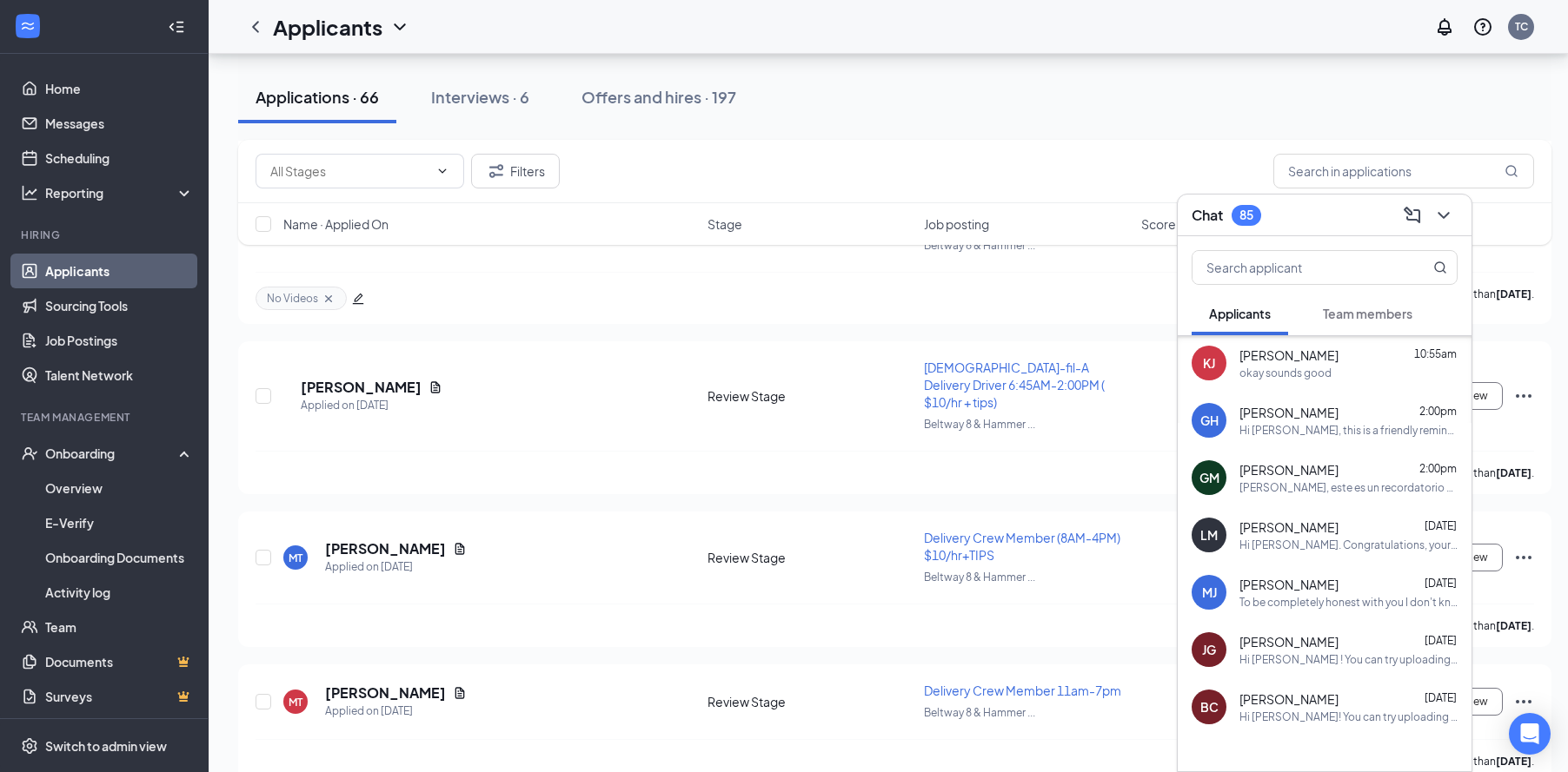
click at [1323, 577] on span "[PERSON_NAME]" at bounding box center [1288, 585] width 99 height 17
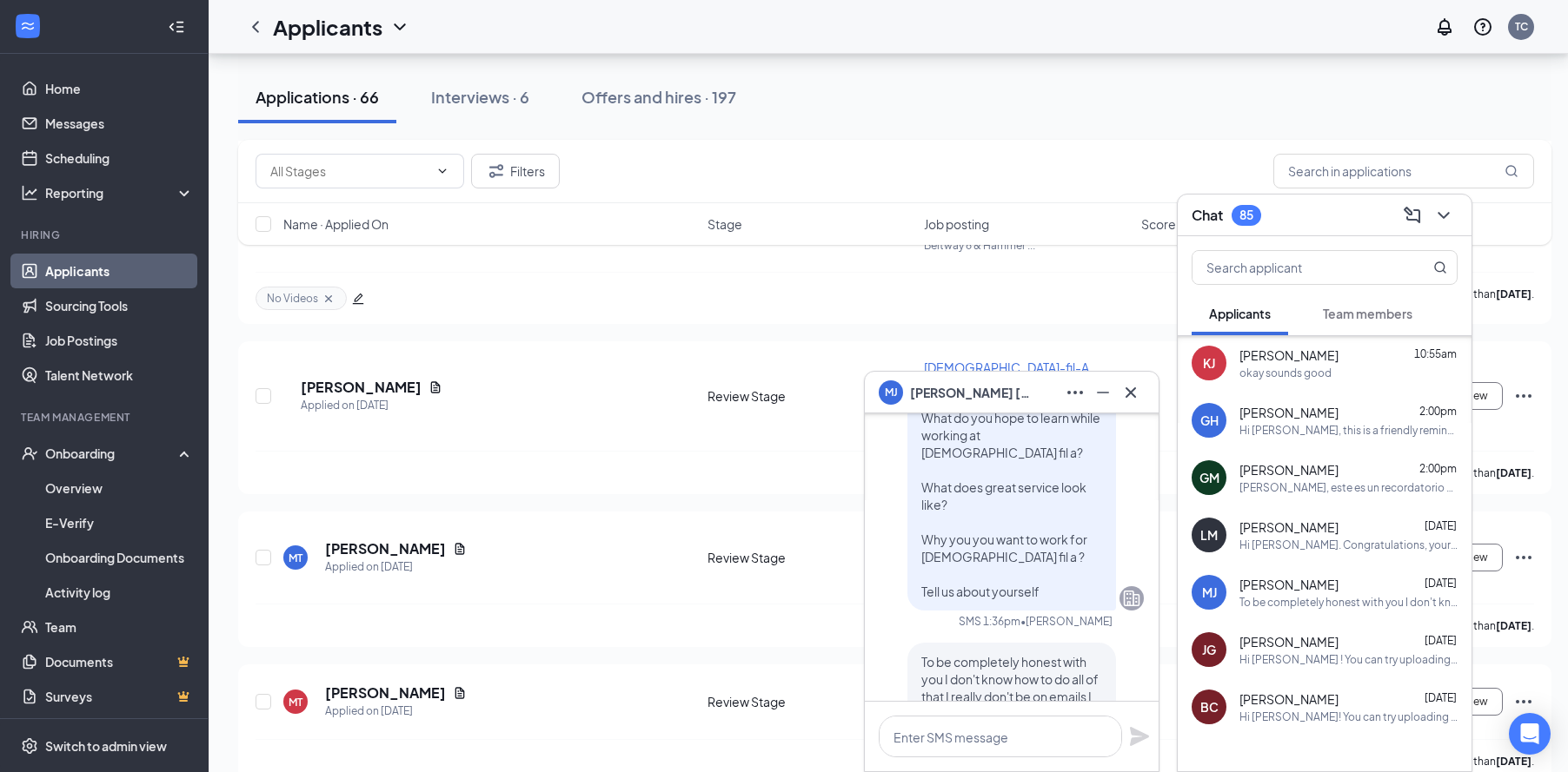
scroll to position [0, 0]
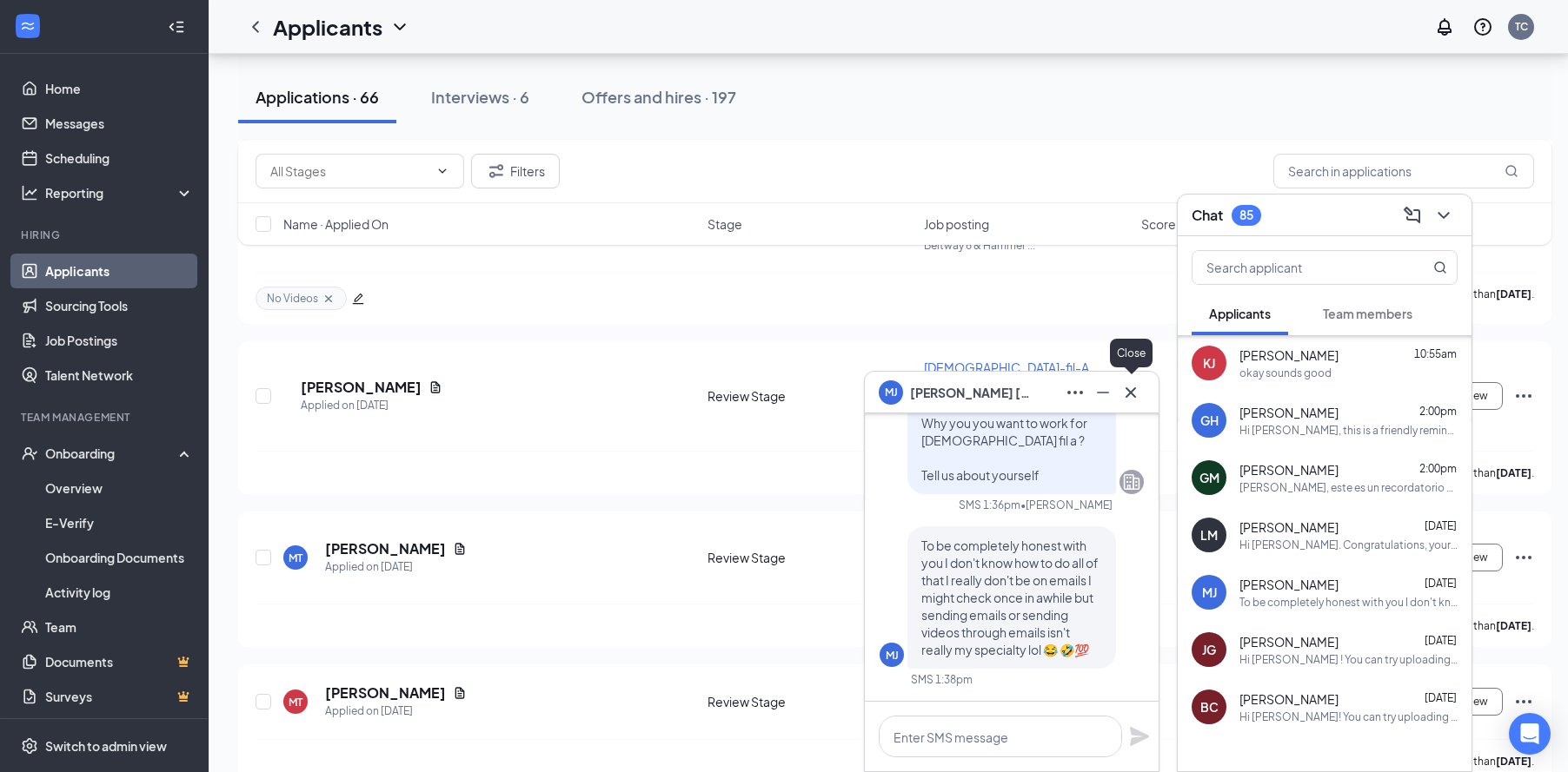
click at [1137, 403] on button at bounding box center [1130, 392] width 28 height 28
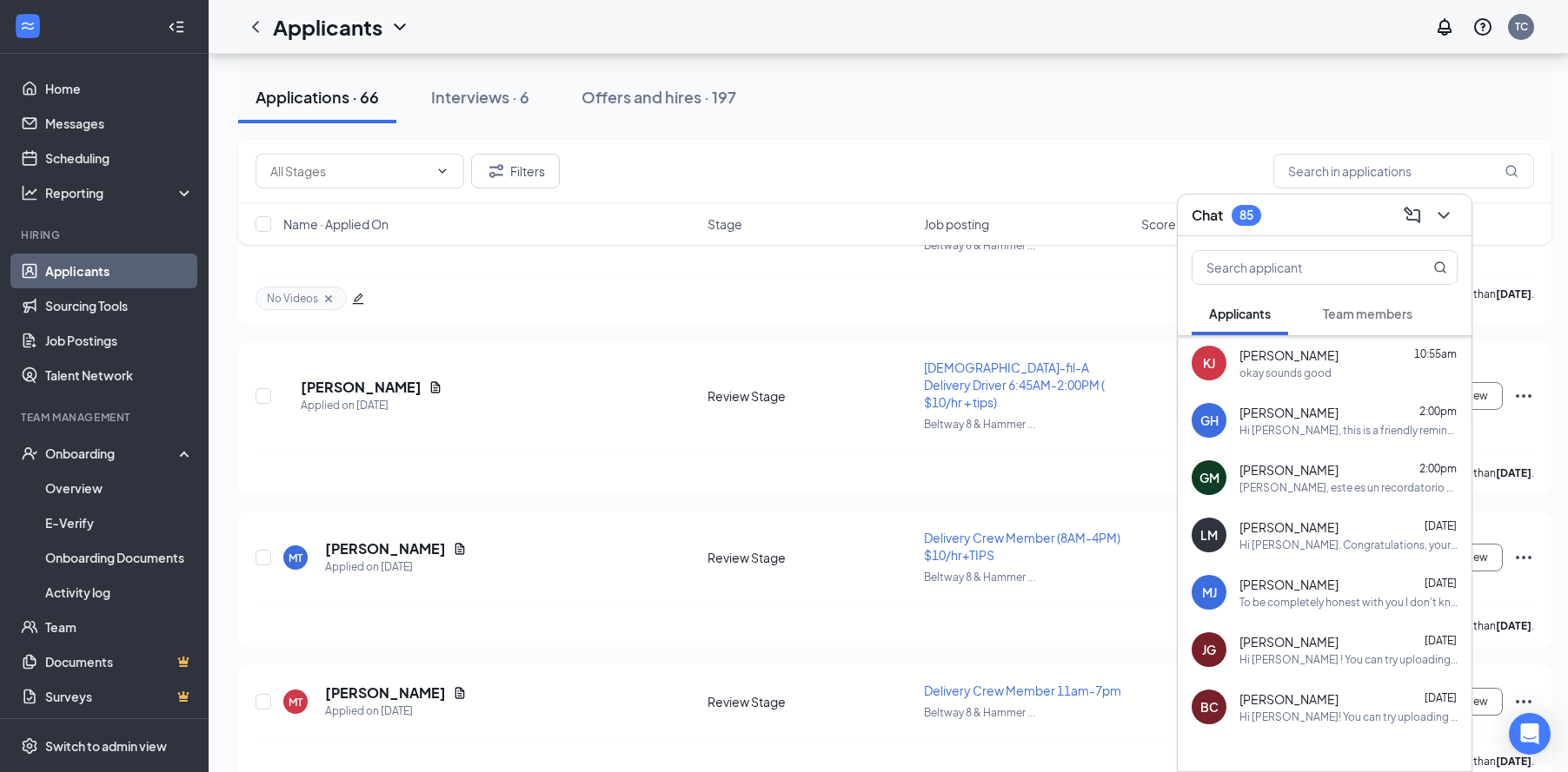
click at [1205, 206] on h3 "Chat" at bounding box center [1207, 216] width 31 height 19
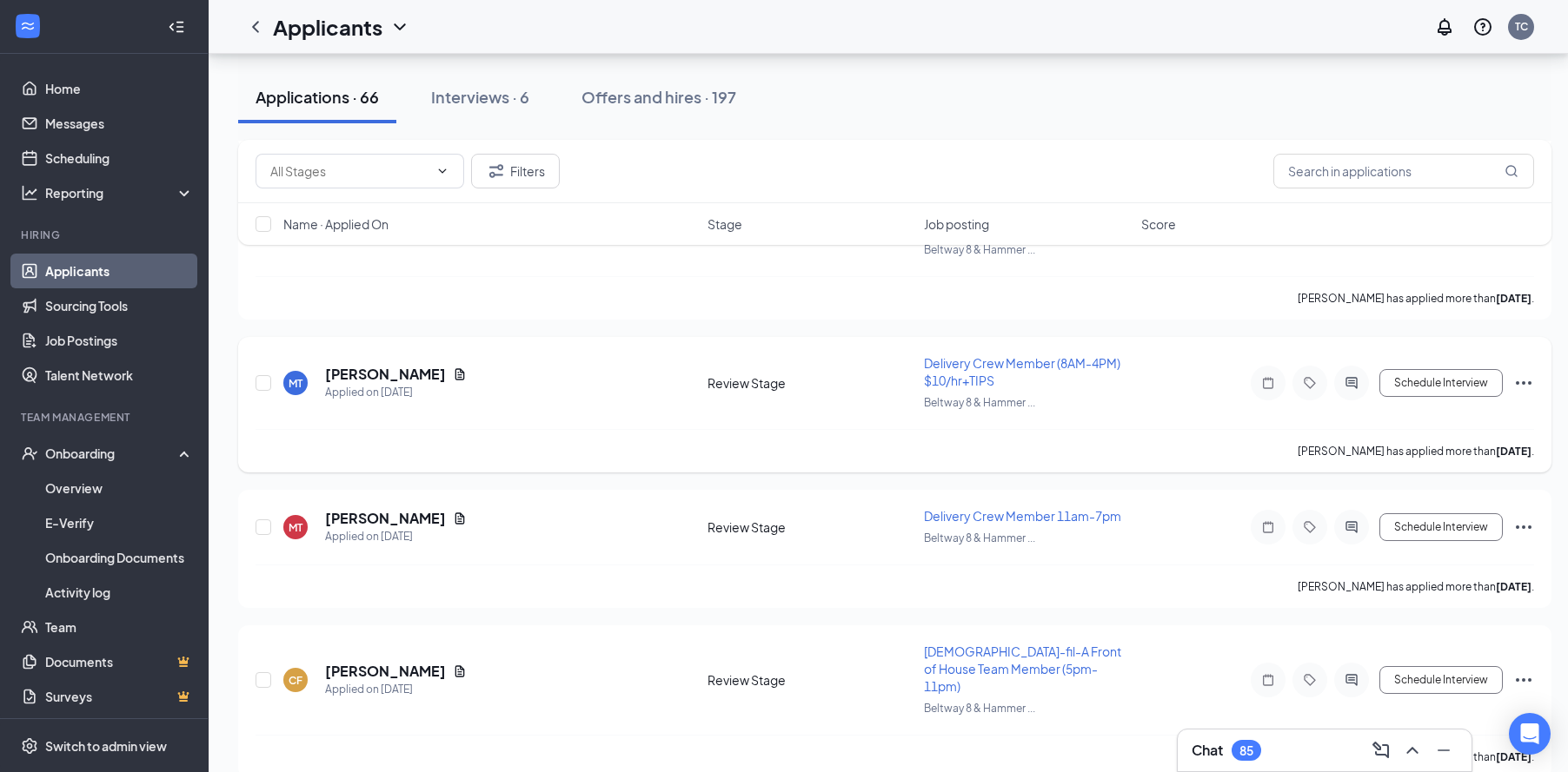
scroll to position [2867, 0]
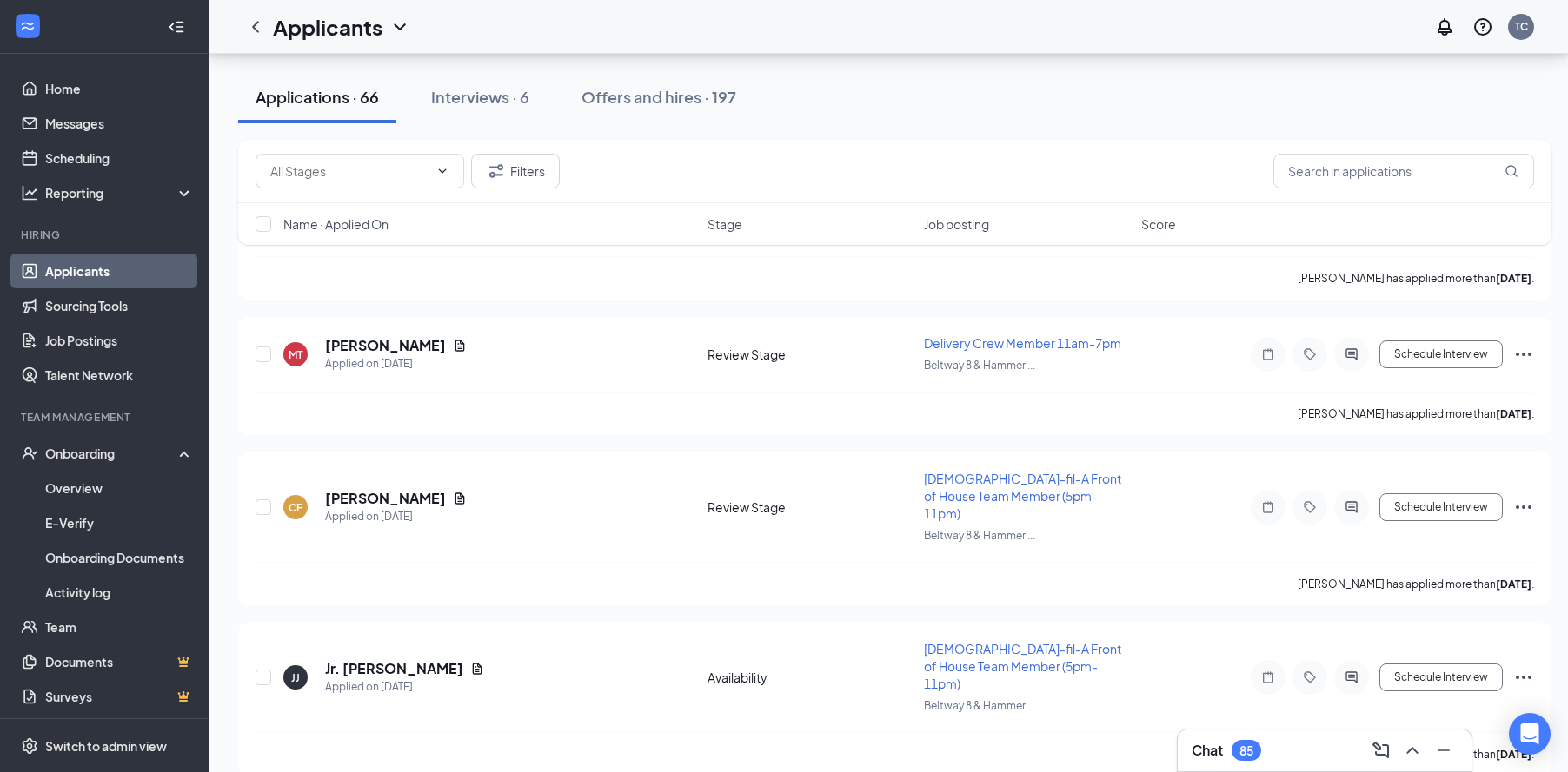
click at [1253, 762] on div "Chat 85" at bounding box center [1325, 750] width 266 height 28
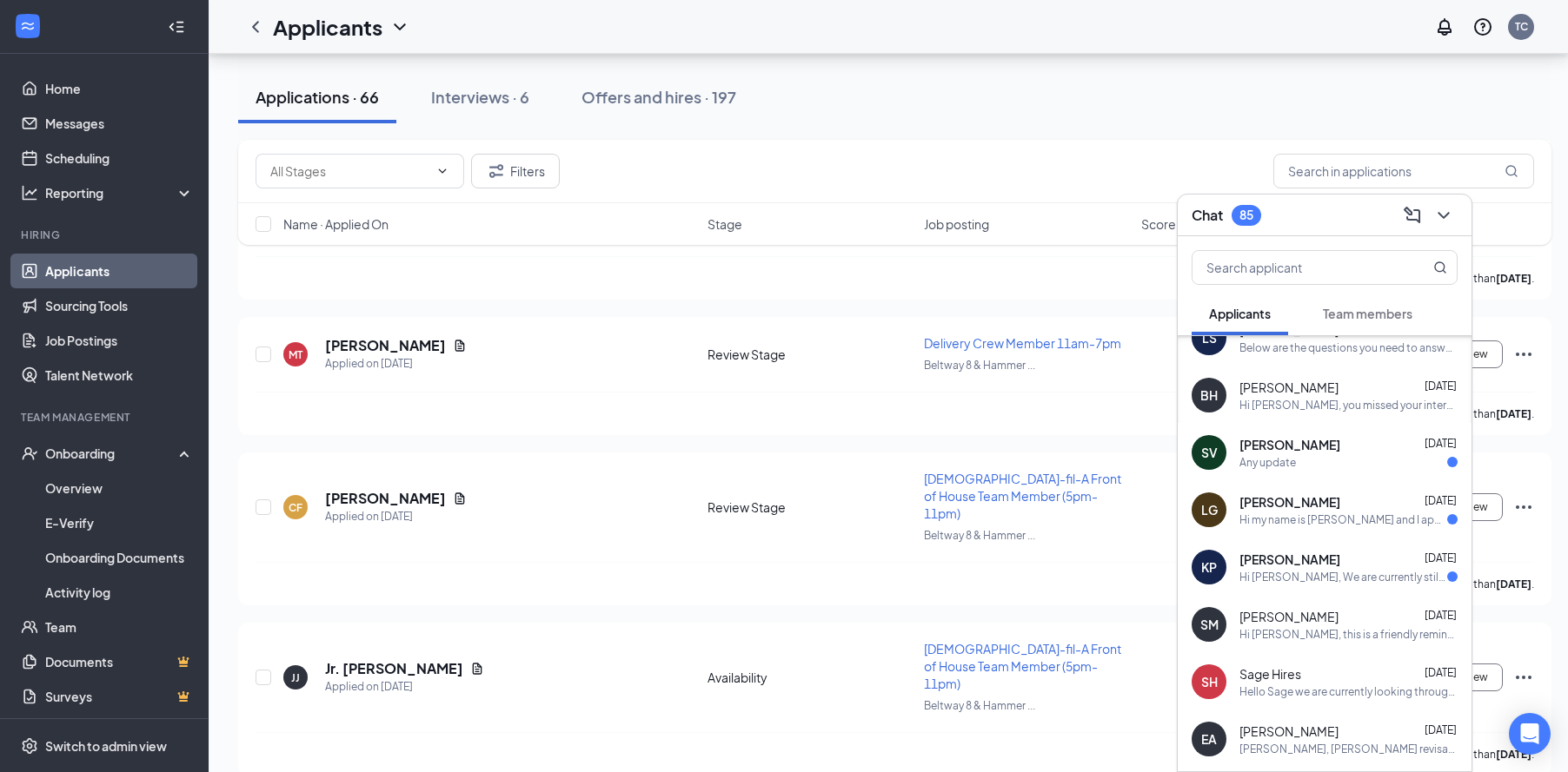
scroll to position [1233, 0]
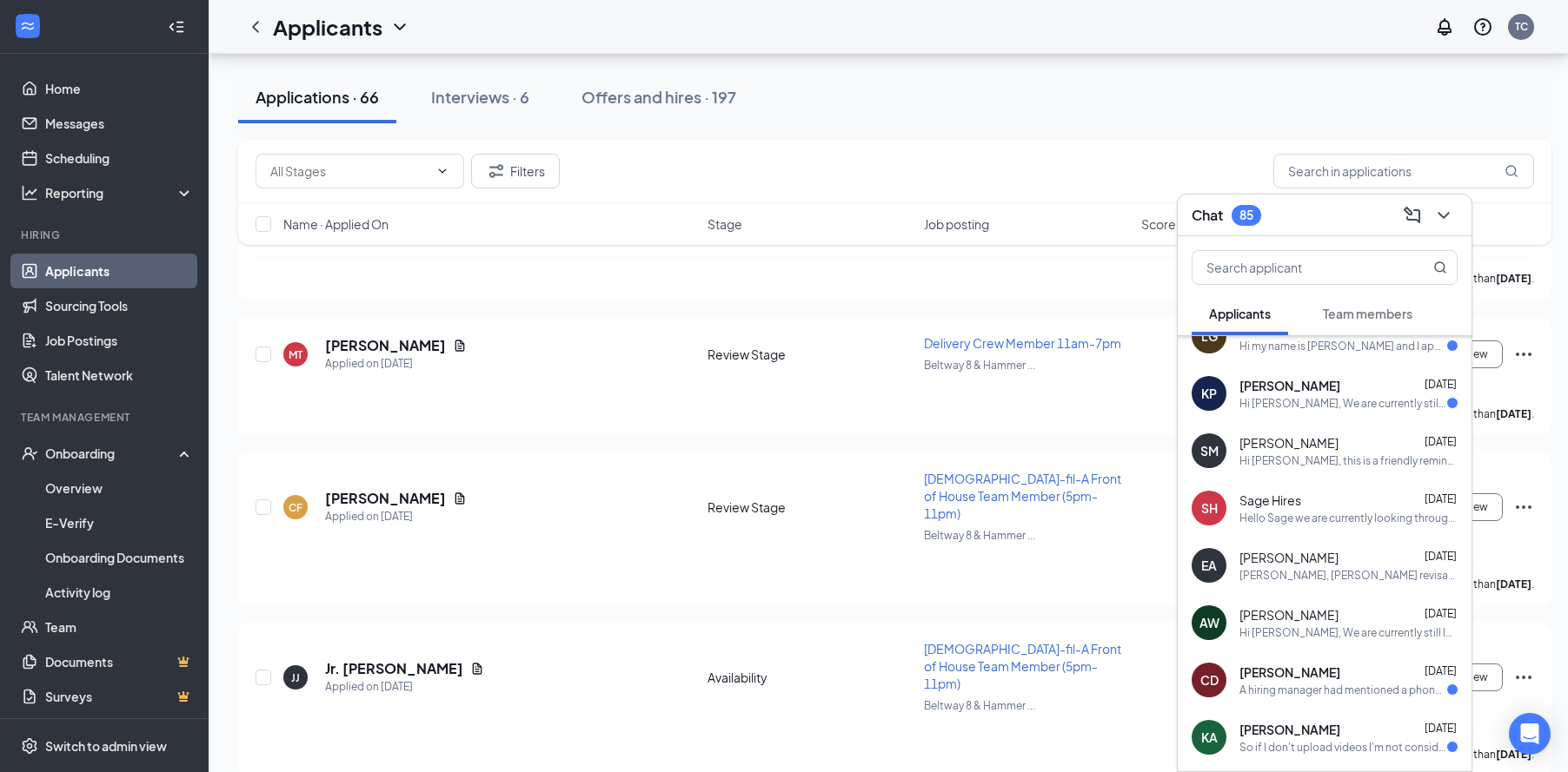
click at [1250, 218] on div "85" at bounding box center [1246, 215] width 14 height 15
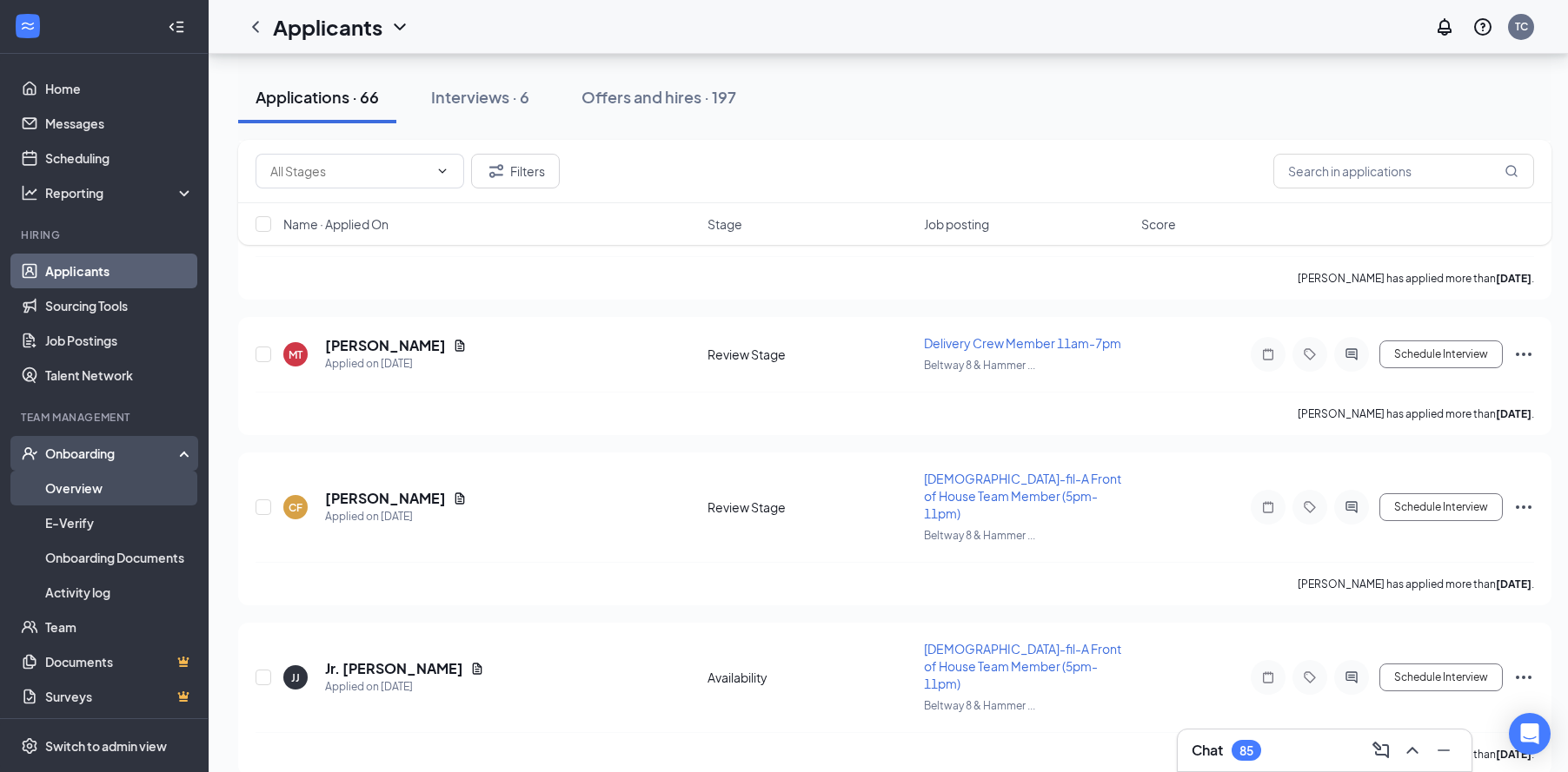
click at [97, 492] on link "Overview" at bounding box center [120, 488] width 148 height 35
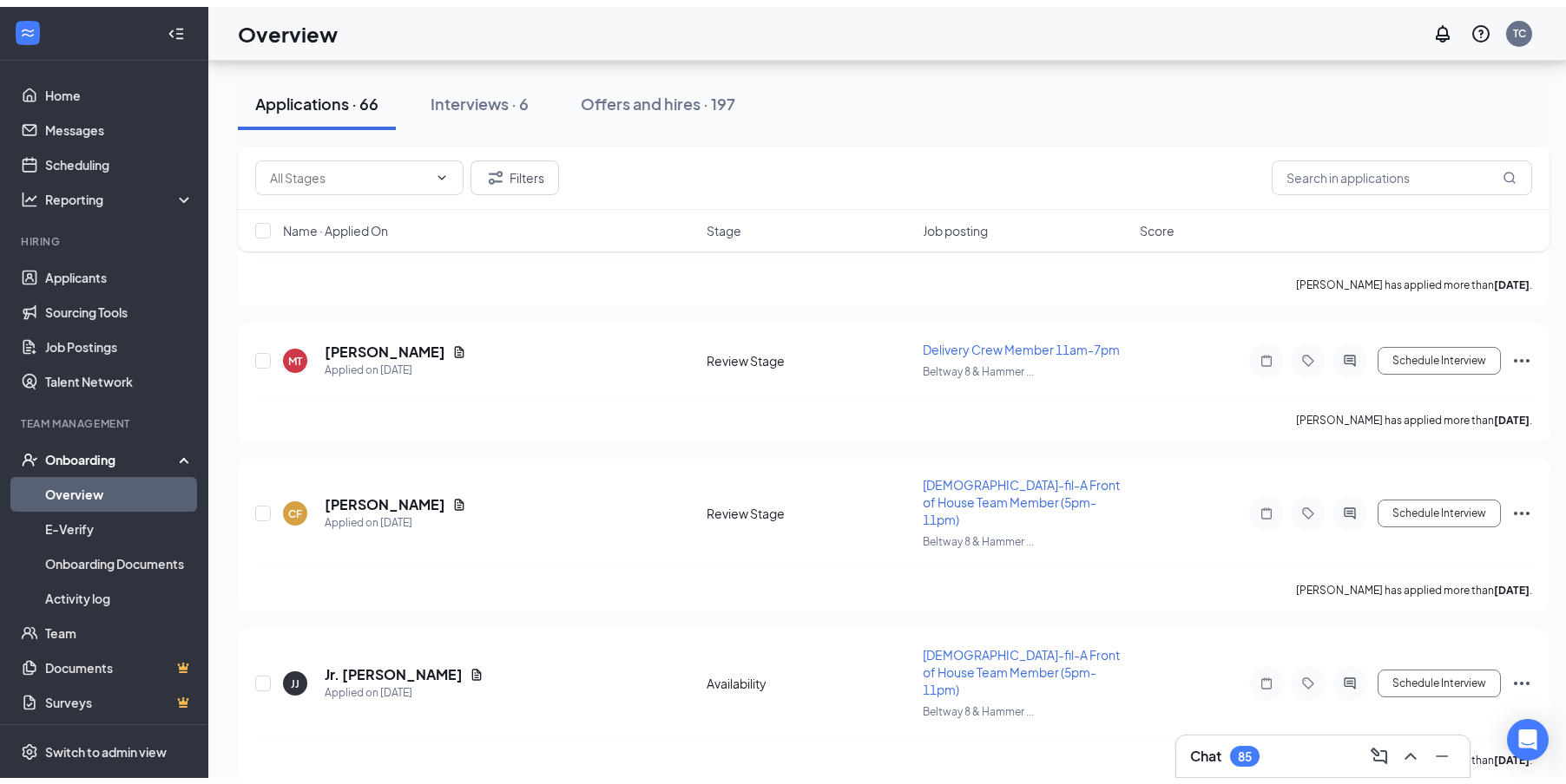
scroll to position [78, 0]
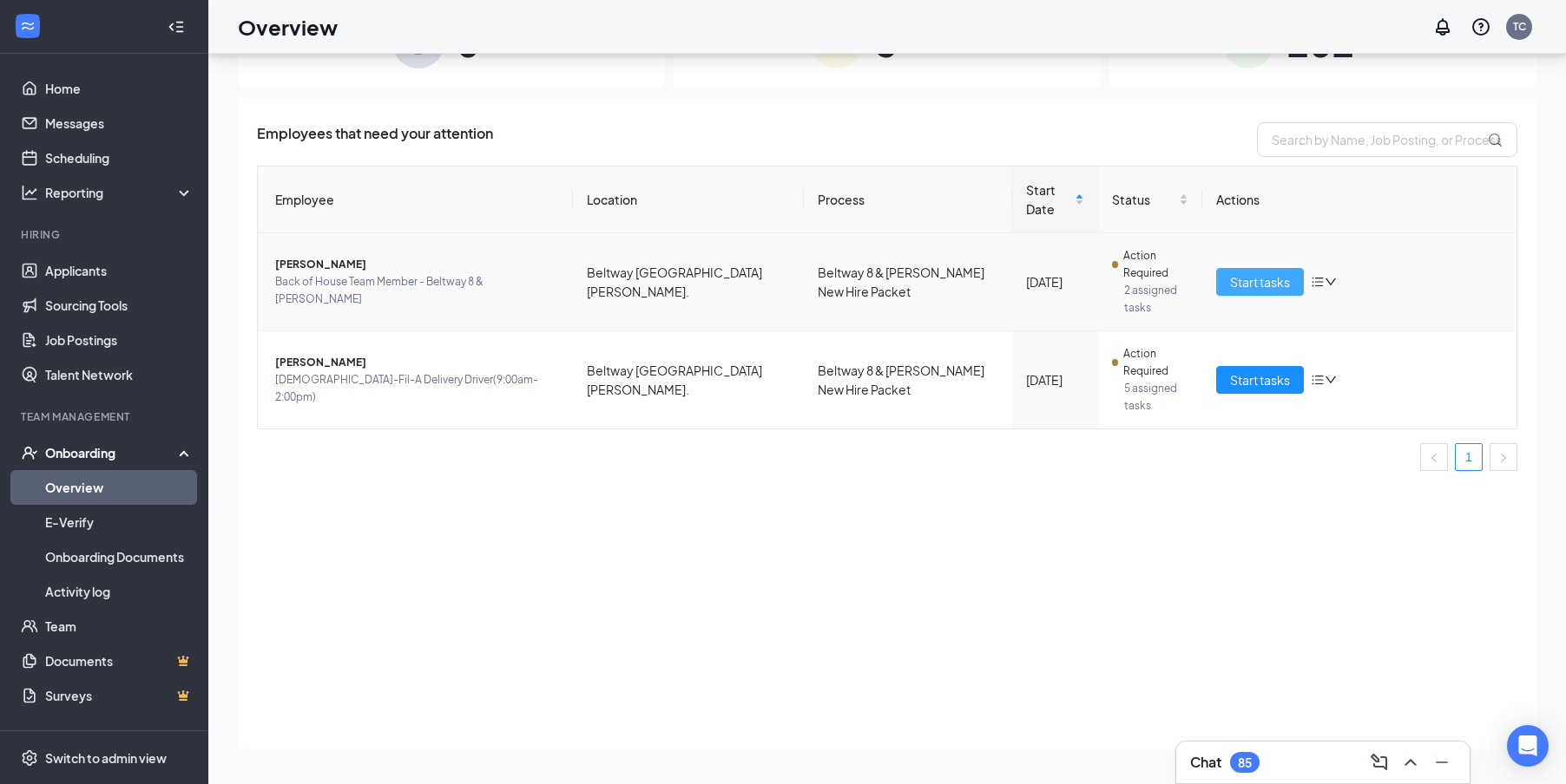
click at [1227, 273] on button "Start tasks" at bounding box center [1259, 281] width 87 height 28
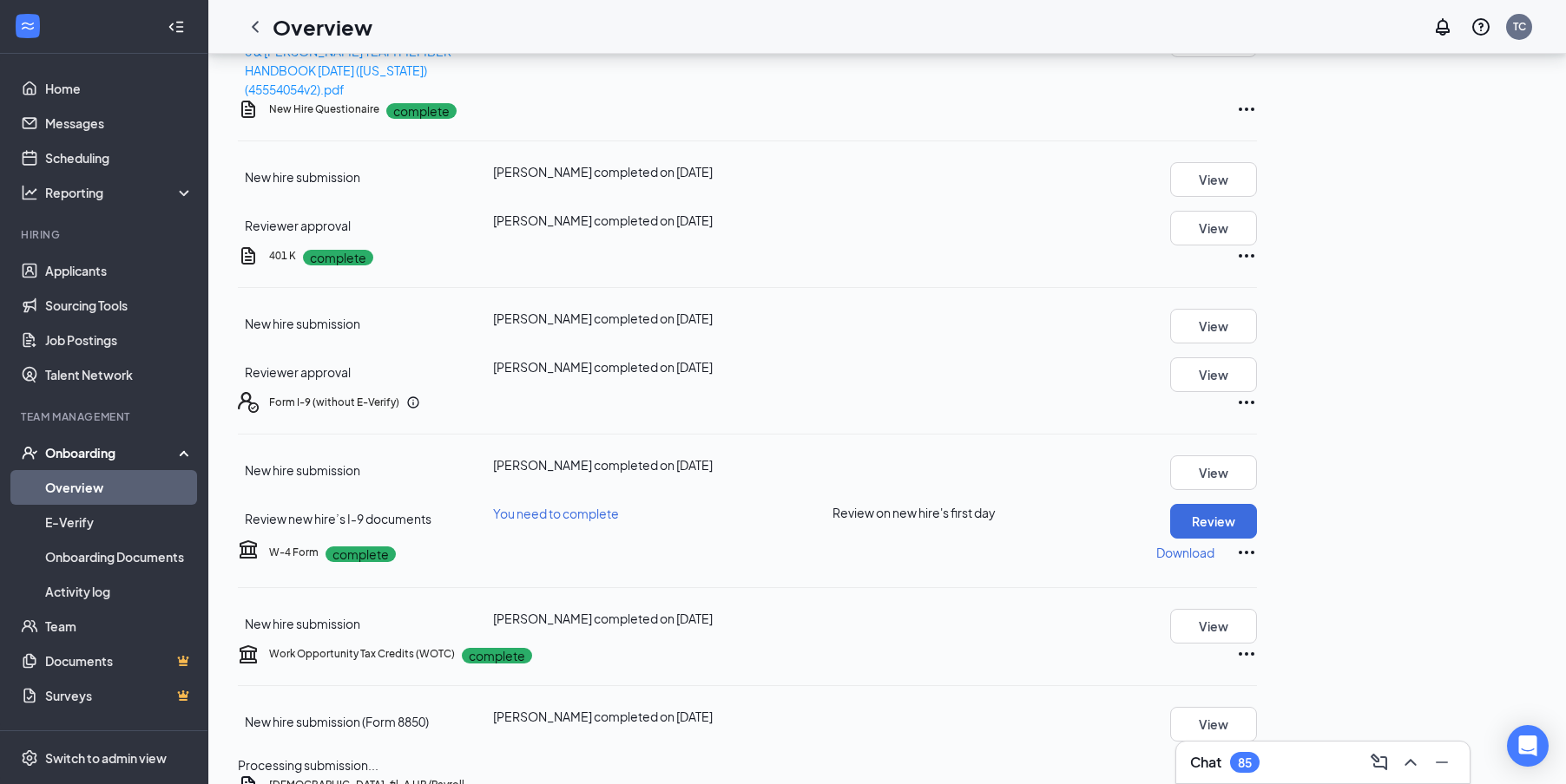
scroll to position [434, 0]
drag, startPoint x: 285, startPoint y: 487, endPoint x: 347, endPoint y: 471, distance: 64.0
click at [347, 390] on div "401 K complete New hire submission [PERSON_NAME] completed on [DATE] View Revie…" at bounding box center [746, 317] width 1019 height 146
click at [1256, 342] on button "View" at bounding box center [1213, 324] width 86 height 35
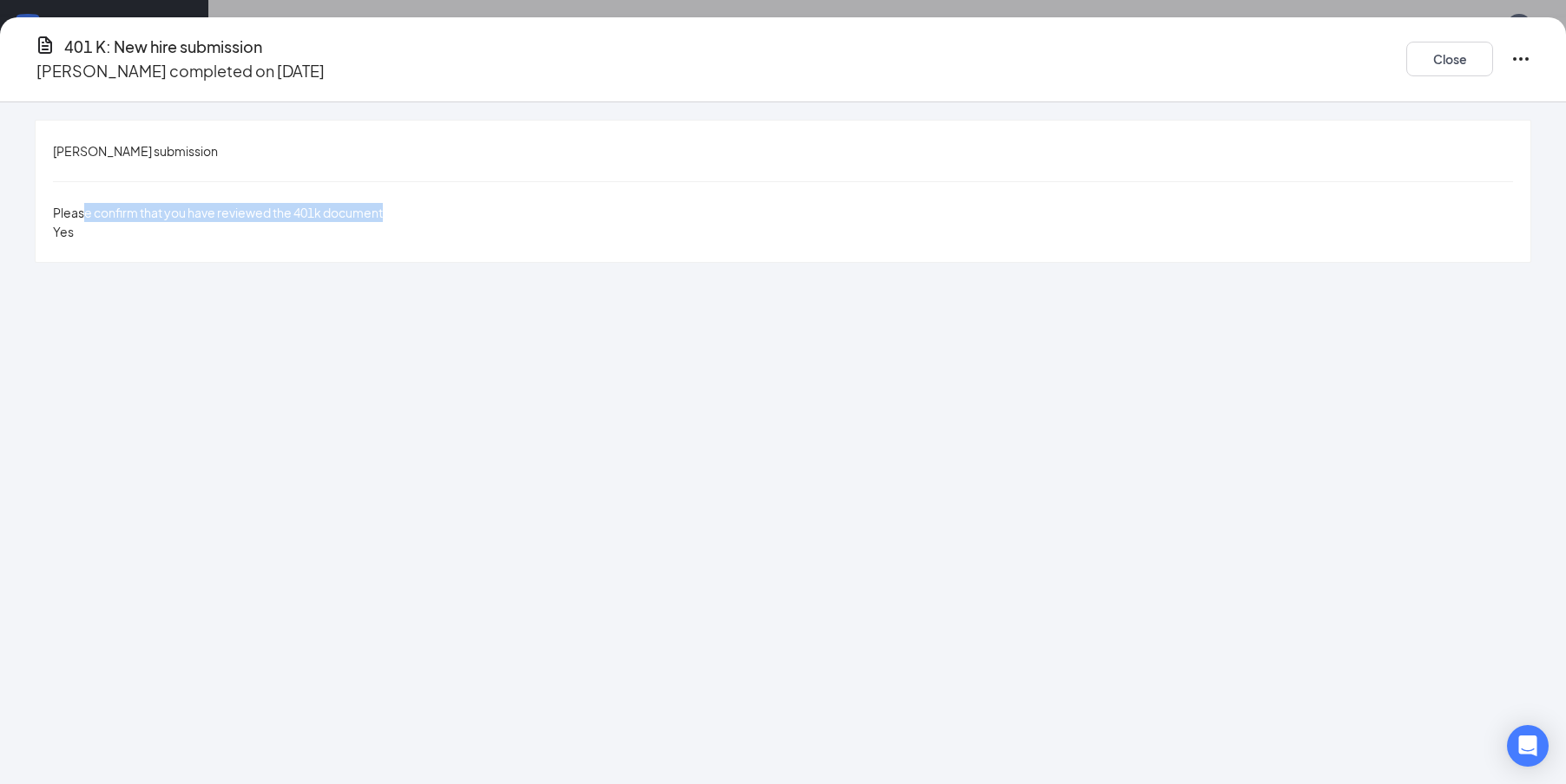
drag, startPoint x: 264, startPoint y: 194, endPoint x: 588, endPoint y: 193, distance: 324.0
click at [584, 203] on div "Please confirm that you have reviewed the 401k document" at bounding box center [783, 213] width 1460 height 19
click at [627, 203] on div "Please confirm that you have reviewed the 401k document" at bounding box center [783, 213] width 1460 height 19
click at [1406, 43] on button "Close" at bounding box center [1448, 59] width 86 height 35
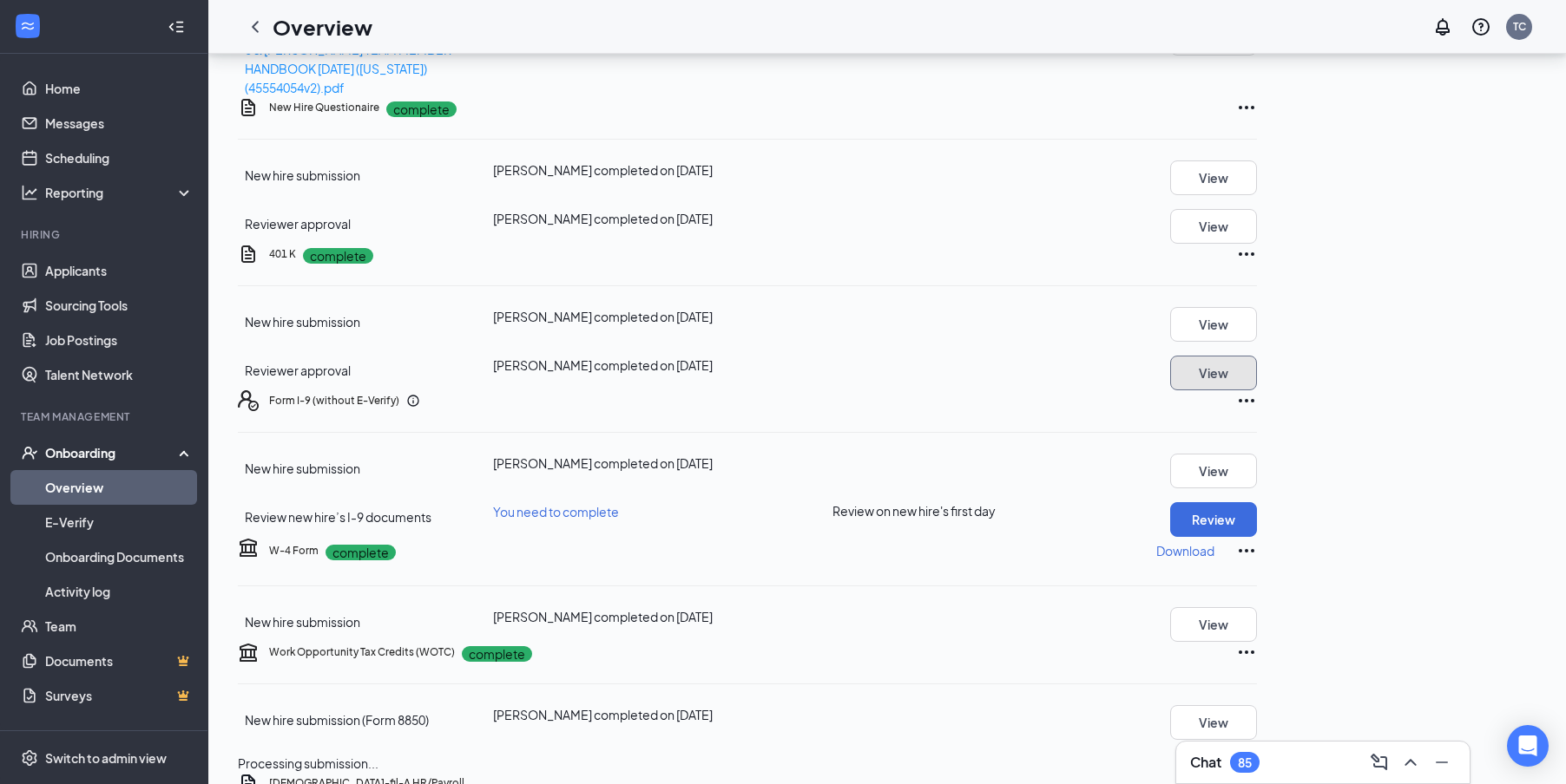
click at [1256, 390] on button "View" at bounding box center [1213, 373] width 86 height 35
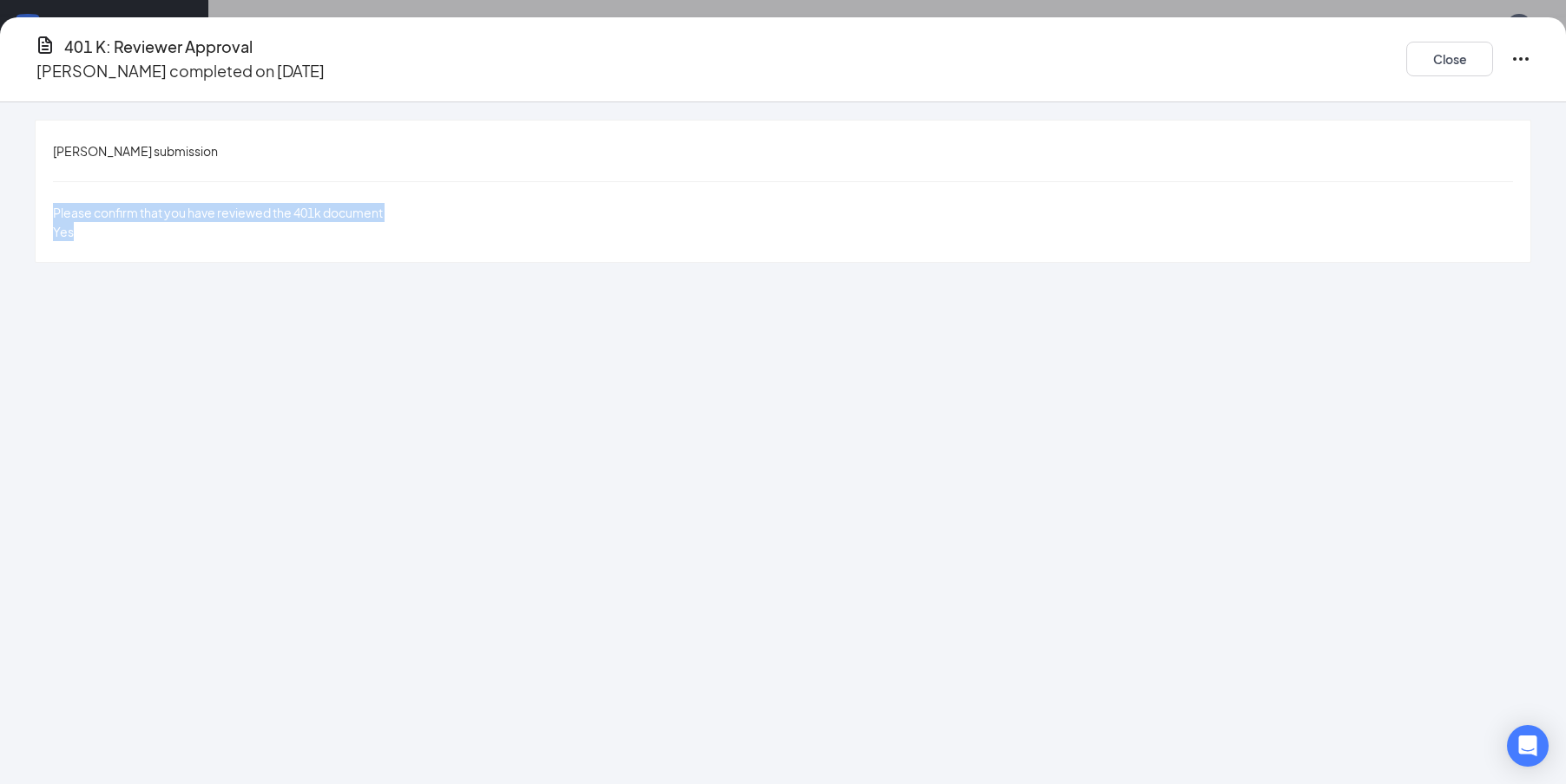
drag, startPoint x: 351, startPoint y: 201, endPoint x: 504, endPoint y: 254, distance: 161.9
click at [504, 254] on div "[PERSON_NAME] submission Please confirm that you have reviewed the 401k documen…" at bounding box center [783, 443] width 1566 height 681
click at [1406, 42] on button "Close" at bounding box center [1448, 59] width 86 height 35
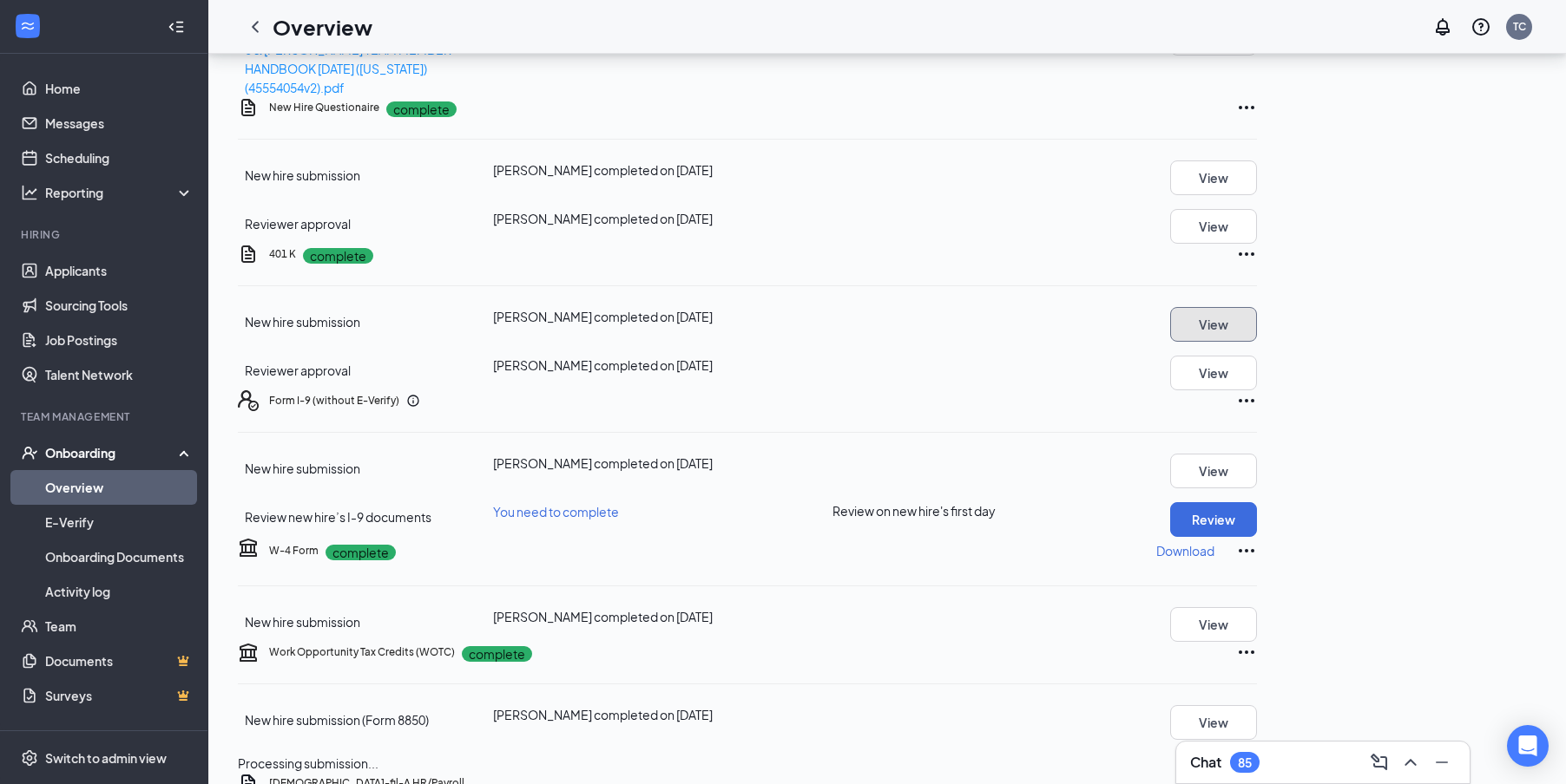
click at [1256, 342] on button "View" at bounding box center [1213, 324] width 86 height 35
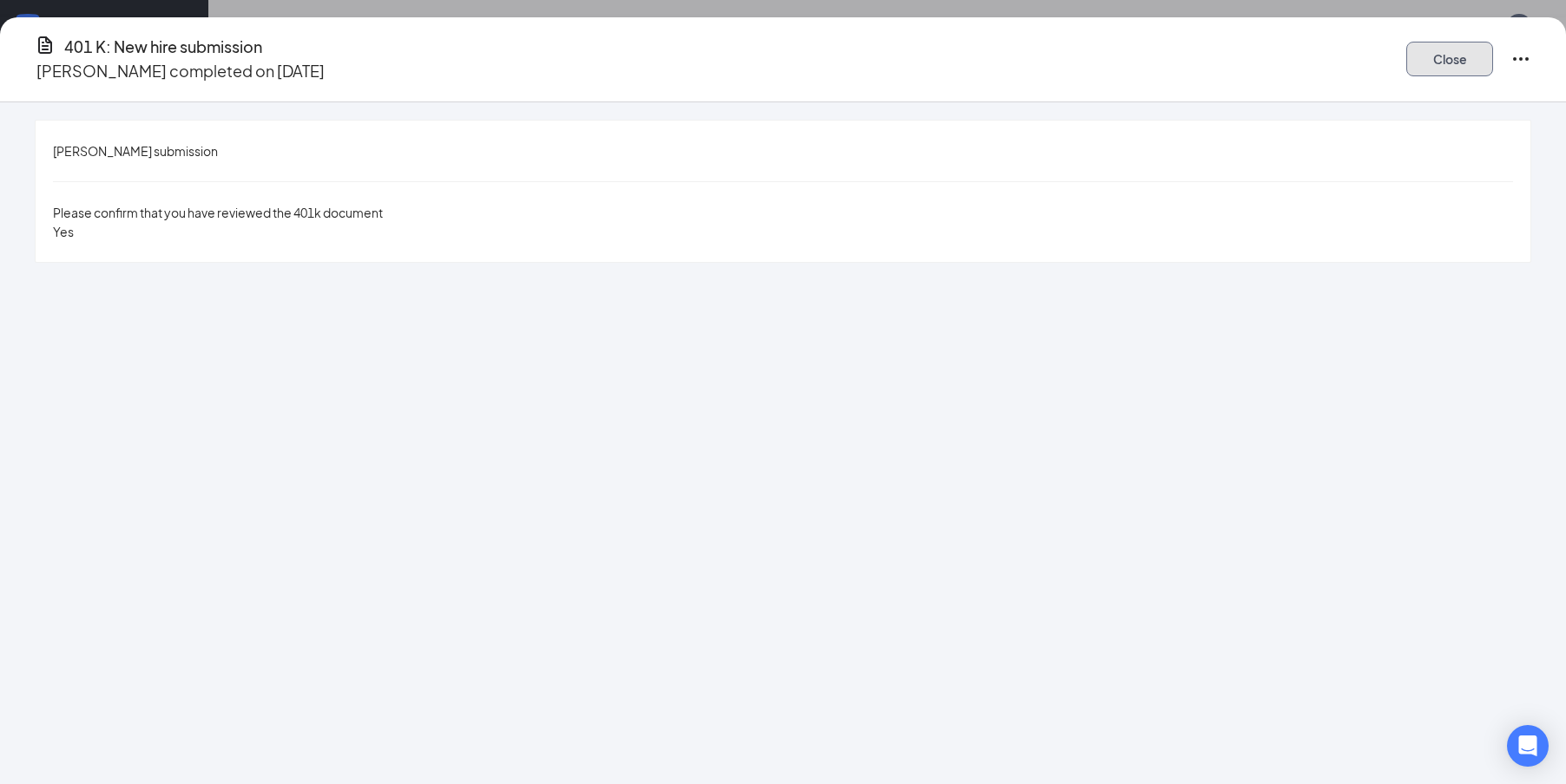
click at [1406, 65] on button "Close" at bounding box center [1448, 59] width 86 height 35
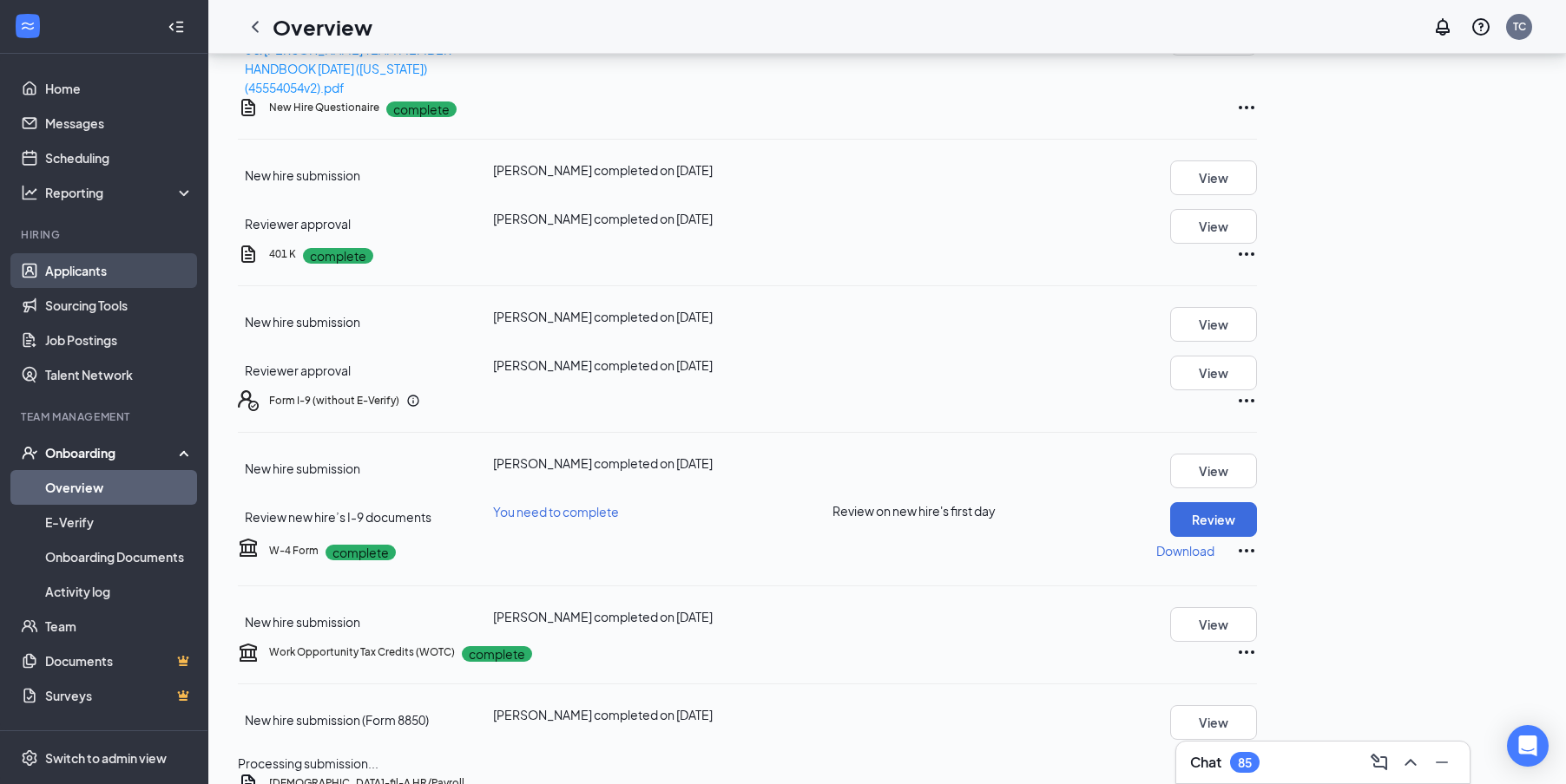
click at [84, 263] on link "Applicants" at bounding box center [120, 271] width 148 height 35
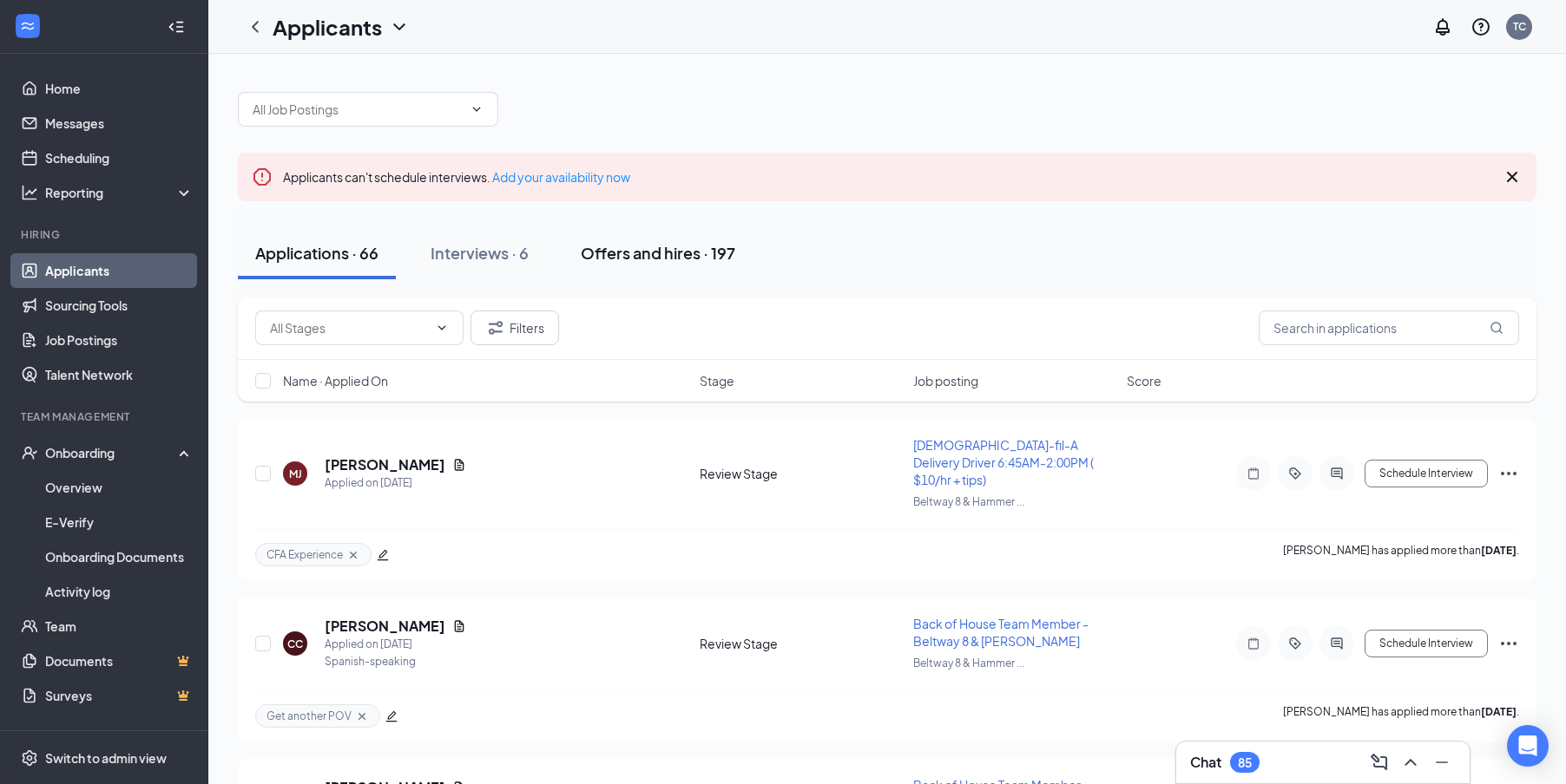
click at [595, 236] on button "Offers and hires · 197" at bounding box center [657, 252] width 189 height 52
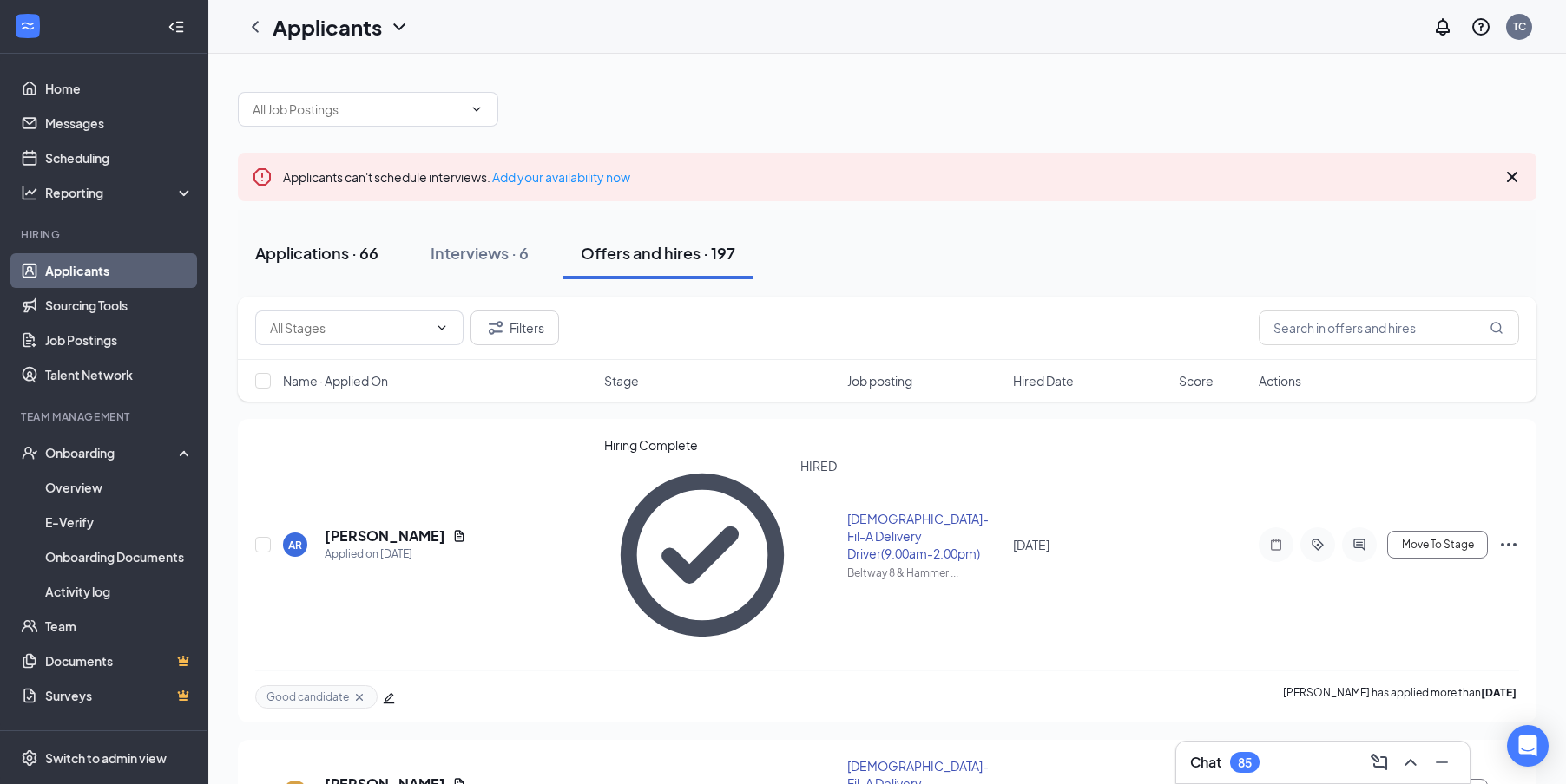
click at [352, 253] on div "Applications · 66" at bounding box center [317, 252] width 123 height 22
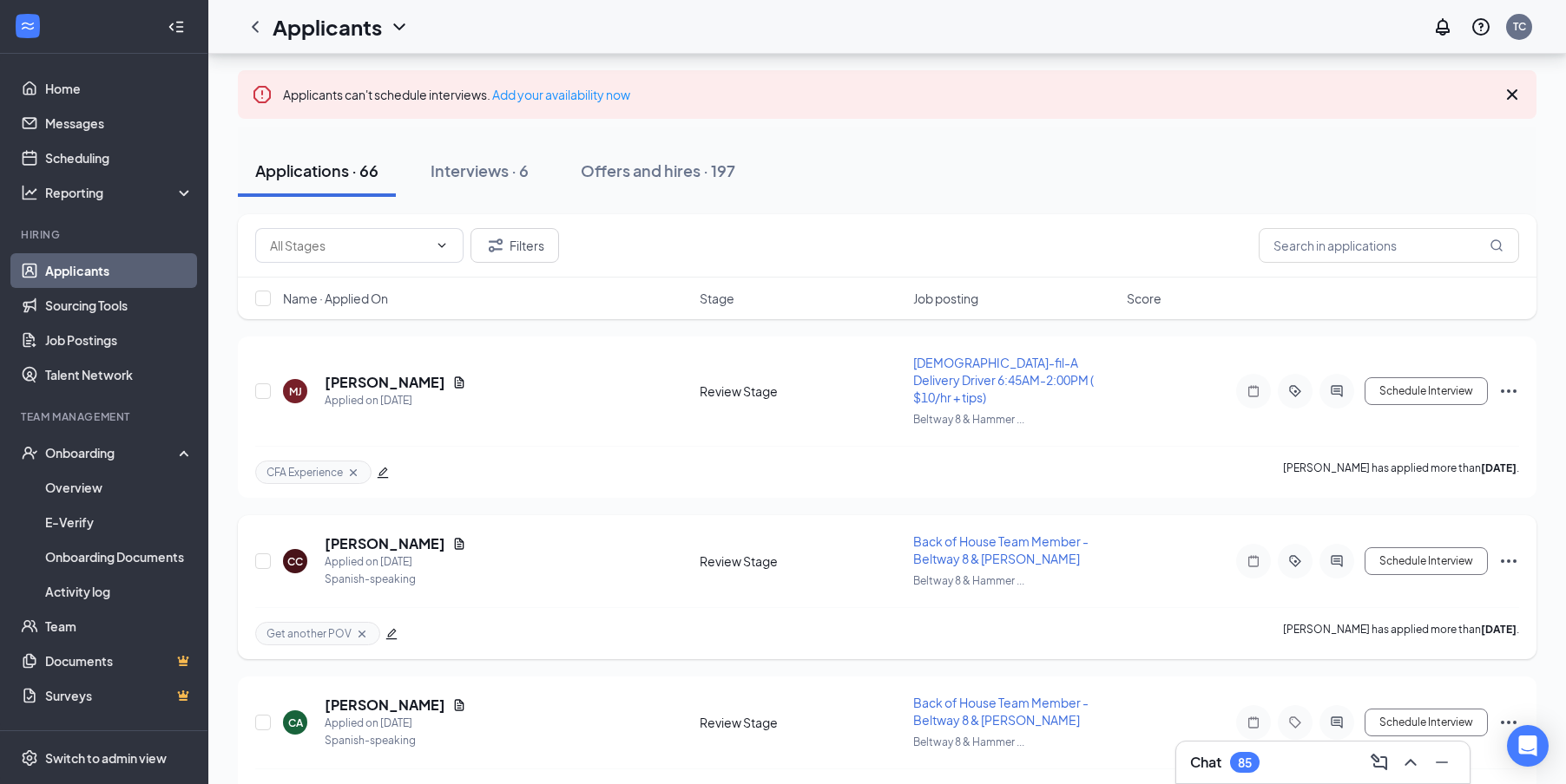
scroll to position [174, 0]
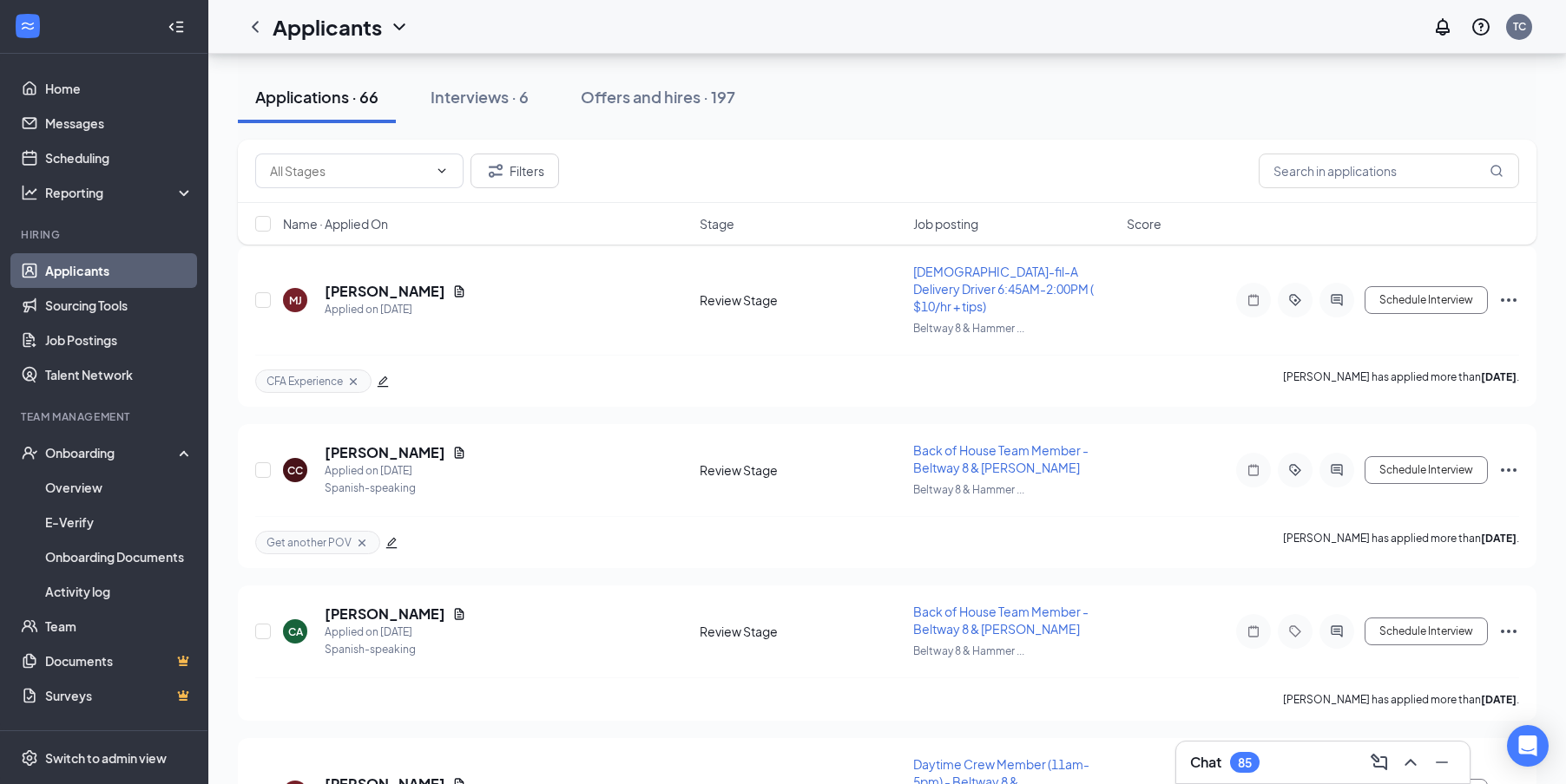
click at [1247, 769] on div "85" at bounding box center [1244, 763] width 14 height 15
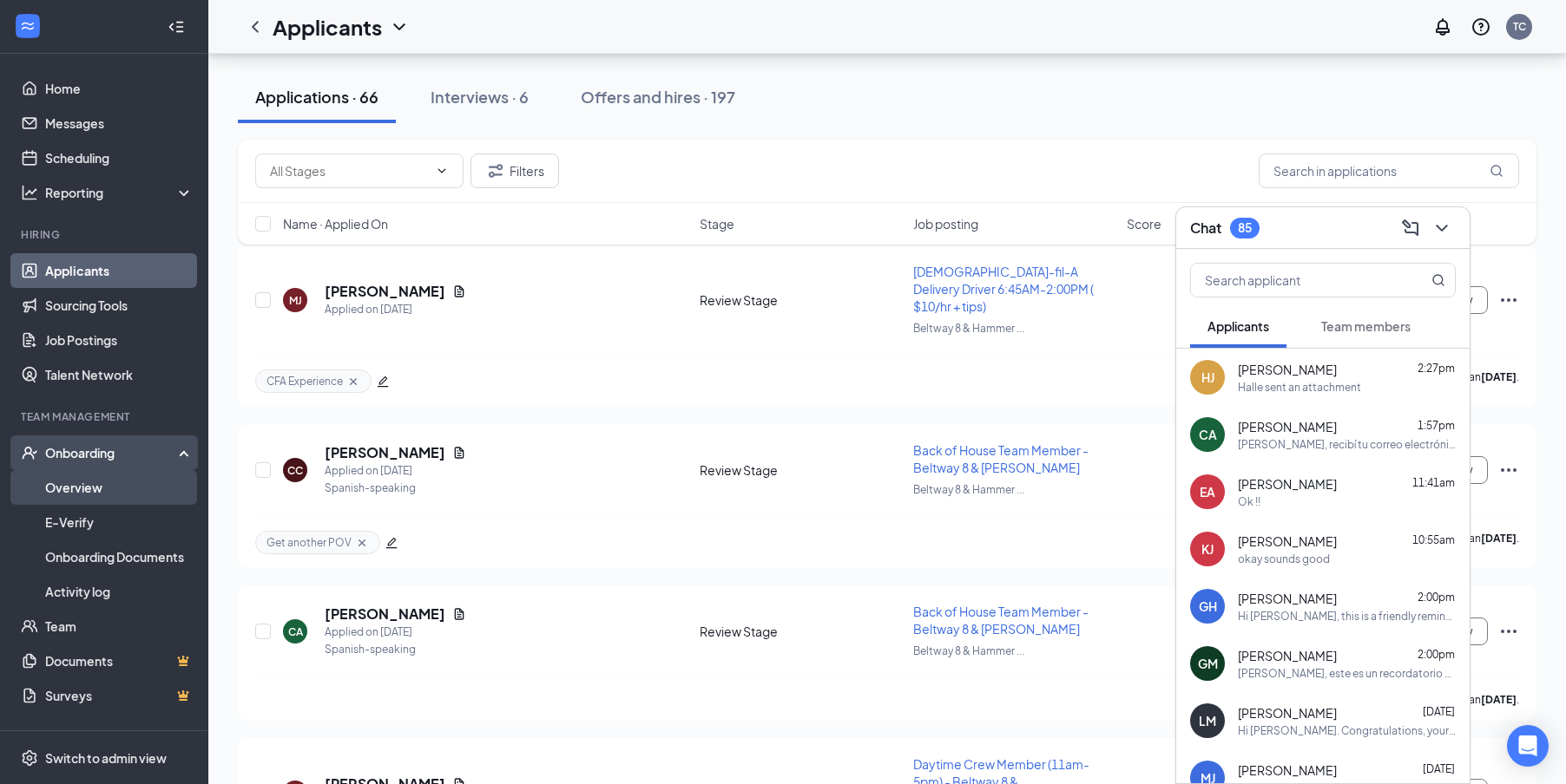
click at [129, 486] on link "Overview" at bounding box center [120, 487] width 148 height 35
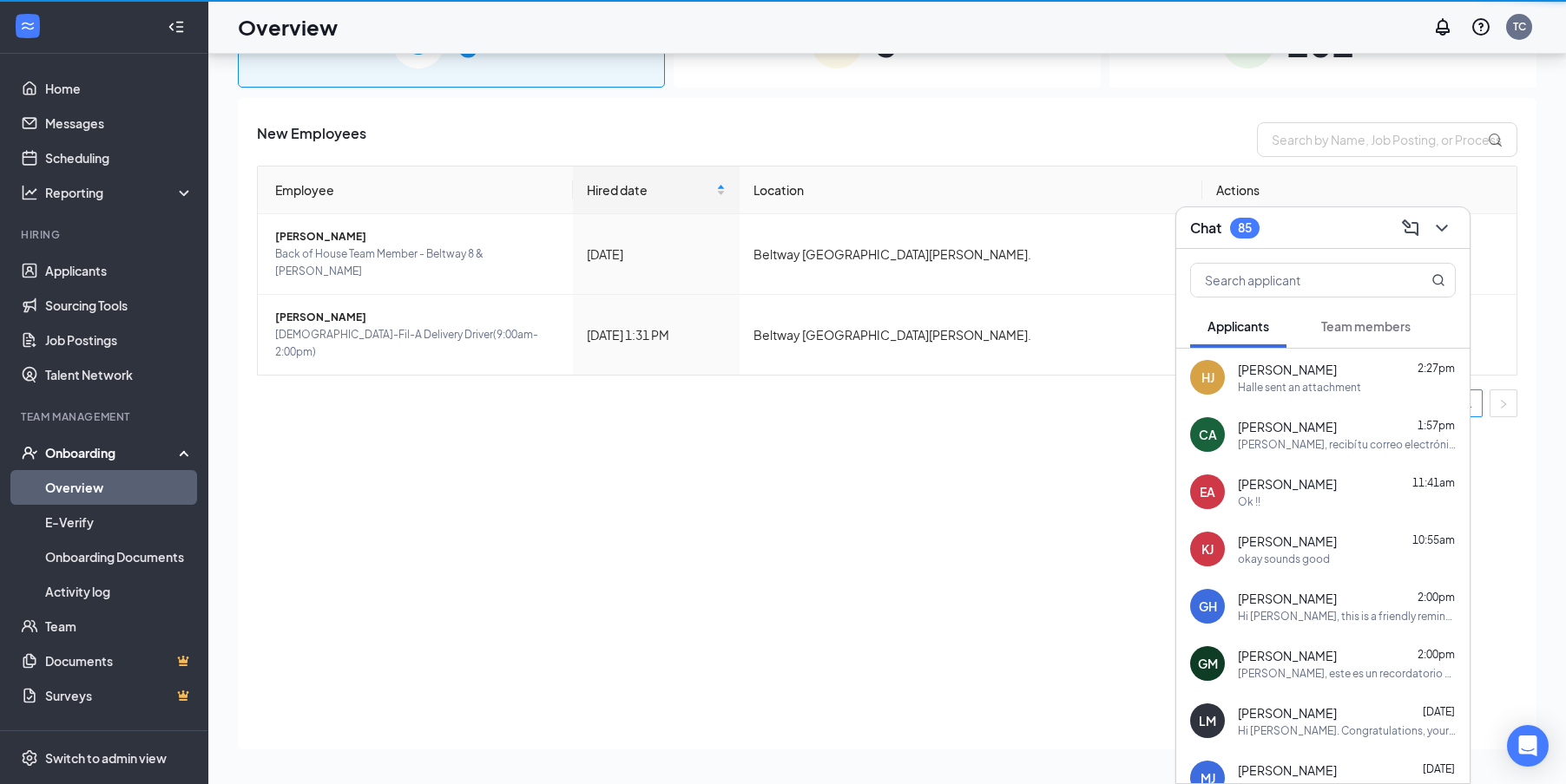
scroll to position [78, 0]
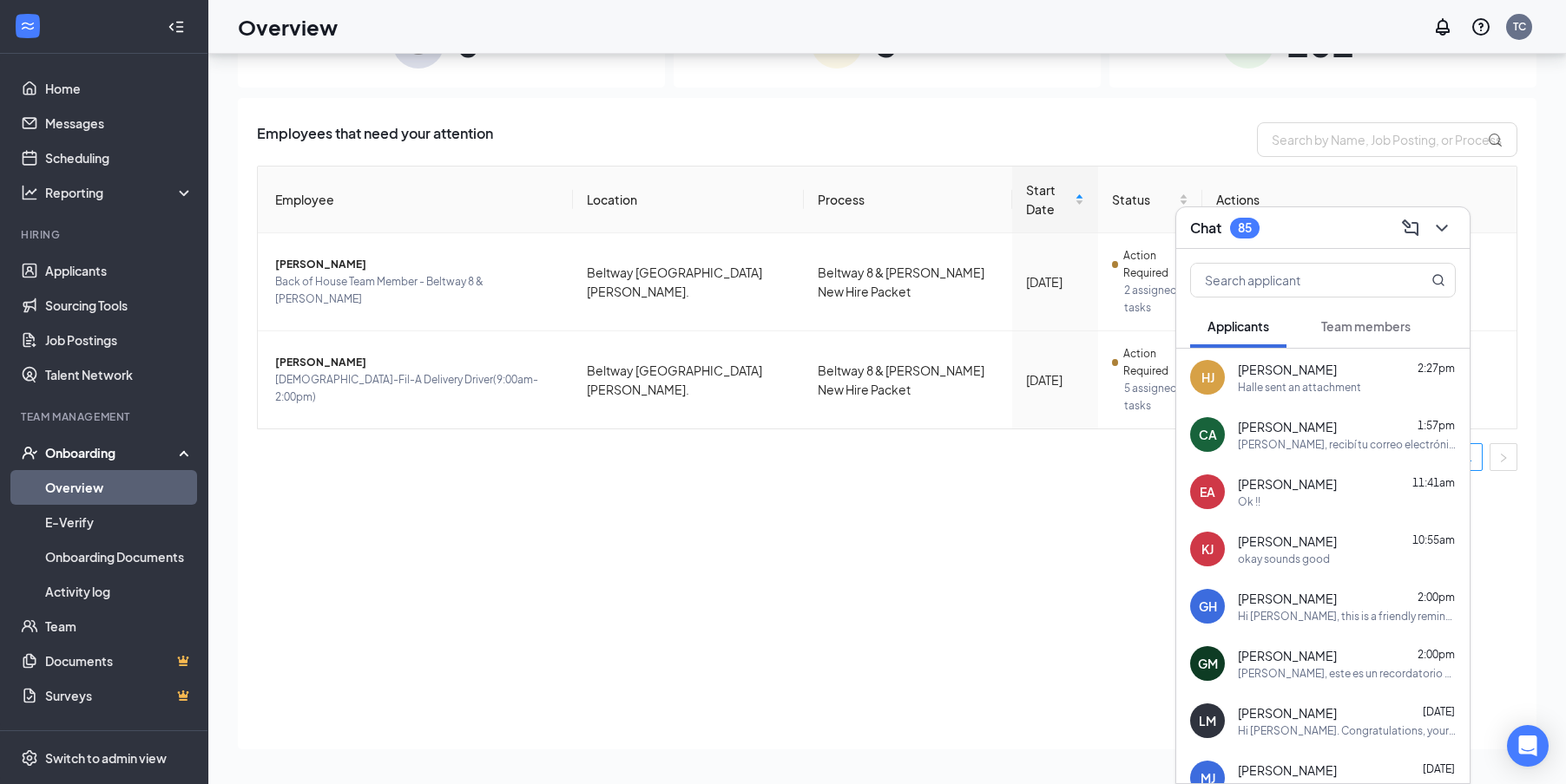
click at [1259, 380] on div "Halle sent an attachment" at bounding box center [1299, 387] width 123 height 15
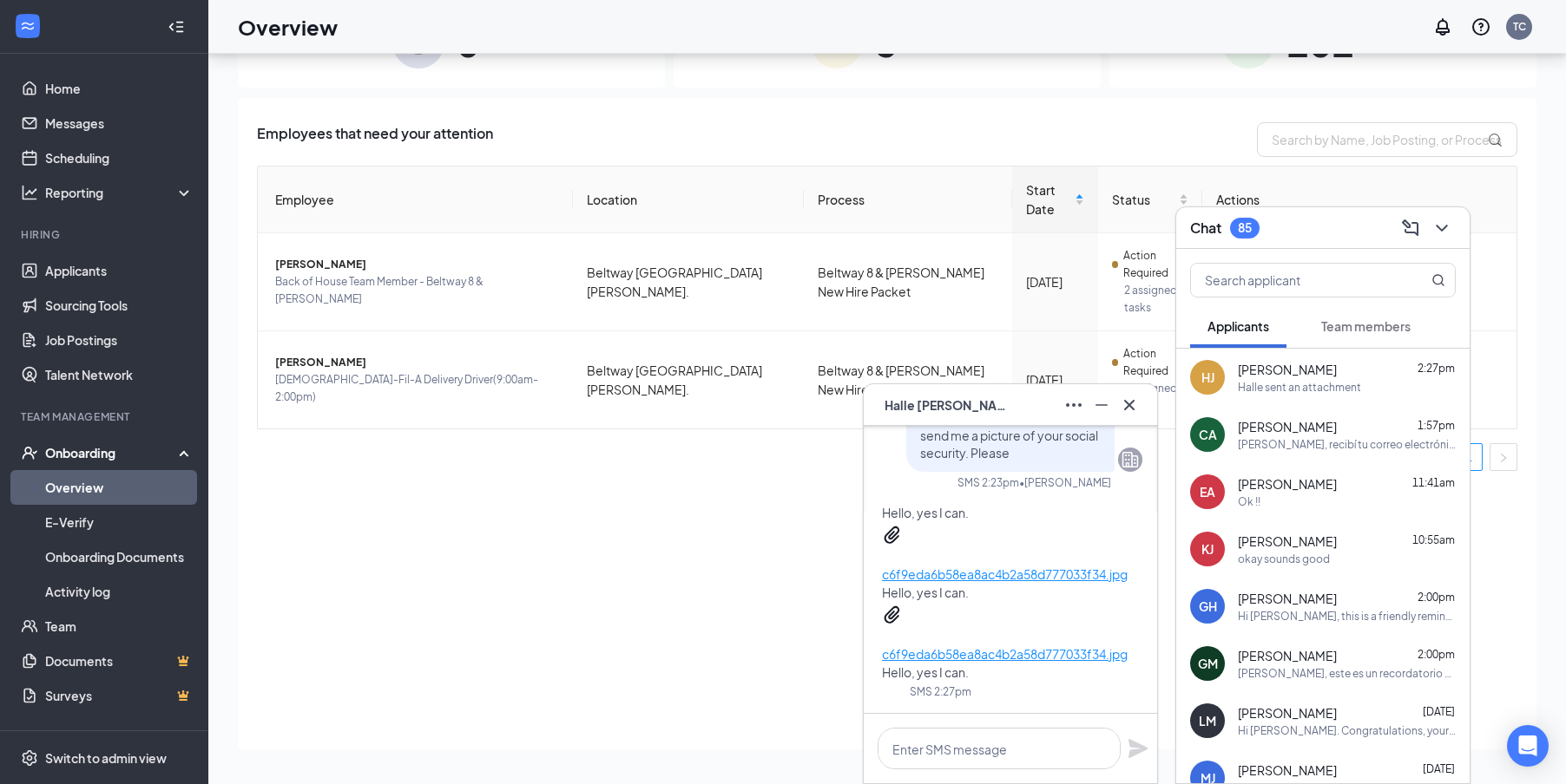
click at [1131, 406] on icon "Cross" at bounding box center [1128, 403] width 10 height 10
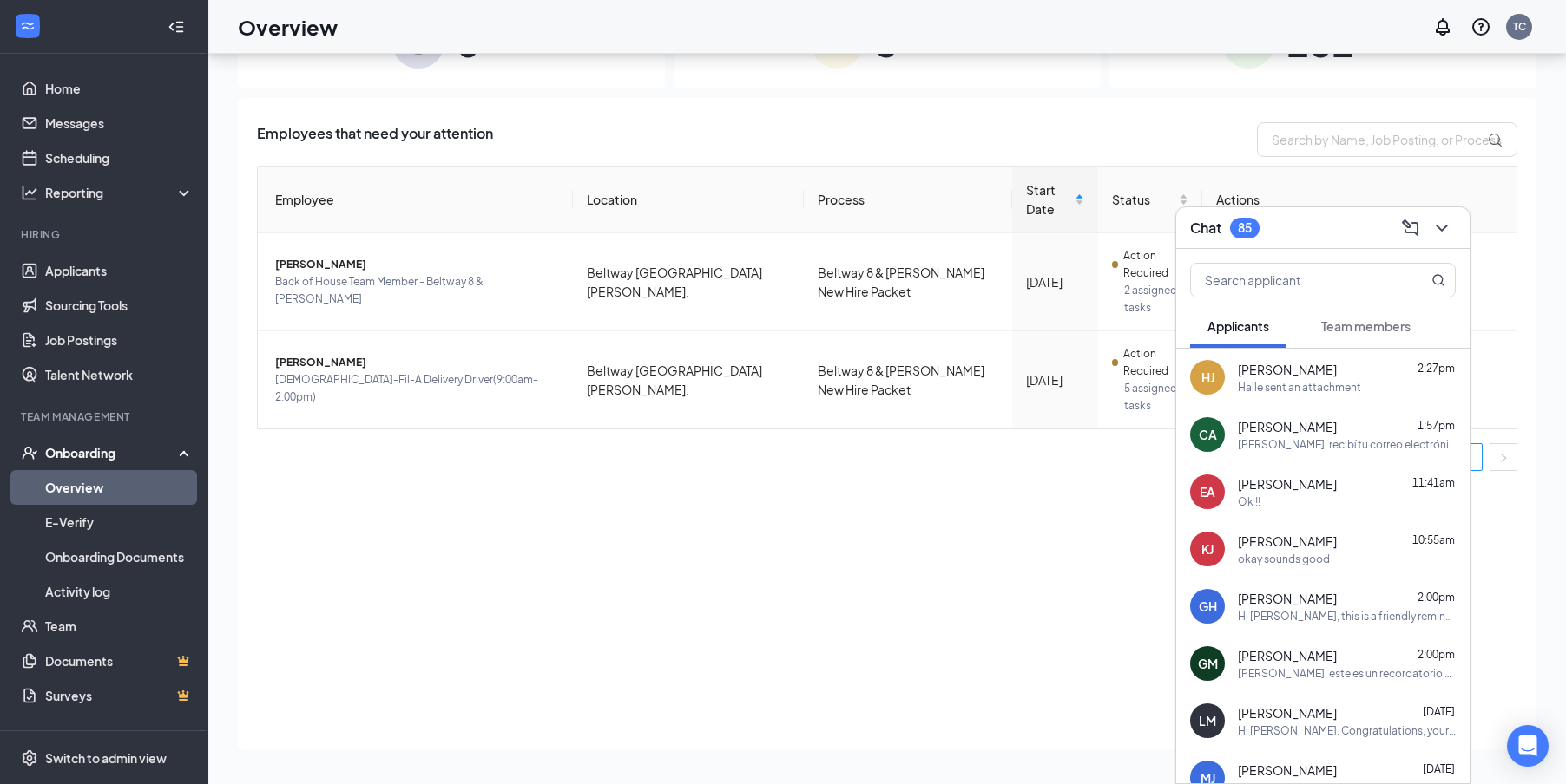
click at [1286, 239] on div "Chat 85" at bounding box center [1323, 228] width 266 height 27
